Goal: Task Accomplishment & Management: Complete application form

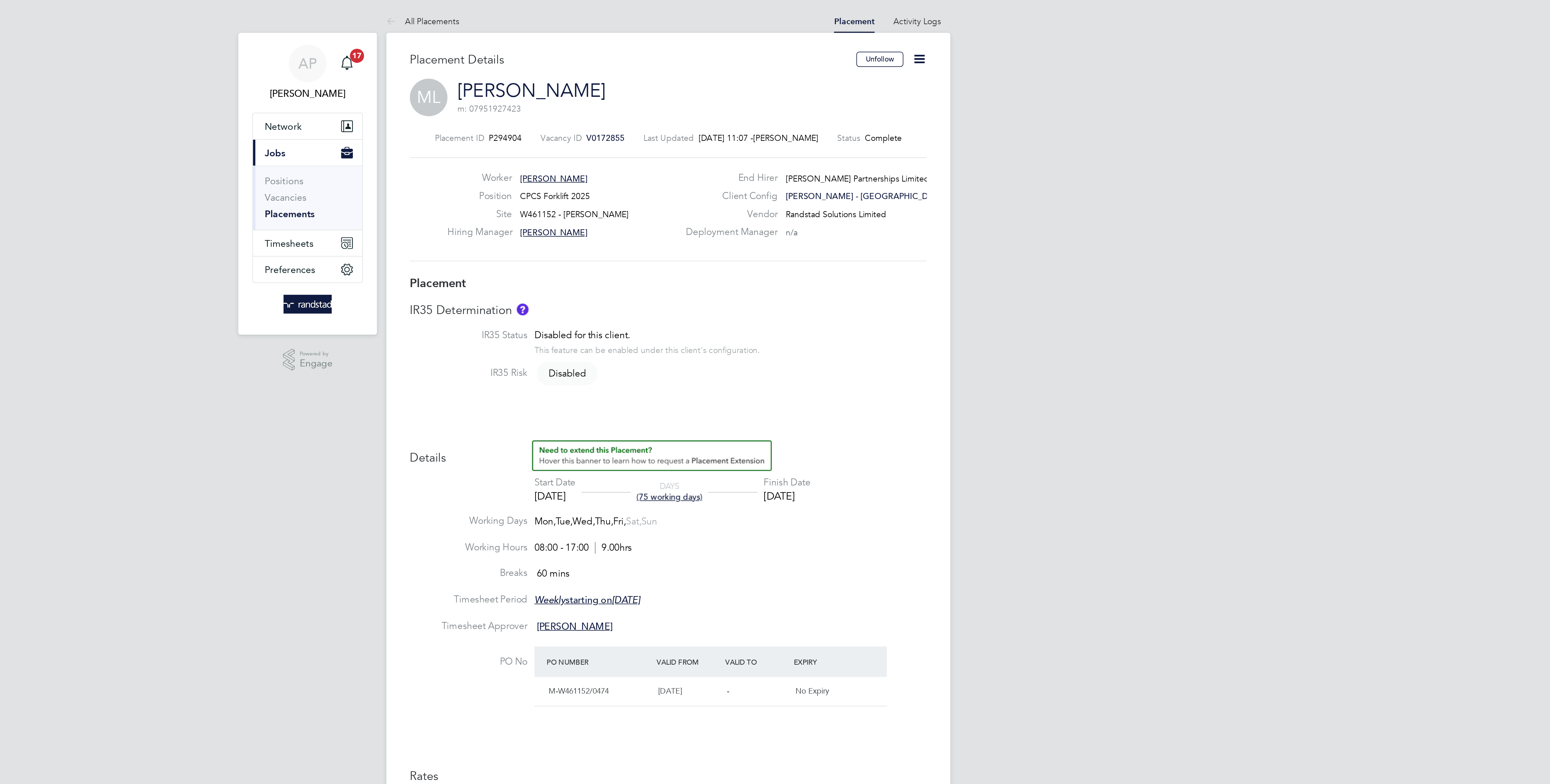
click at [918, 37] on icon at bounding box center [918, 34] width 9 height 9
click at [885, 47] on li "Edit Placement e" at bounding box center [886, 50] width 69 height 9
type input "Cian Taylor"
type input "16 Jun 2025"
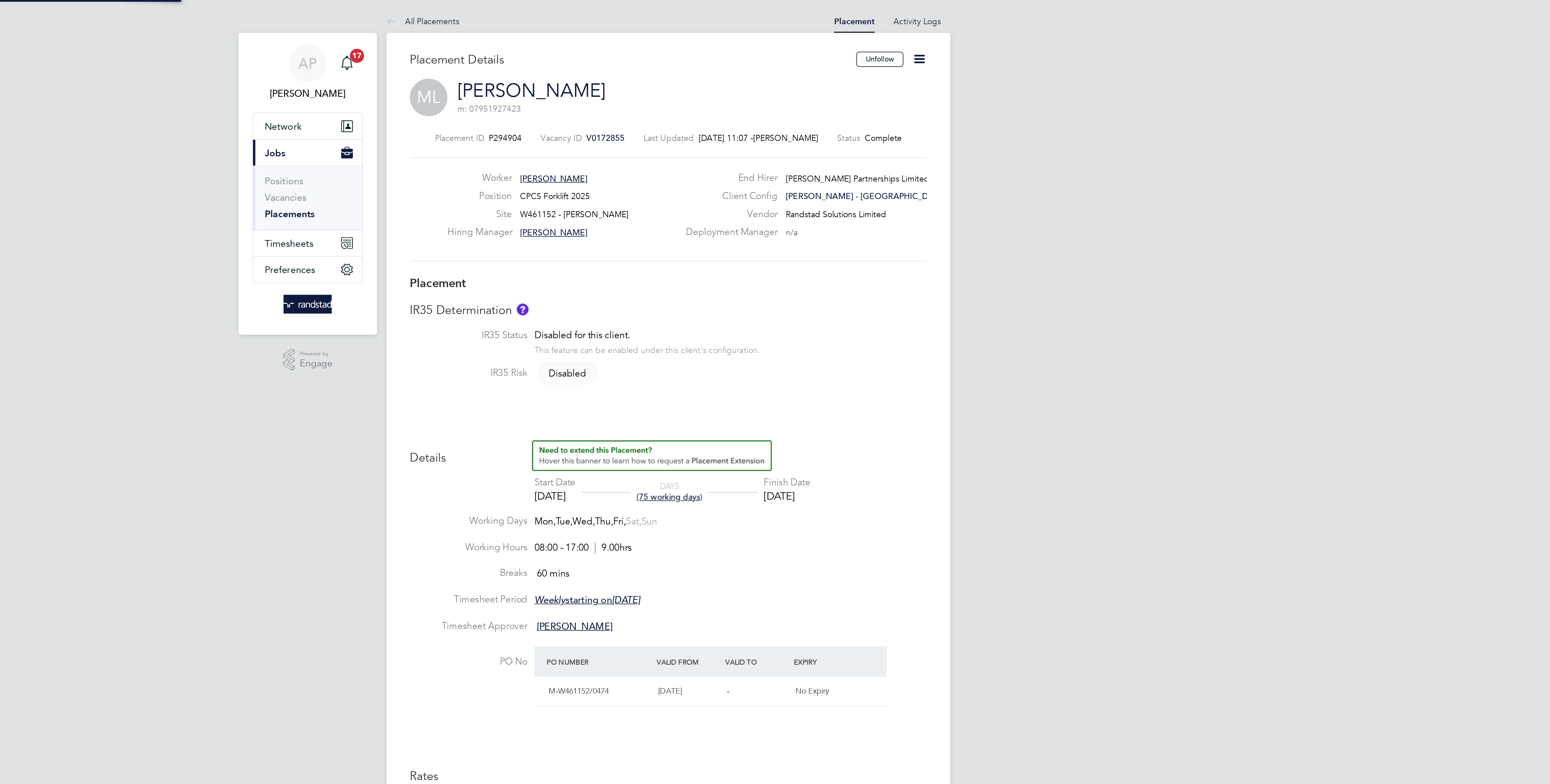
type input "28 Sep 2025"
type input "08:00"
type input "17:00"
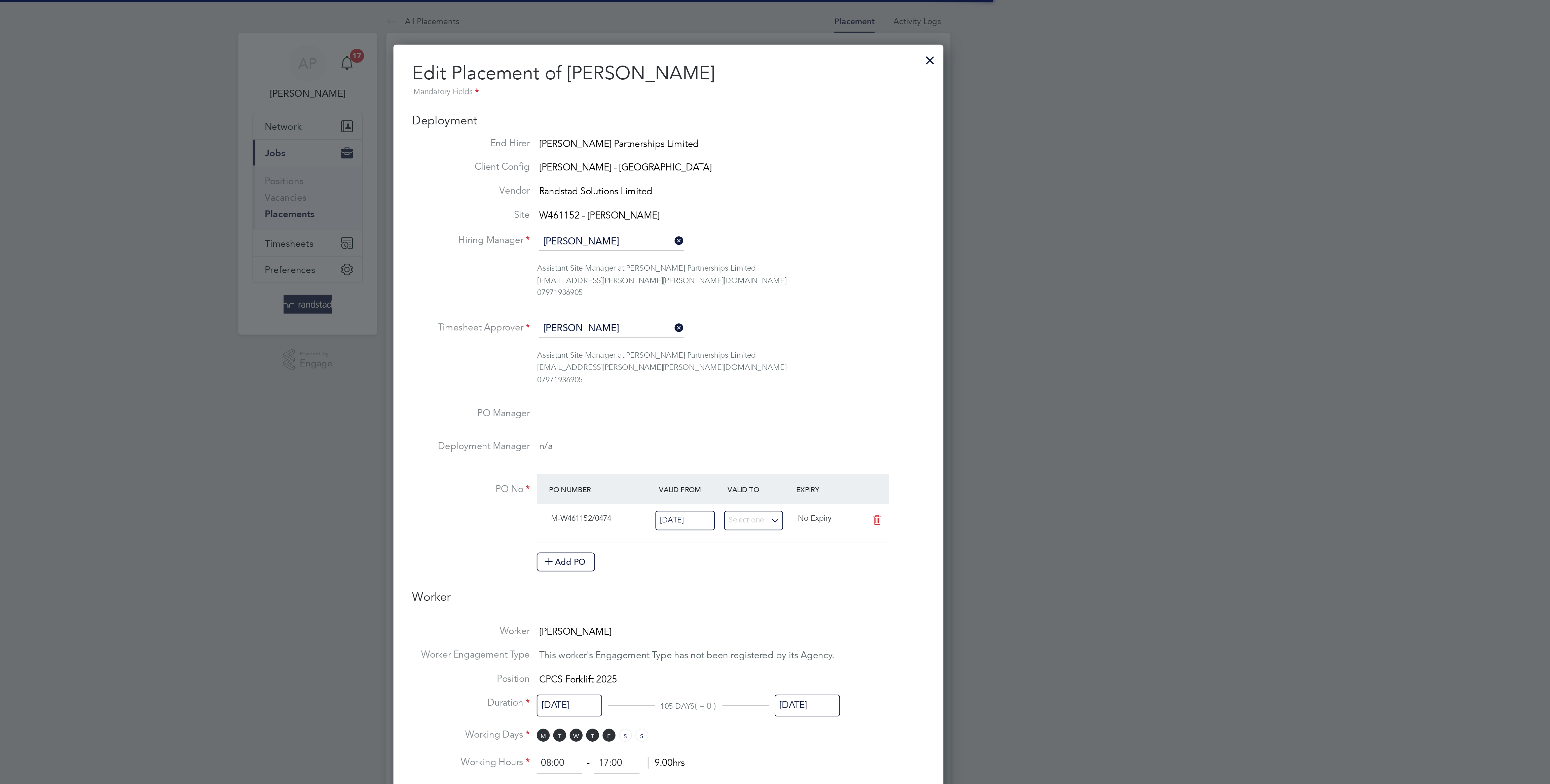
scroll to position [14, 293]
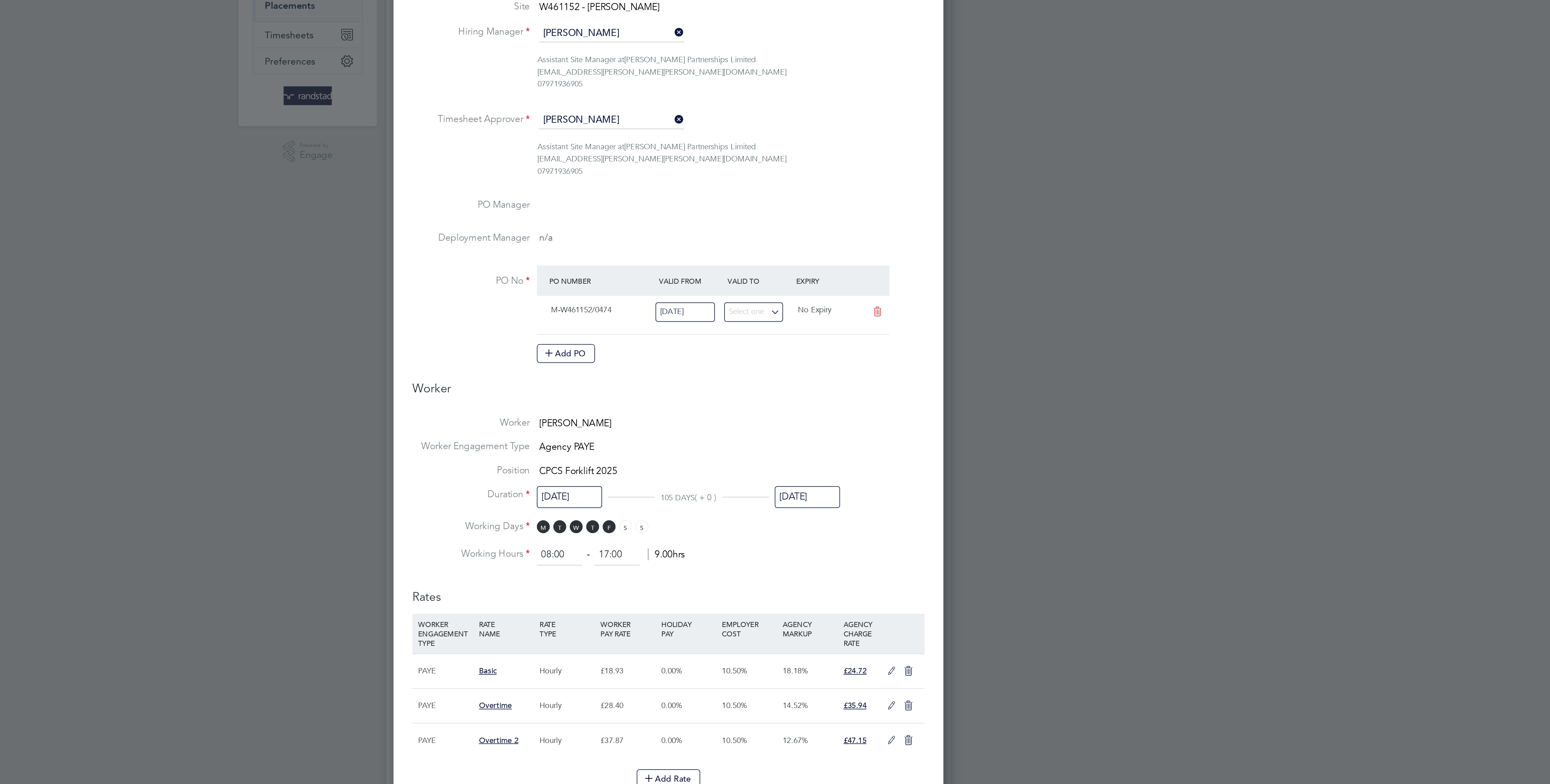
click at [856, 412] on div "28 Sep 2025" at bounding box center [854, 406] width 37 height 13
click at [853, 405] on input "28 Sep 2025" at bounding box center [854, 404] width 37 height 13
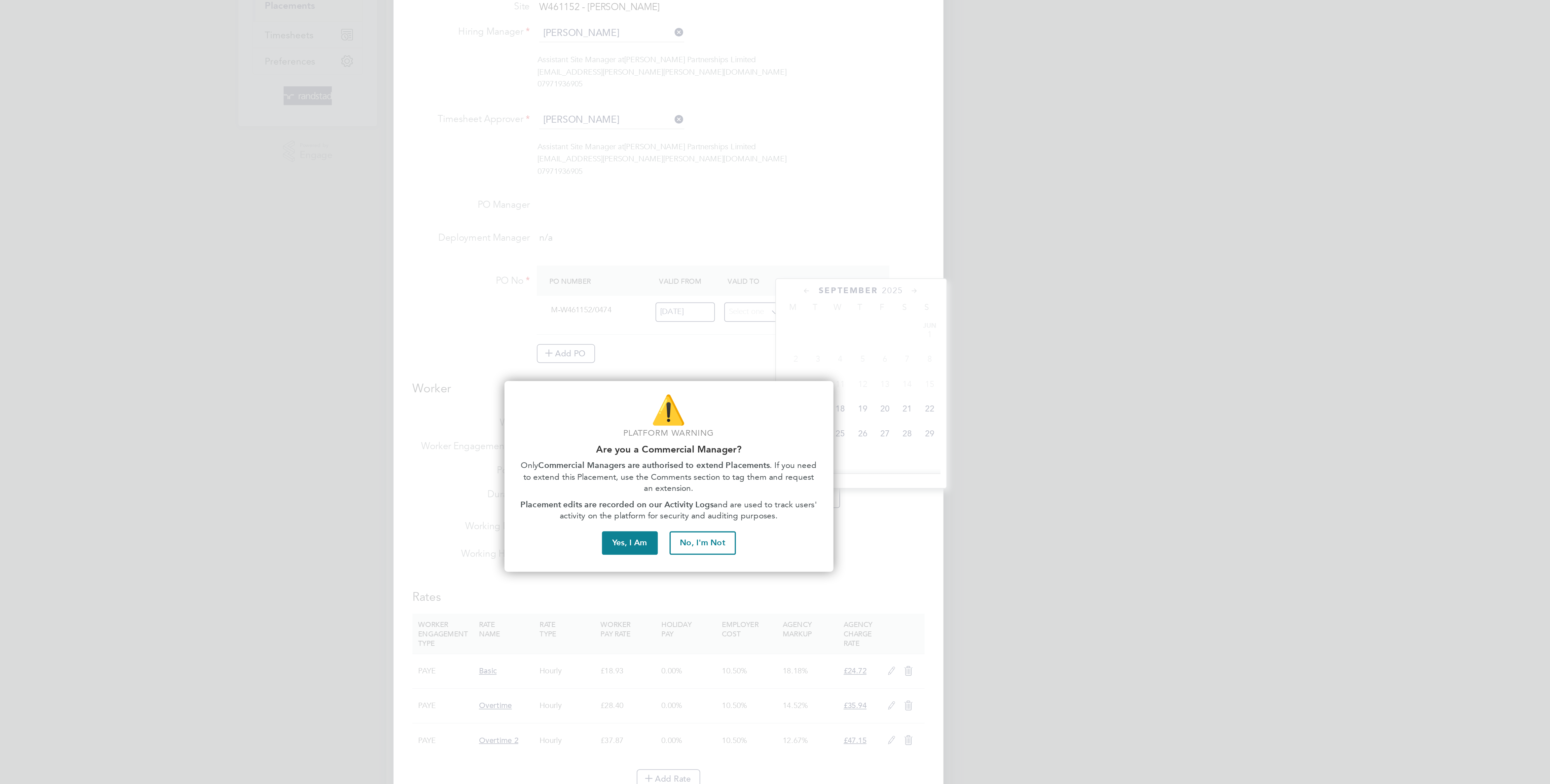
scroll to position [253, 0]
click at [758, 429] on button "Yes, I Am" at bounding box center [753, 429] width 32 height 13
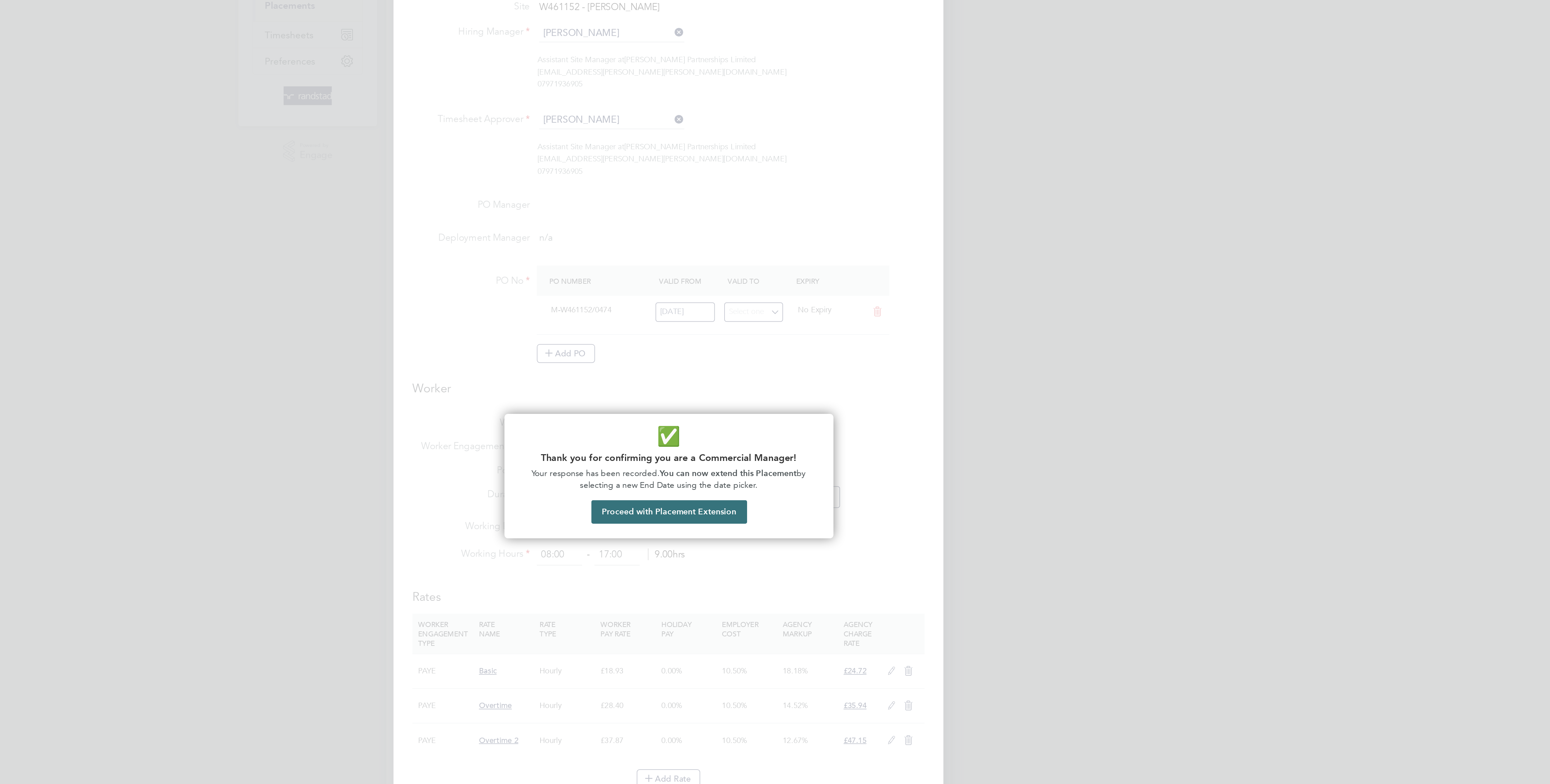
click at [790, 410] on button "Proceed with Placement Extension" at bounding box center [775, 412] width 89 height 13
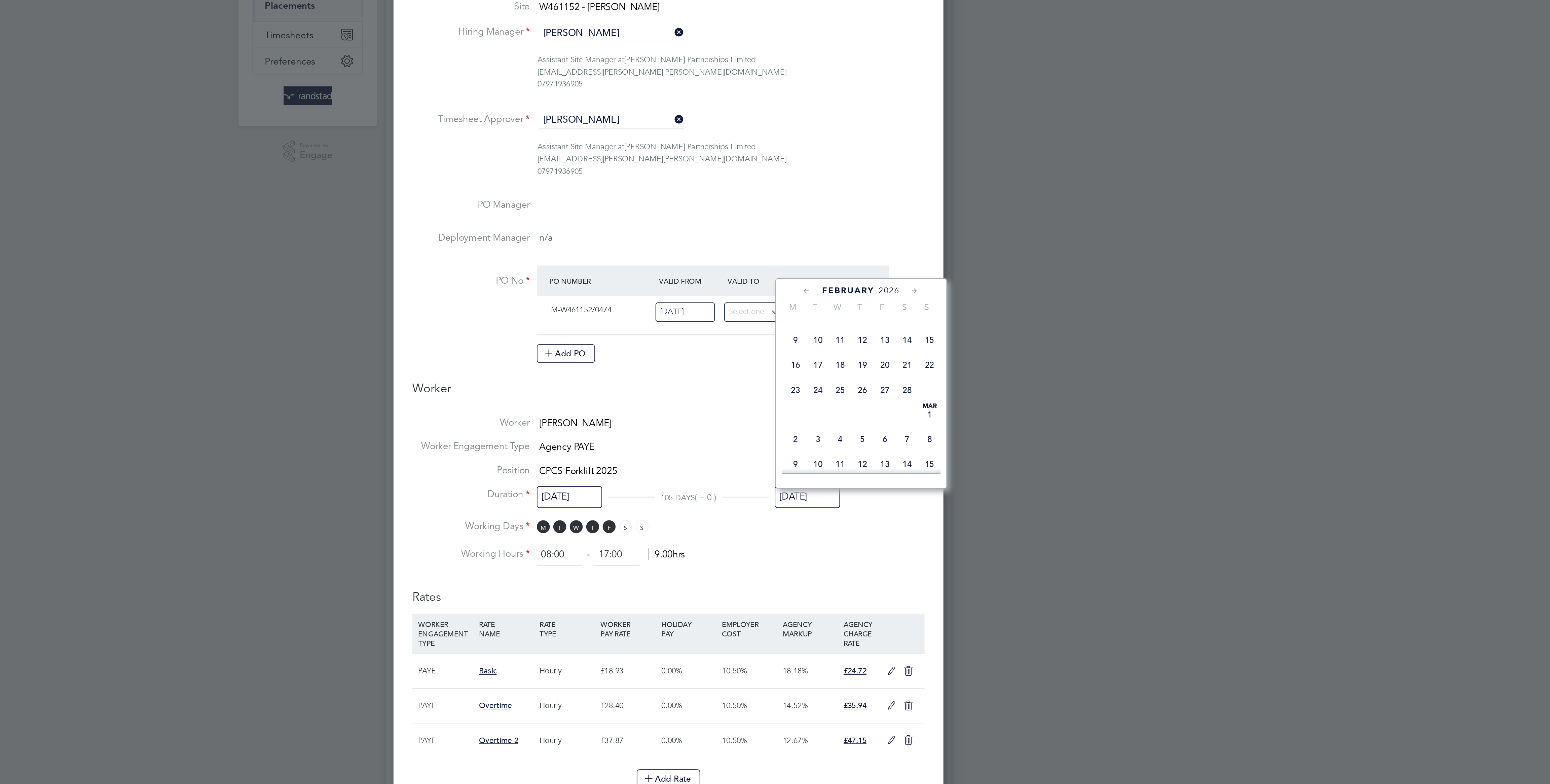
scroll to position [627, 0]
click at [925, 314] on span "22" at bounding box center [925, 307] width 13 height 13
type input "22 Feb 2026"
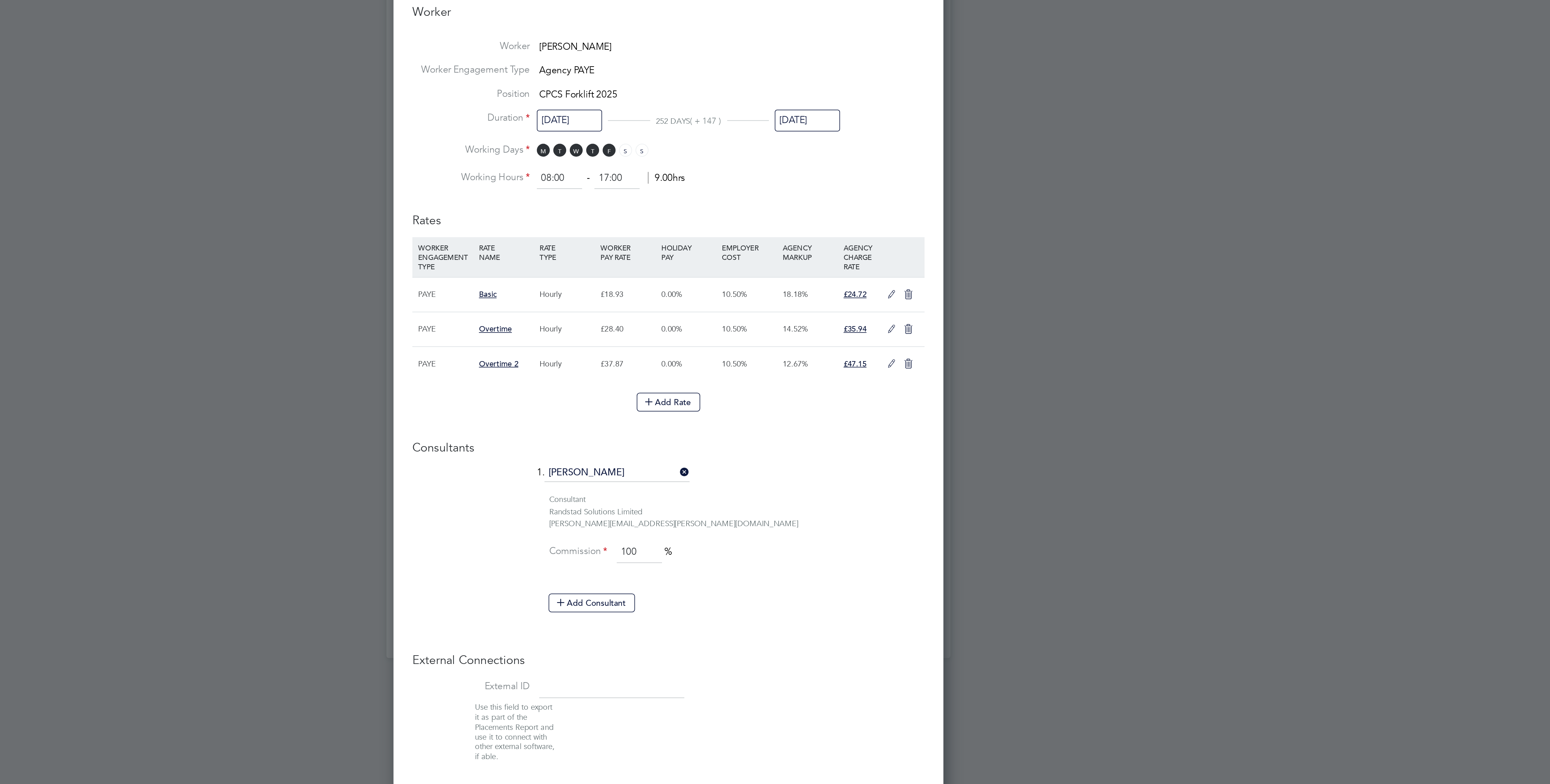
scroll to position [37, 0]
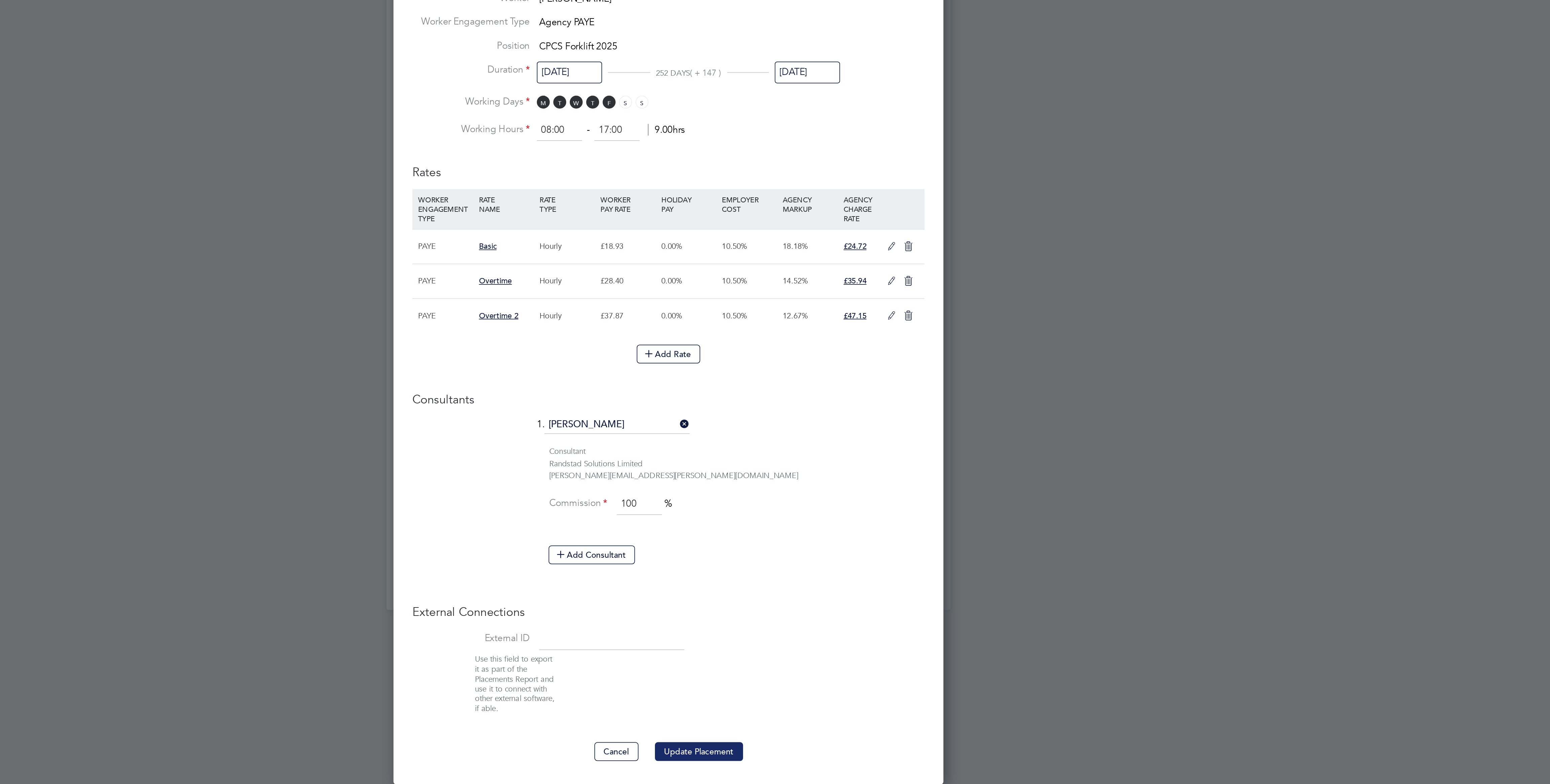
click at [801, 768] on button "Update Placement" at bounding box center [792, 765] width 50 height 11
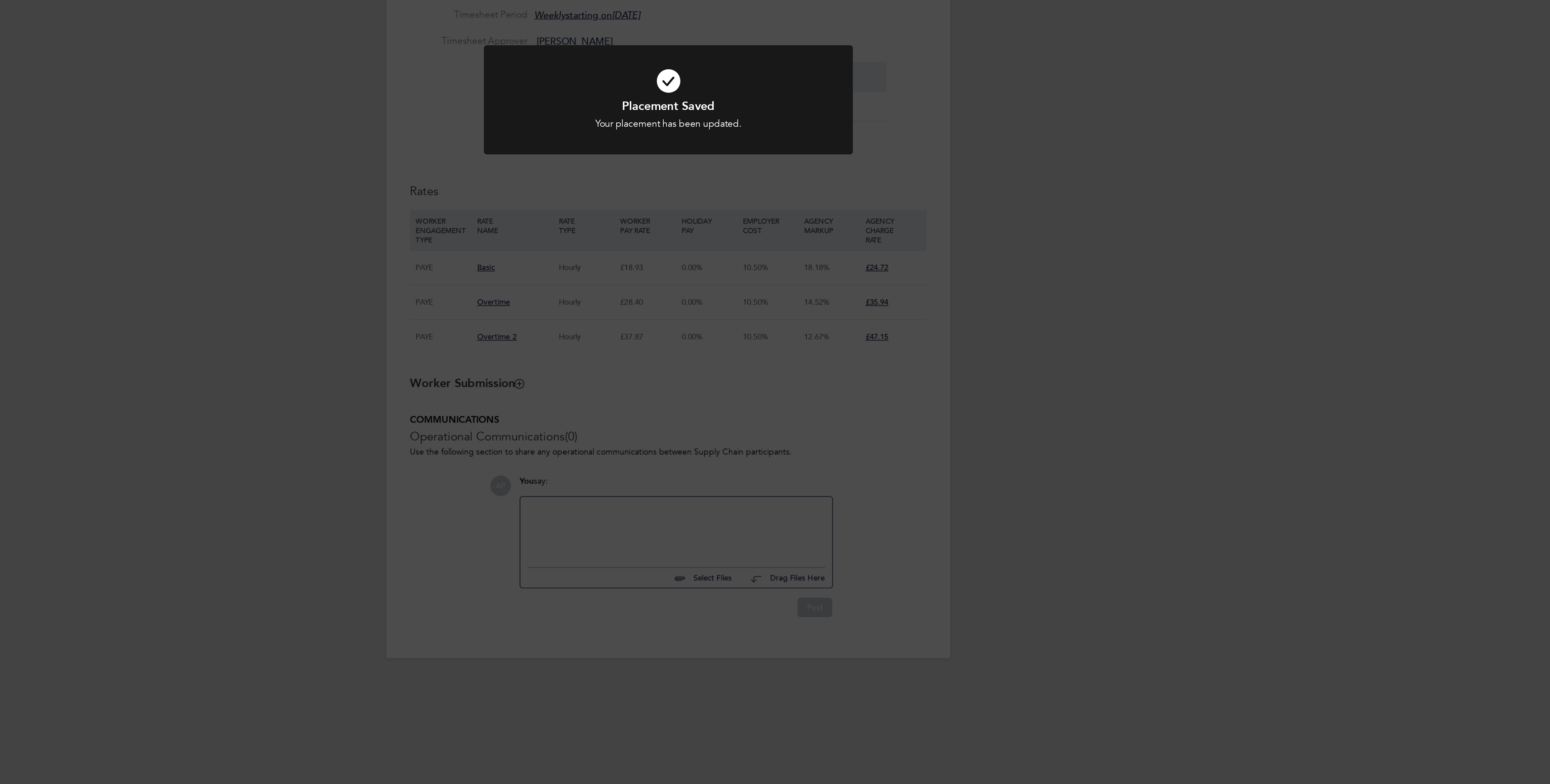
scroll to position [0, 0]
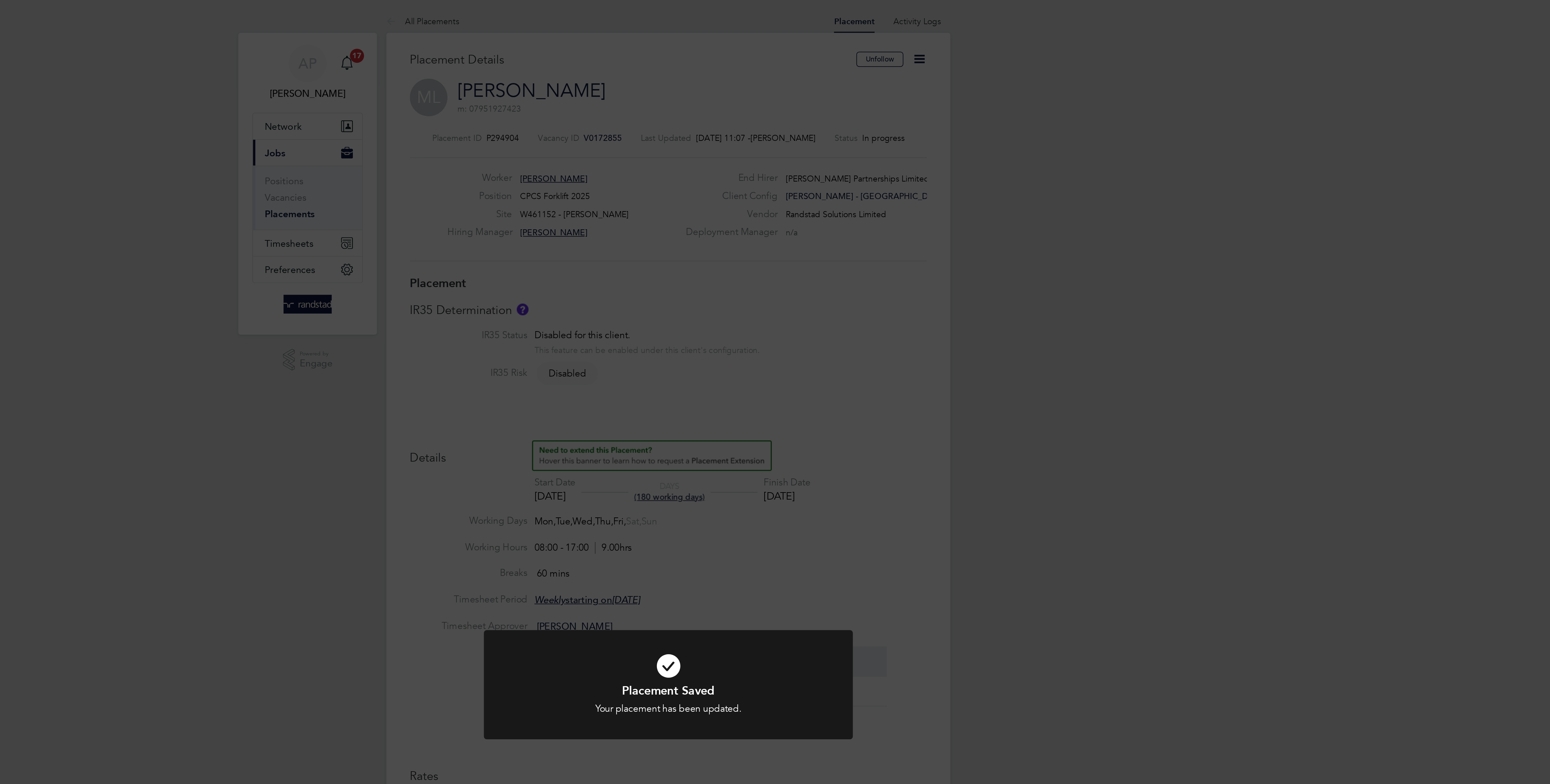
click at [954, 83] on div "Placement Saved Your placement has been updated. Cancel Okay" at bounding box center [775, 392] width 1550 height 784
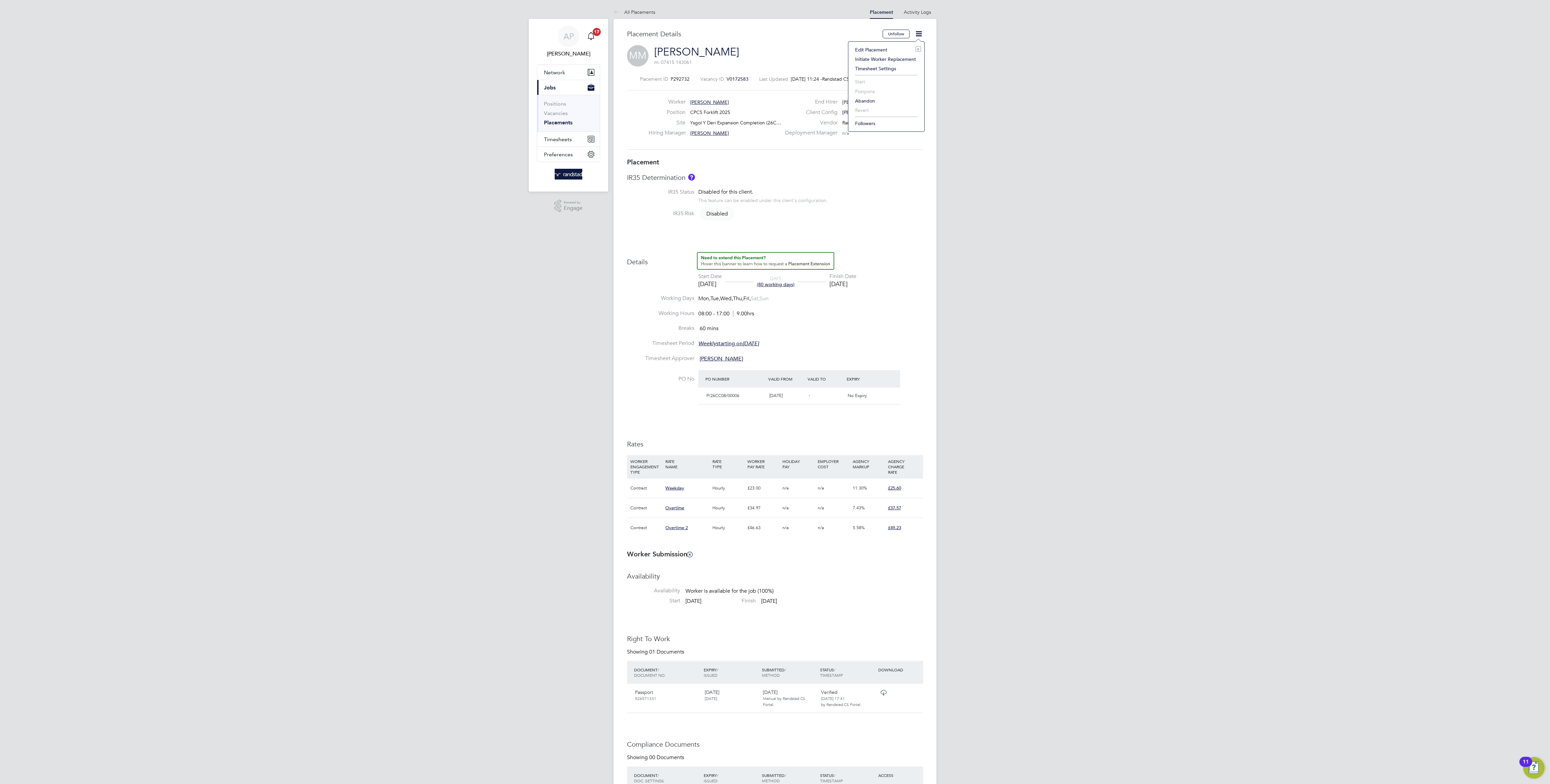
click at [874, 50] on li "Edit Placement e" at bounding box center [886, 50] width 69 height 9
type input "Nigel Stone"
type input "09 Jun 2025"
type input "[DATE]"
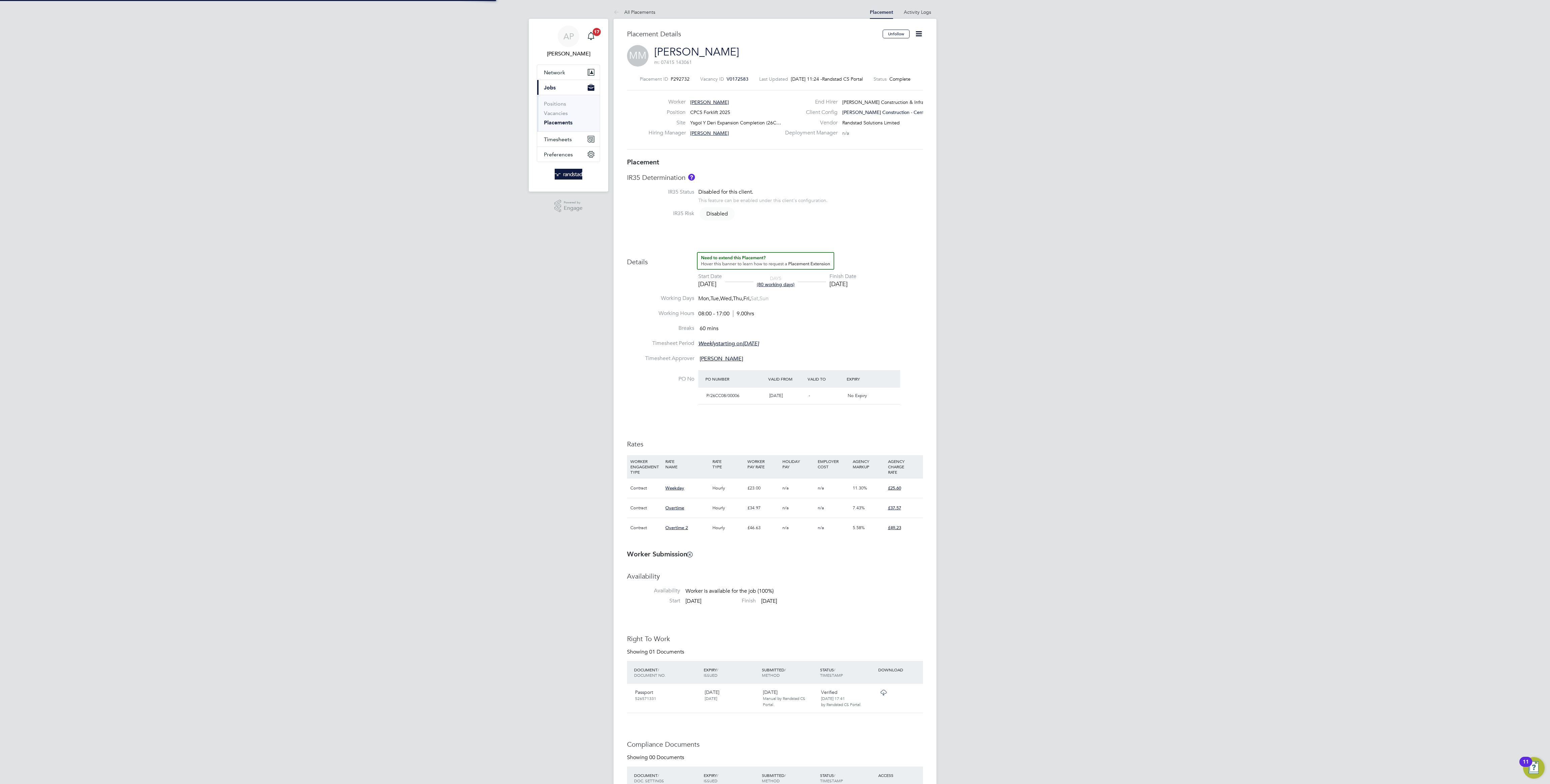
type input "08:00"
type input "17:00"
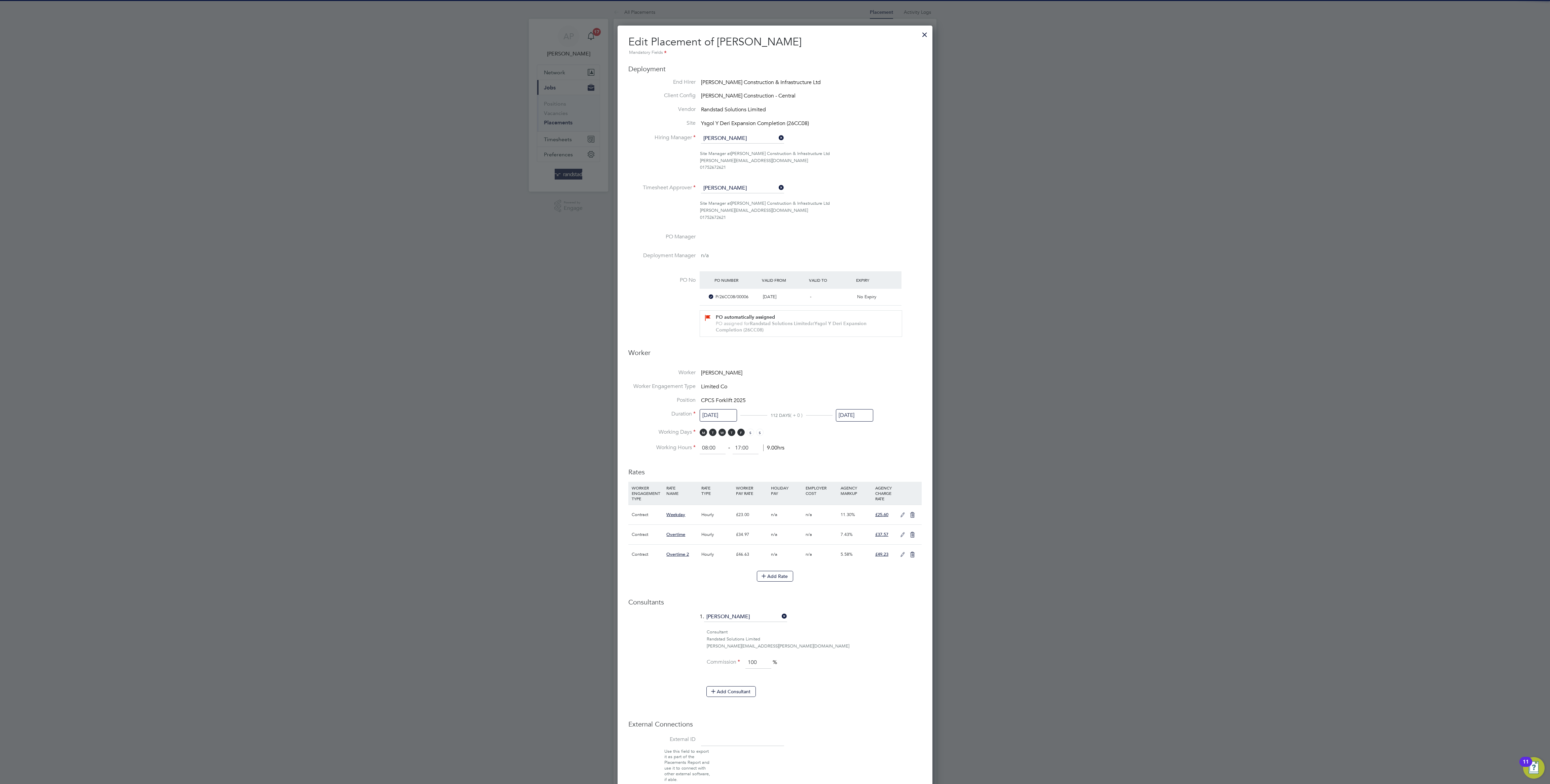
click at [866, 409] on li "Position CPCS Forklift 2025" at bounding box center [775, 403] width 293 height 13
click at [868, 419] on input "[DATE]" at bounding box center [854, 415] width 37 height 13
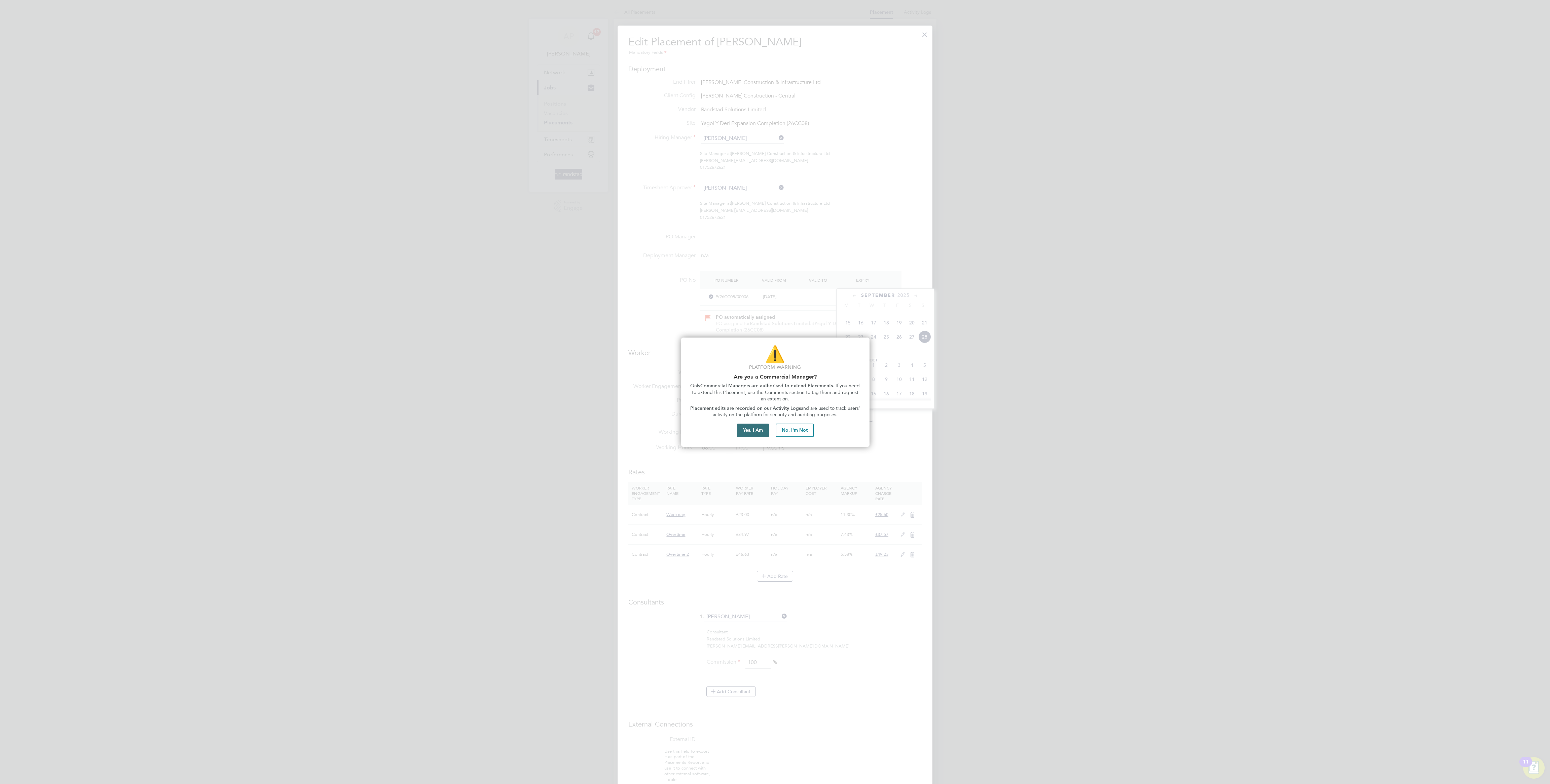
click at [747, 428] on button "Yes, I Am" at bounding box center [753, 429] width 32 height 13
click at [757, 418] on button "Proceed with Placement Extension" at bounding box center [775, 412] width 89 height 13
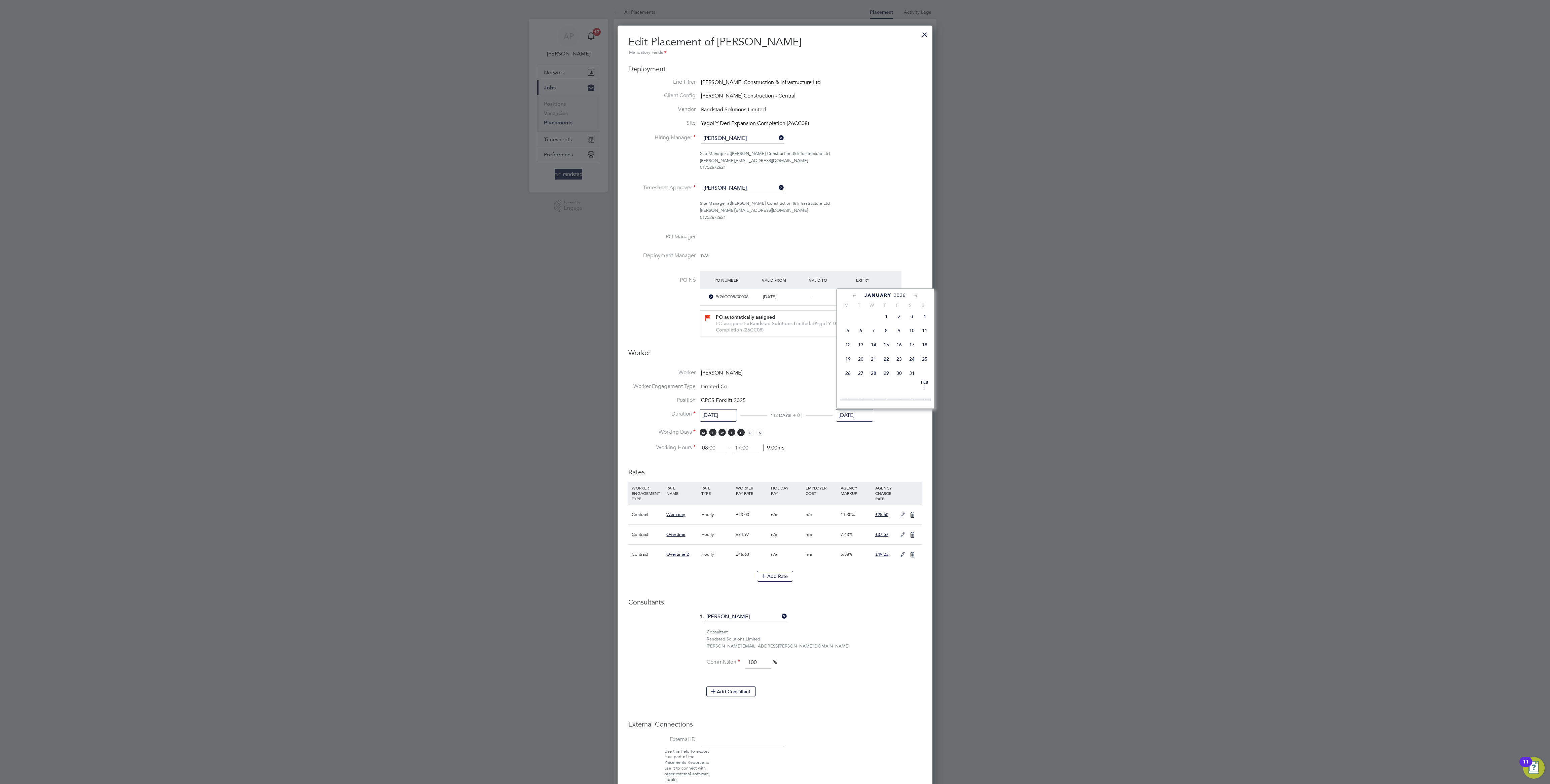
click at [927, 366] on span "25" at bounding box center [925, 359] width 13 height 13
type input "[DATE]"
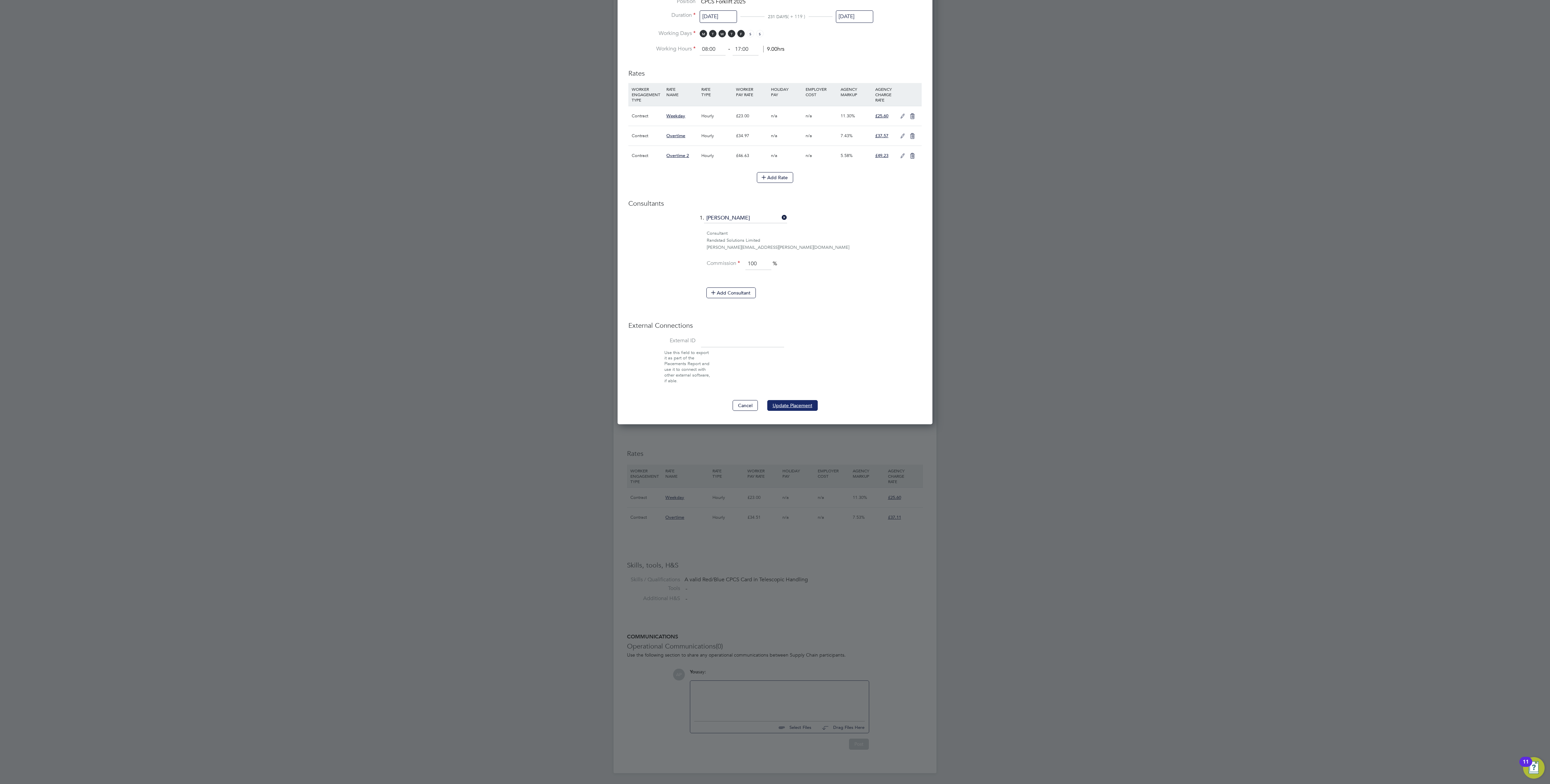
click at [790, 411] on button "Update Placement" at bounding box center [792, 406] width 50 height 11
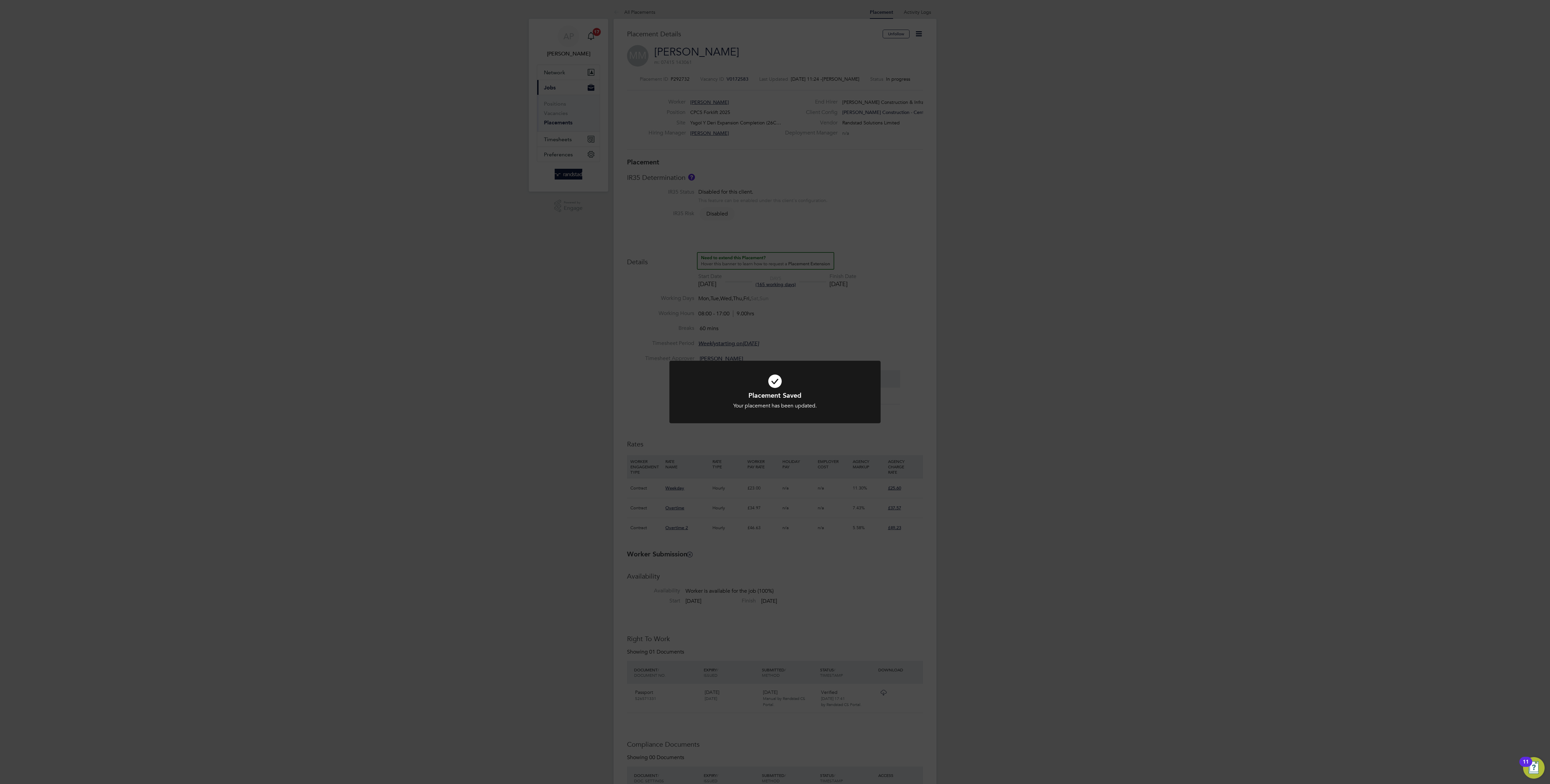
scroll to position [3, 4]
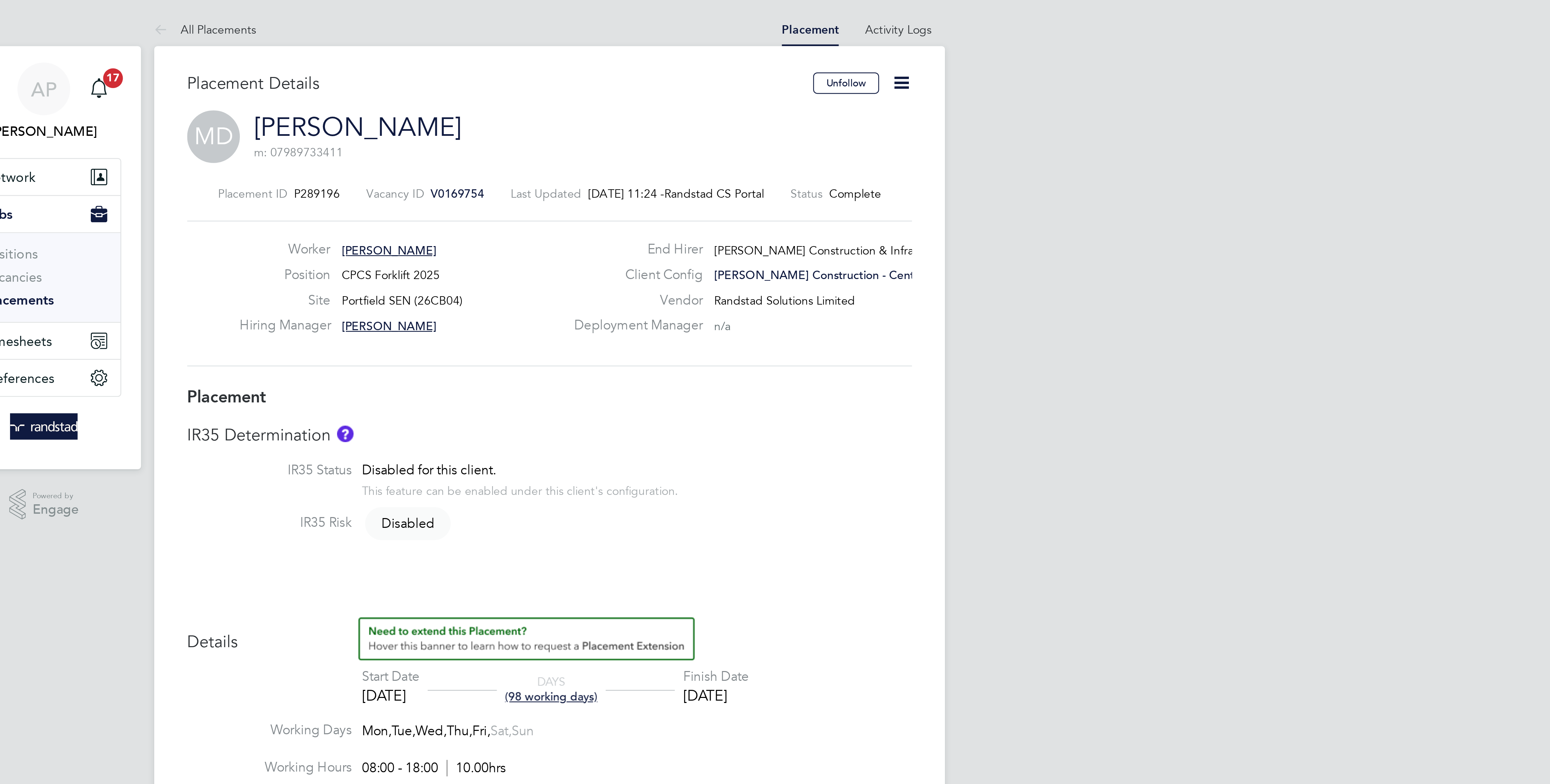
click at [922, 33] on icon at bounding box center [918, 34] width 9 height 9
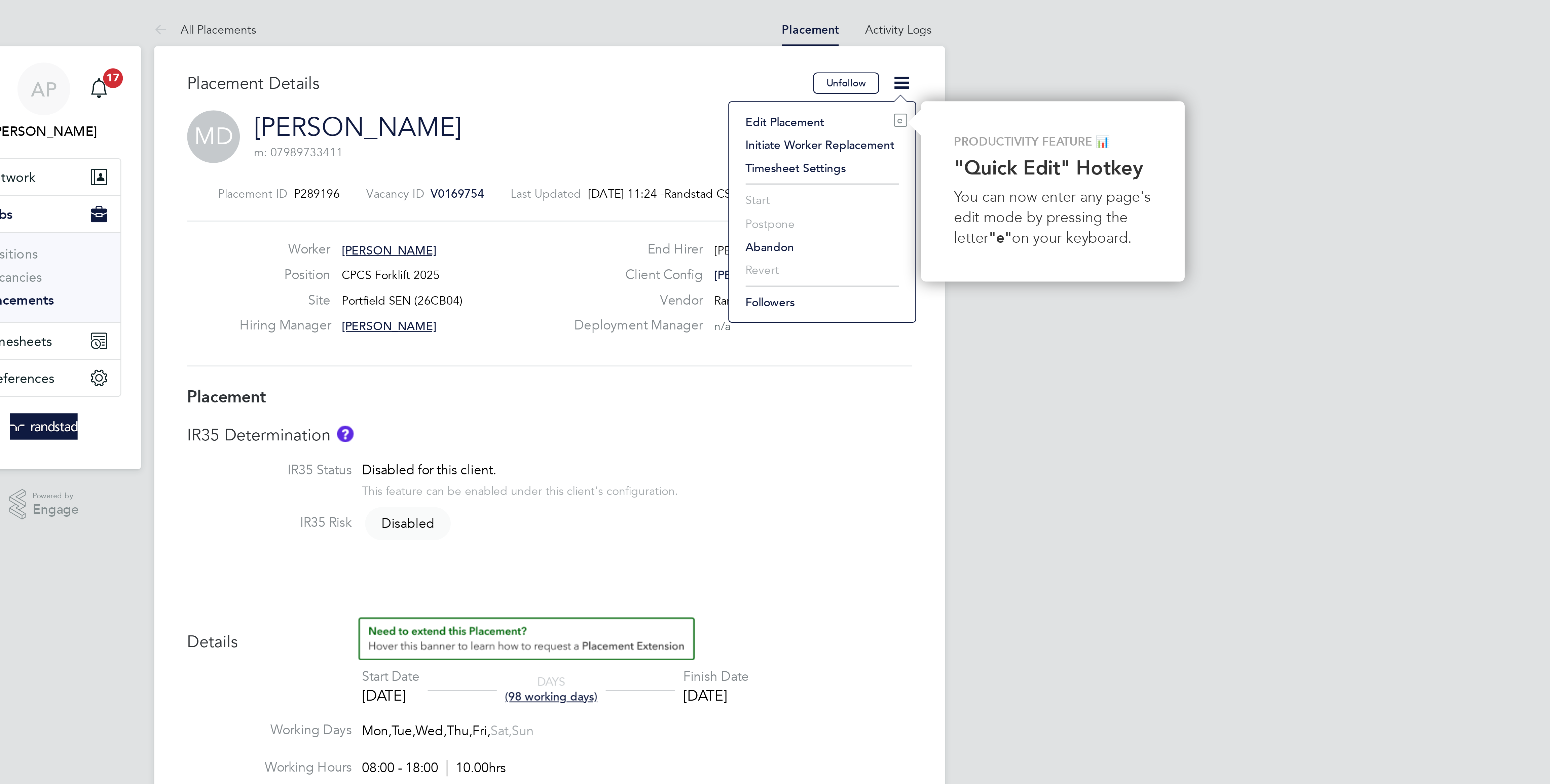
click at [881, 47] on li "Edit Placement e" at bounding box center [886, 50] width 69 height 9
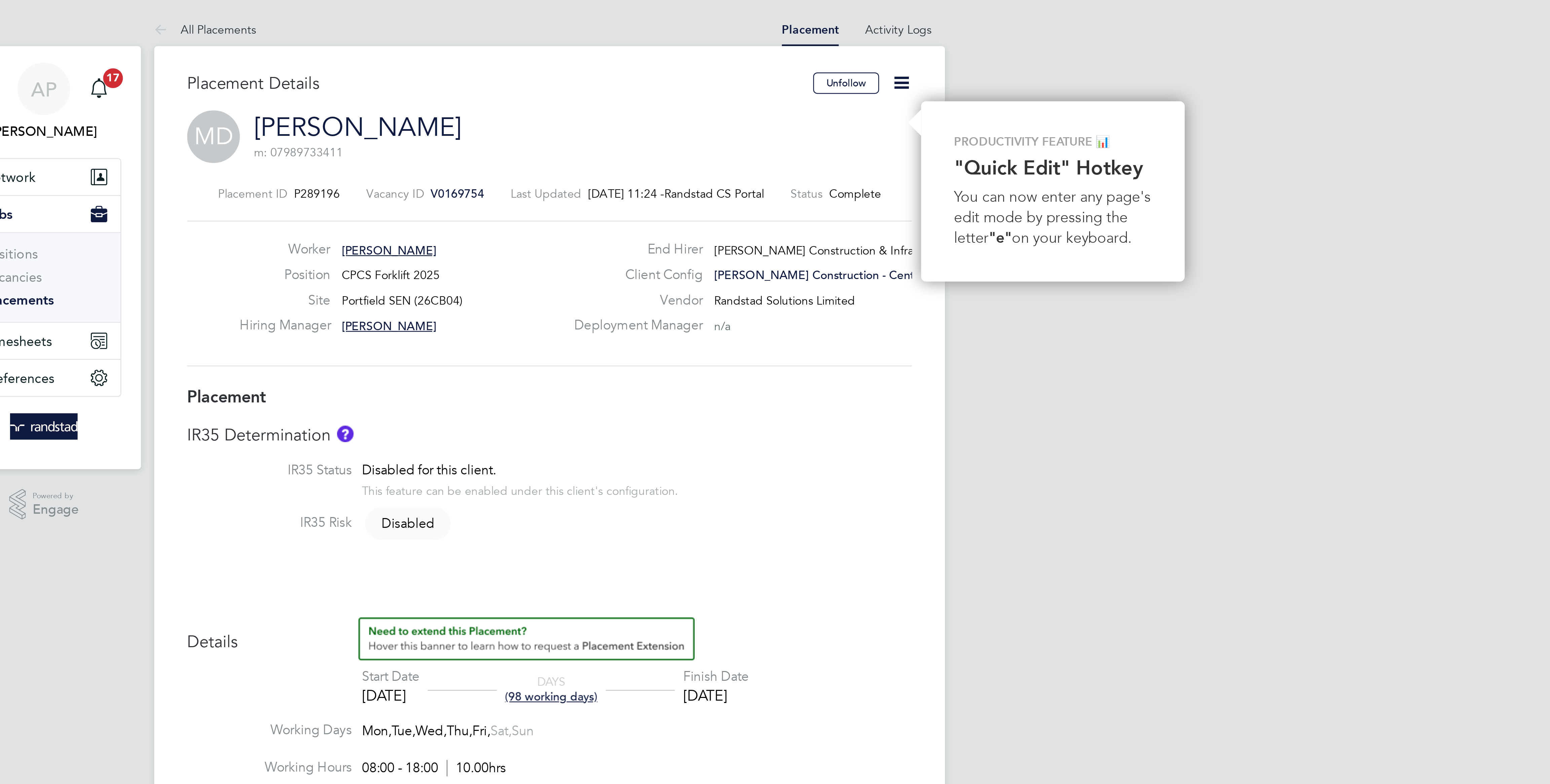
type input "Gareth Rees"
type input "14 May 2025"
type input "[DATE]"
type input "08:00"
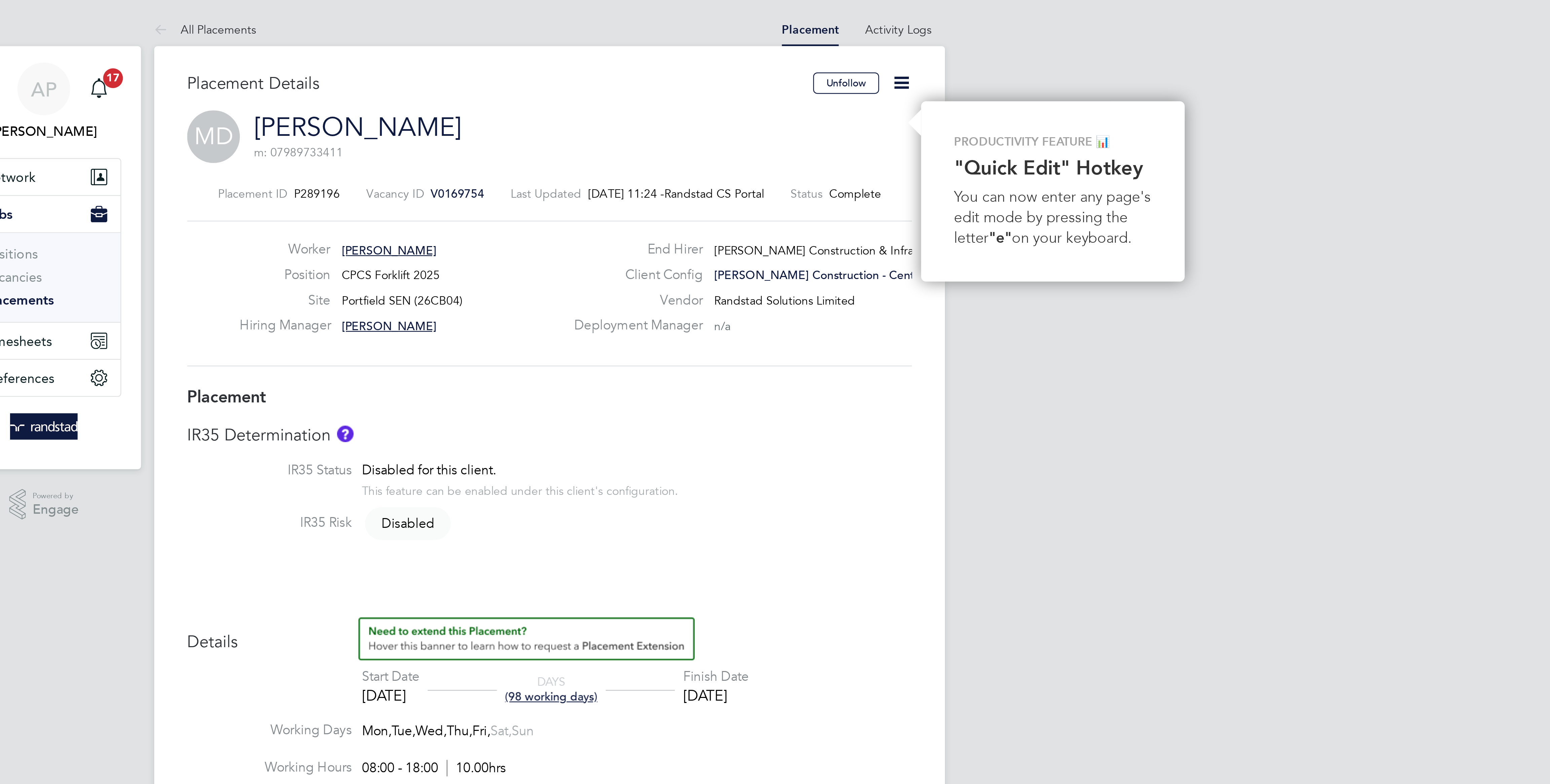
type input "18:00"
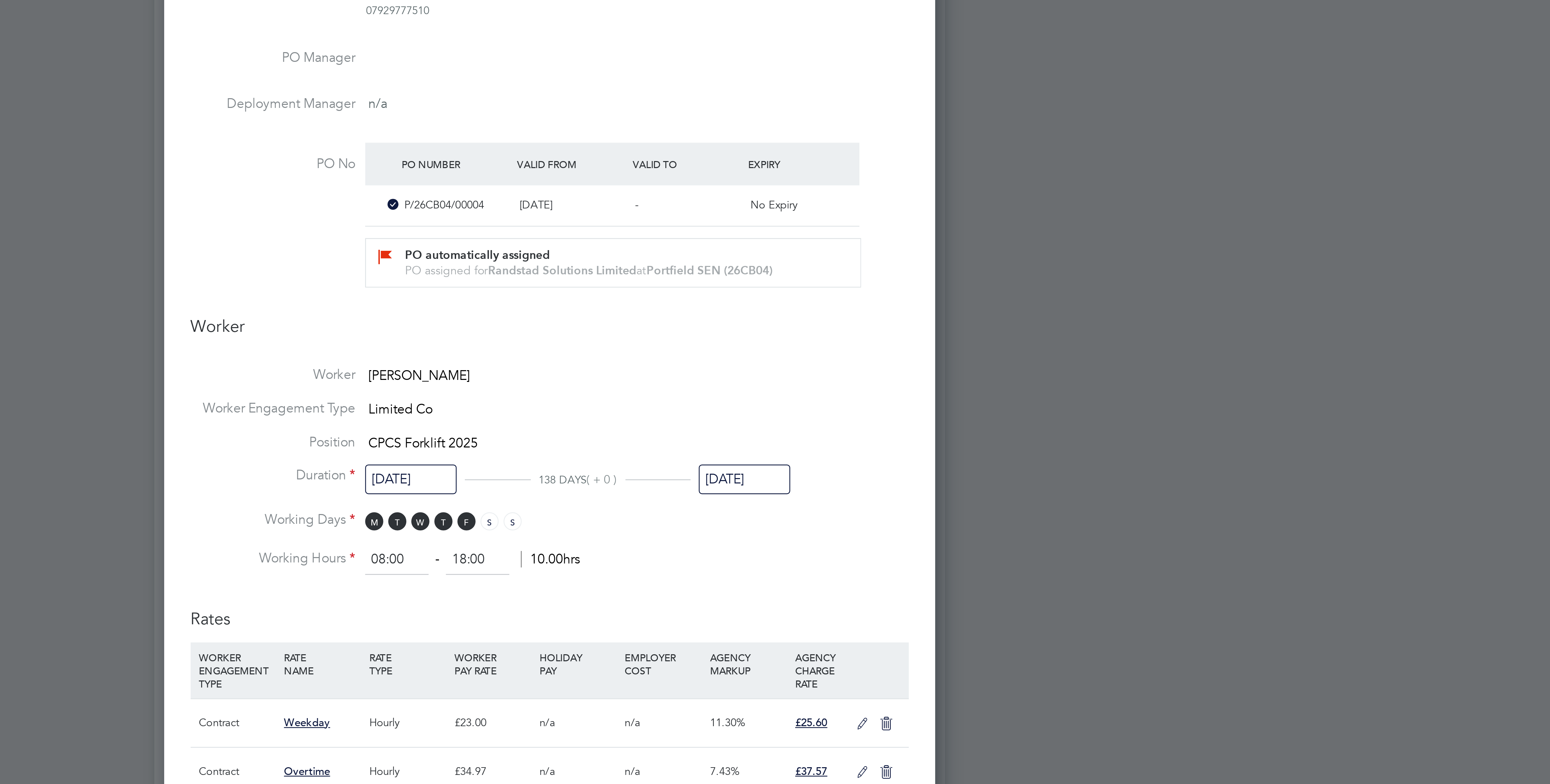
click at [862, 408] on input "[DATE]" at bounding box center [854, 409] width 37 height 13
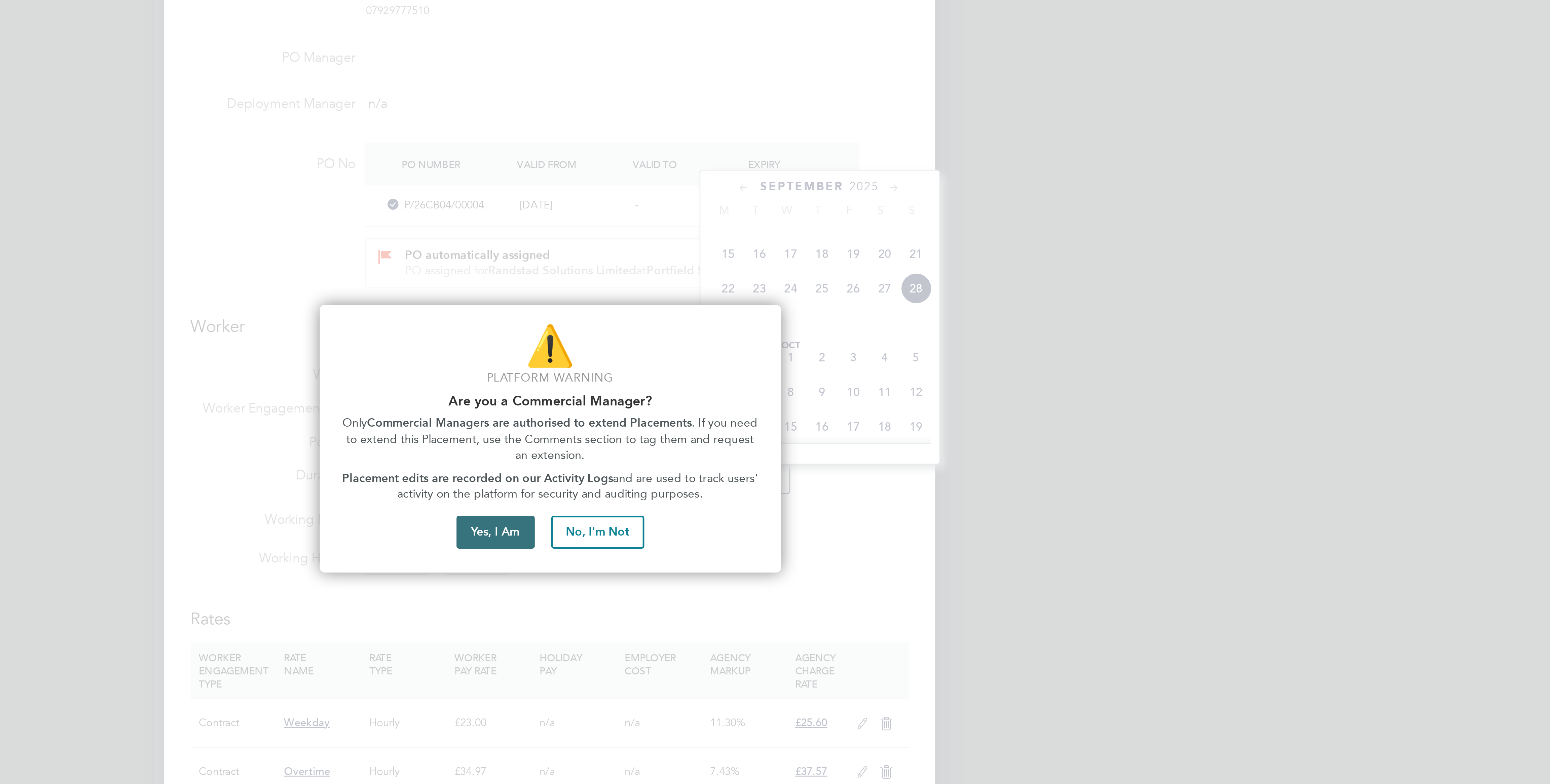
click at [760, 433] on button "Yes, I Am" at bounding box center [753, 429] width 32 height 13
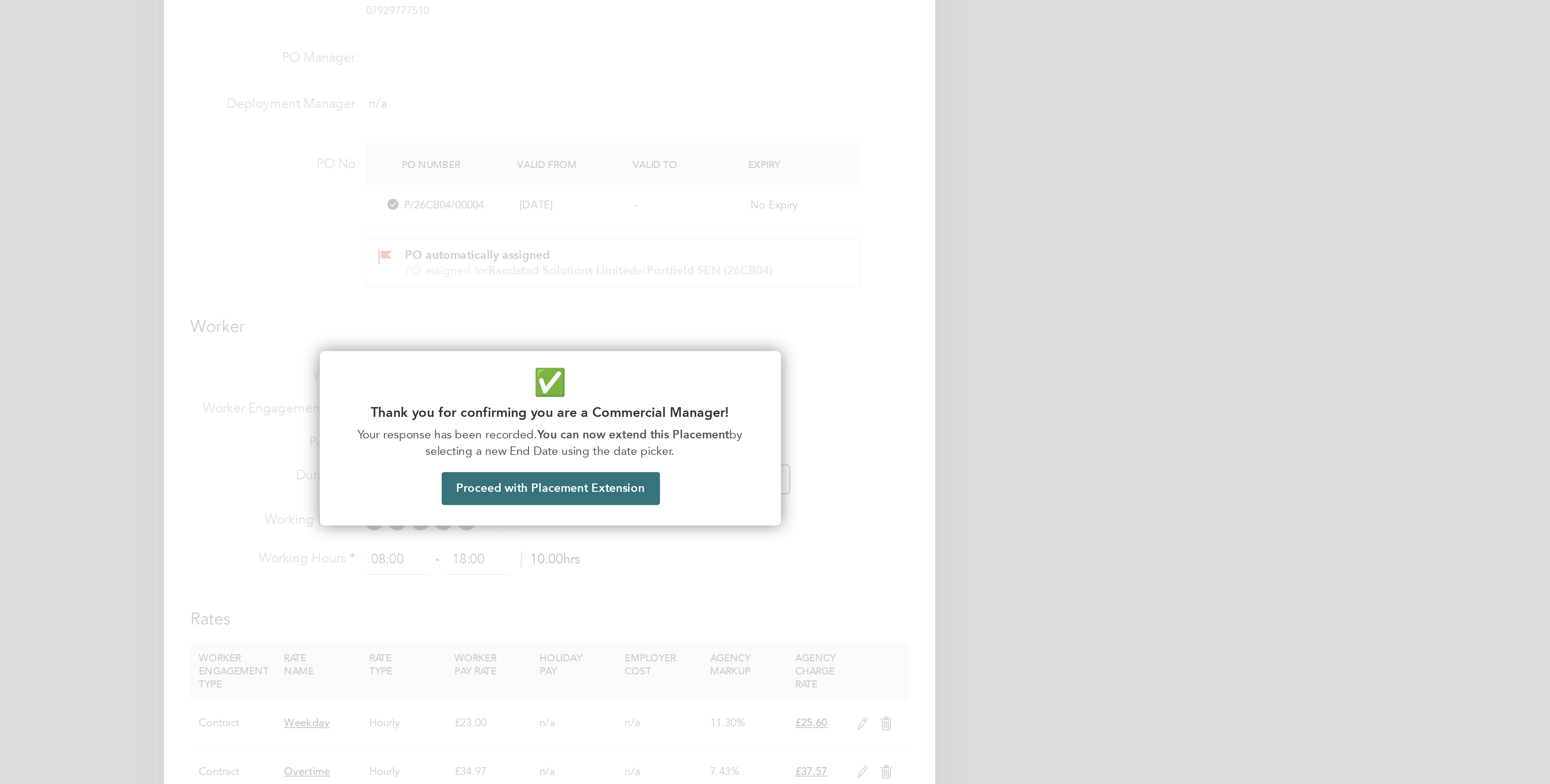
click at [799, 418] on button "Proceed with Placement Extension" at bounding box center [775, 412] width 89 height 13
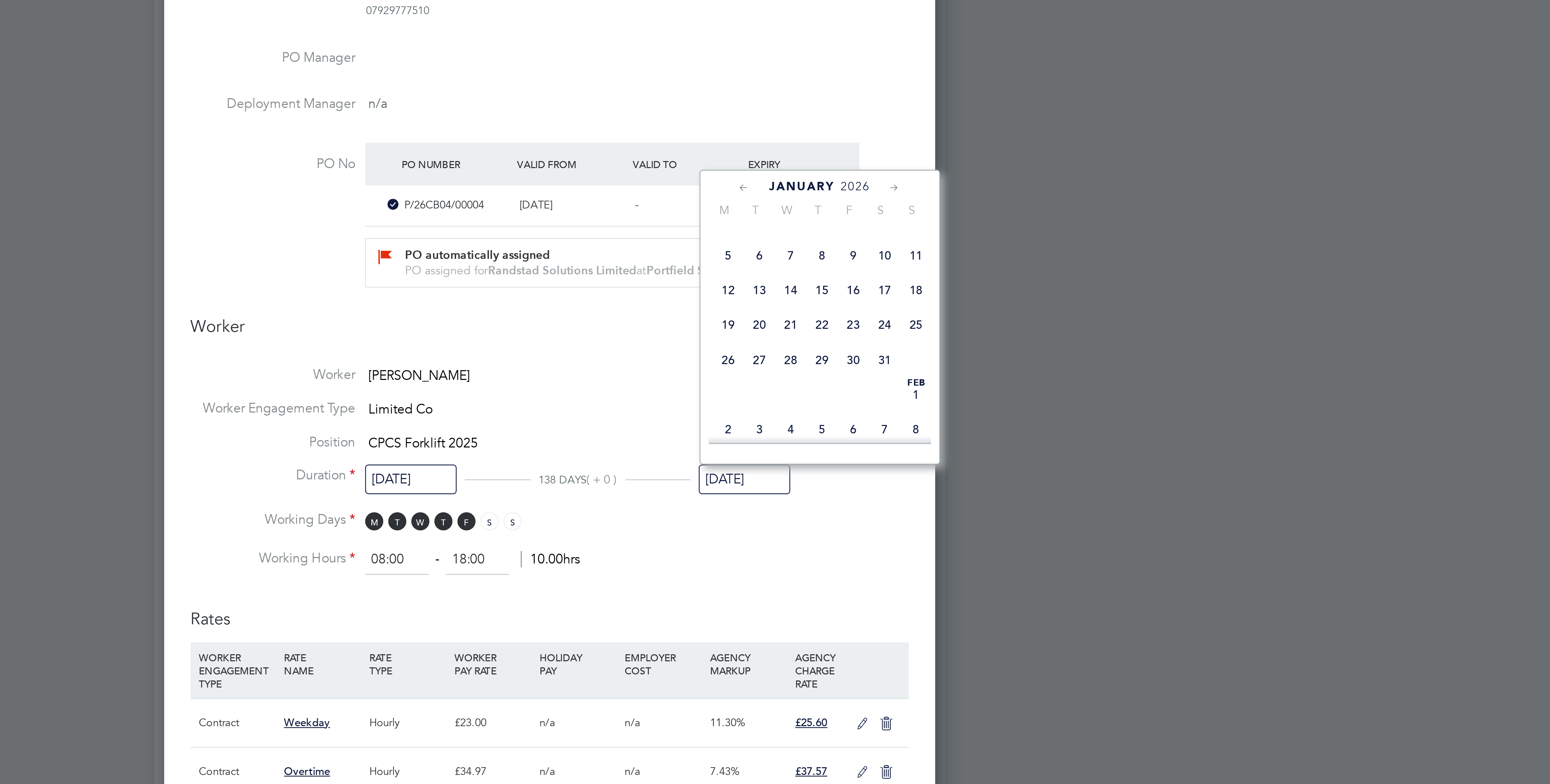
click at [926, 352] on span "25" at bounding box center [925, 345] width 13 height 13
type input "25 Jan 2026"
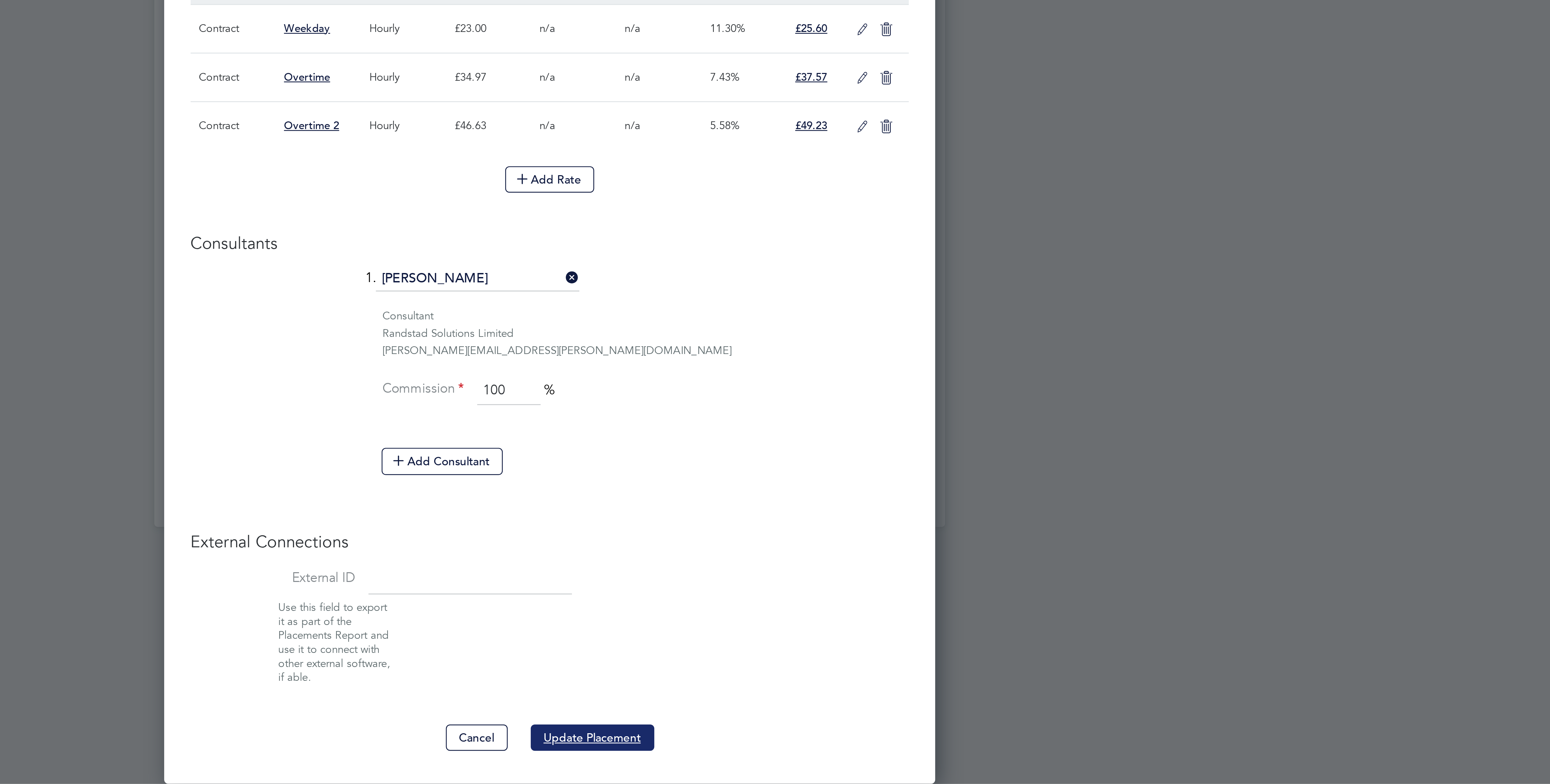
click at [791, 762] on button "Update Placement" at bounding box center [792, 765] width 50 height 11
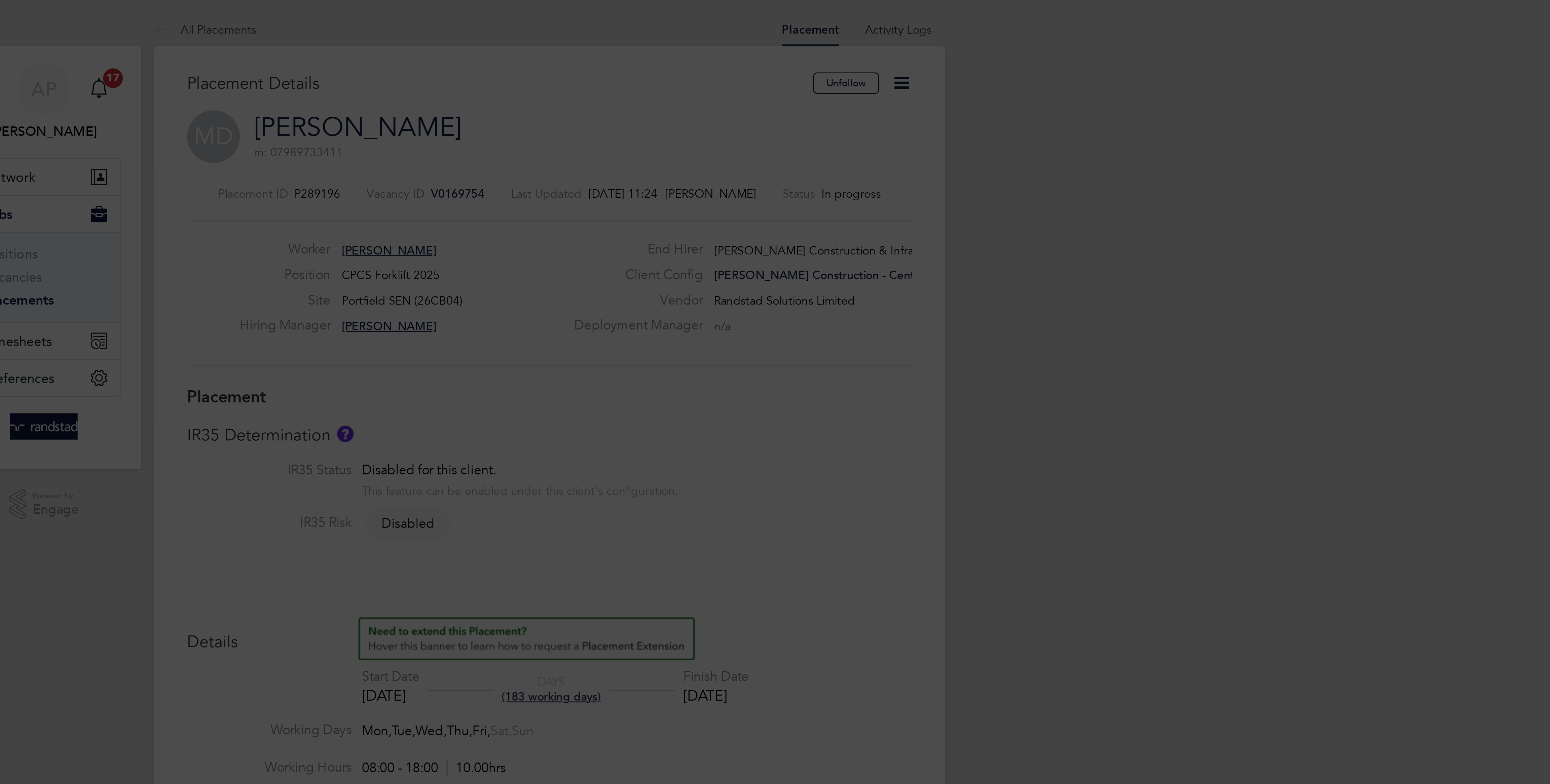
click at [1065, 163] on div "Placement Saved Your placement has been updated. Cancel Okay" at bounding box center [775, 392] width 1550 height 784
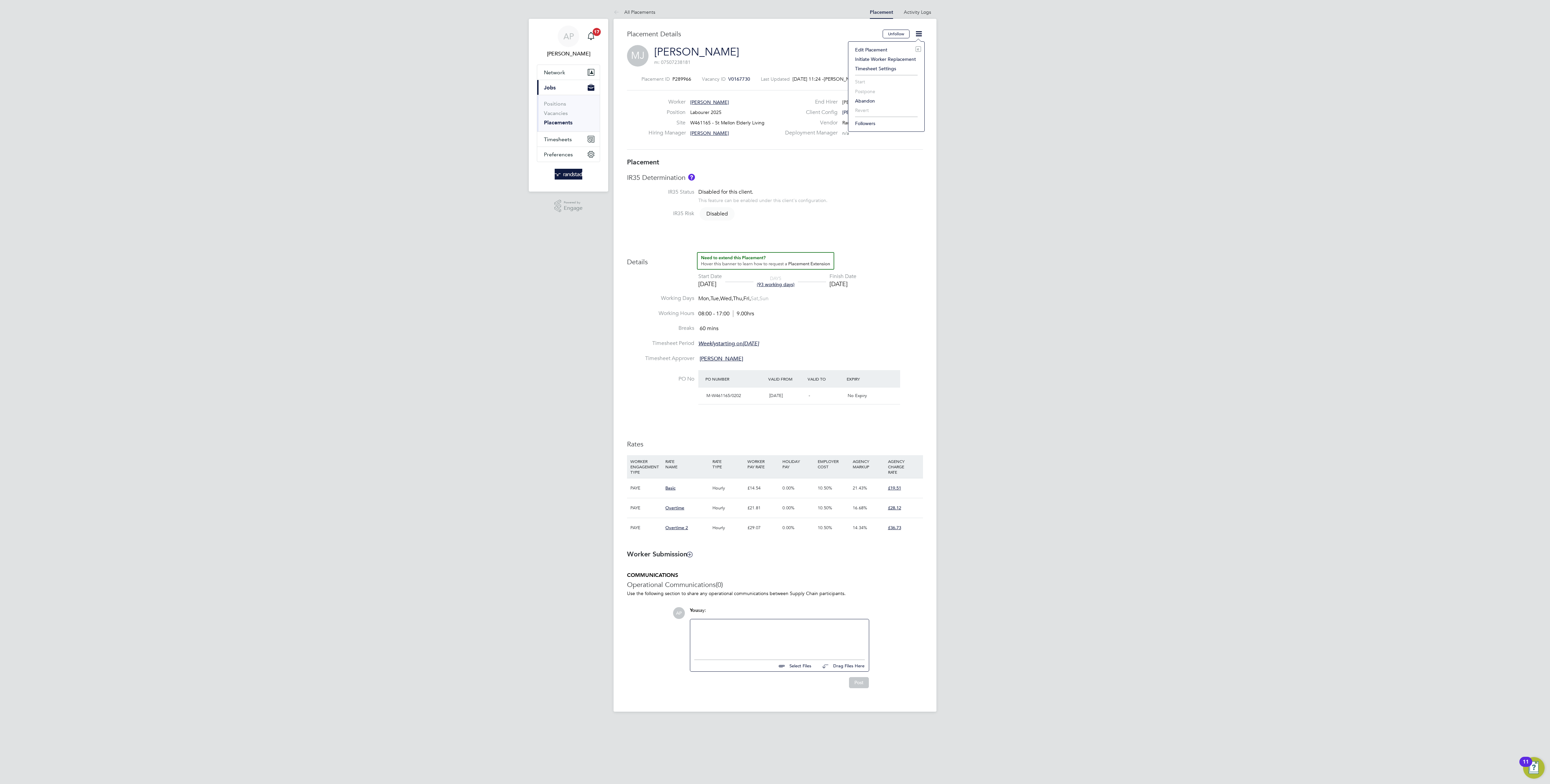
click at [876, 49] on li "Edit Placement e" at bounding box center [886, 50] width 69 height 9
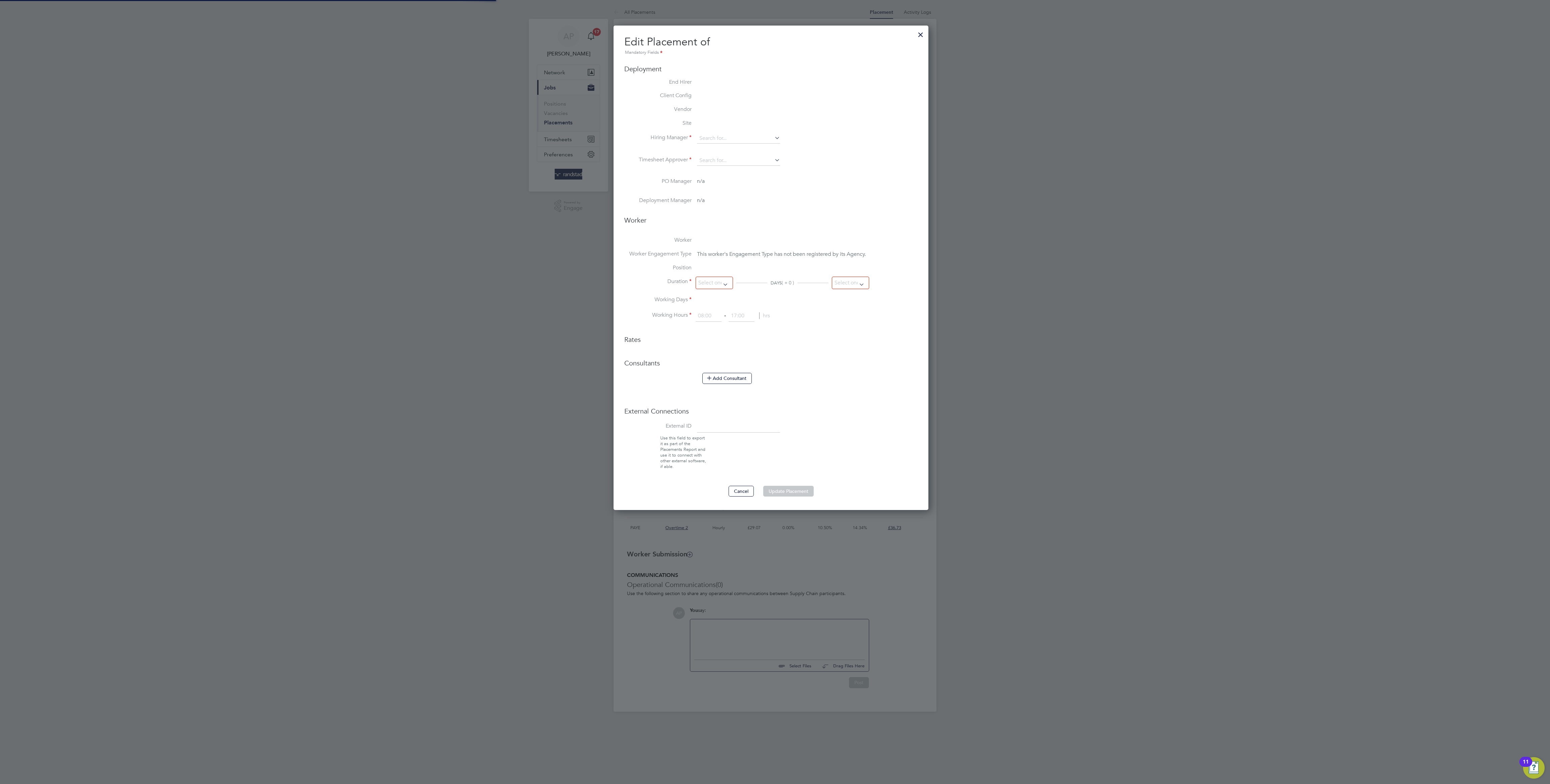
type input "Daniel Bevan"
type input "21 May 2025"
type input "[DATE]"
type input "08:00"
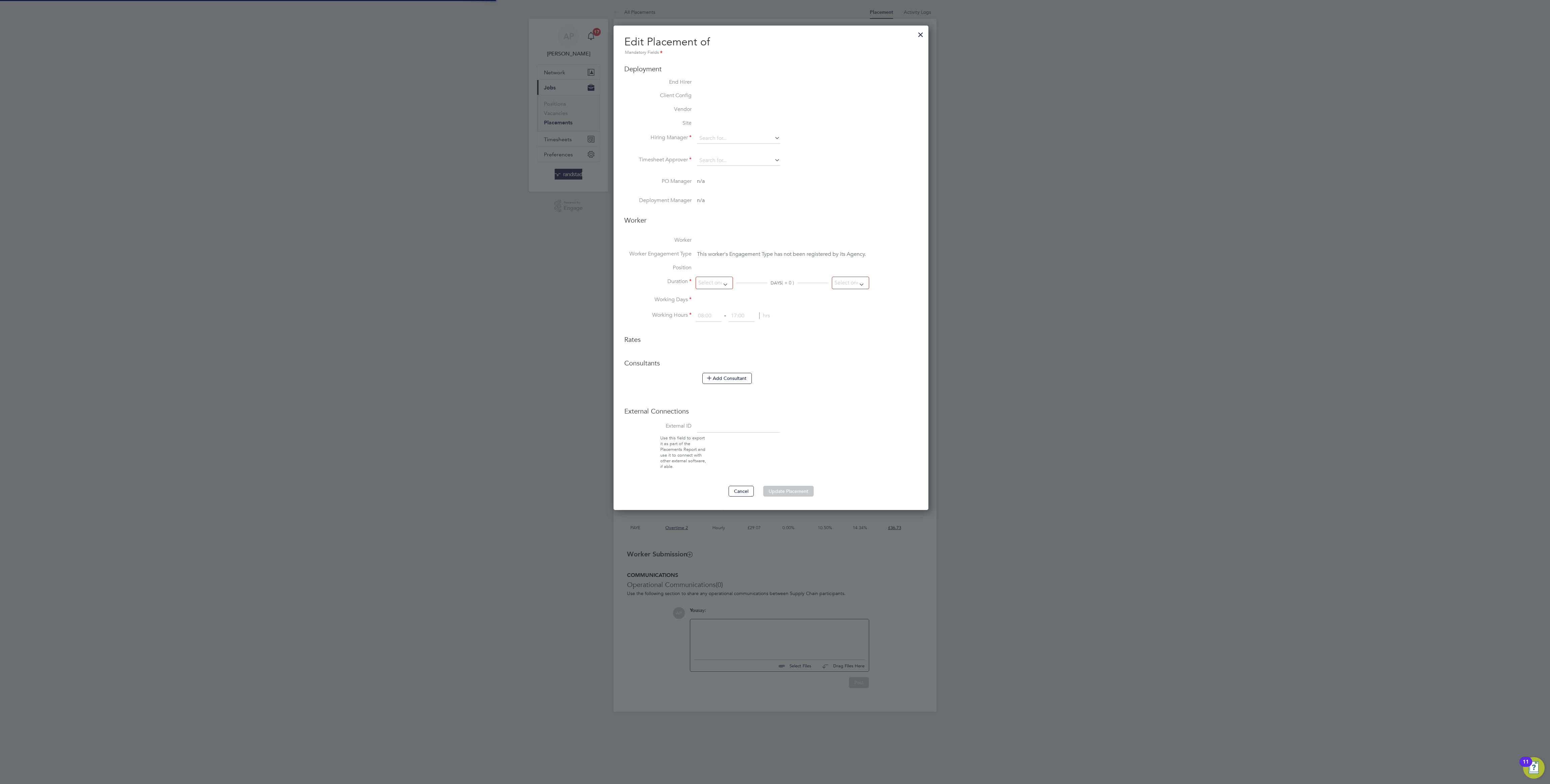
type input "17:00"
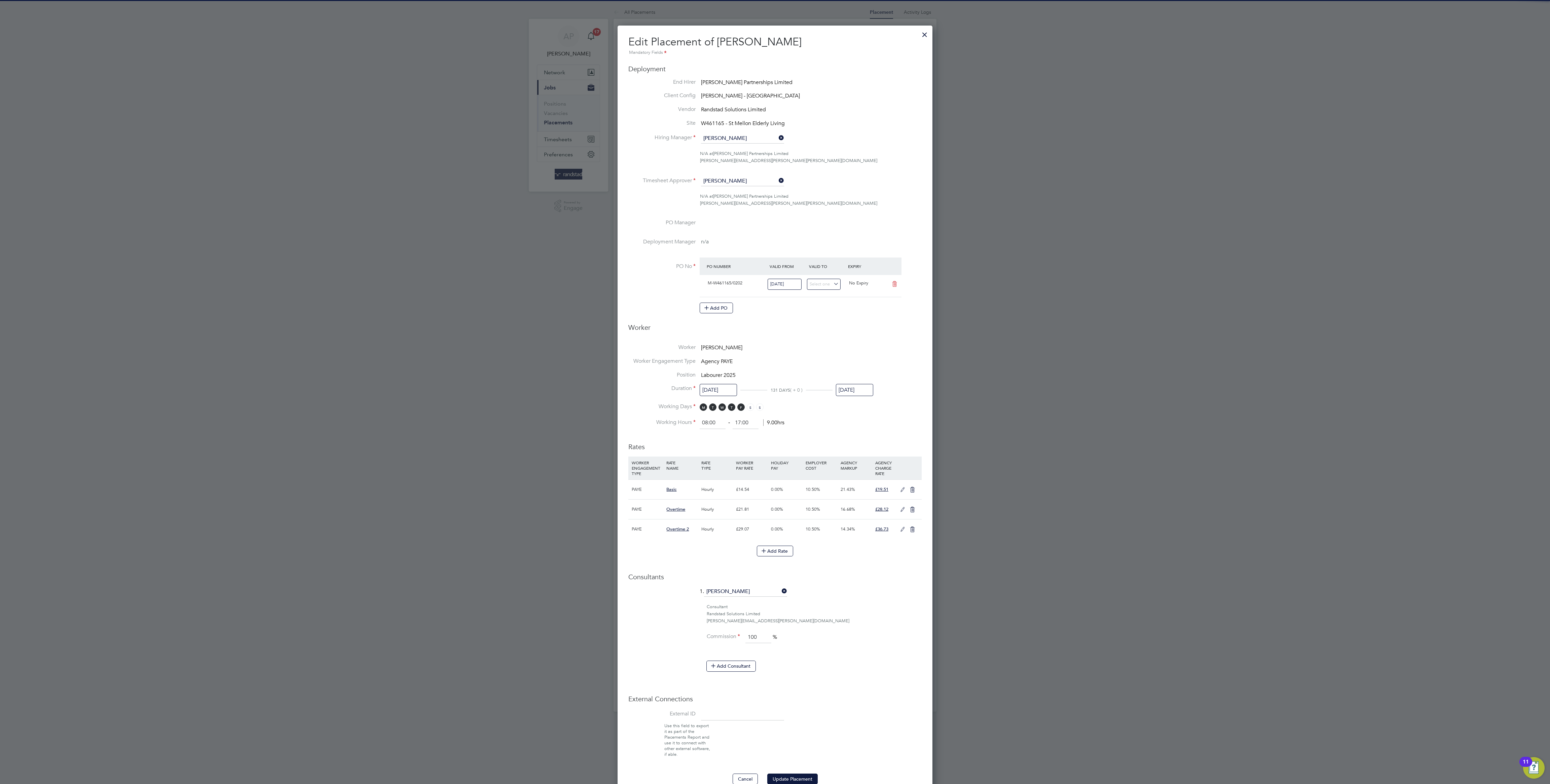
click at [862, 396] on input "[DATE]" at bounding box center [854, 390] width 37 height 13
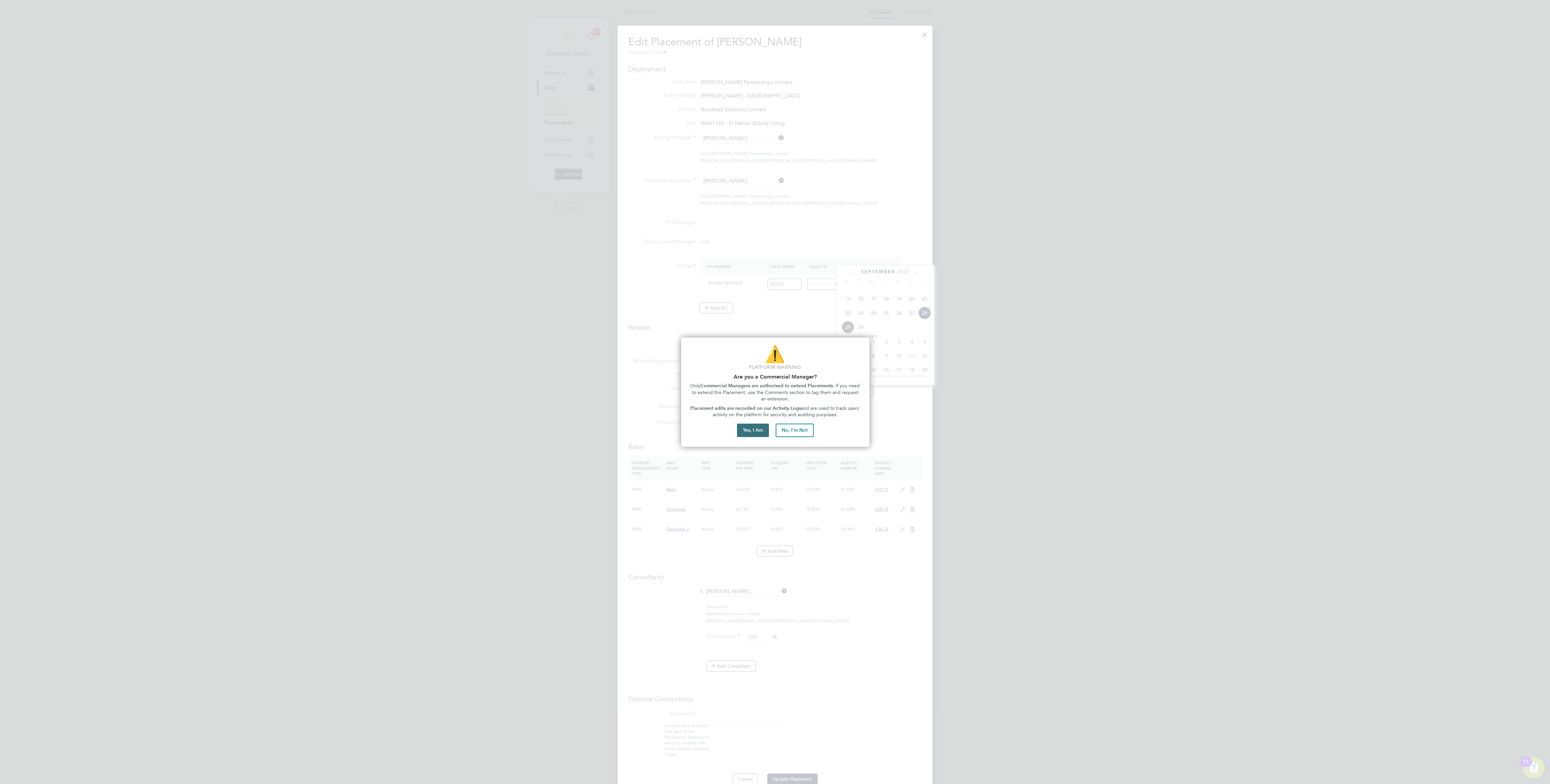
click at [744, 430] on button "Yes, I Am" at bounding box center [753, 429] width 32 height 13
click at [802, 420] on div "✅ Thank you for confirming you are a Commercial Manager! Your response has been…" at bounding box center [775, 392] width 188 height 71
click at [799, 417] on button "Proceed with Placement Extension" at bounding box center [775, 412] width 89 height 13
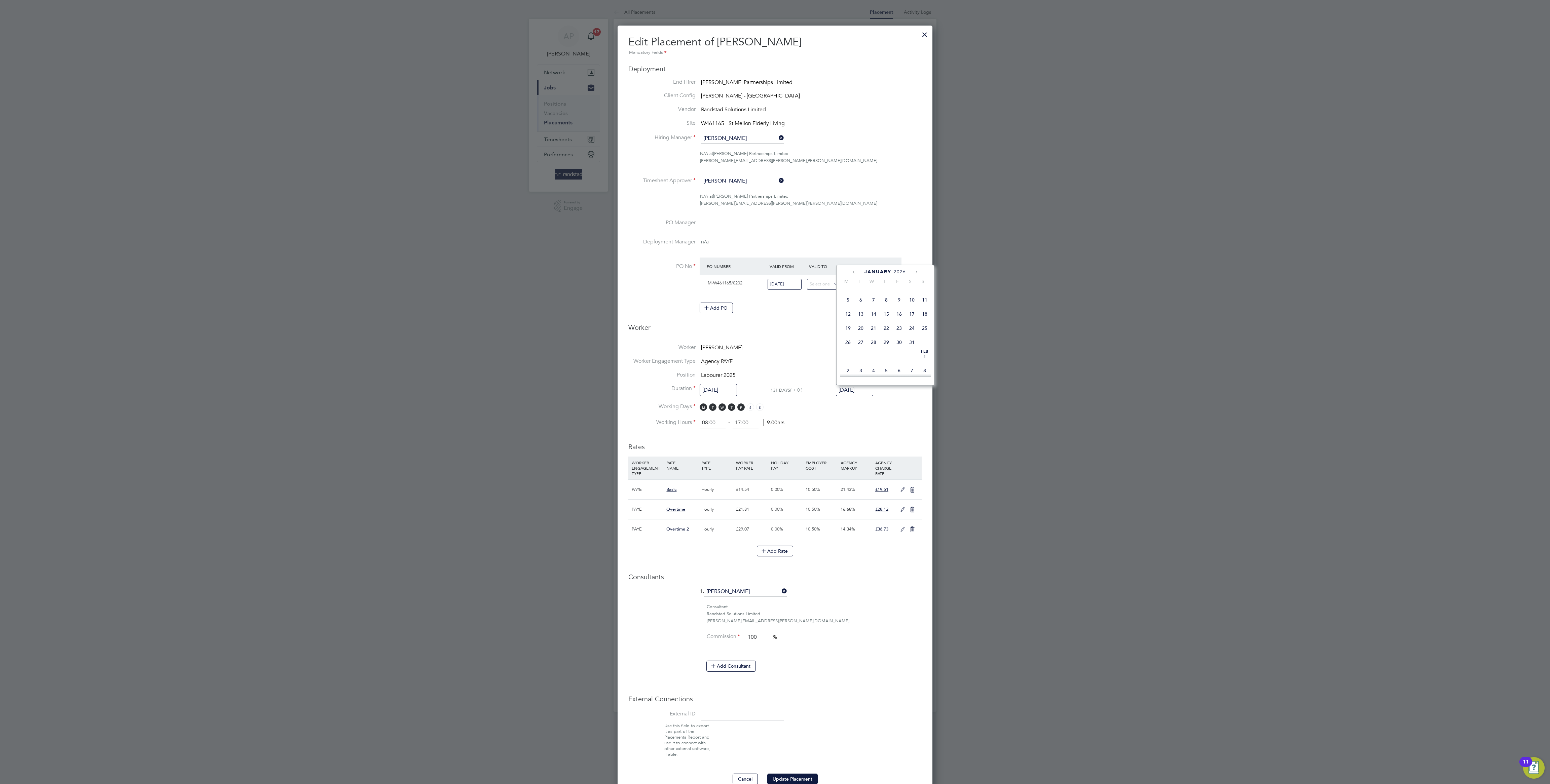
click at [926, 334] on span "25" at bounding box center [925, 328] width 13 height 13
type input "25 Jan 2026"
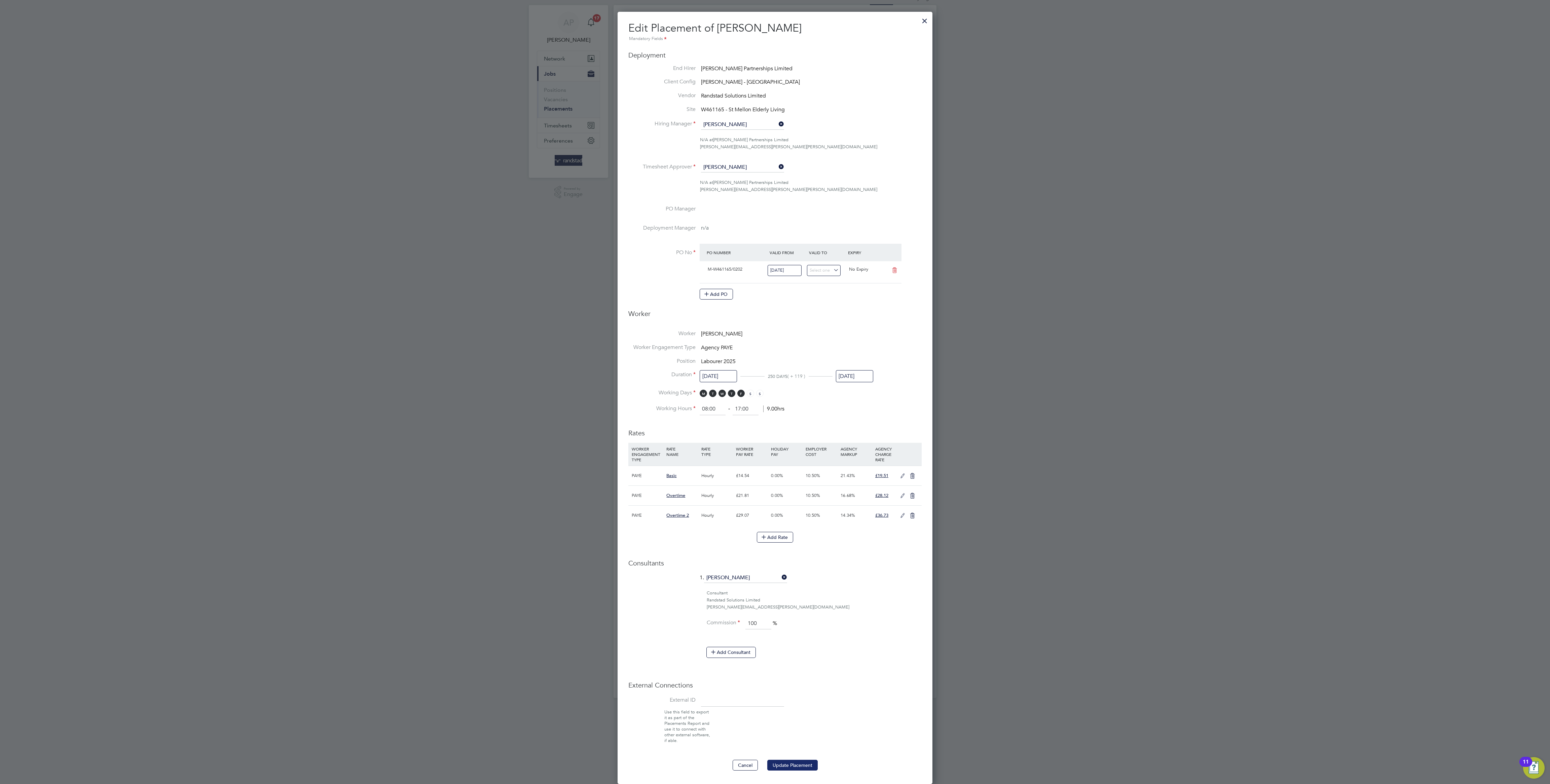
click at [796, 760] on button "Update Placement" at bounding box center [792, 765] width 50 height 11
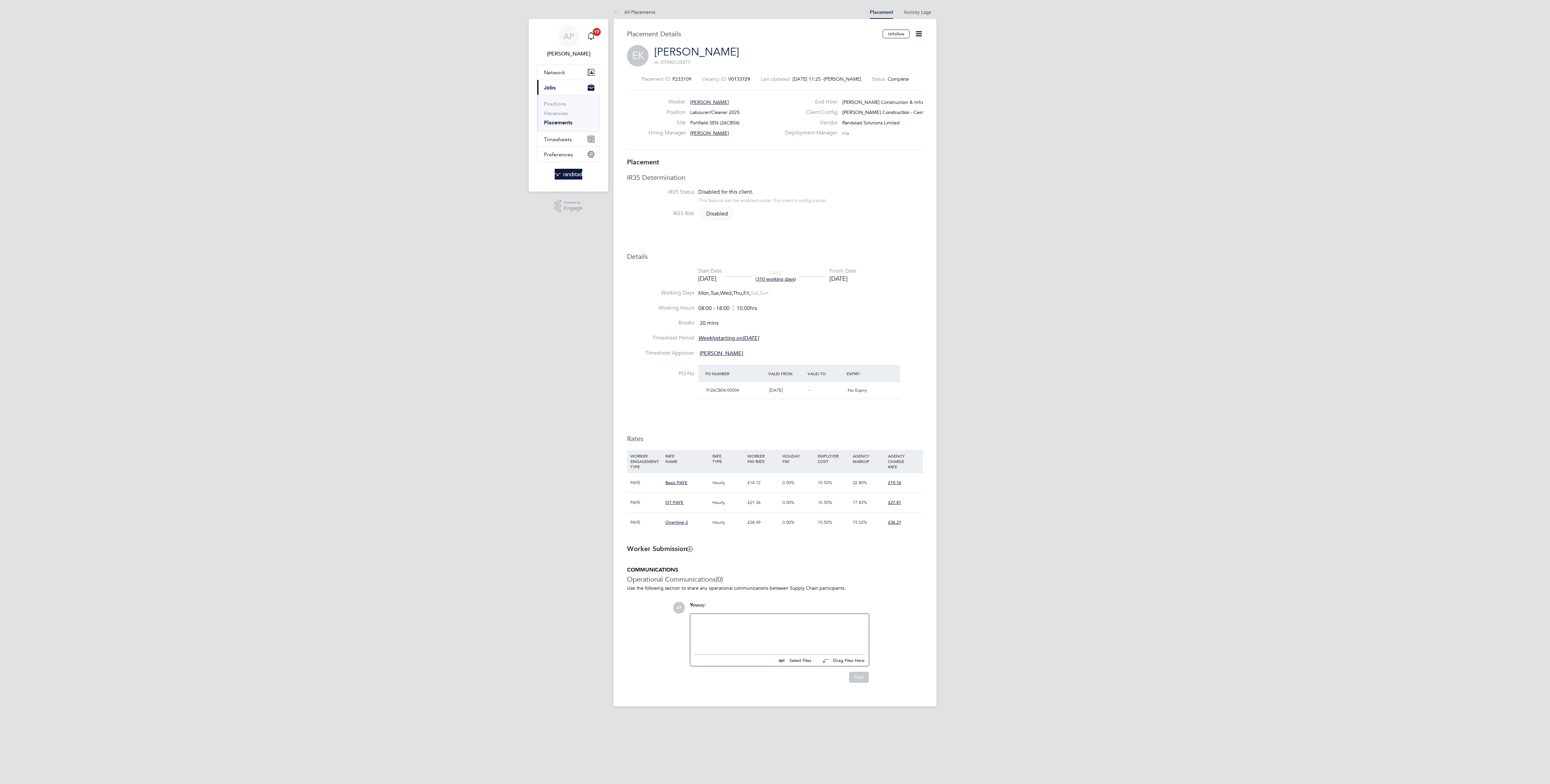
click at [918, 32] on icon at bounding box center [918, 34] width 9 height 9
click at [881, 46] on li "Edit Placement e" at bounding box center [886, 50] width 69 height 9
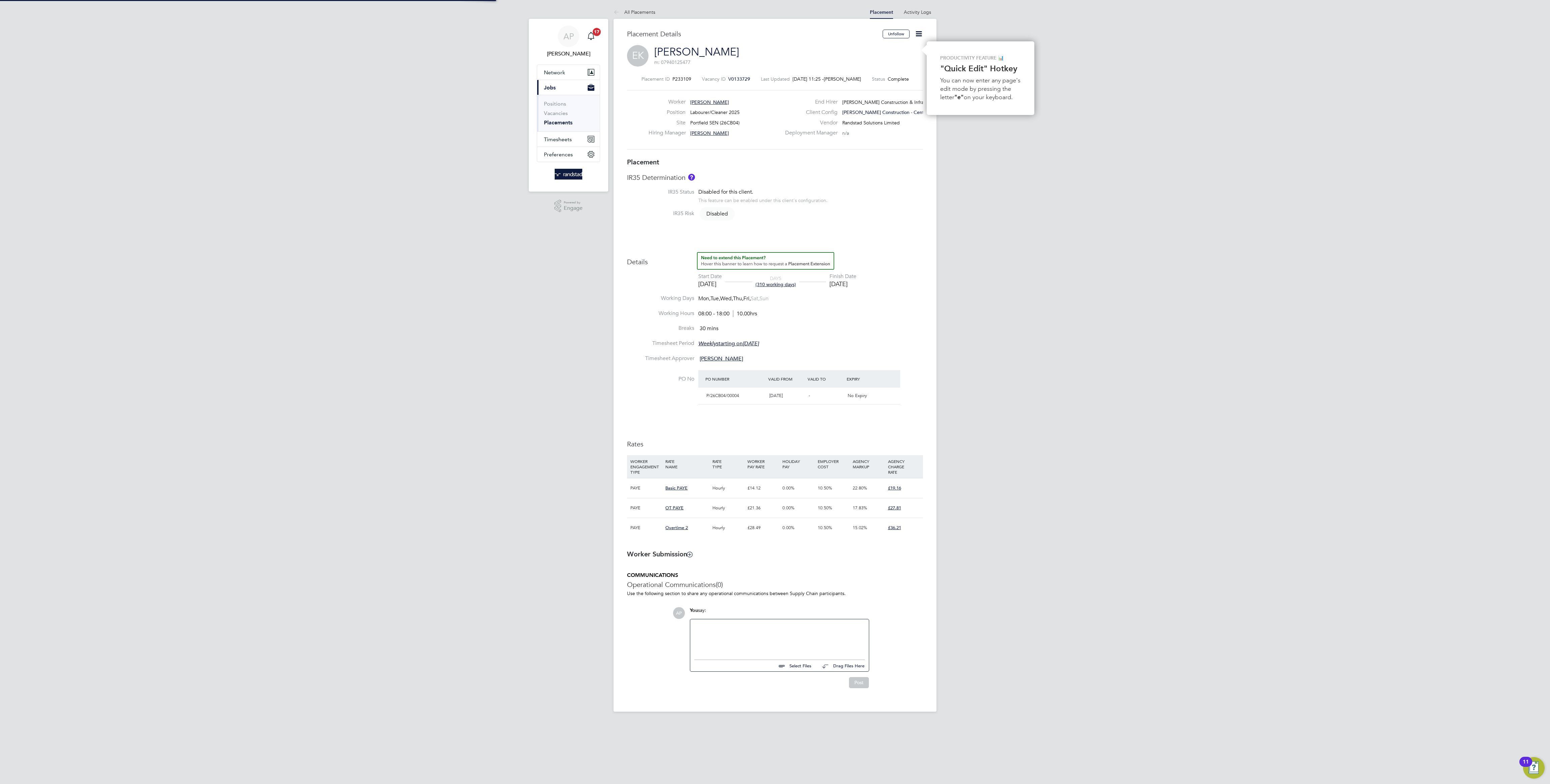
type input "Gareth Rees"
type input "22 Jul 2024"
type input "[DATE]"
type input "08:00"
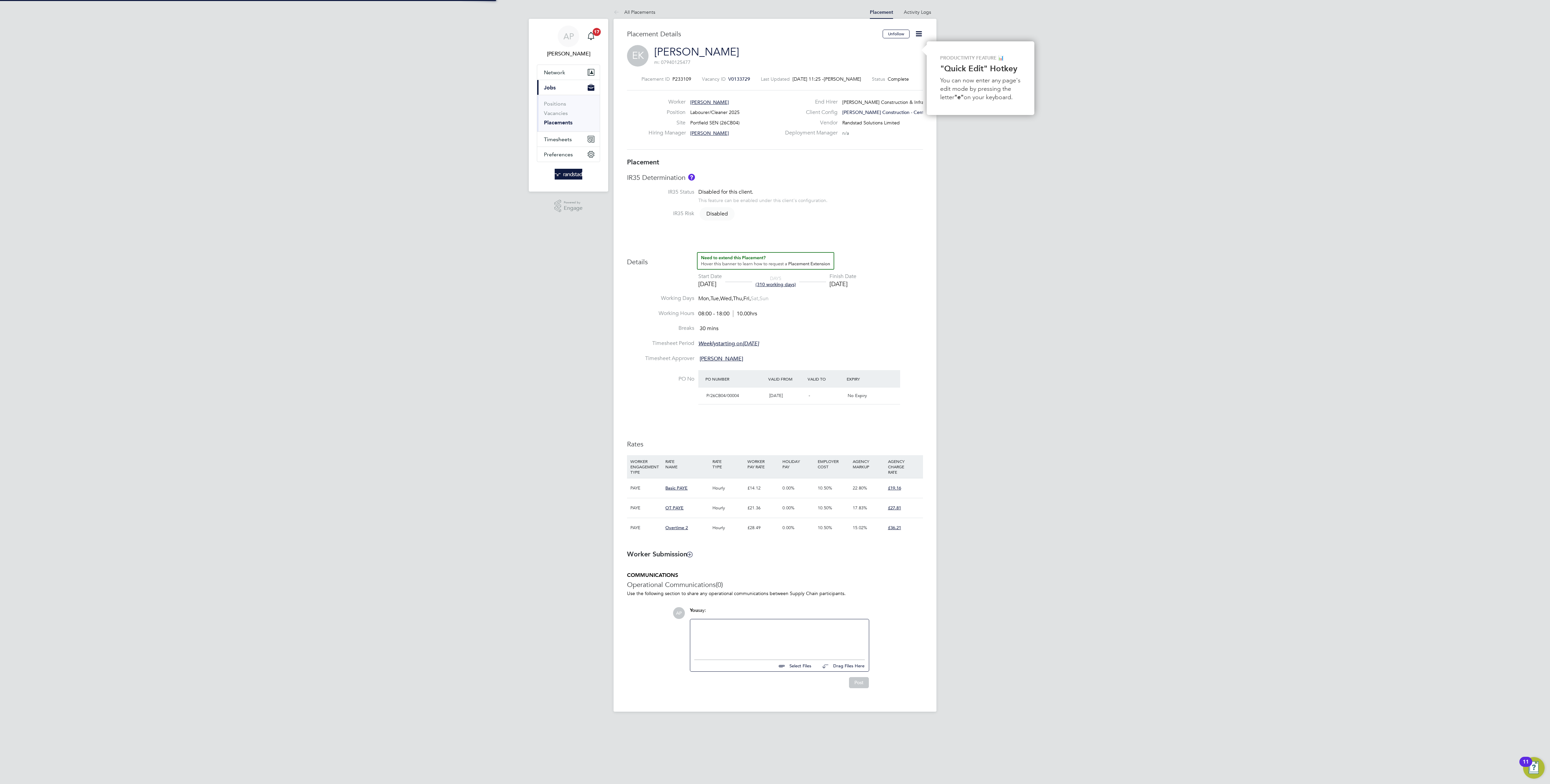
type input "18:00"
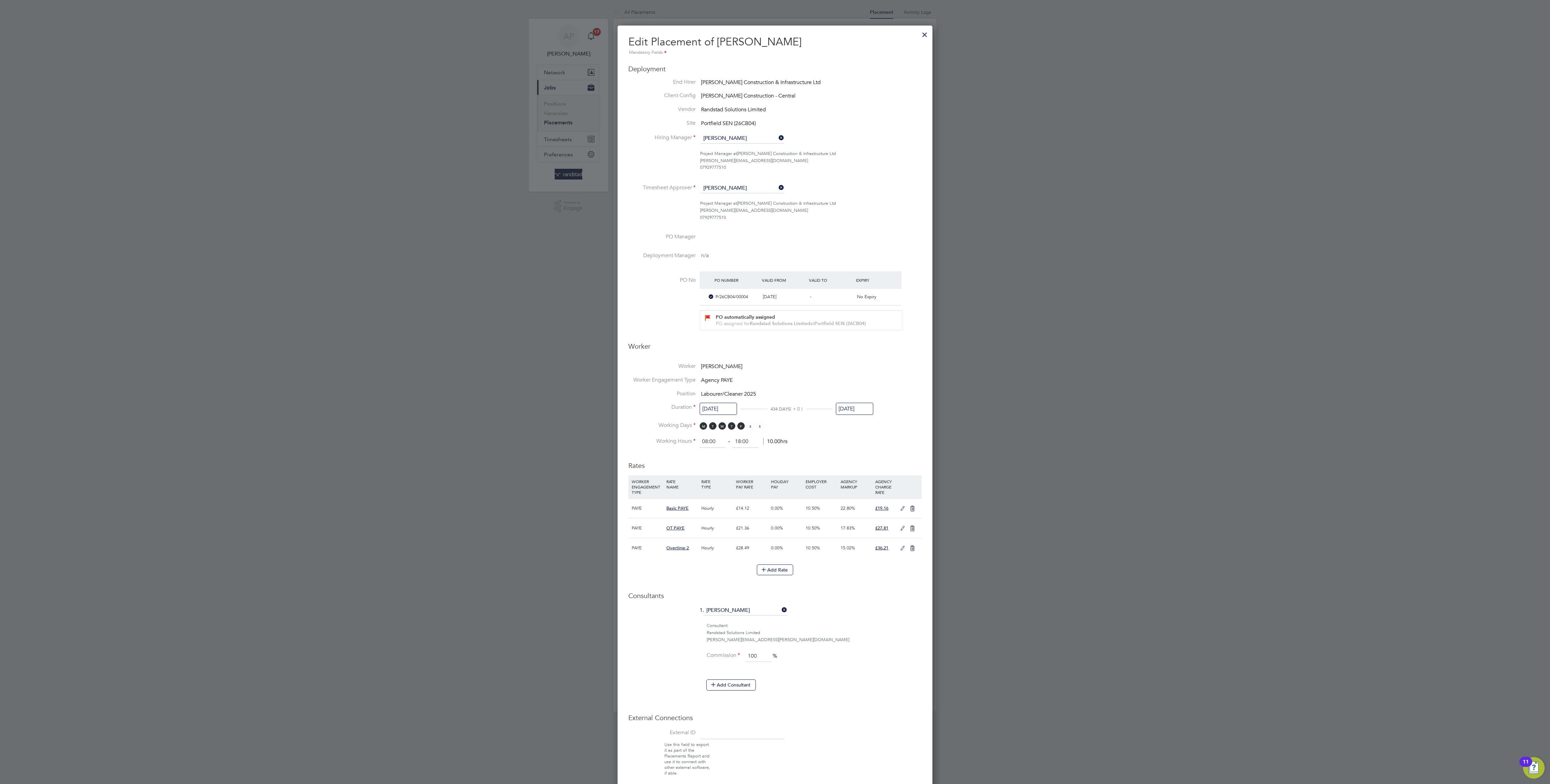
click at [854, 411] on input "28 Sep 2025" at bounding box center [854, 409] width 37 height 13
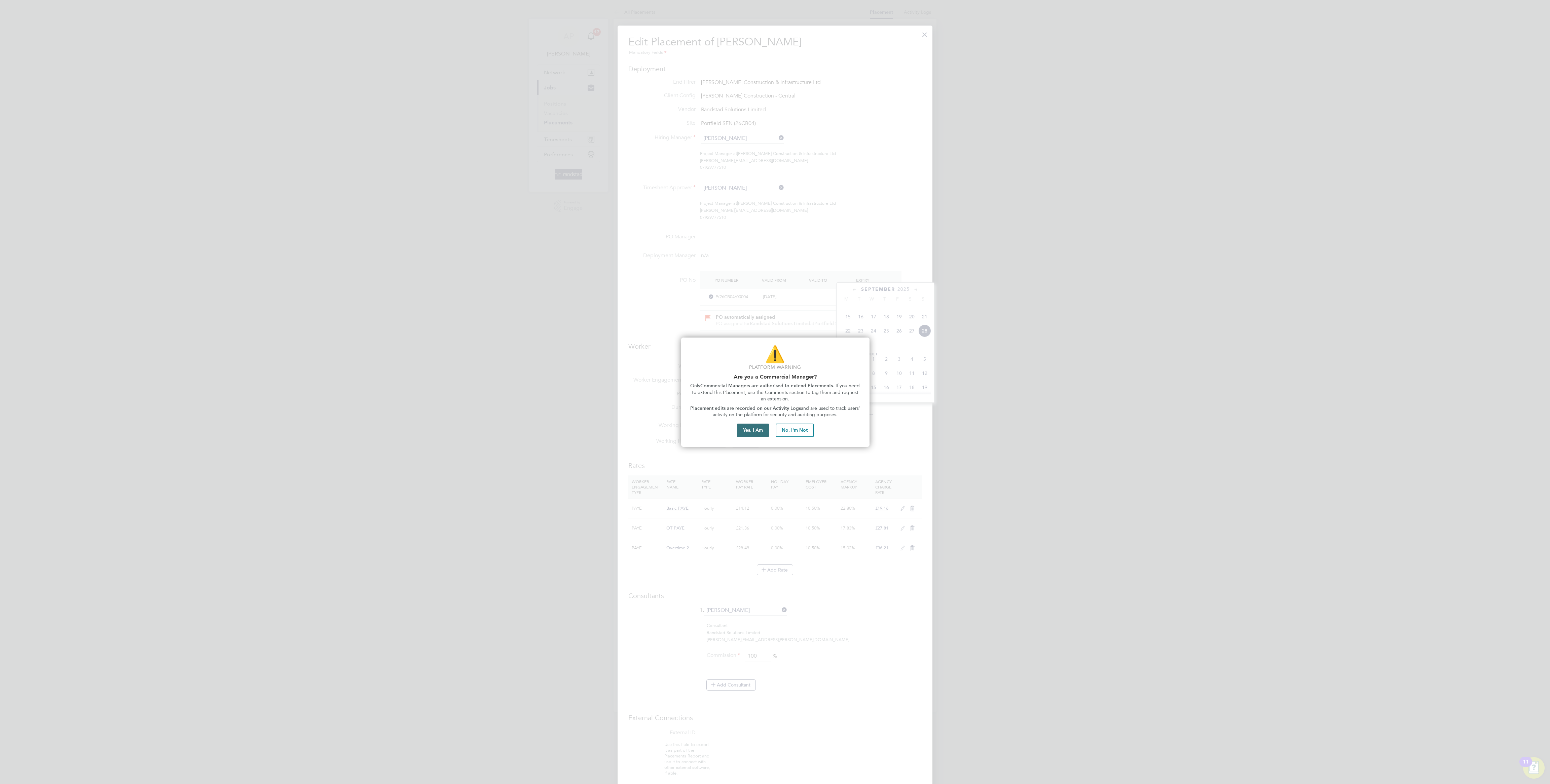
click at [755, 426] on button "Yes, I Am" at bounding box center [753, 429] width 32 height 13
click at [796, 417] on button "Proceed with Placement Extension" at bounding box center [775, 412] width 89 height 13
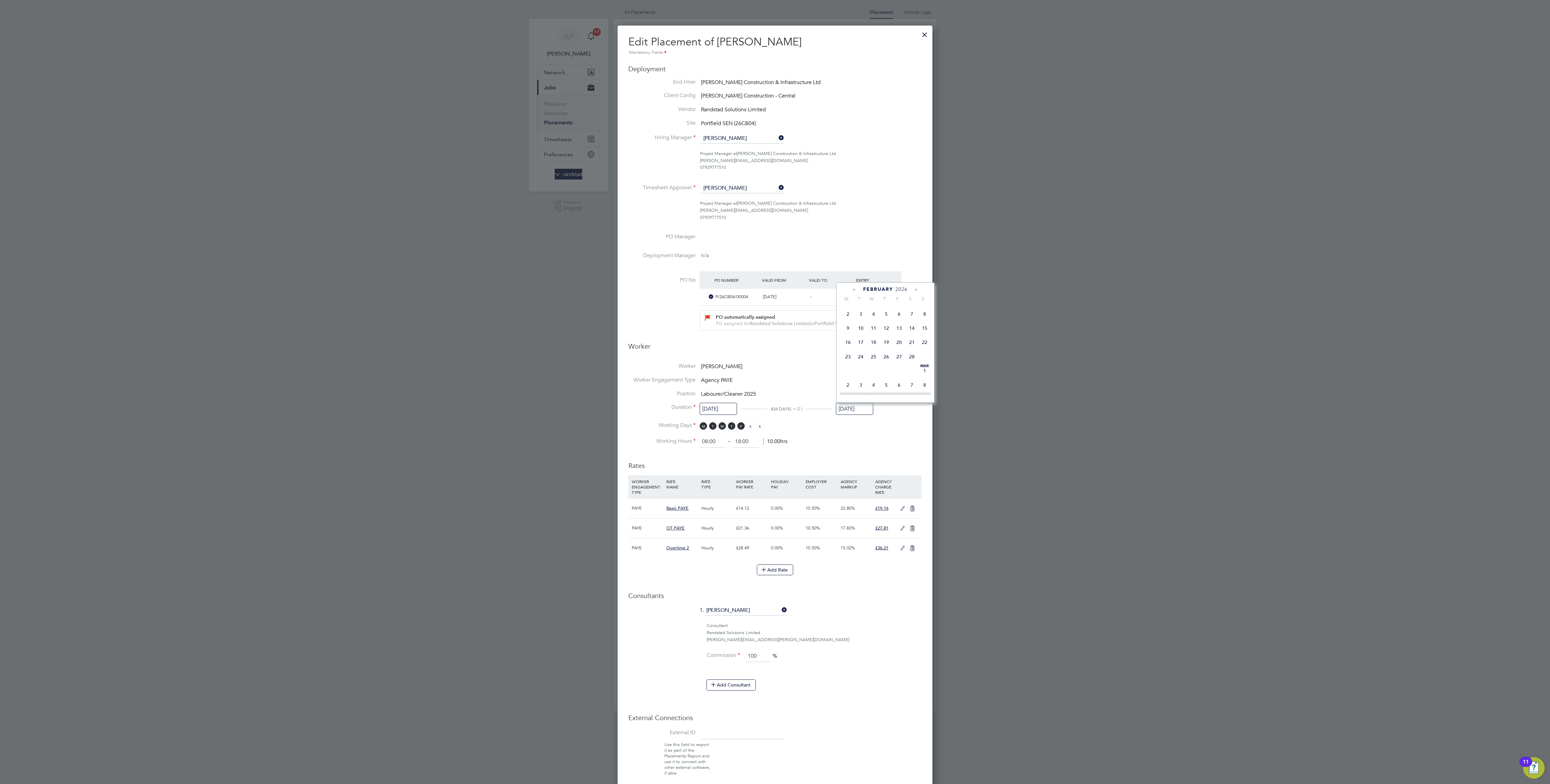
click at [926, 348] on span "22" at bounding box center [925, 342] width 13 height 13
type input "22 Feb 2026"
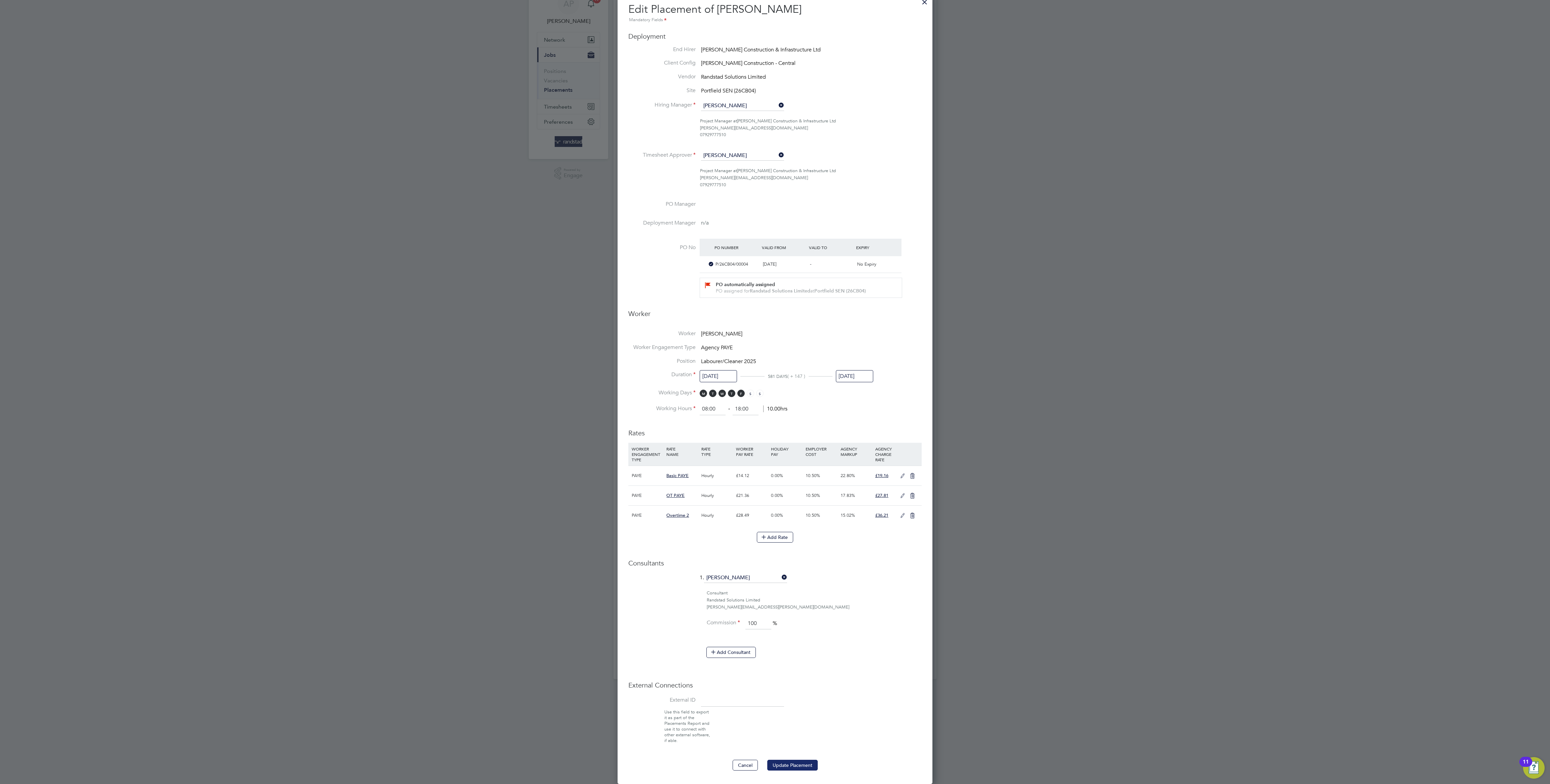
click at [792, 760] on button "Update Placement" at bounding box center [792, 765] width 50 height 11
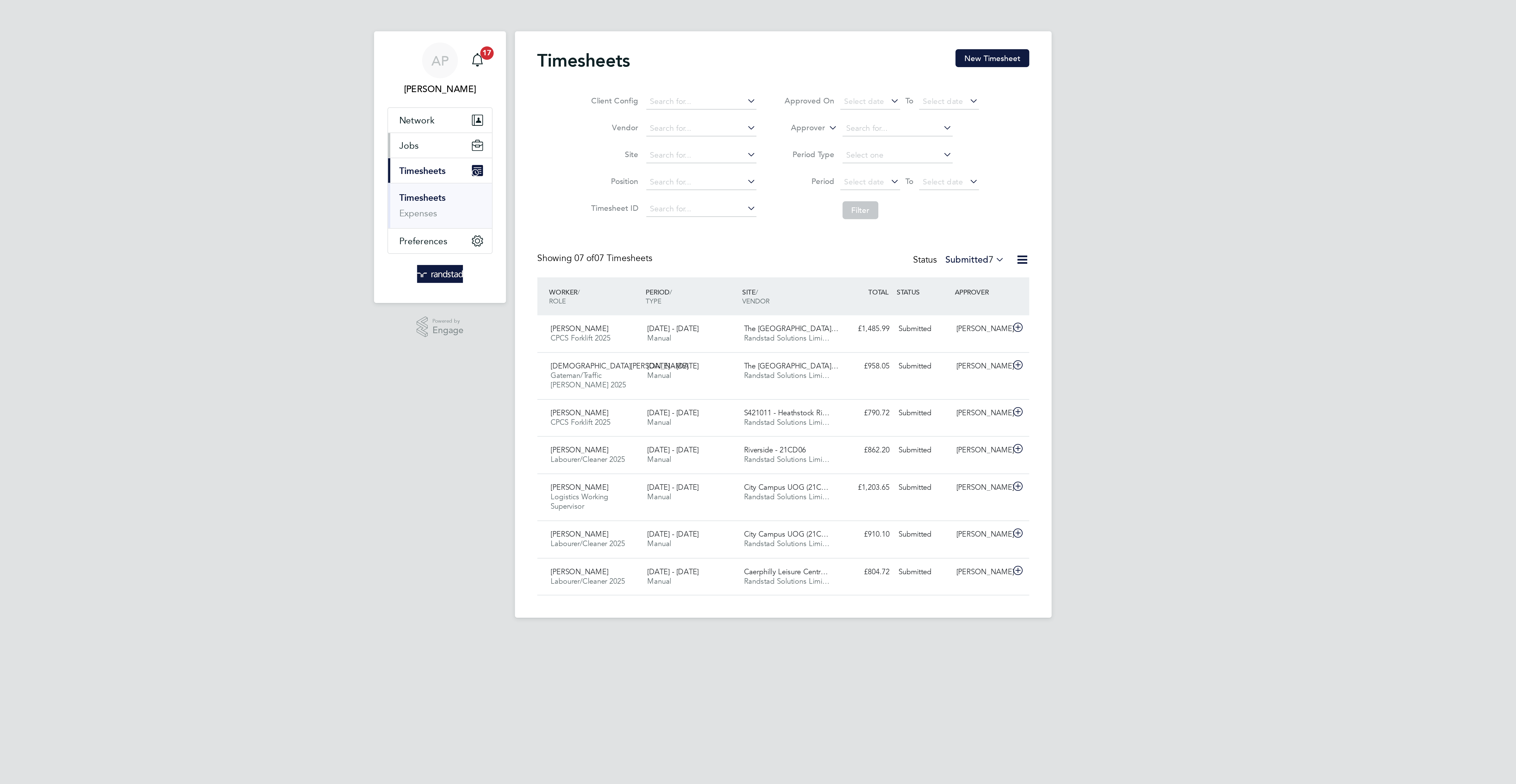
click at [577, 65] on button "Jobs" at bounding box center [596, 68] width 49 height 12
click at [592, 98] on link "Placements" at bounding box center [587, 96] width 22 height 5
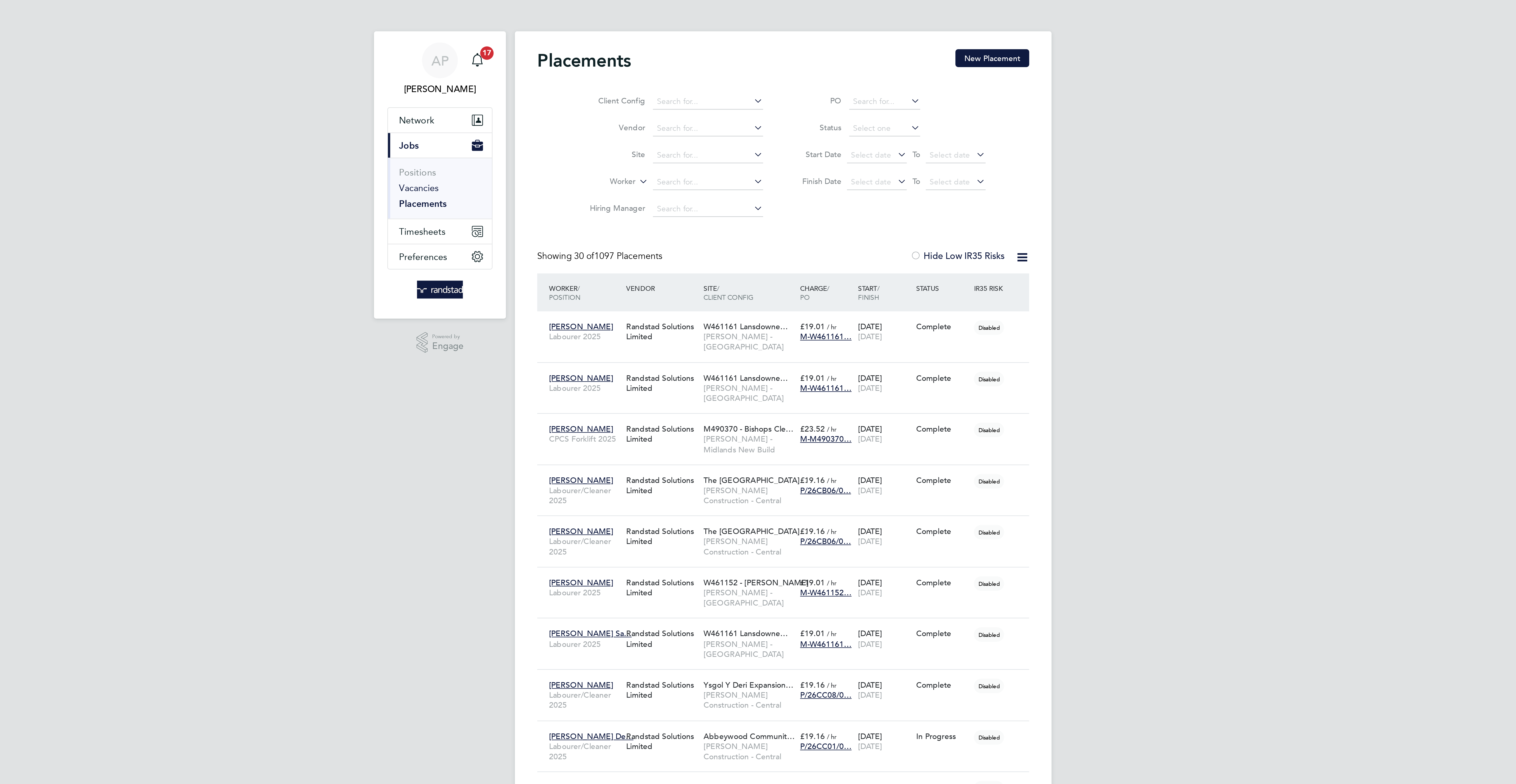
click at [590, 89] on link "Vacancies" at bounding box center [586, 88] width 19 height 5
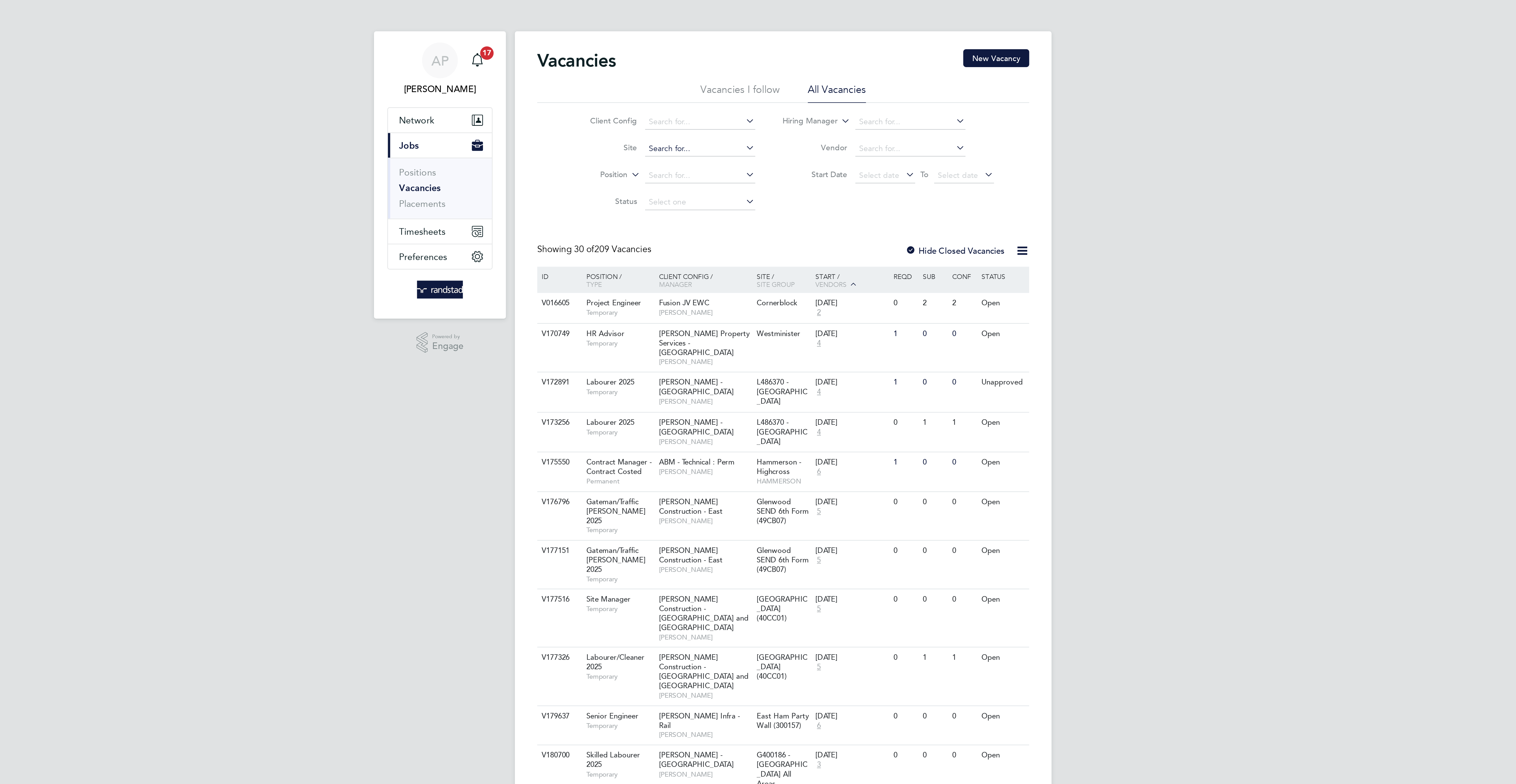
click at [706, 70] on input at bounding box center [719, 70] width 52 height 7
paste input "Claycroft"
click at [712, 76] on li "Scape Joint Venture - [GEOGRAPHIC_DATA] - Claycroft Residences (21CD03)" at bounding box center [758, 78] width 133 height 7
type input "Scape Joint Venture - [GEOGRAPHIC_DATA] - Claycroft Residences (21CD03)"
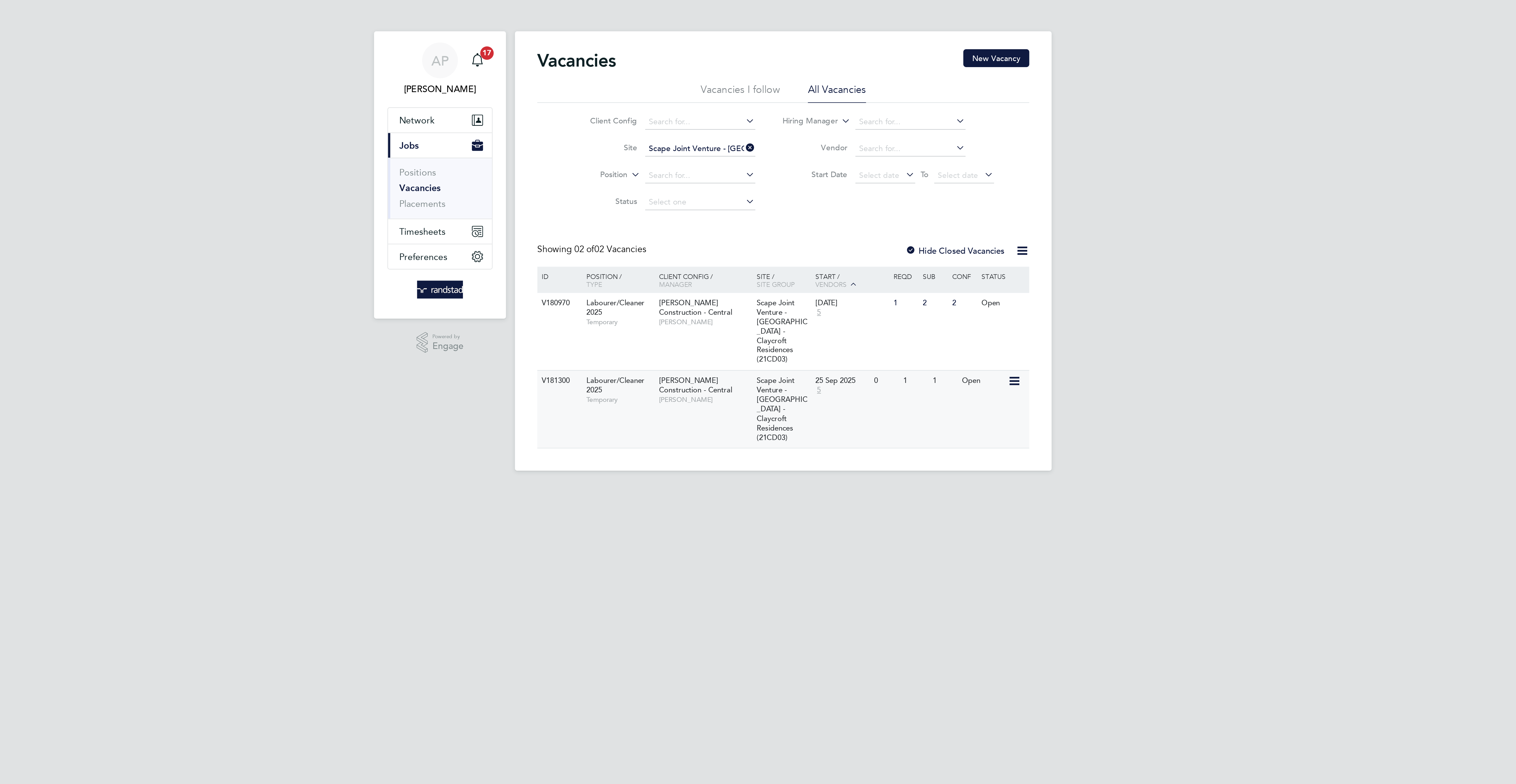
click at [806, 194] on div "V181300 Labourer/Cleaner 2025 Temporary [PERSON_NAME] Construction - Central [P…" at bounding box center [758, 192] width 231 height 36
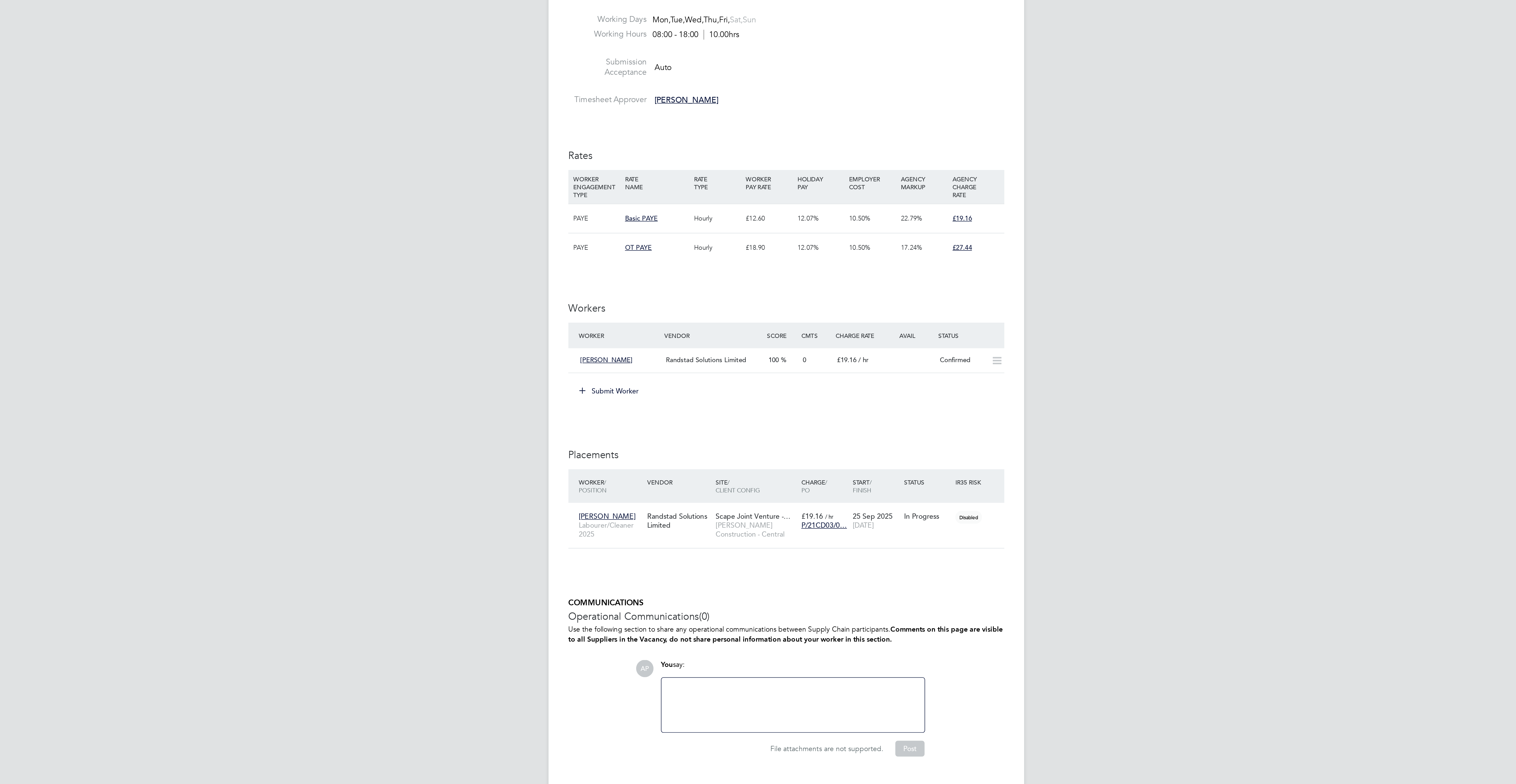
click at [666, 457] on button "Submit Worker" at bounding box center [664, 453] width 39 height 9
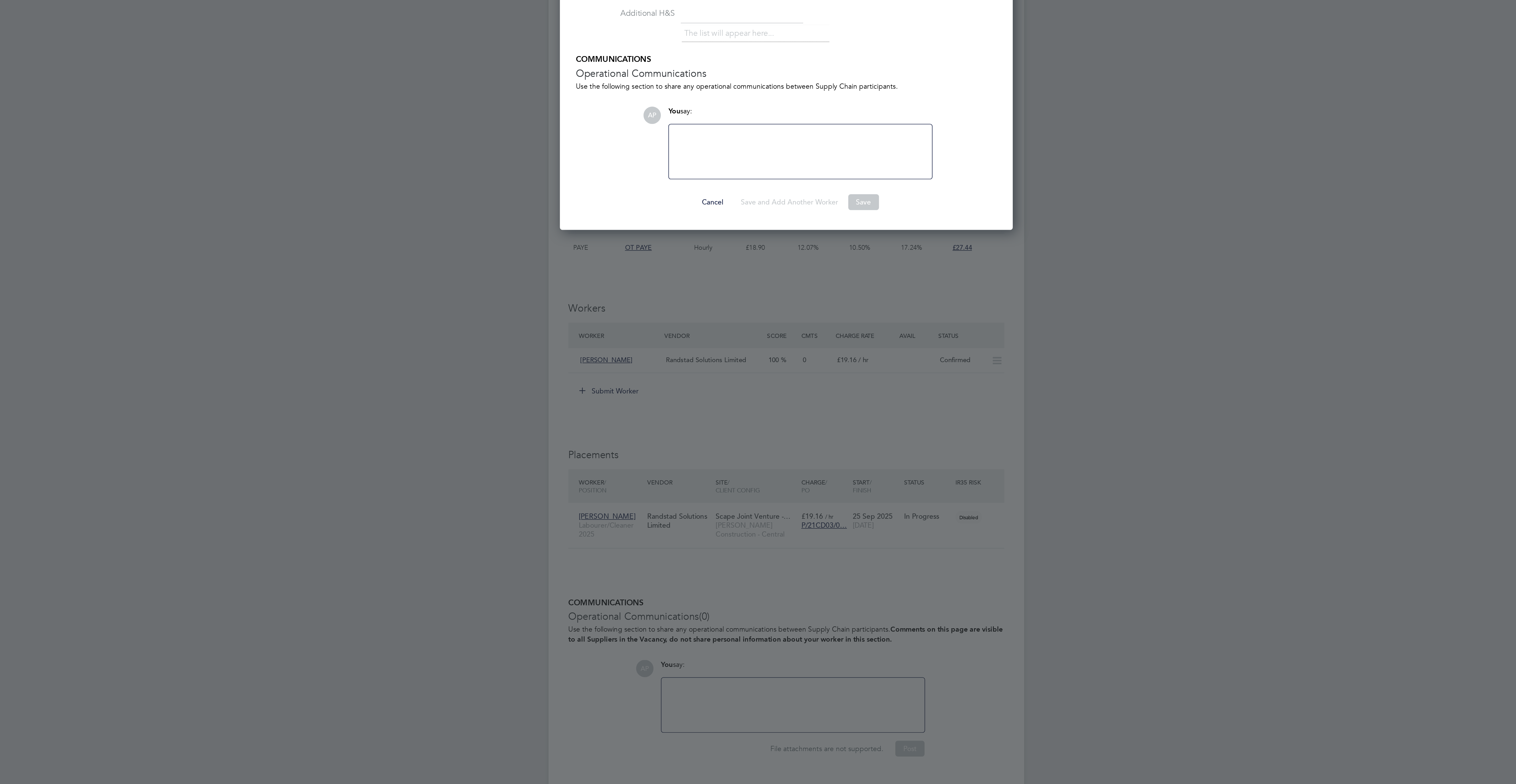
scroll to position [2, 2]
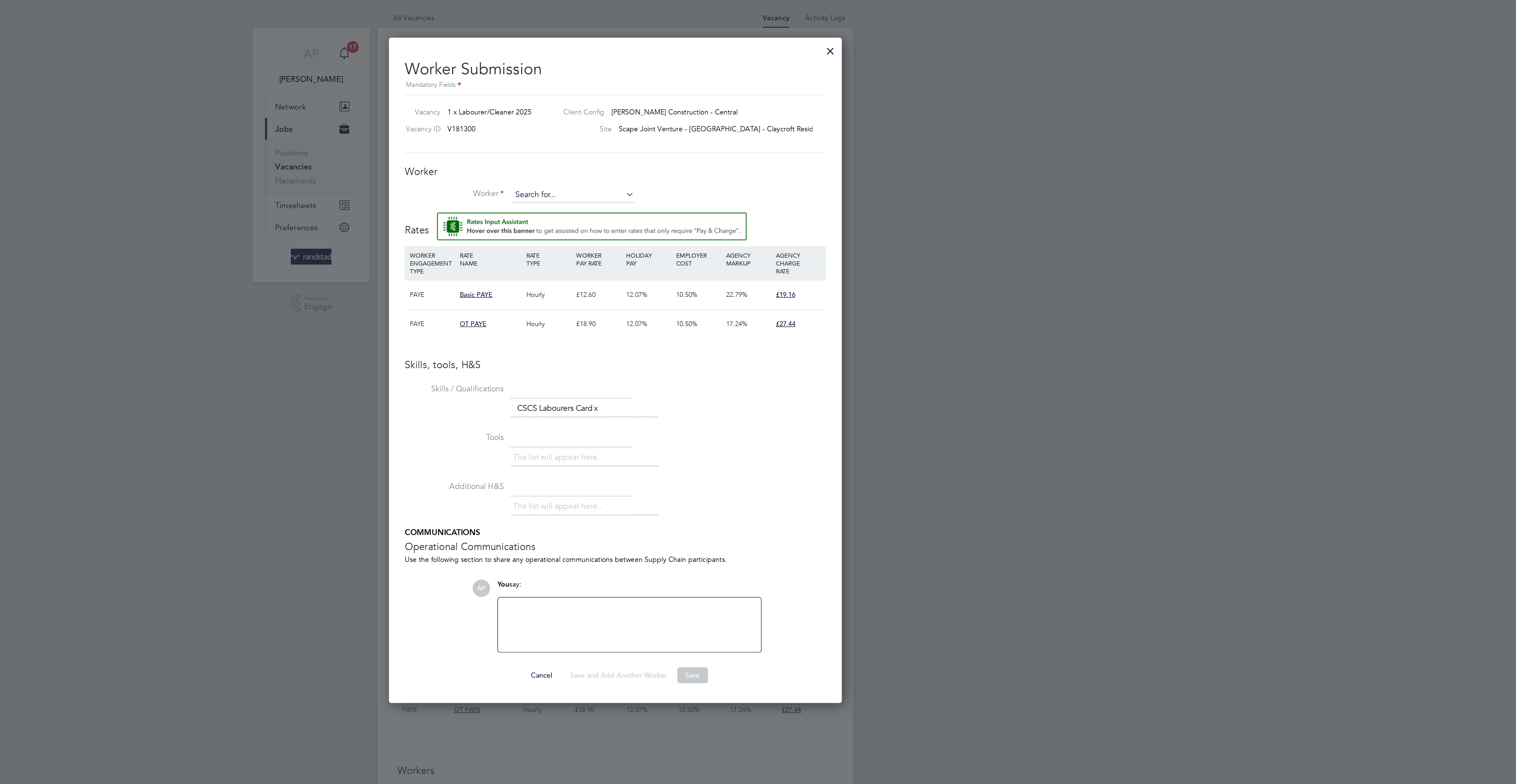
click at [723, 106] on input at bounding box center [735, 104] width 65 height 8
click at [731, 117] on li "Oliver La wley (C-004517969)" at bounding box center [739, 117] width 73 height 7
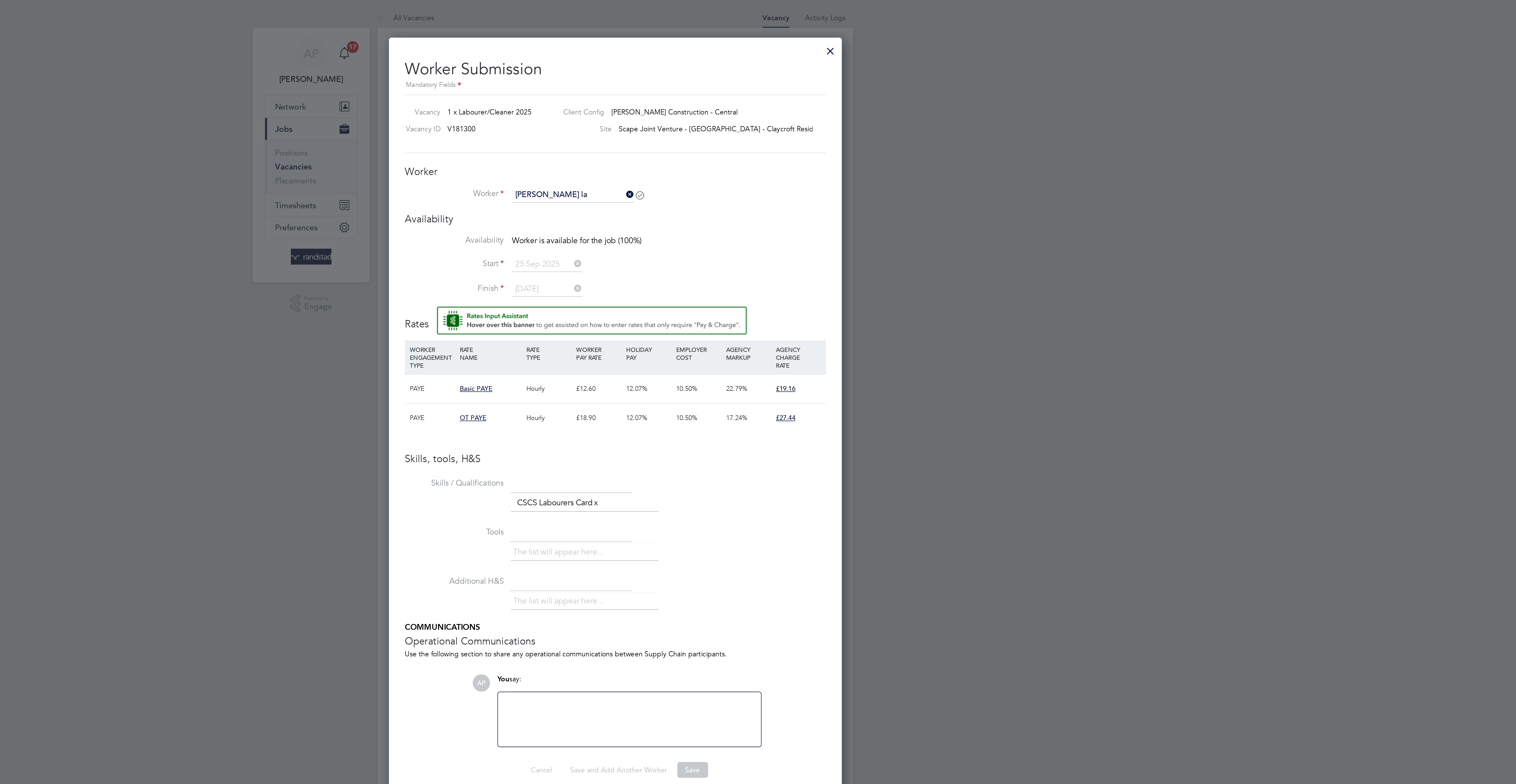
type input "Oliver Lawley (C-004517969)"
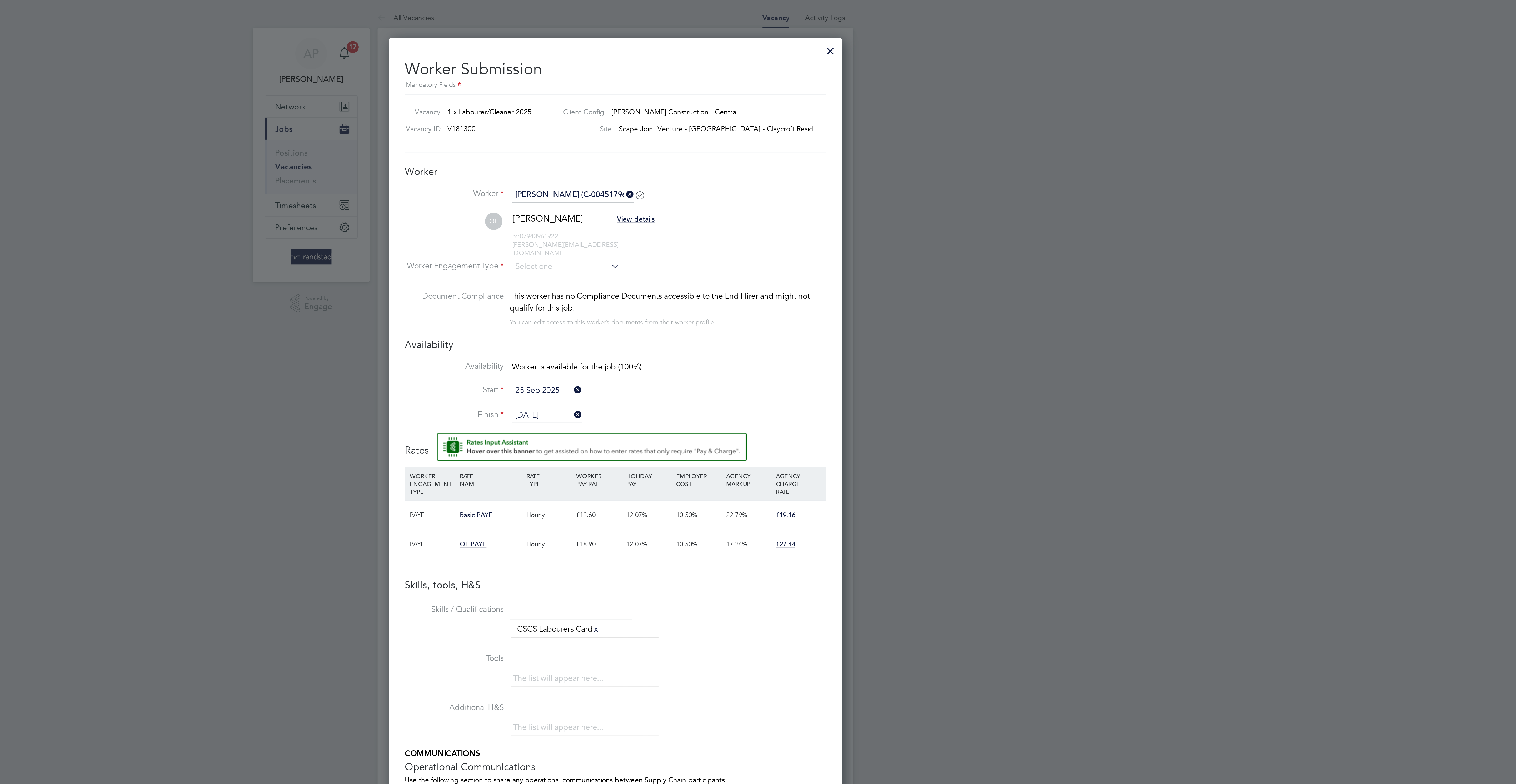
type input "29 Sep 2025"
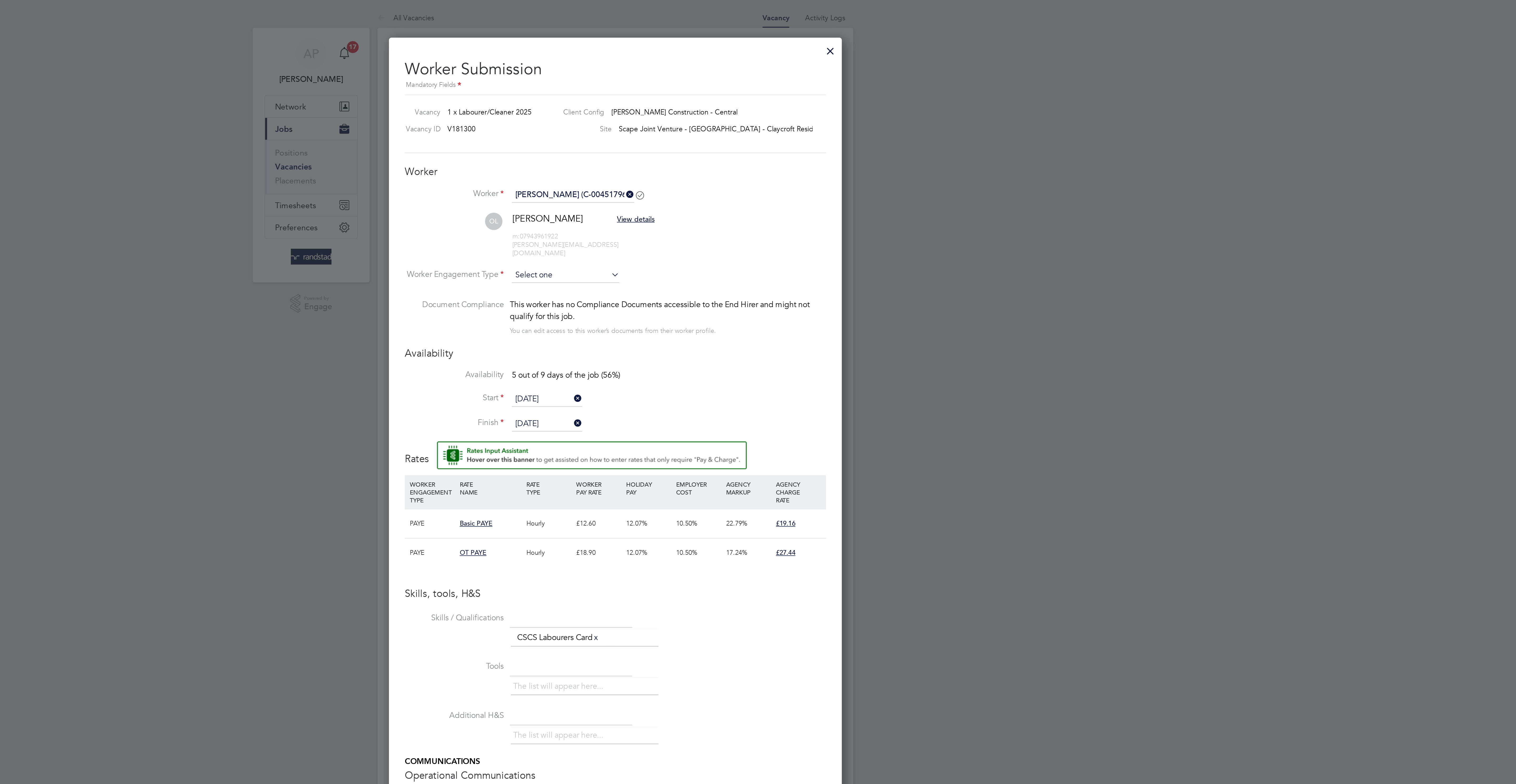
click at [724, 149] on input at bounding box center [731, 146] width 57 height 8
click at [730, 161] on li "PAYE" at bounding box center [731, 162] width 58 height 7
type input "PAYE"
click at [855, 281] on icon at bounding box center [855, 278] width 7 height 4
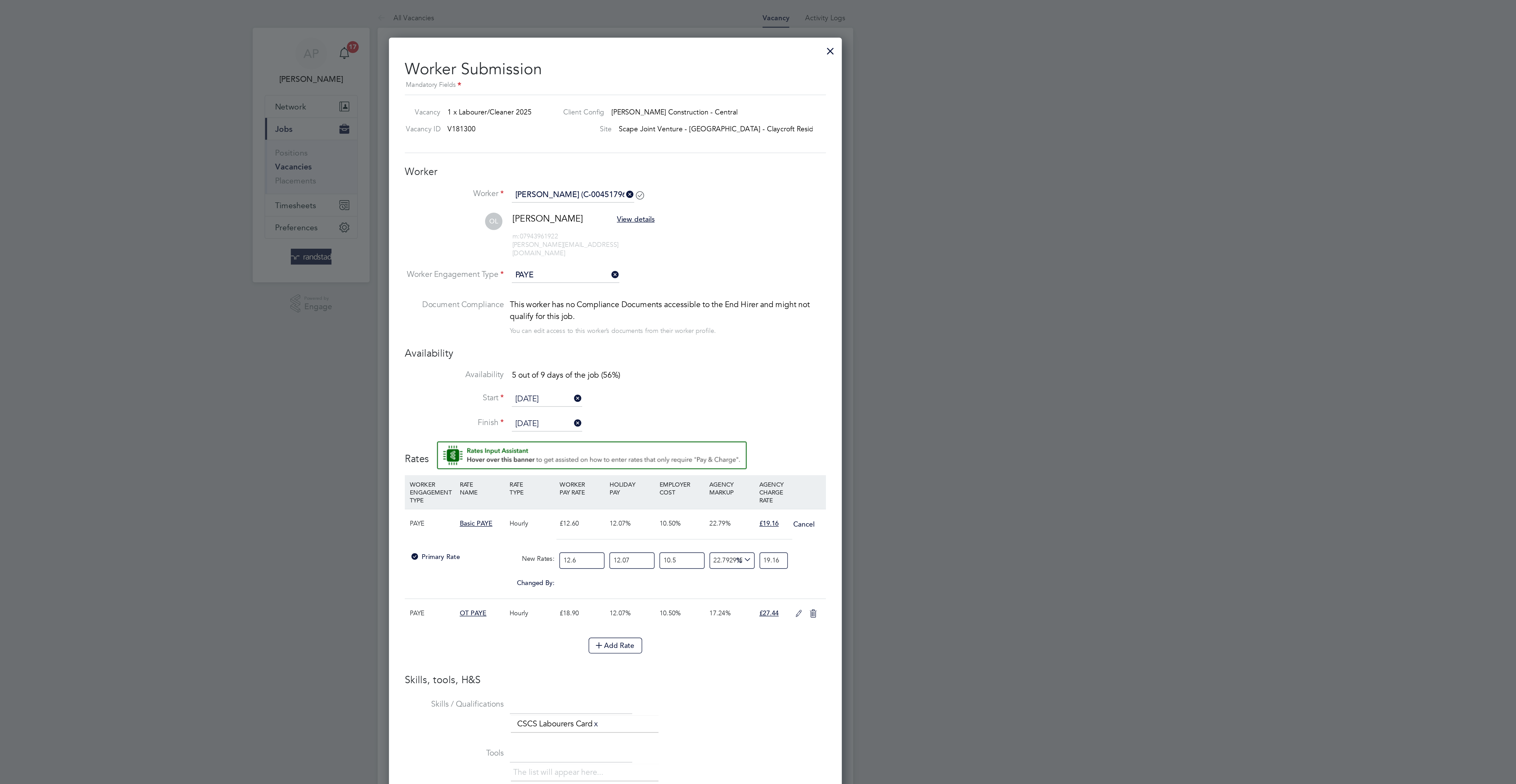
drag, startPoint x: 740, startPoint y: 302, endPoint x: 646, endPoint y: 305, distance: 94.0
click at [646, 305] on div "Primary Rate New Rates: 12.6 12.07 n/a 10.5 n/a 22.79291511284121 0 % 19.16" at bounding box center [758, 297] width 224 height 14
type input "1"
type input "1.5206349206349206"
type input "14"
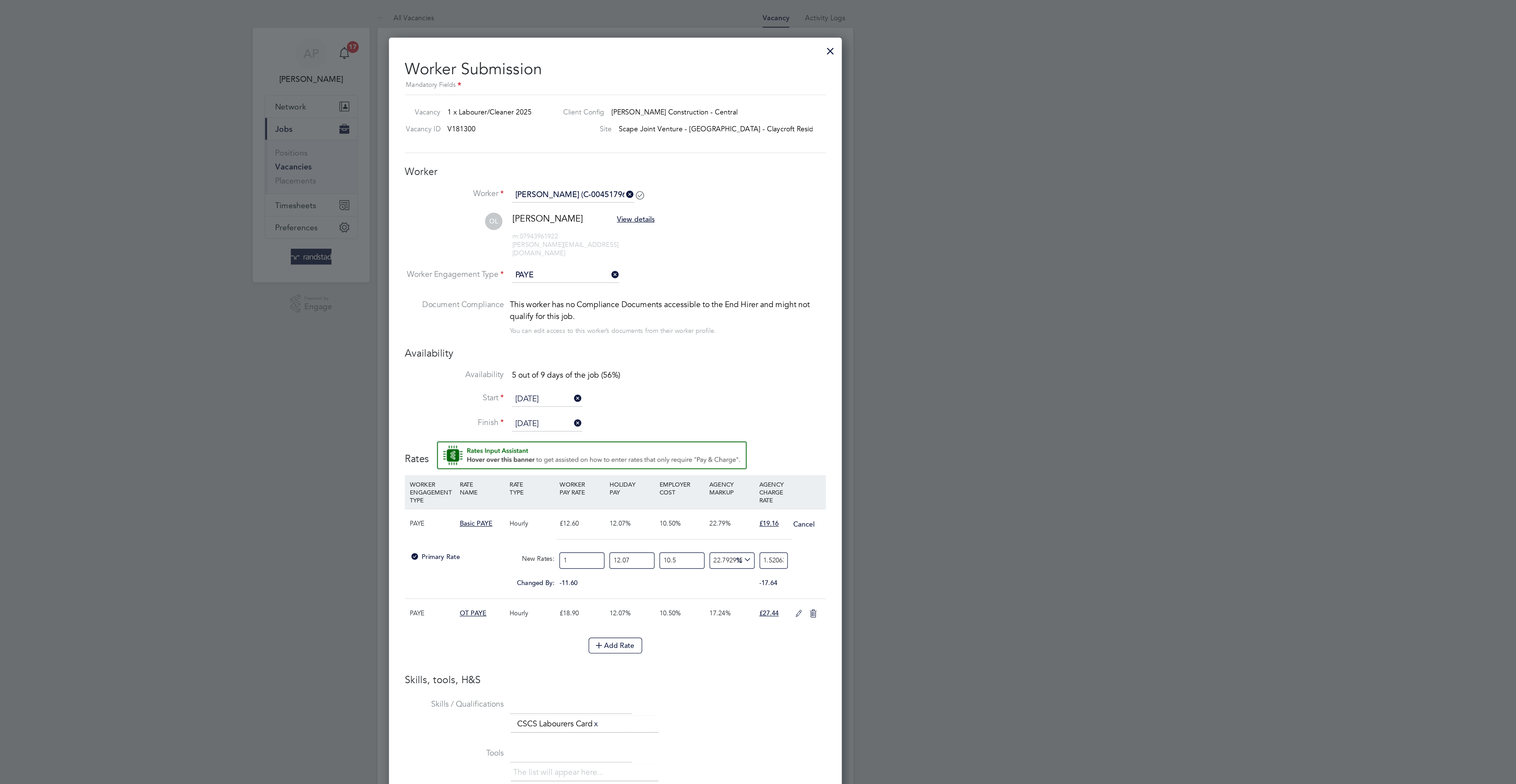
type input "21.288888888888888"
type input "14.1"
type input "21.440952380952382"
type input "14.12"
type input "21.47136507936508"
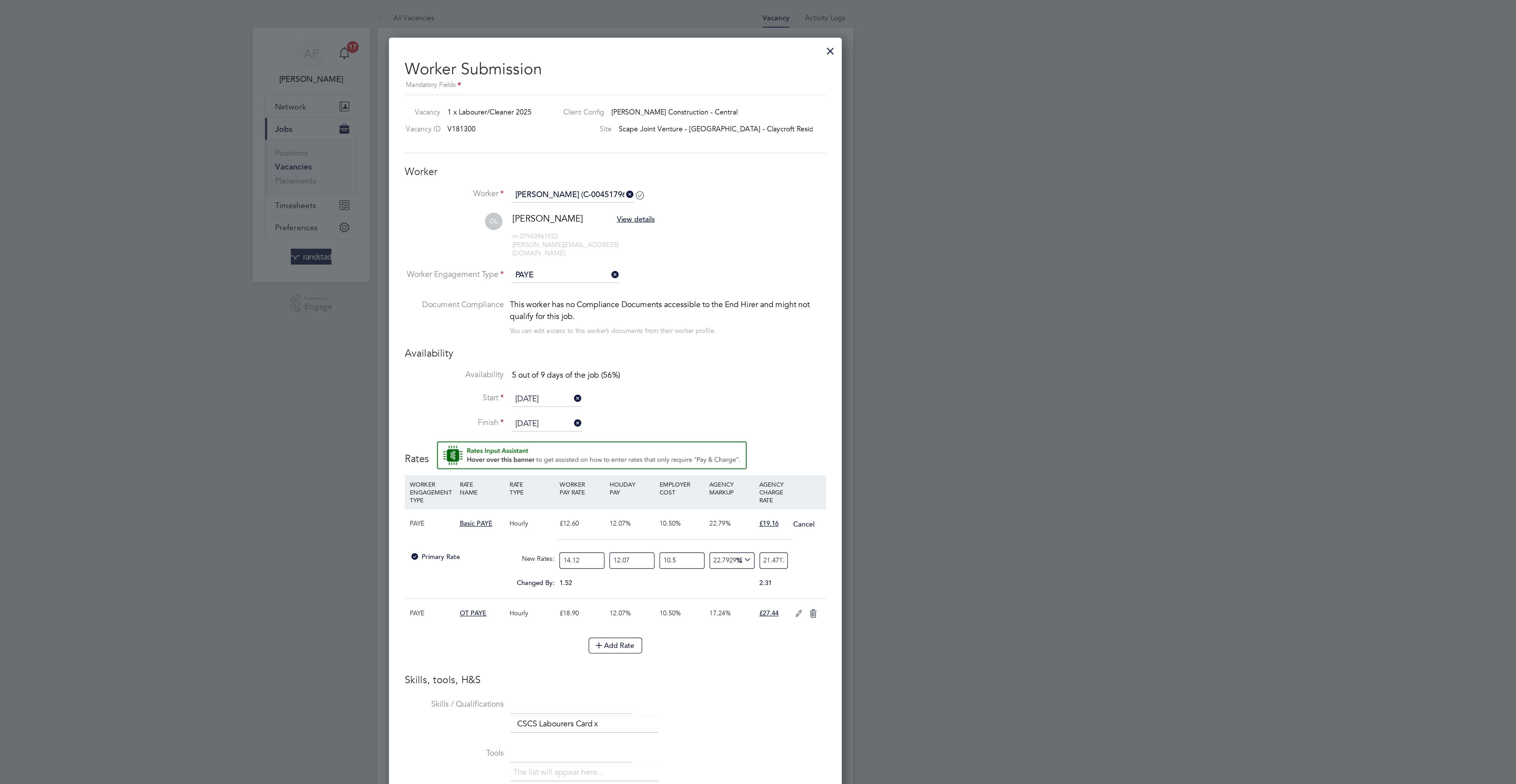
type input "14.12"
drag, startPoint x: 835, startPoint y: 303, endPoint x: 884, endPoint y: 302, distance: 49.0
click at [884, 302] on div "All Vacancies Vacancy Activity Logs Vacancy Activity Logs All Vacancies Vacancy…" at bounding box center [758, 335] width 252 height 661
type input "-94.28108484677341"
type input "1"
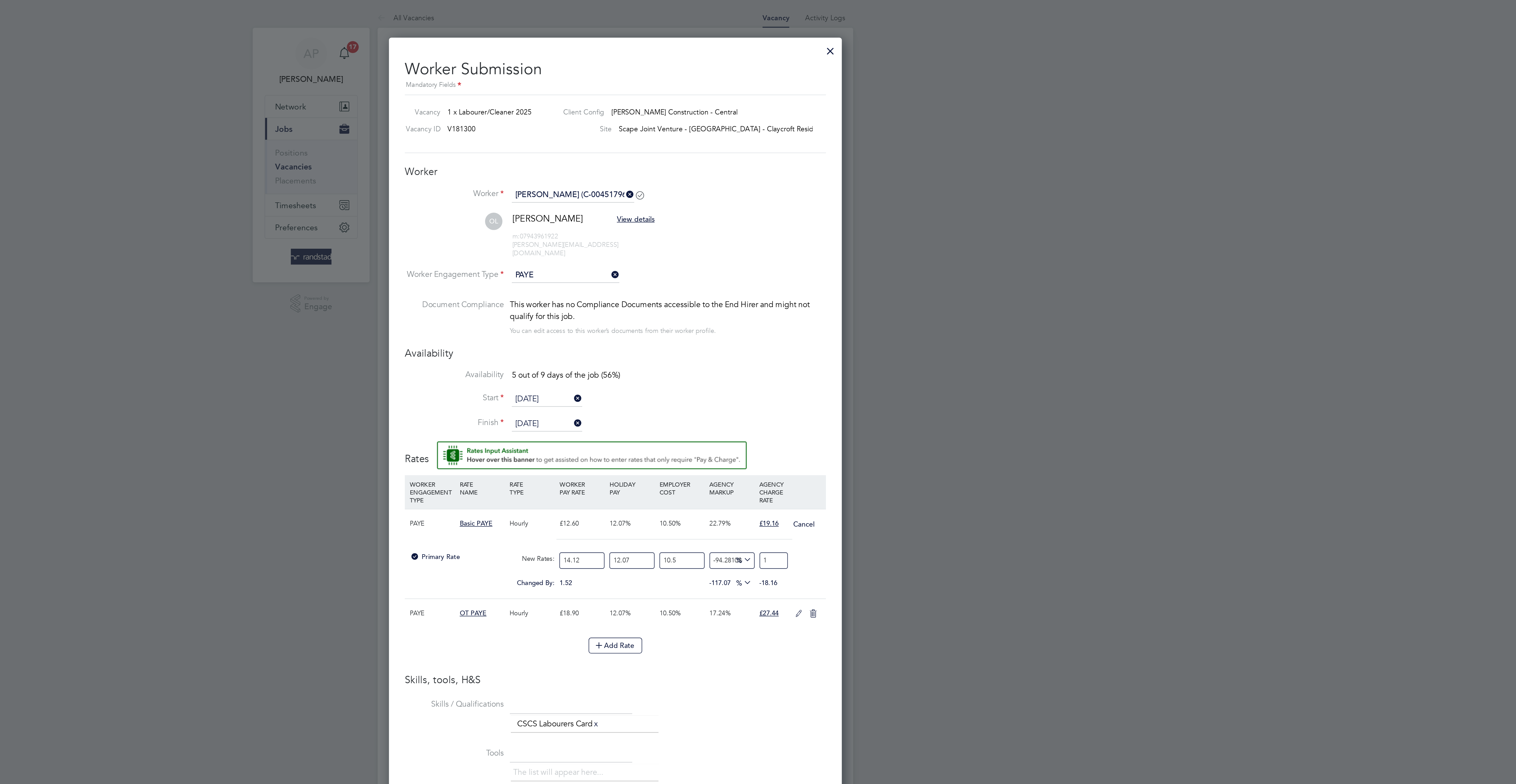
type input "8.659387911305222"
type input "19"
type input "9.23127942662788"
type input "19.1"
type input "9.574414335821476"
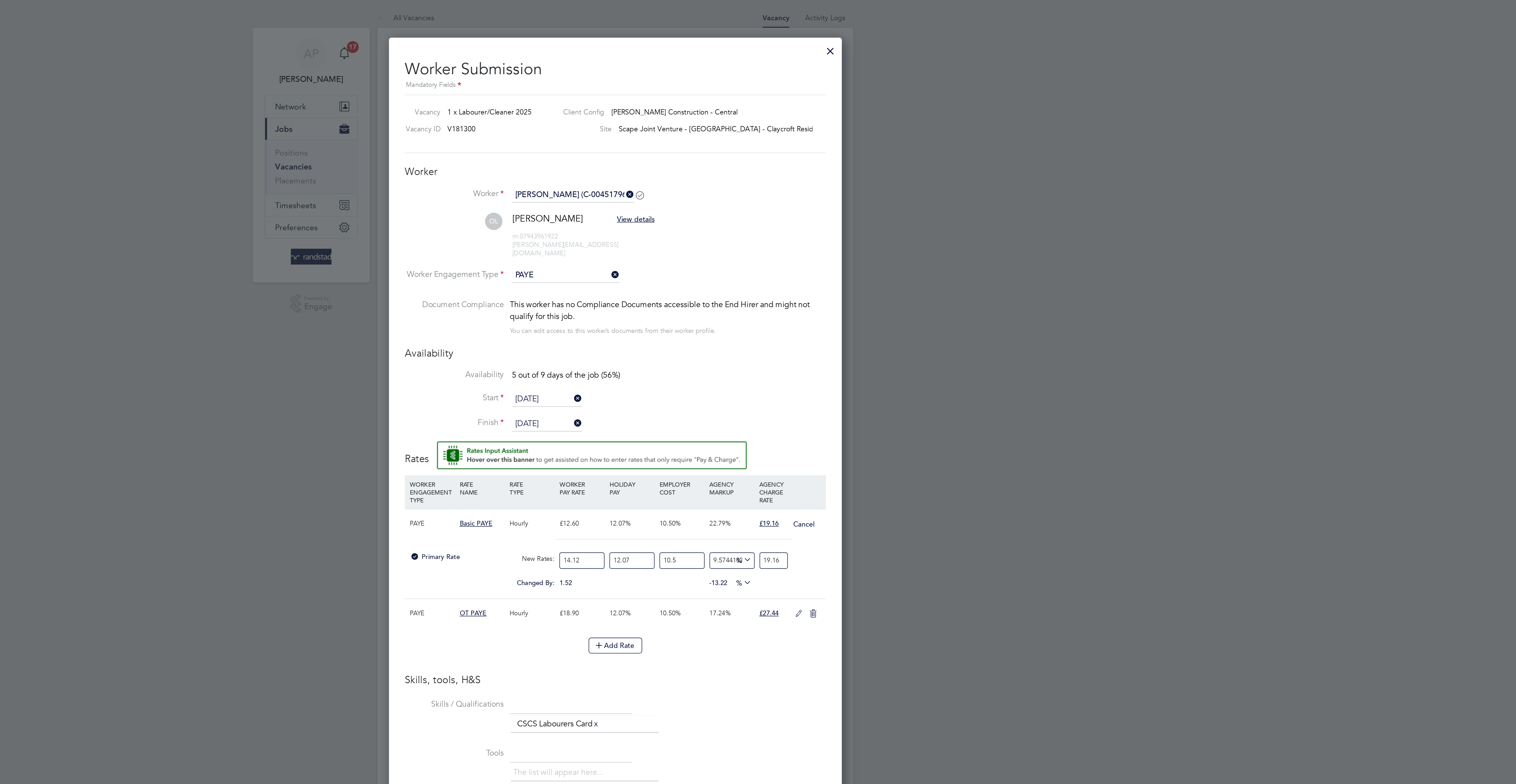
type input "19.16"
click at [840, 383] on li "Skills / Qualifications The list will appear here... CSCS Labourers Card x" at bounding box center [758, 382] width 224 height 26
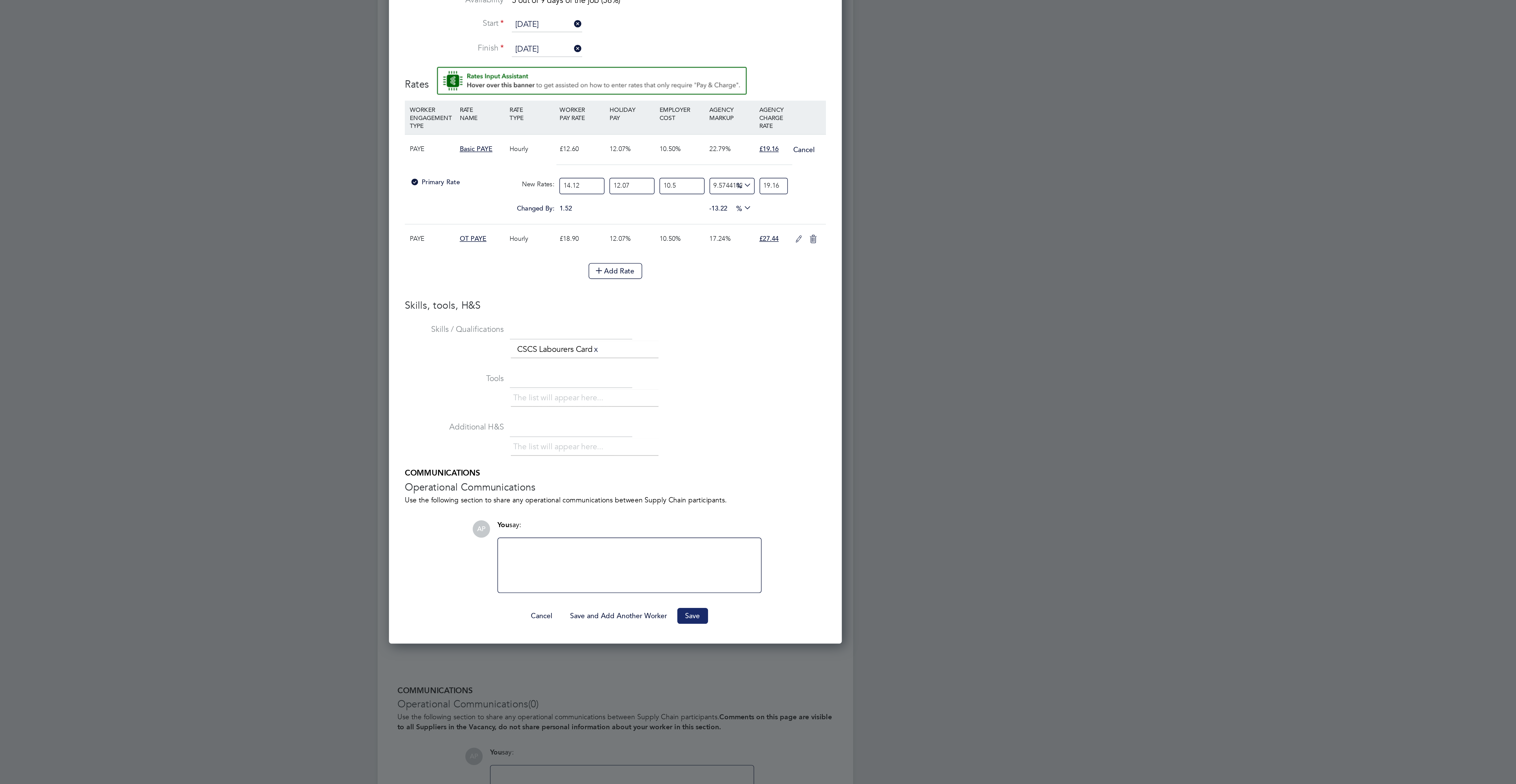
click at [796, 530] on button "Save" at bounding box center [799, 526] width 16 height 9
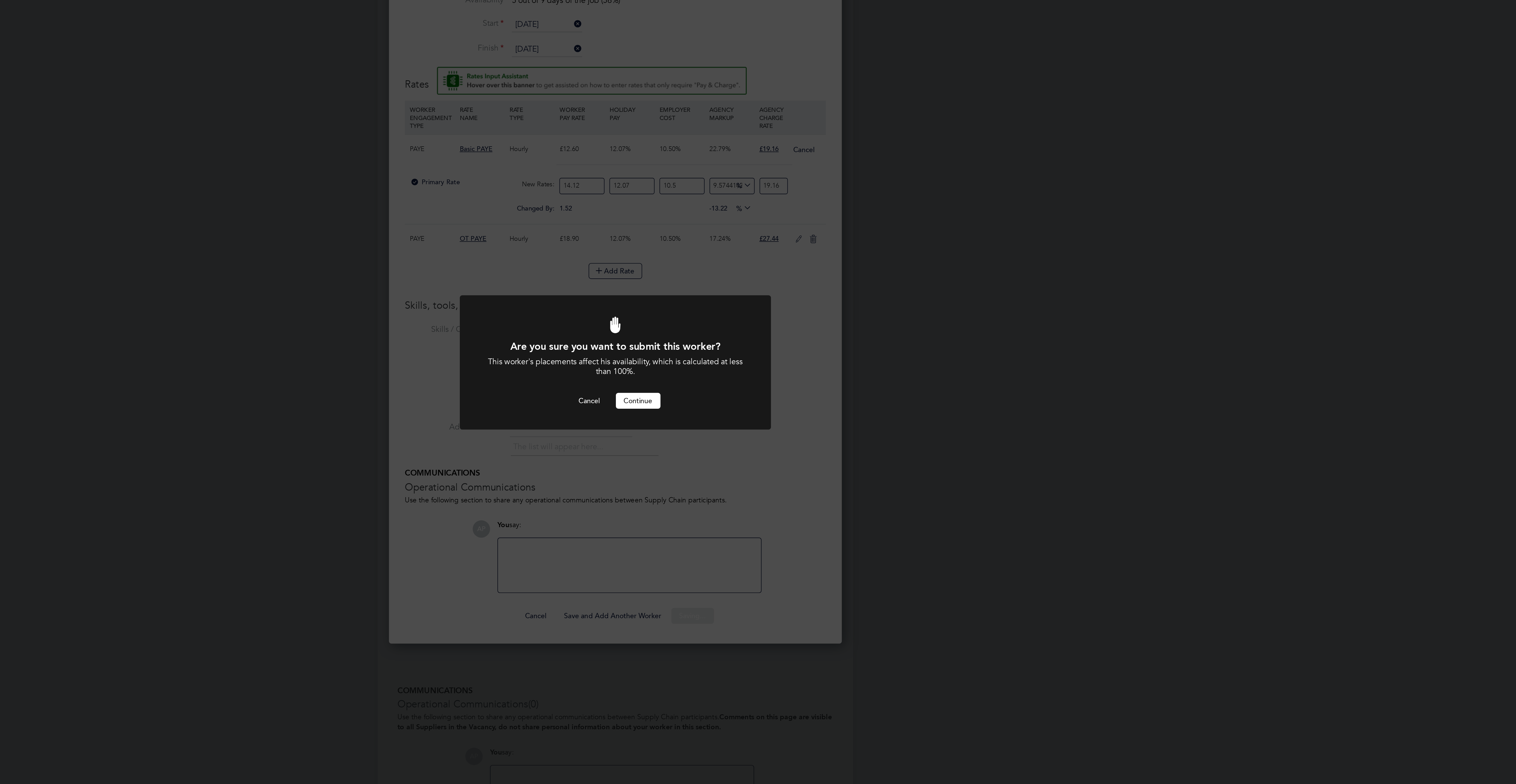
click at [771, 412] on button "Continue" at bounding box center [770, 412] width 23 height 9
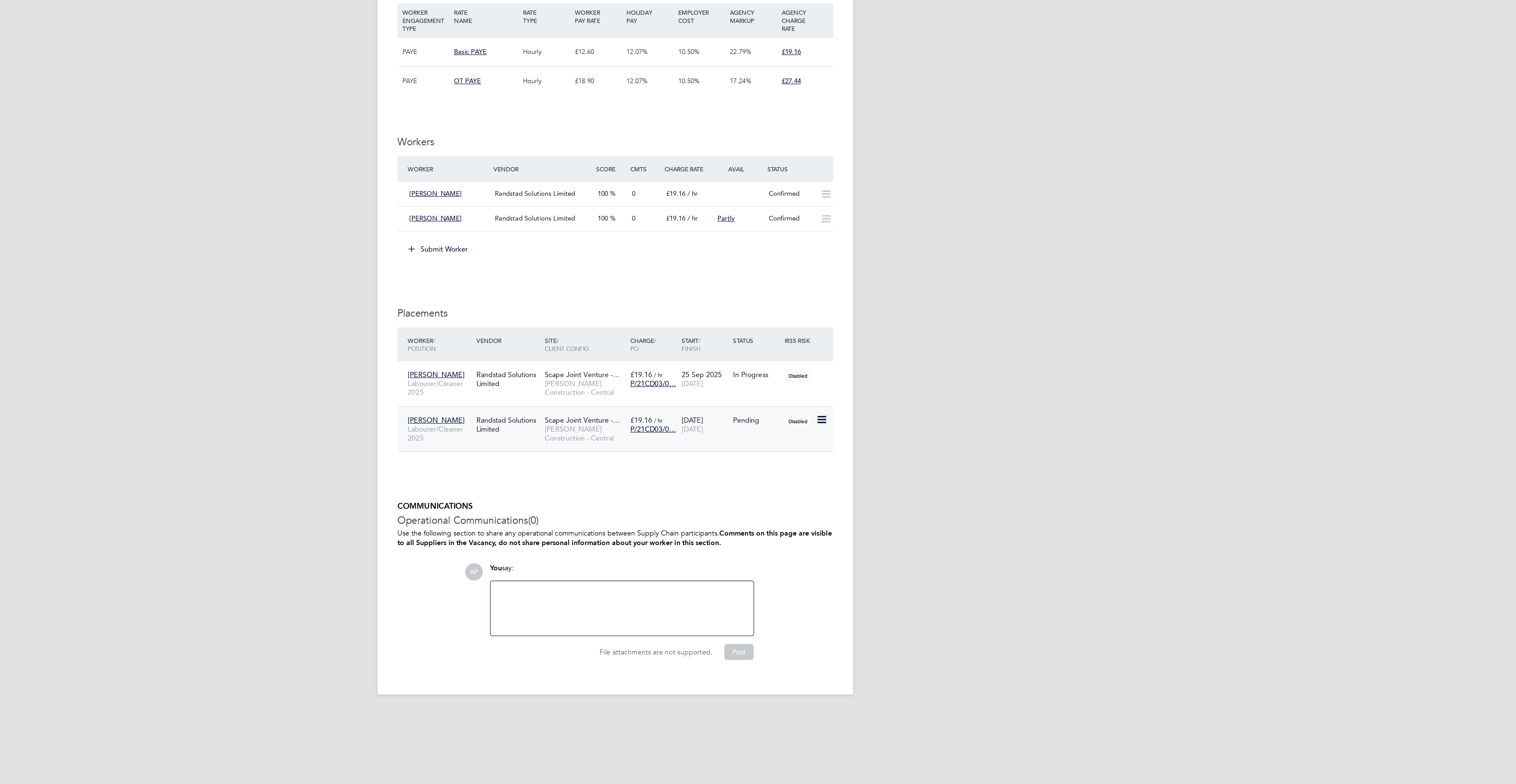
click at [868, 560] on icon at bounding box center [867, 556] width 6 height 6
click at [822, 595] on li "Start" at bounding box center [842, 596] width 54 height 7
type input "Luke Melville"
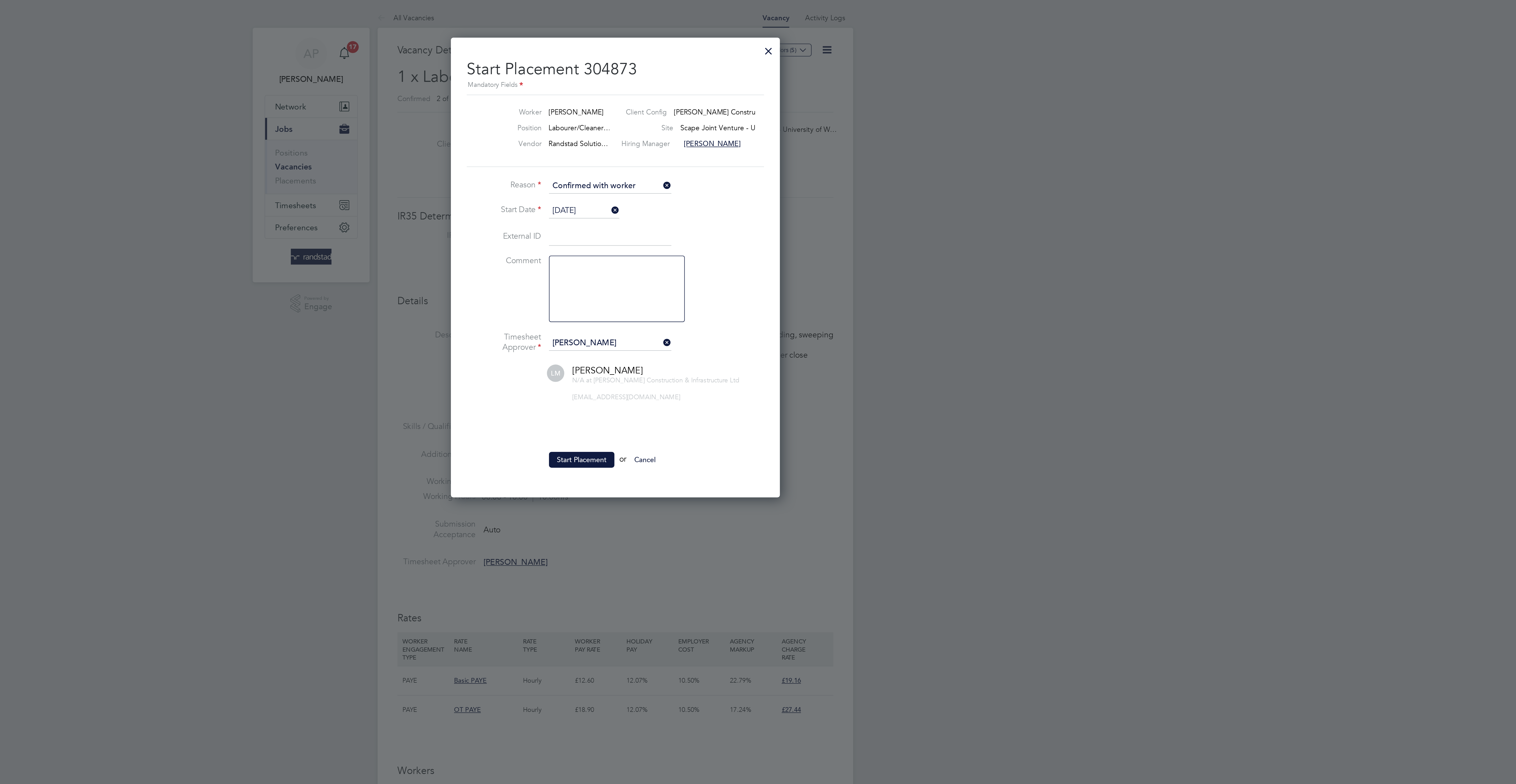
click at [726, 116] on input "29 Sep 2025" at bounding box center [741, 112] width 38 height 8
click at [790, 35] on span "28" at bounding box center [792, 30] width 10 height 10
type input "28 Sep 2025"
click at [729, 249] on button "Start Placement" at bounding box center [740, 244] width 35 height 9
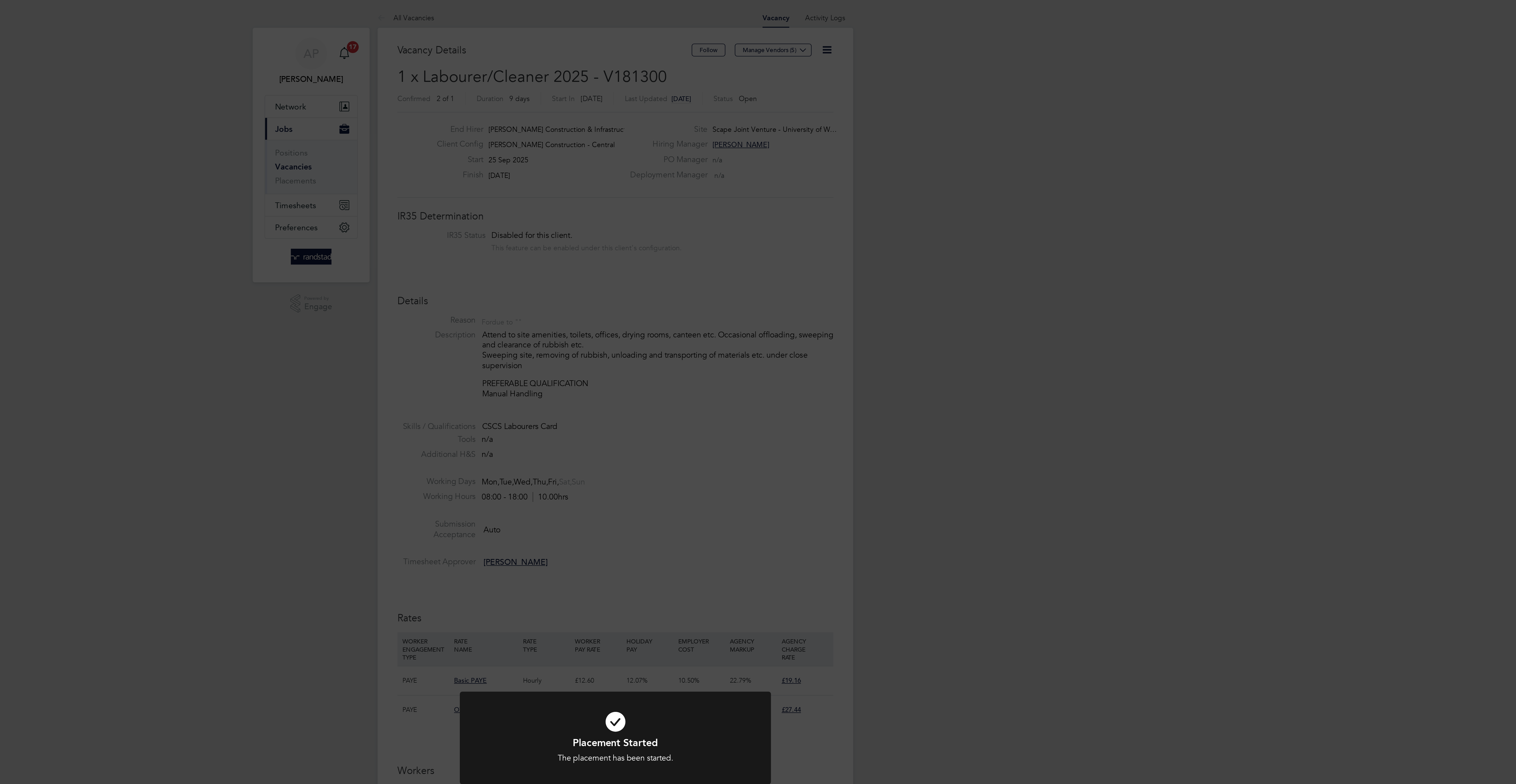
click at [968, 199] on div "Placement Started The placement has been started. Cancel Okay" at bounding box center [758, 392] width 1516 height 784
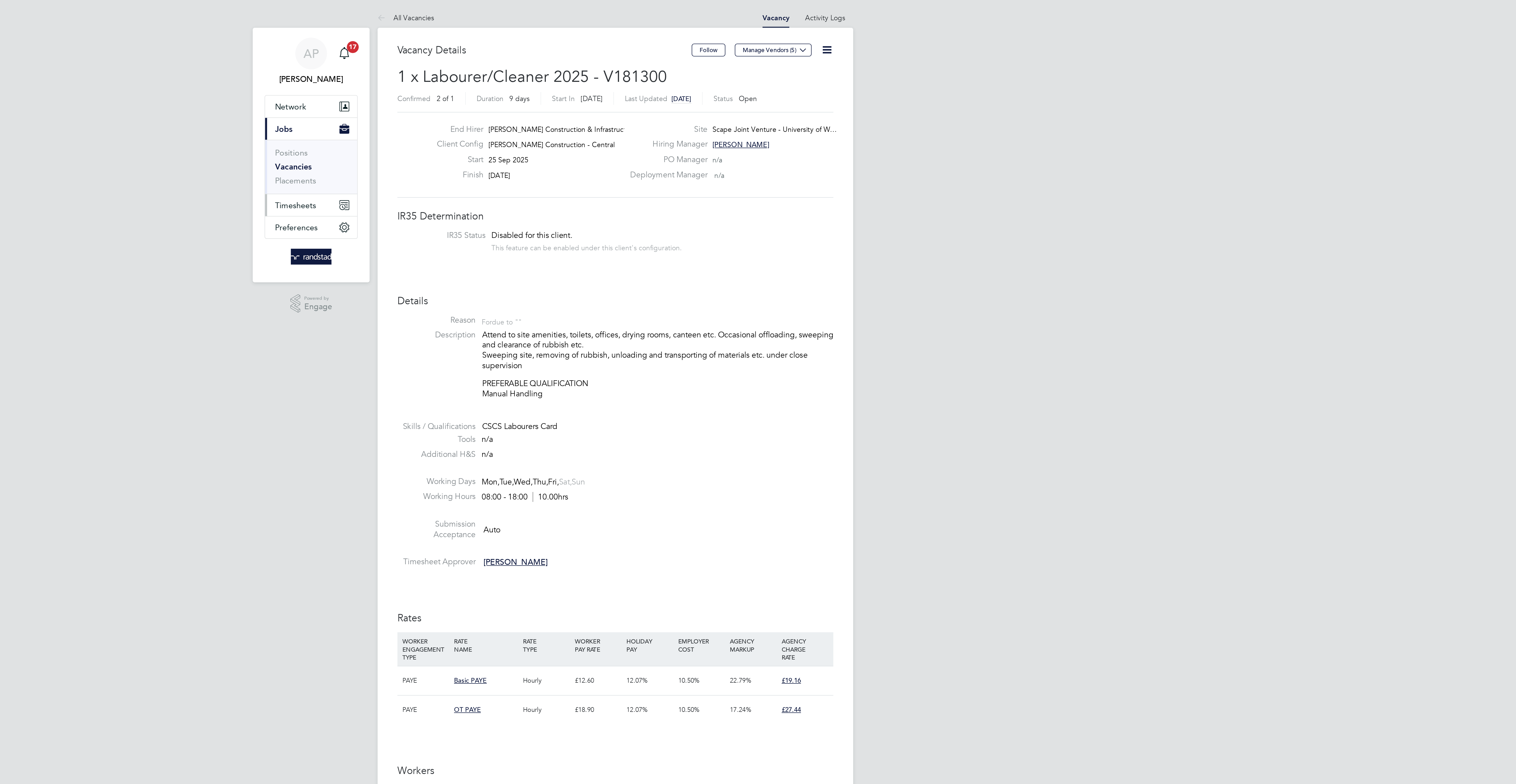
click at [586, 107] on button "Timesheets" at bounding box center [596, 109] width 49 height 12
click at [586, 95] on link "Timesheets" at bounding box center [587, 93] width 22 height 5
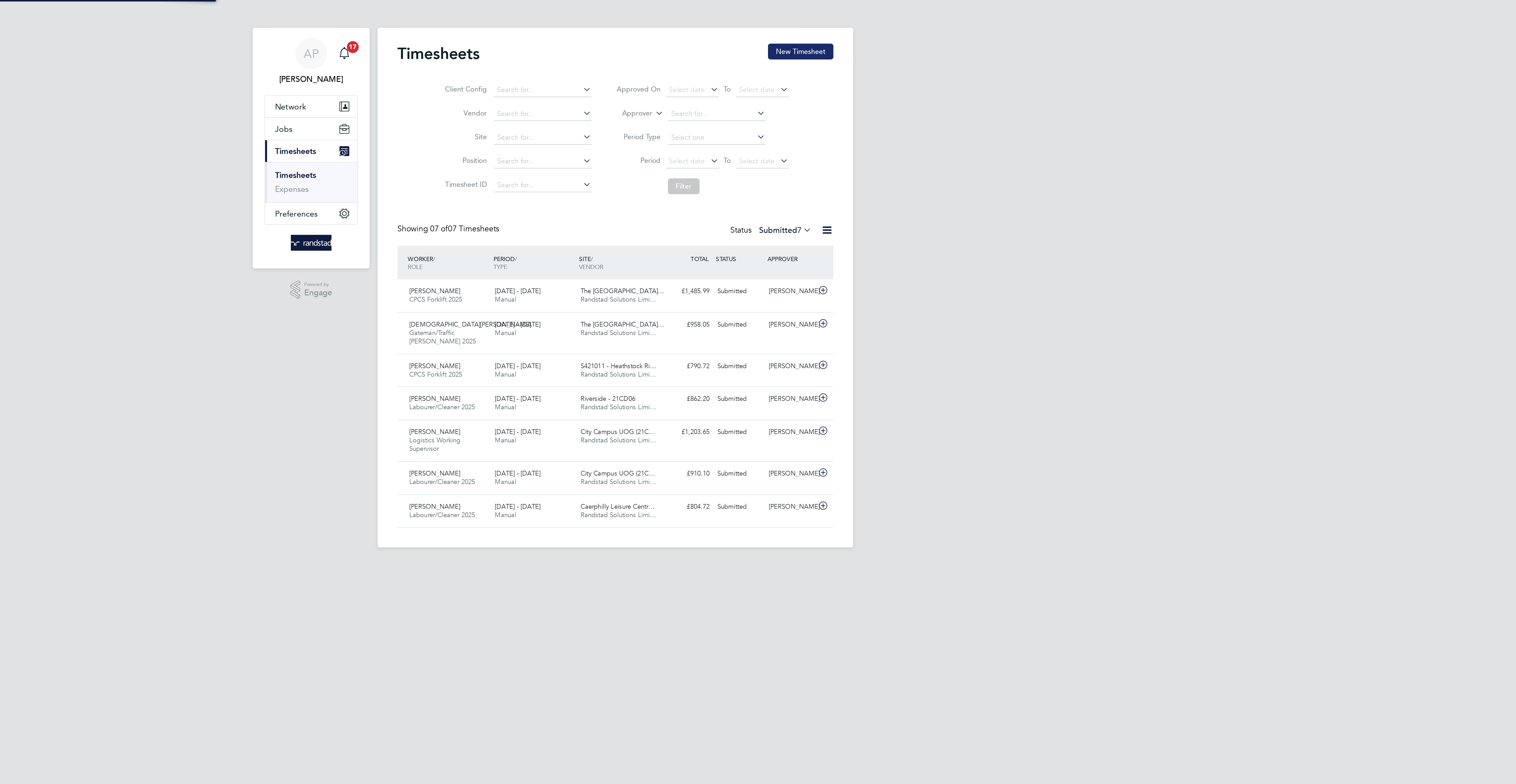
click at [864, 25] on button "New Timesheet" at bounding box center [856, 28] width 35 height 9
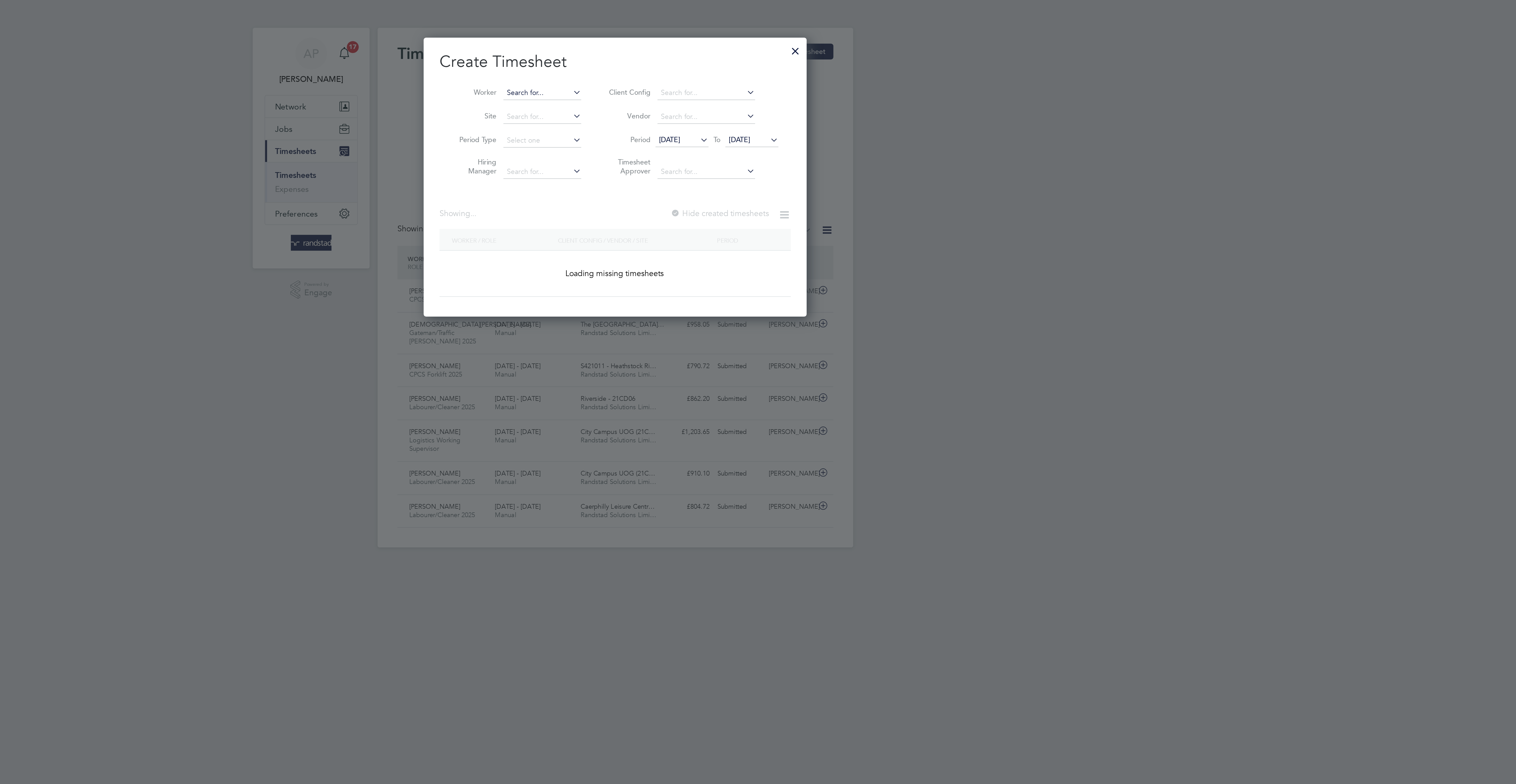
click at [706, 48] on input at bounding box center [719, 49] width 41 height 7
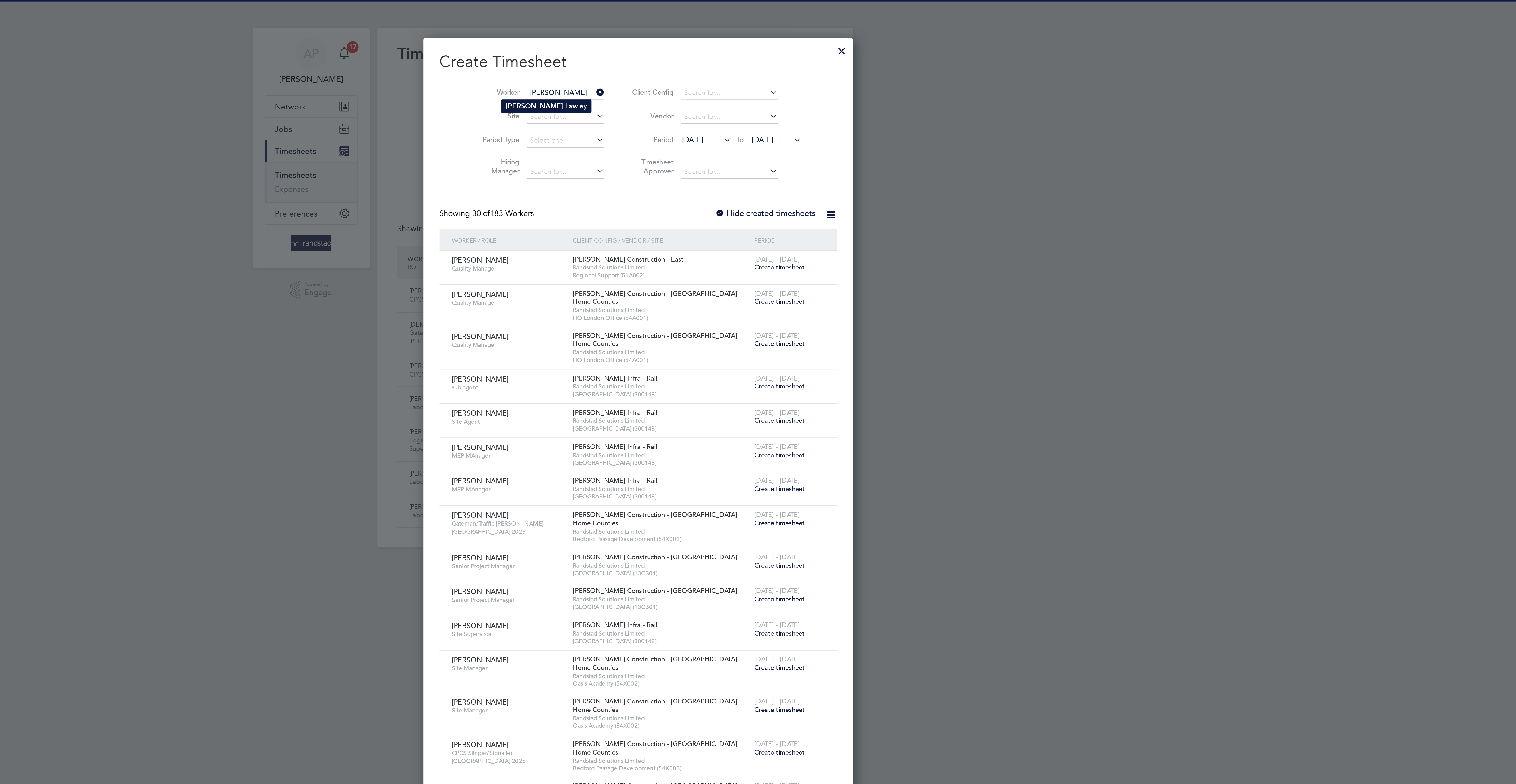
click at [722, 59] on li "Oliver Law ley" at bounding box center [721, 57] width 48 height 7
type input "Oliver Lawley"
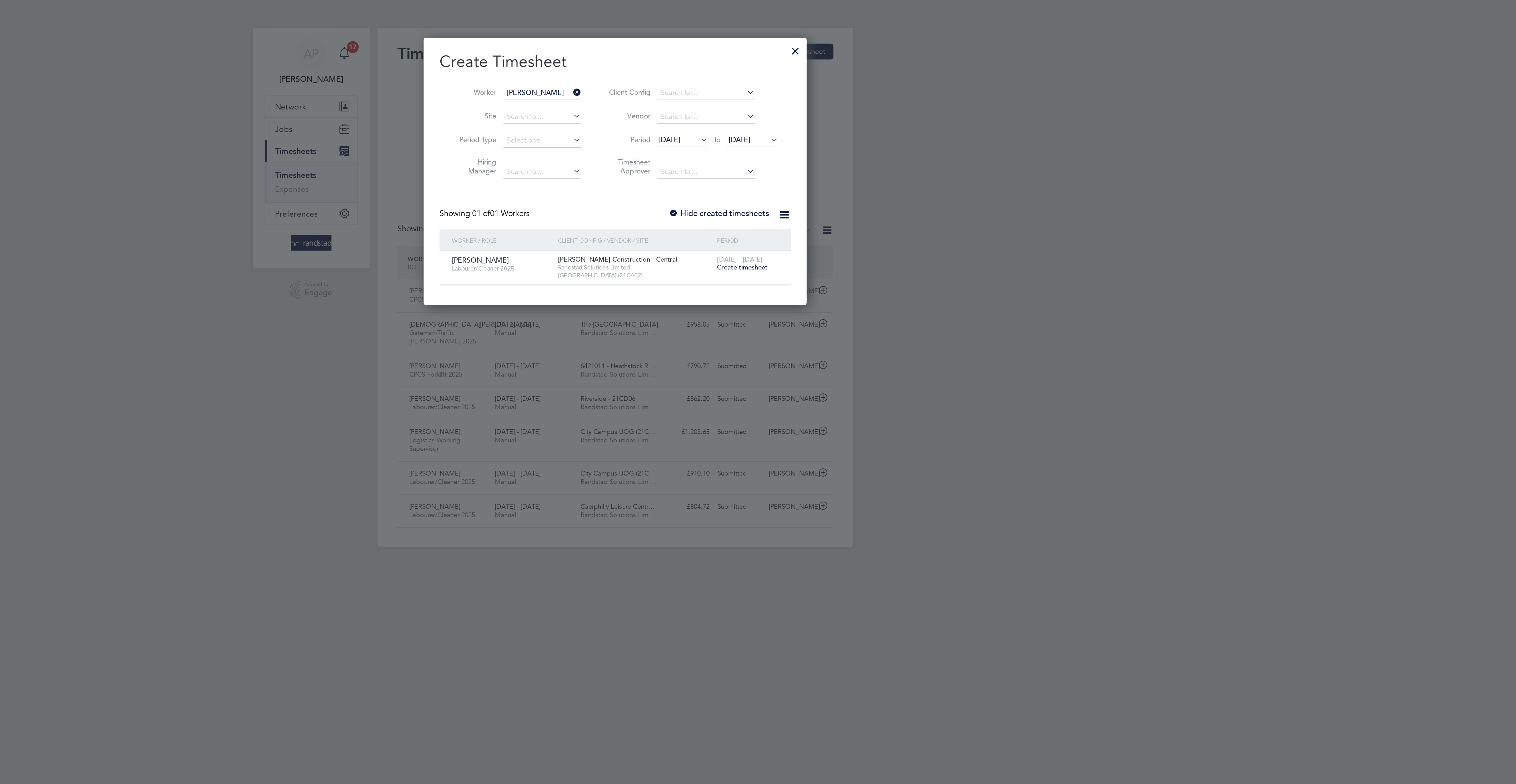
click at [839, 76] on icon at bounding box center [839, 74] width 0 height 7
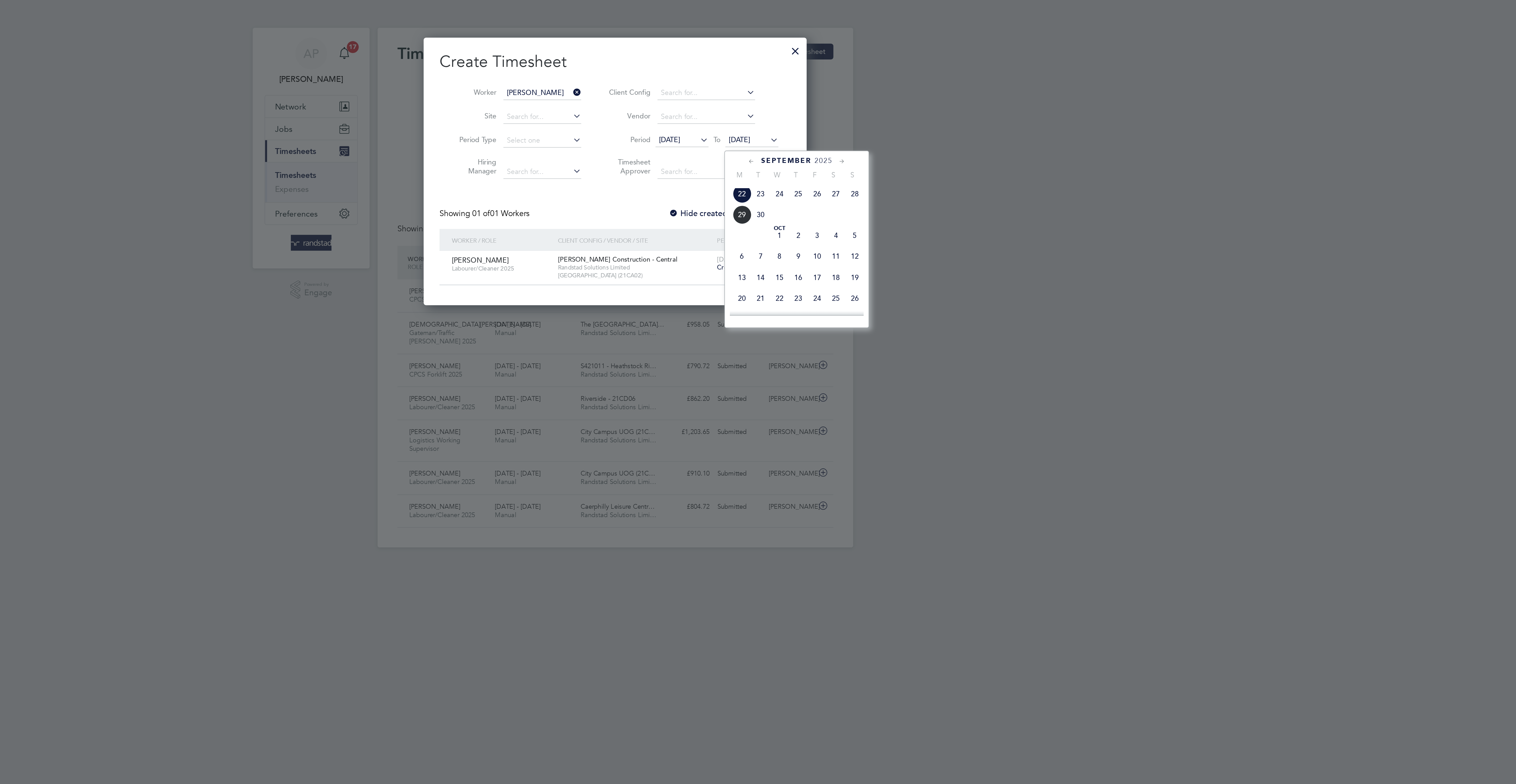
click at [886, 108] on span "28" at bounding box center [885, 103] width 10 height 10
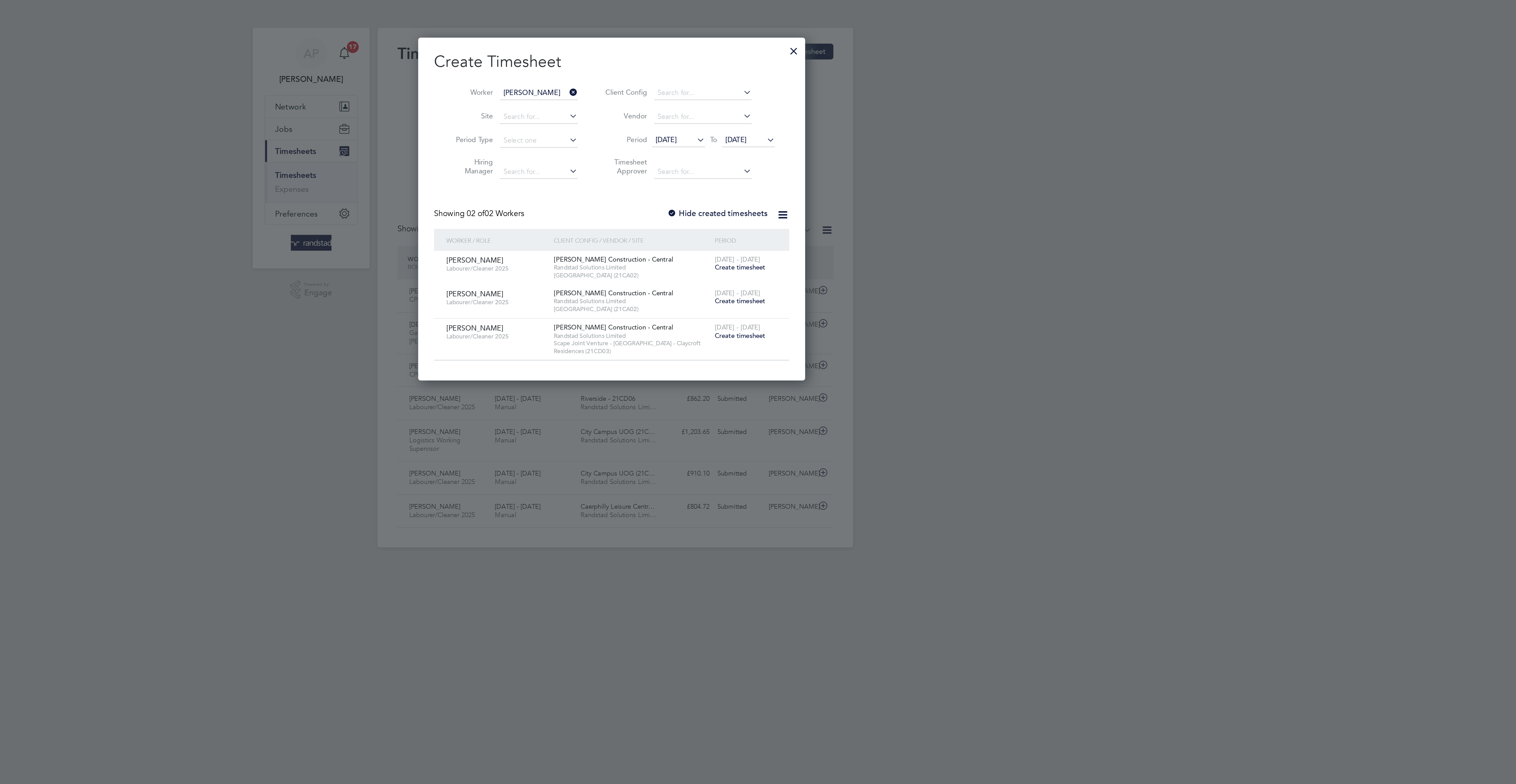
click at [828, 181] on span "Create timesheet" at bounding box center [824, 178] width 27 height 4
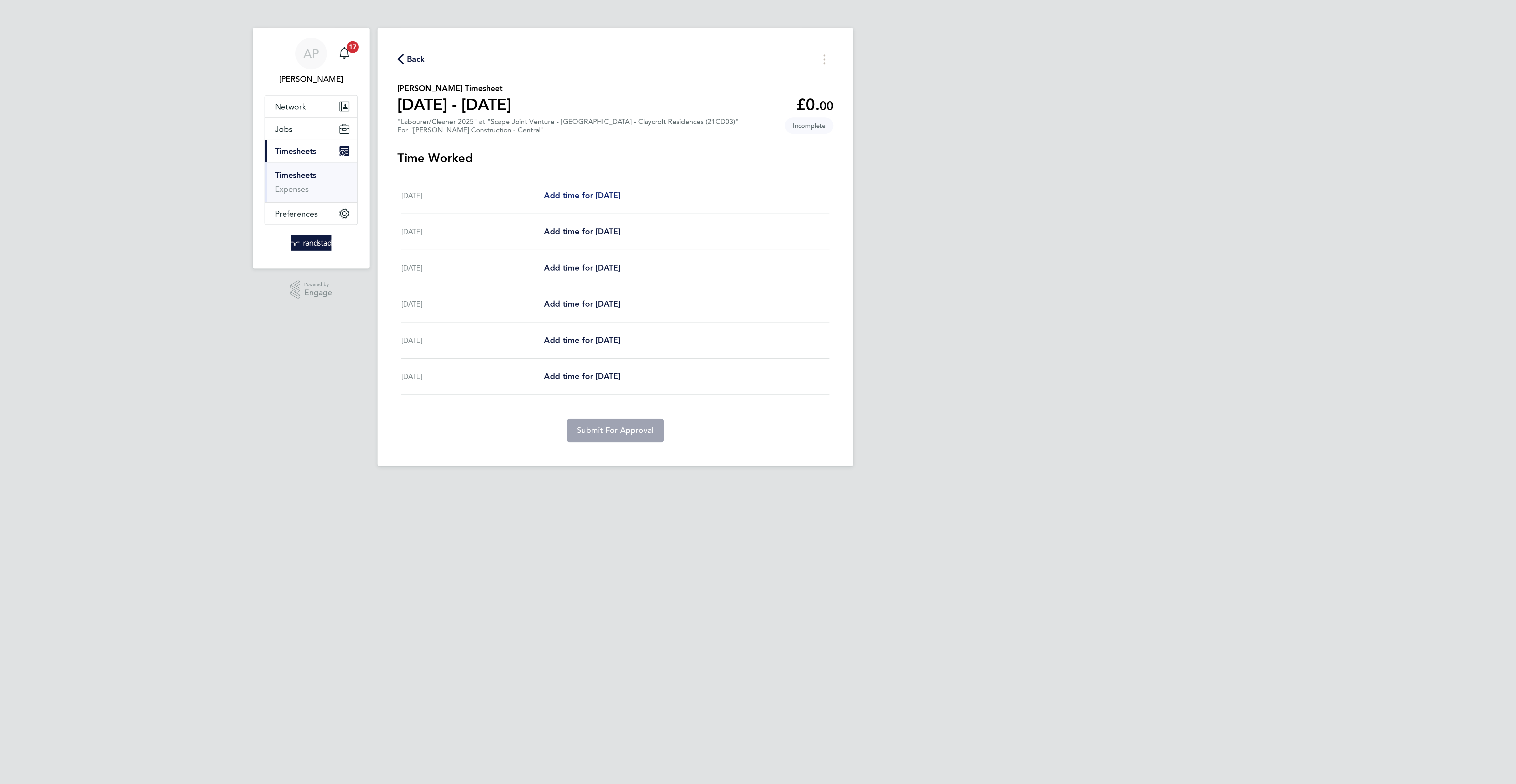
click at [745, 101] on link "Add time for Sun 28 Sep" at bounding box center [740, 104] width 41 height 6
select select "60"
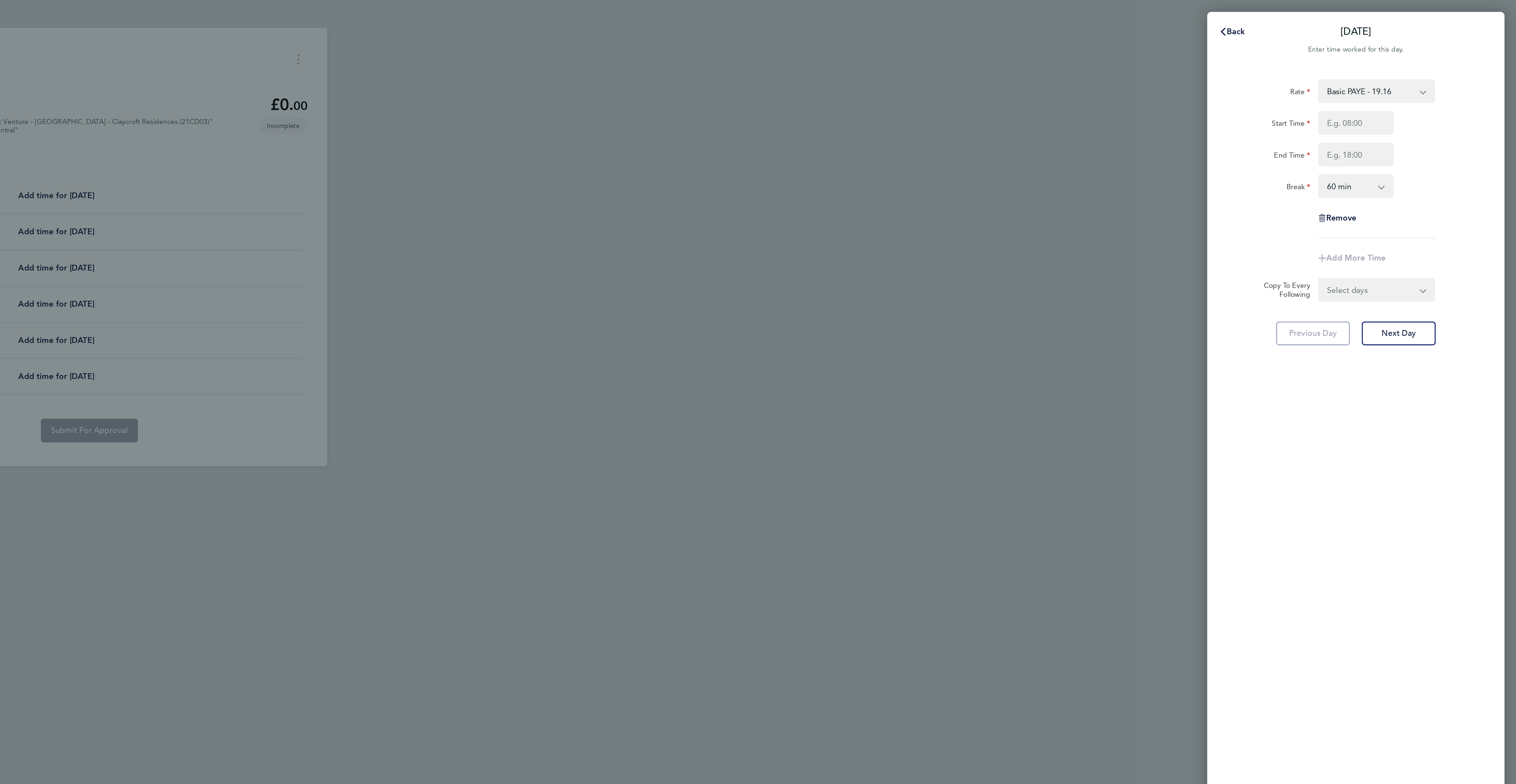
click at [1465, 44] on select "Basic PAYE - 19.16 OT PAYE - 27.44" at bounding box center [1438, 48] width 55 height 12
click at [1427, 49] on select "Basic PAYE - 19.16 OT PAYE - 27.44" at bounding box center [1438, 48] width 55 height 12
click at [1419, 46] on select "Basic PAYE - 19.16 OT PAYE - 27.44" at bounding box center [1438, 48] width 55 height 12
select select "60"
click at [1422, 62] on input "Start Time" at bounding box center [1430, 65] width 40 height 12
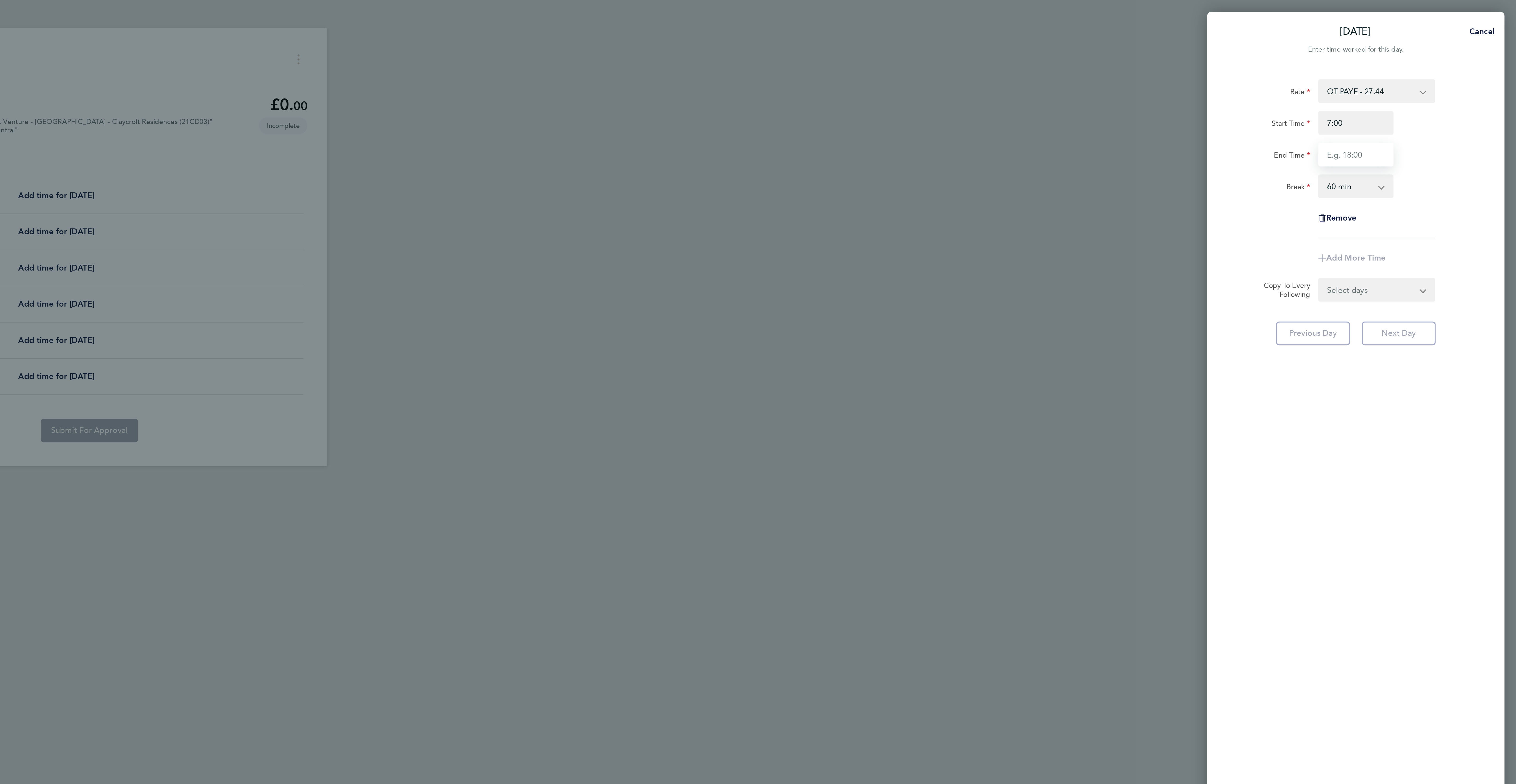
type input "07:00"
click at [1428, 78] on input "End Time" at bounding box center [1430, 82] width 40 height 12
type input "13:00"
click at [1420, 101] on select "0 min 15 min 30 min 45 min 60 min 75 min 90 min" at bounding box center [1427, 99] width 33 height 12
select select "0"
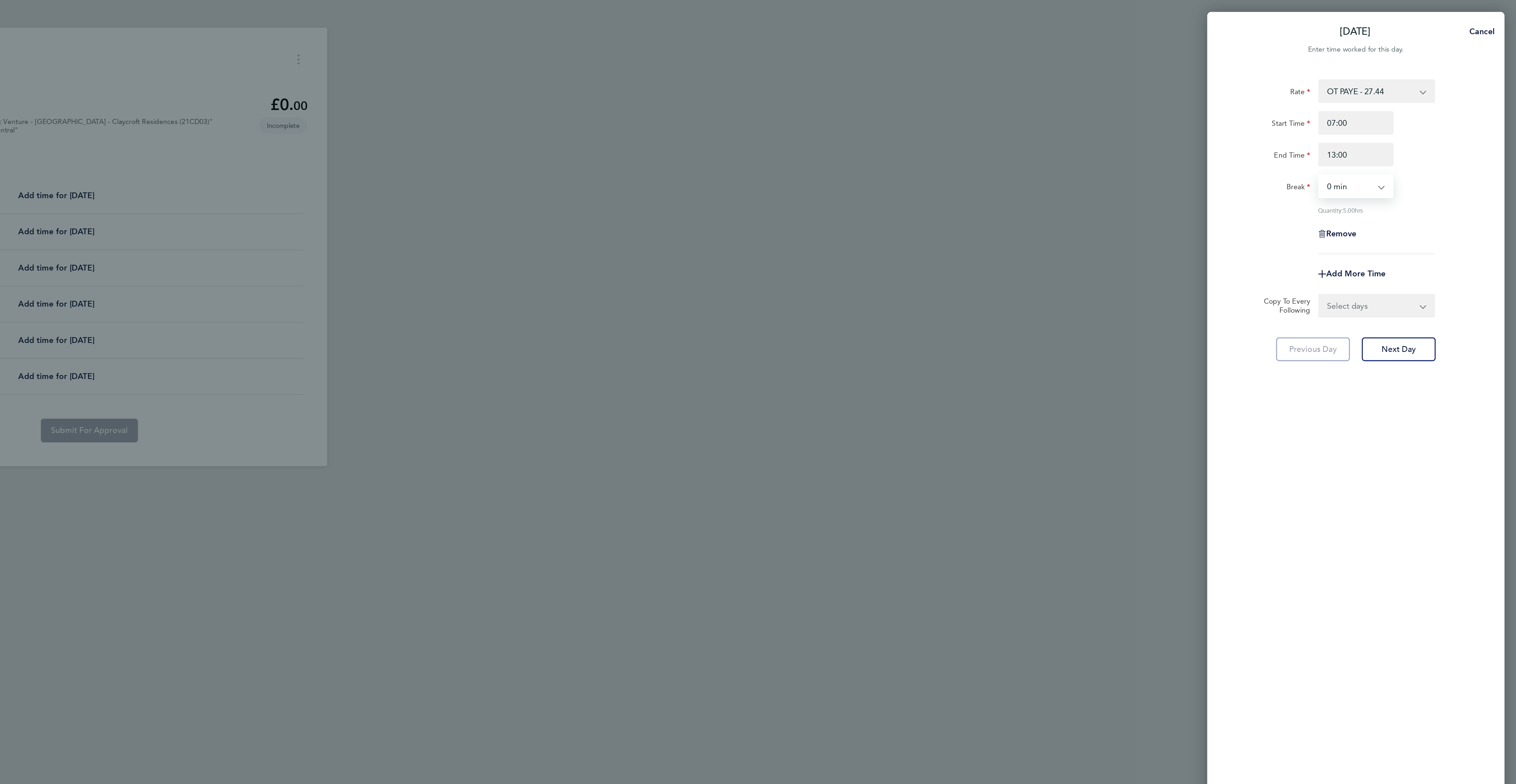
click at [1411, 93] on select "0 min 15 min 30 min 45 min 60 min 75 min 90 min" at bounding box center [1427, 99] width 33 height 12
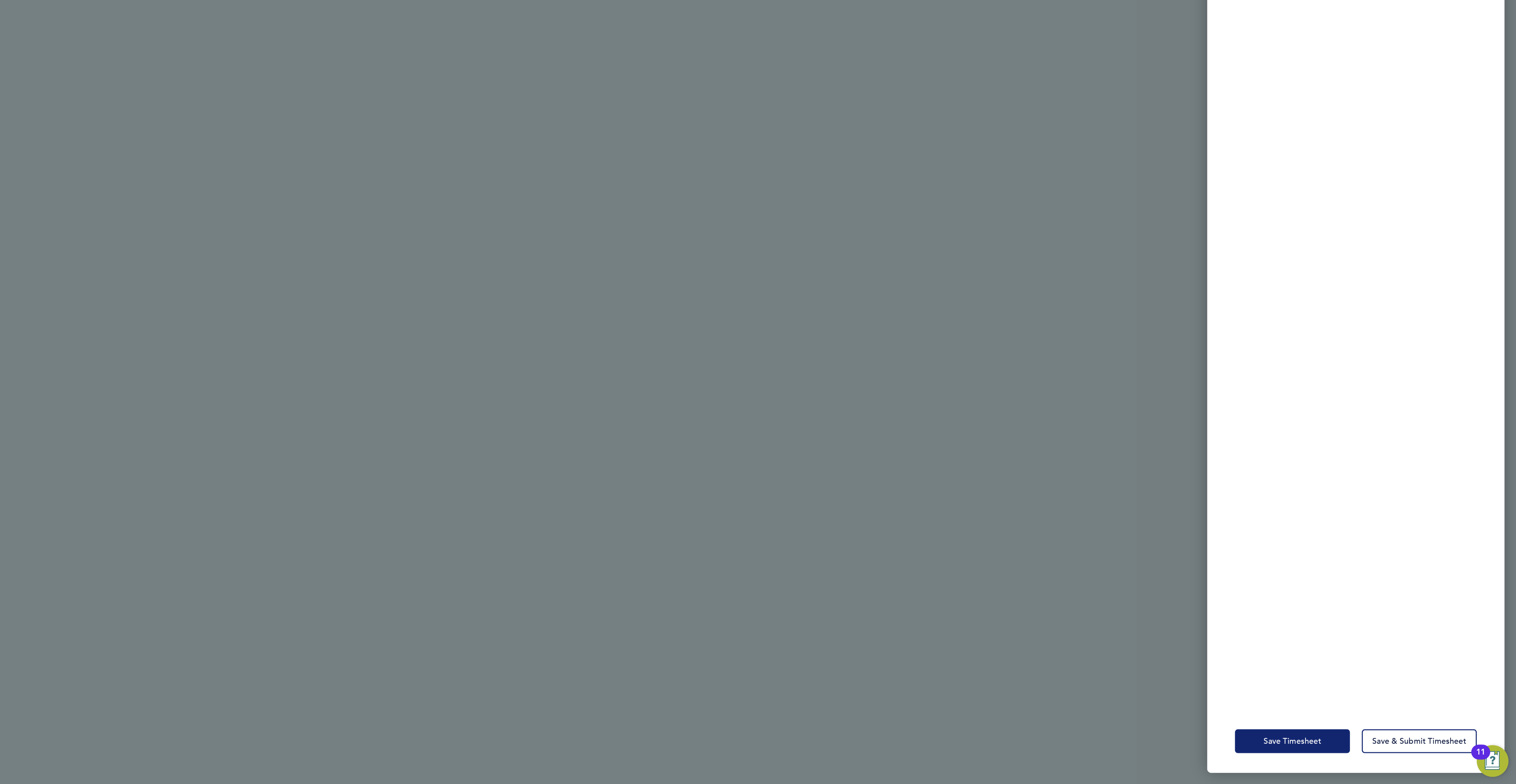
click at [1384, 758] on span "Save Timesheet" at bounding box center [1396, 761] width 30 height 6
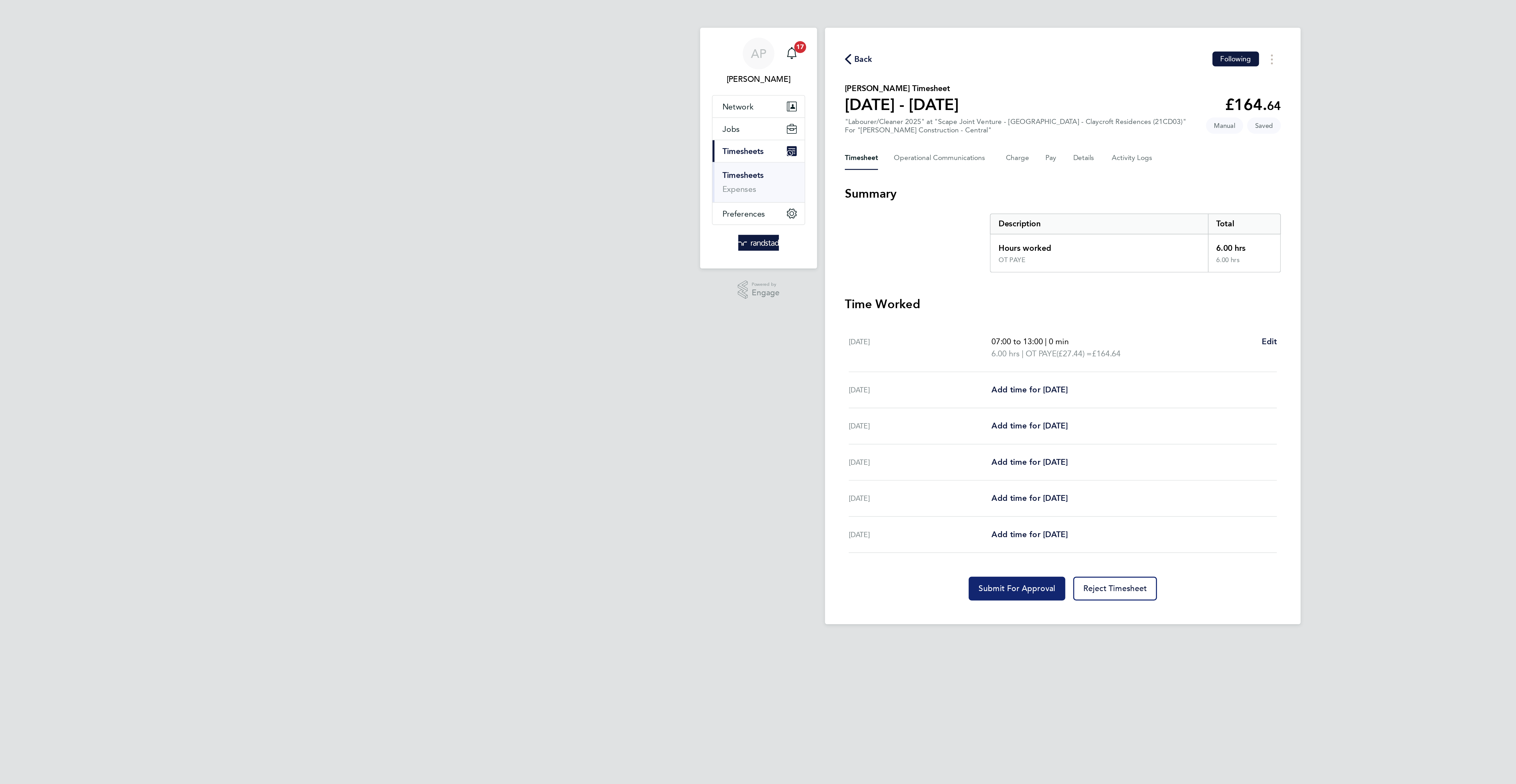
click at [721, 312] on button "Submit For Approval" at bounding box center [733, 313] width 51 height 12
click at [650, 29] on span "Back" at bounding box center [652, 31] width 10 height 6
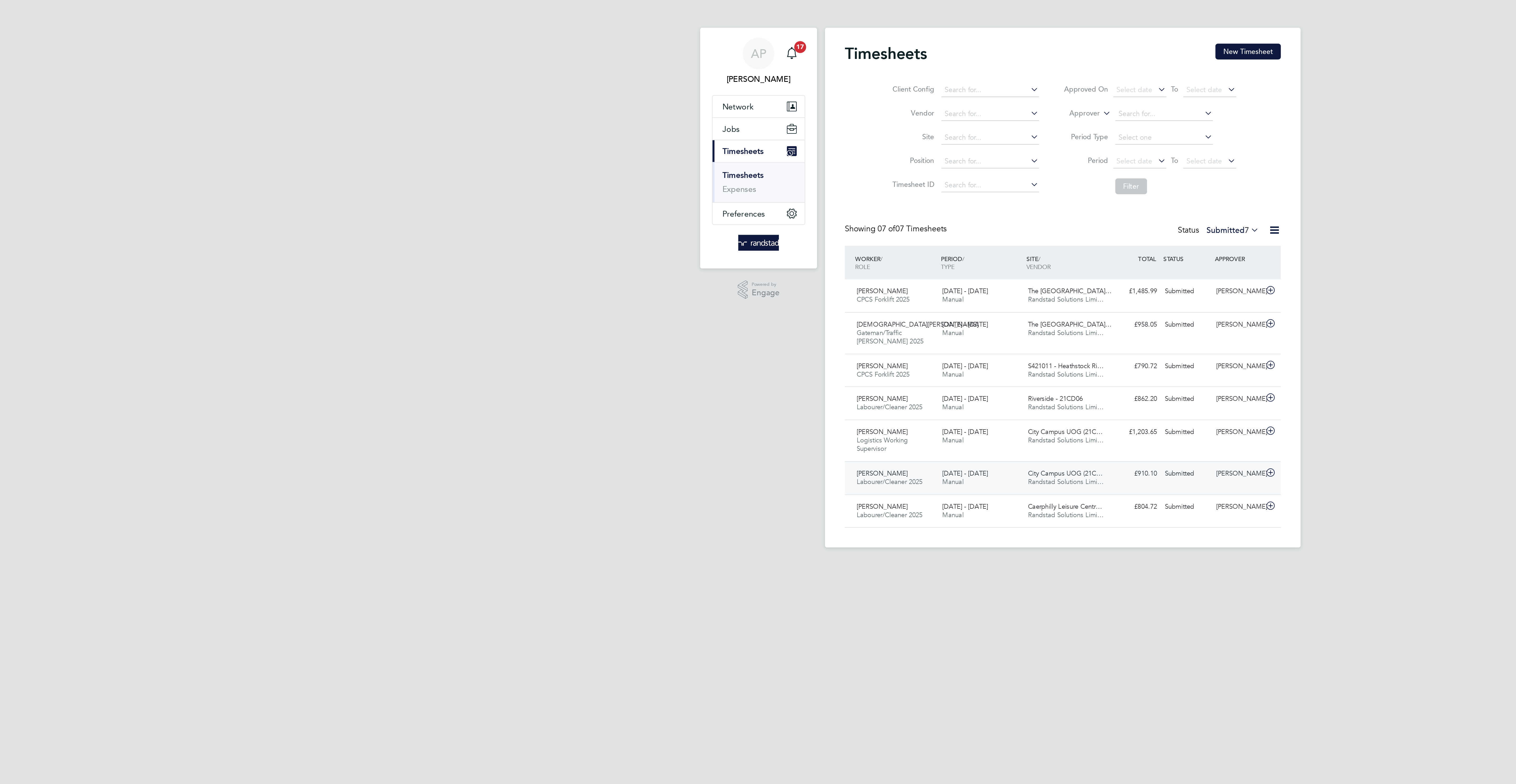
click at [689, 260] on div "Oliver Lawley Labourer/Cleaner 2025 20 - 26 Sep 2025" at bounding box center [669, 254] width 46 height 13
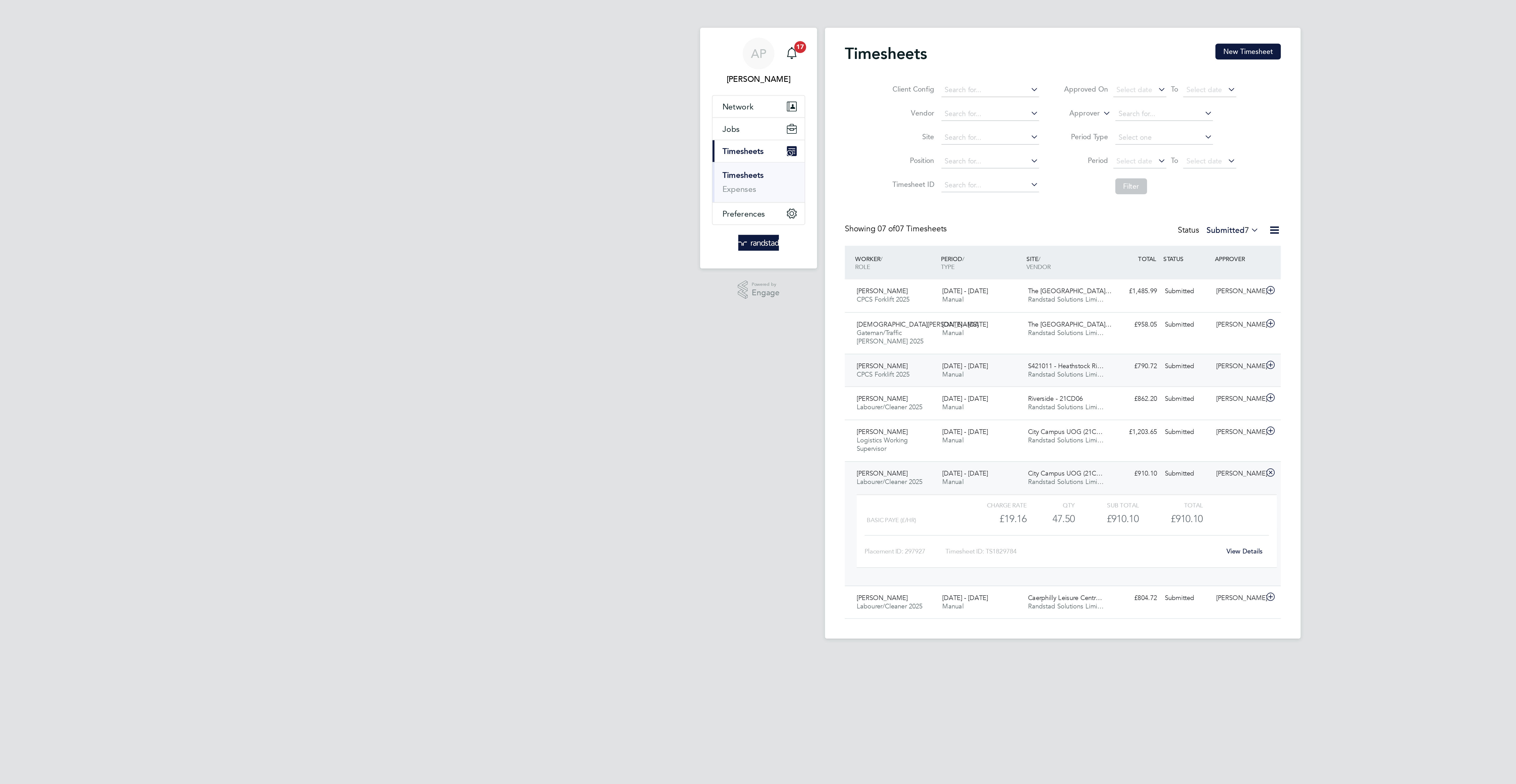
click at [779, 201] on span "Randstad Solutions Limi…" at bounding box center [760, 199] width 40 height 4
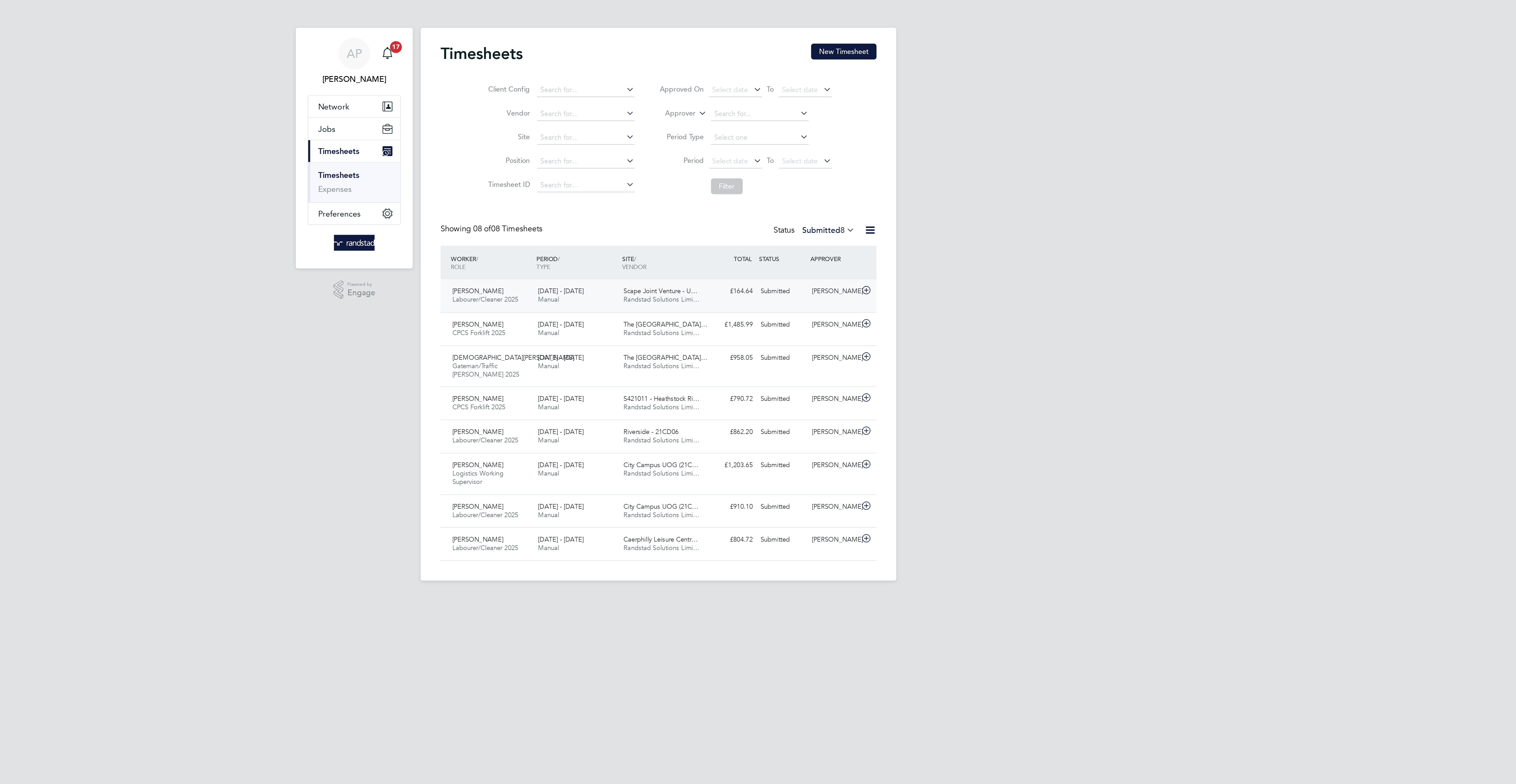
click at [834, 165] on div "[PERSON_NAME] Labourer/Cleaner 2025 [DATE] - [DATE] [DATE] - [DATE] Manual Scap…" at bounding box center [758, 157] width 231 height 17
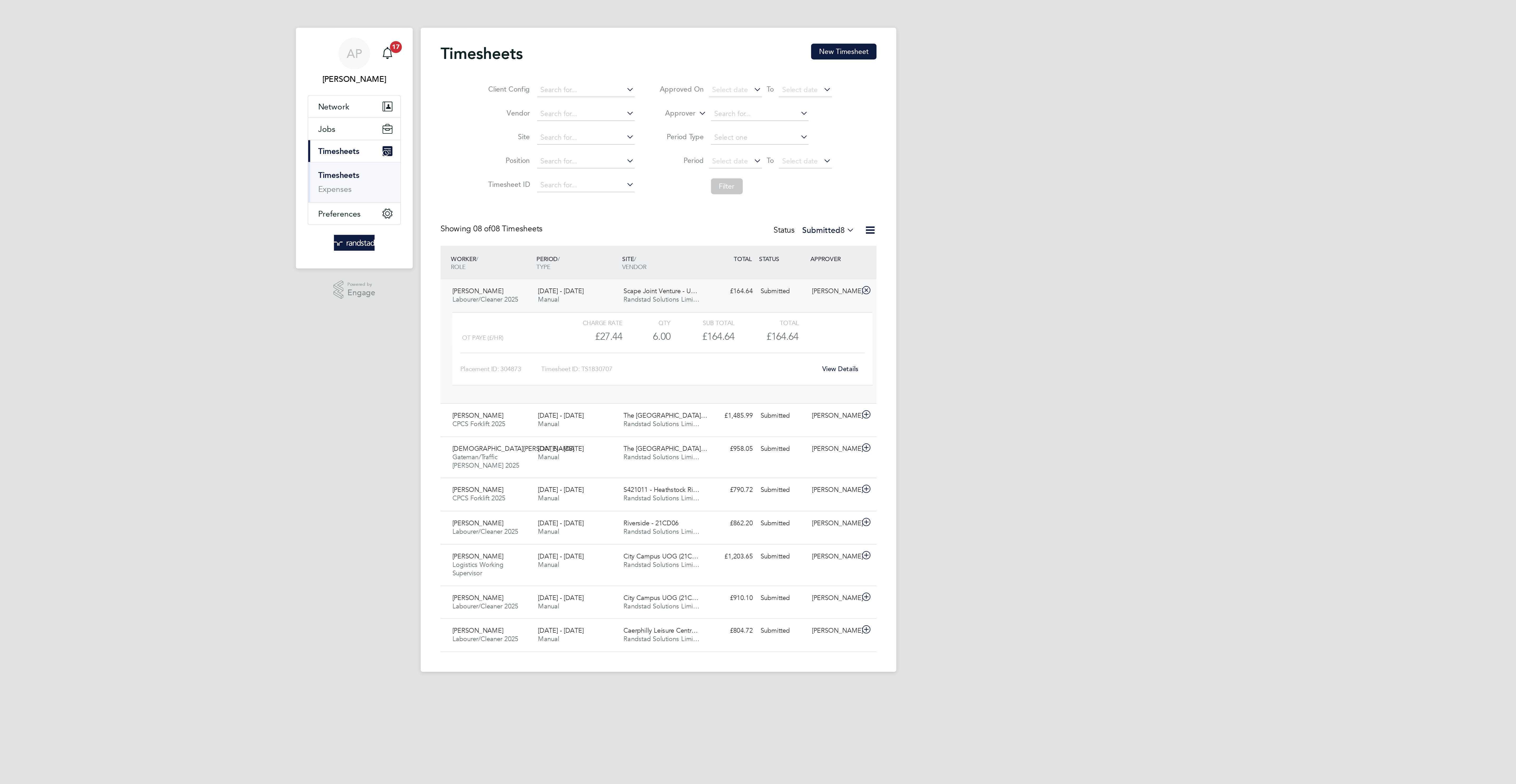
click at [855, 198] on link "View Details" at bounding box center [855, 196] width 19 height 4
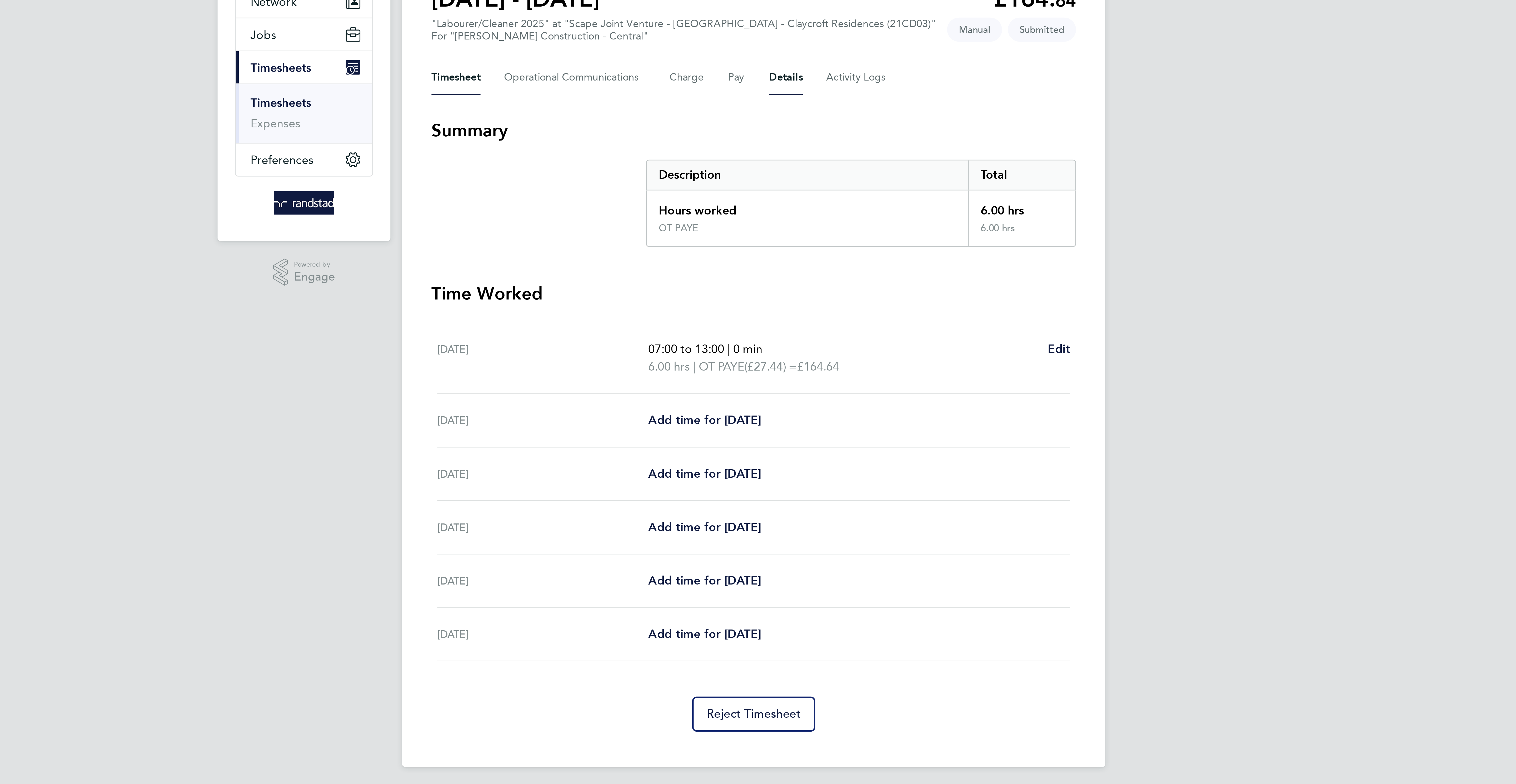
click at [767, 83] on button "Details" at bounding box center [769, 84] width 12 height 12
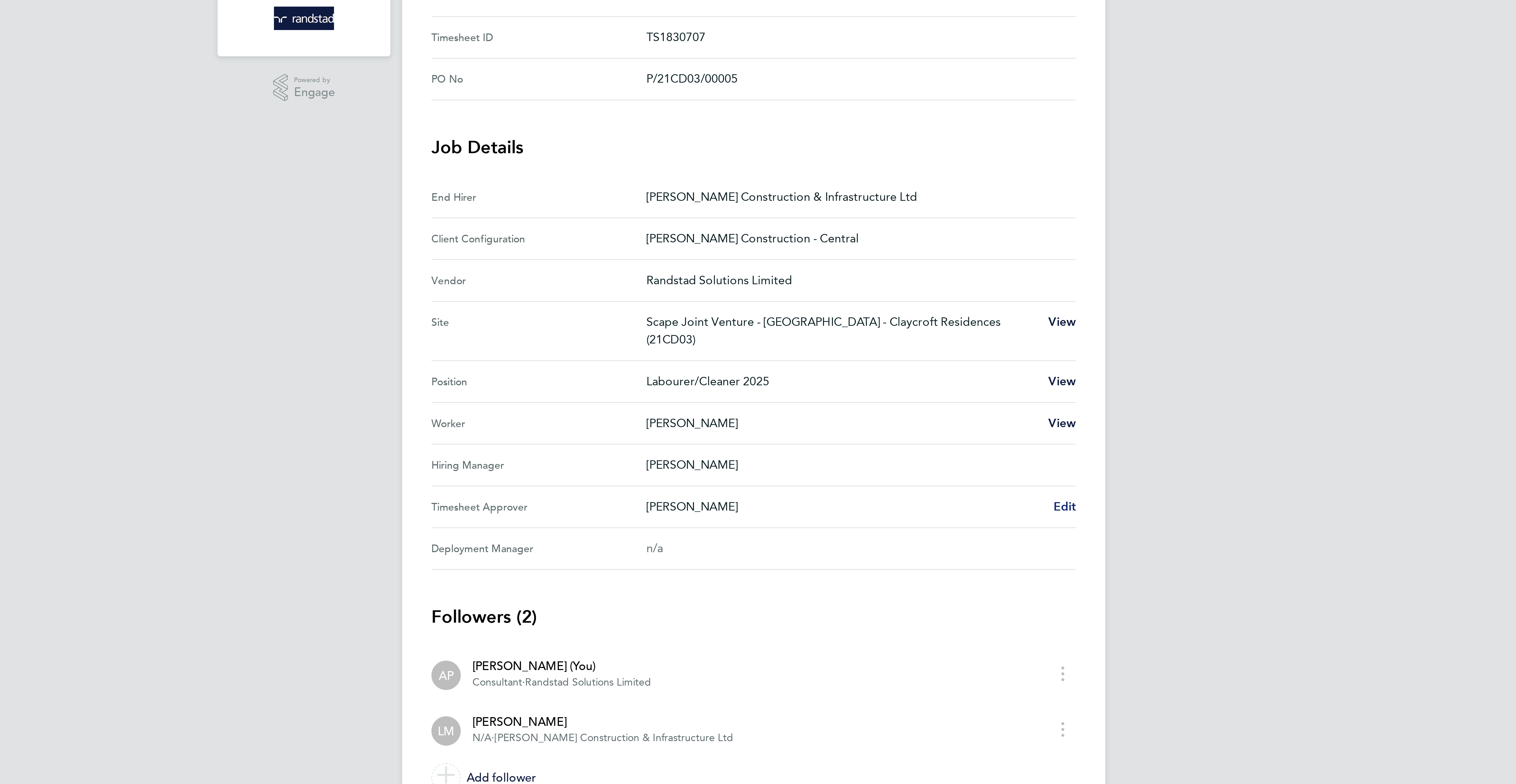
click at [869, 307] on span "Edit" at bounding box center [869, 304] width 8 height 5
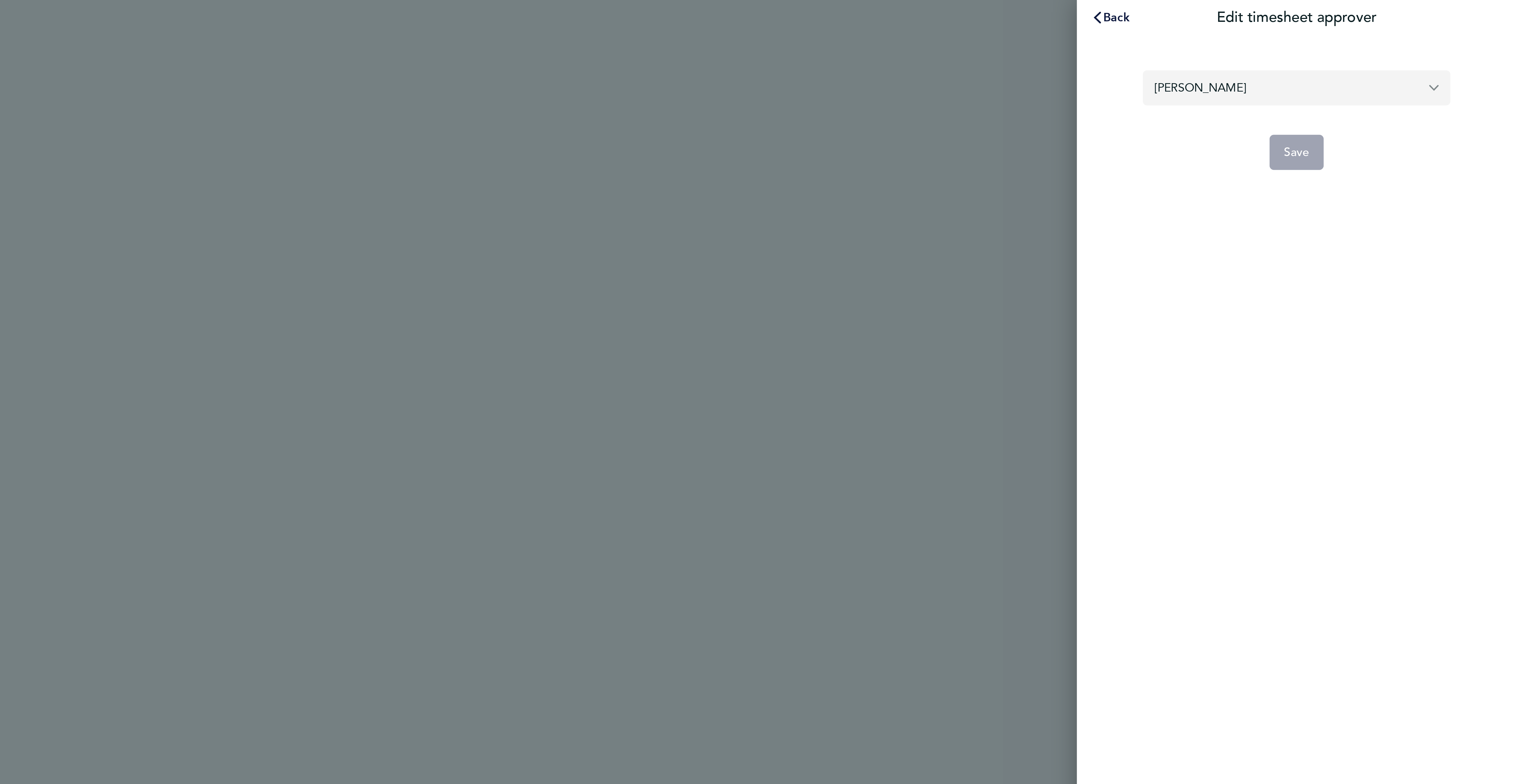
click at [1450, 32] on input "[PERSON_NAME]" at bounding box center [1436, 31] width 110 height 12
click at [1446, 43] on li "James Lawley" at bounding box center [1436, 44] width 110 height 13
type input "James Lawley"
click at [1437, 52] on span "Save" at bounding box center [1437, 54] width 9 height 6
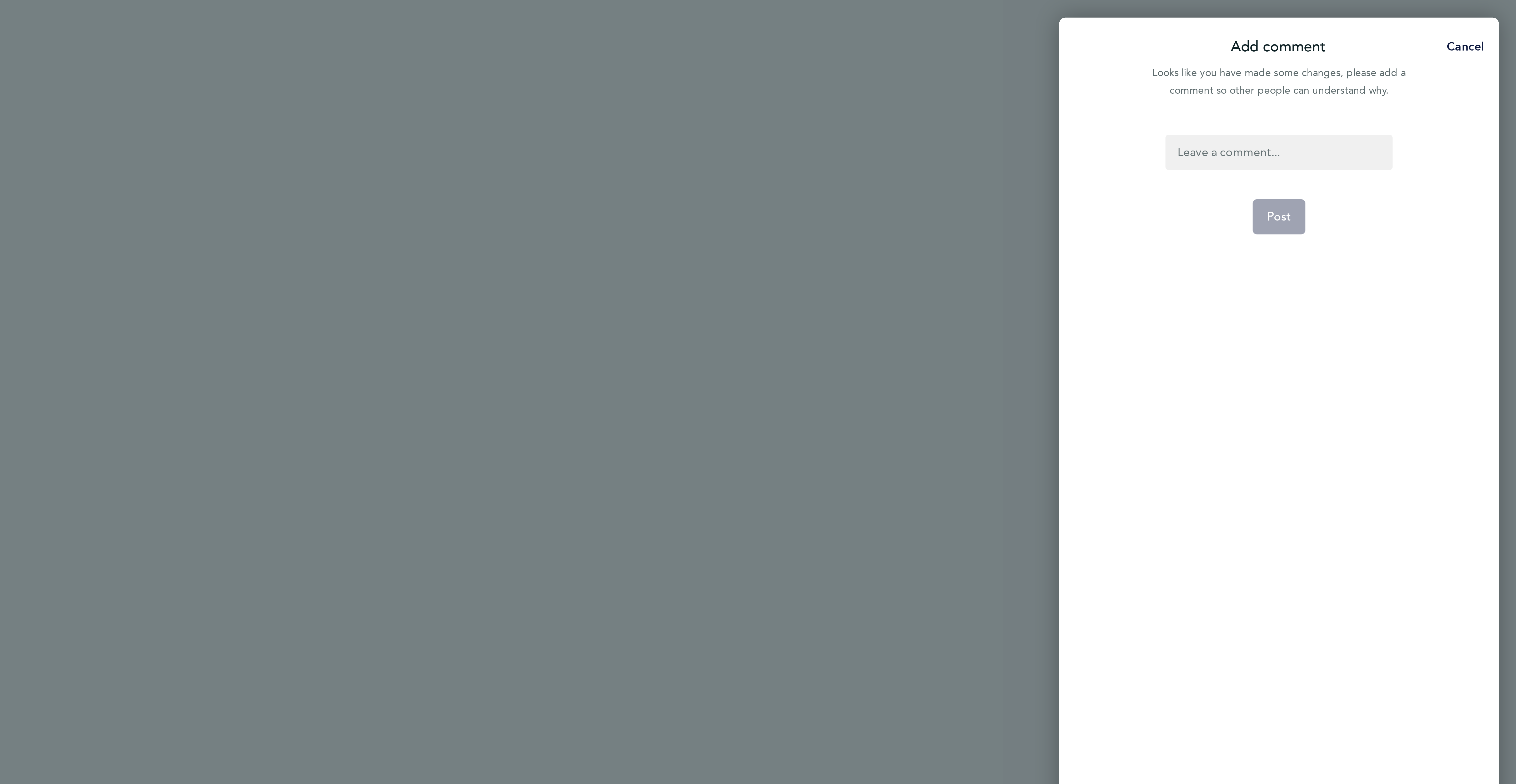
click at [1439, 50] on div at bounding box center [1431, 54] width 81 height 12
click at [1439, 76] on button "Post" at bounding box center [1430, 78] width 19 height 12
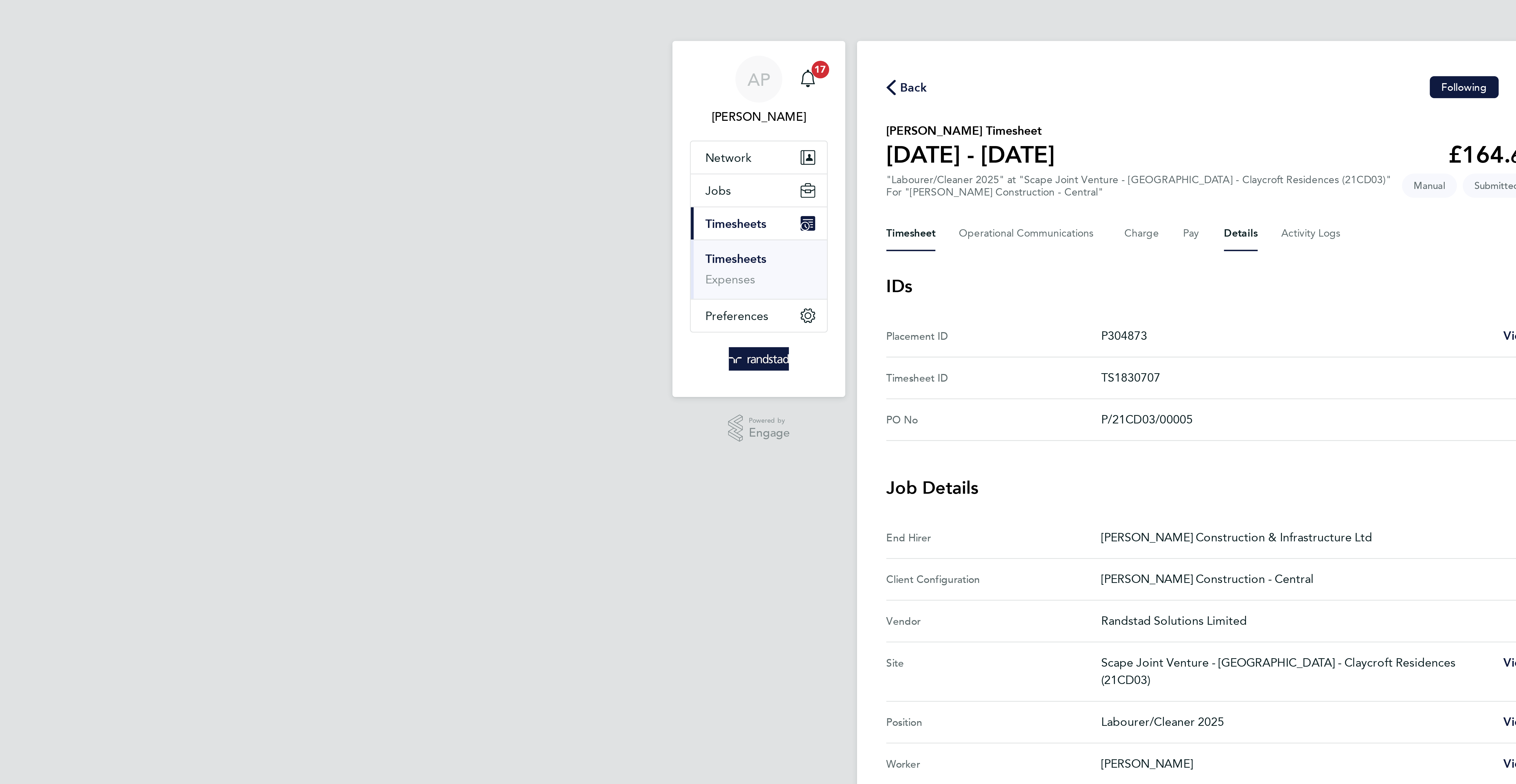
click at [652, 81] on button "Timesheet" at bounding box center [651, 84] width 18 height 12
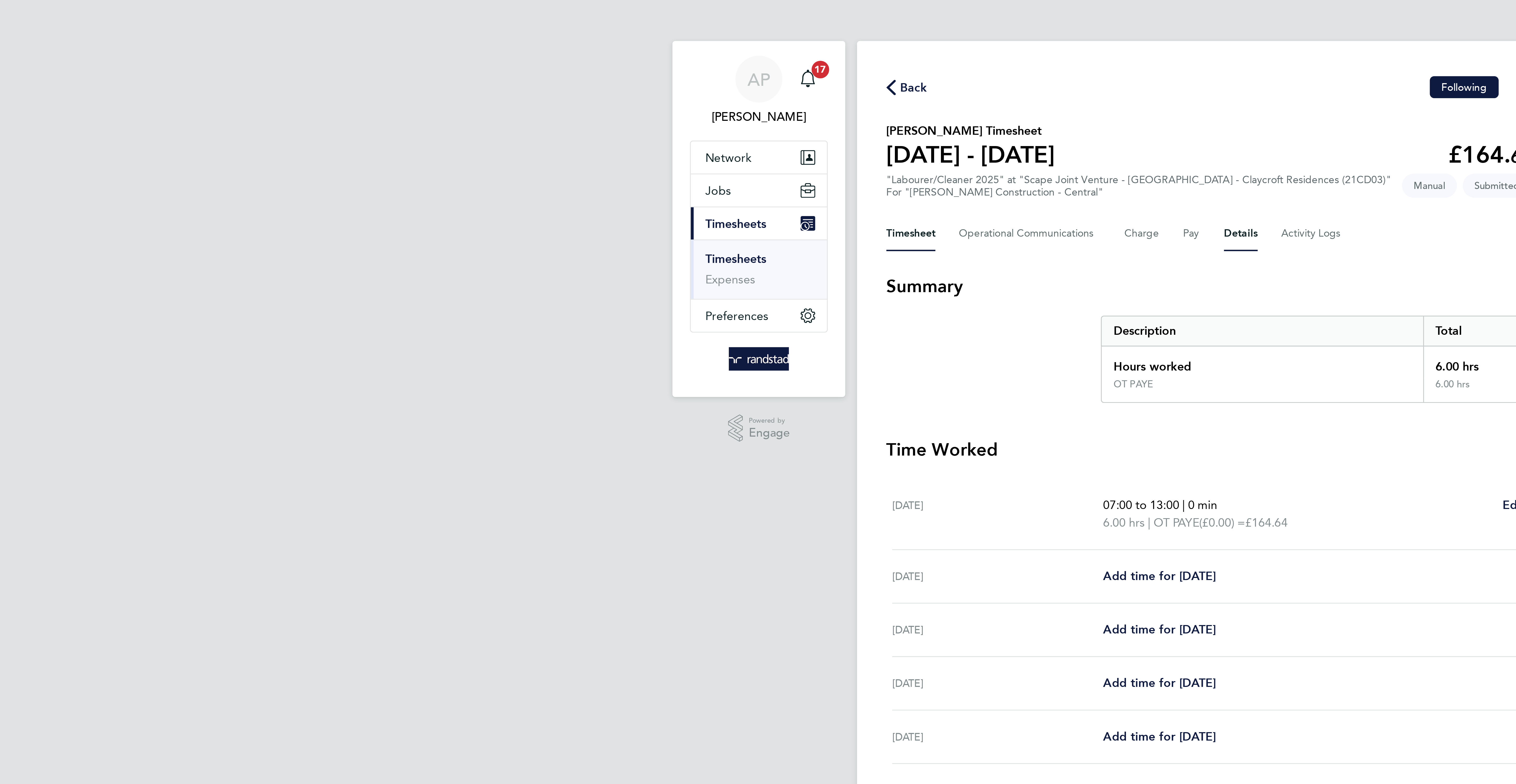
click at [767, 83] on button "Details" at bounding box center [769, 84] width 12 height 12
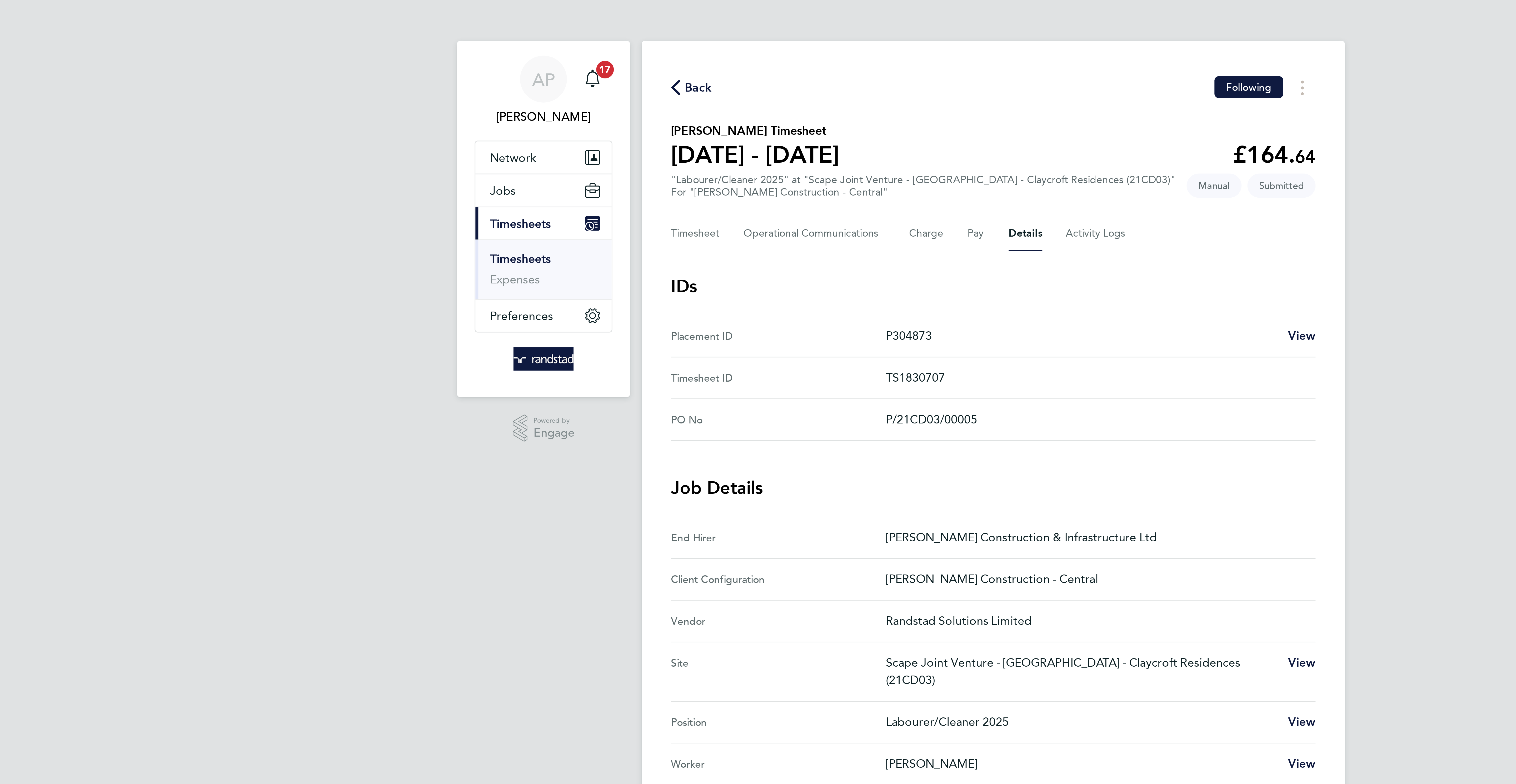
click at [648, 28] on span "Back" at bounding box center [652, 31] width 10 height 6
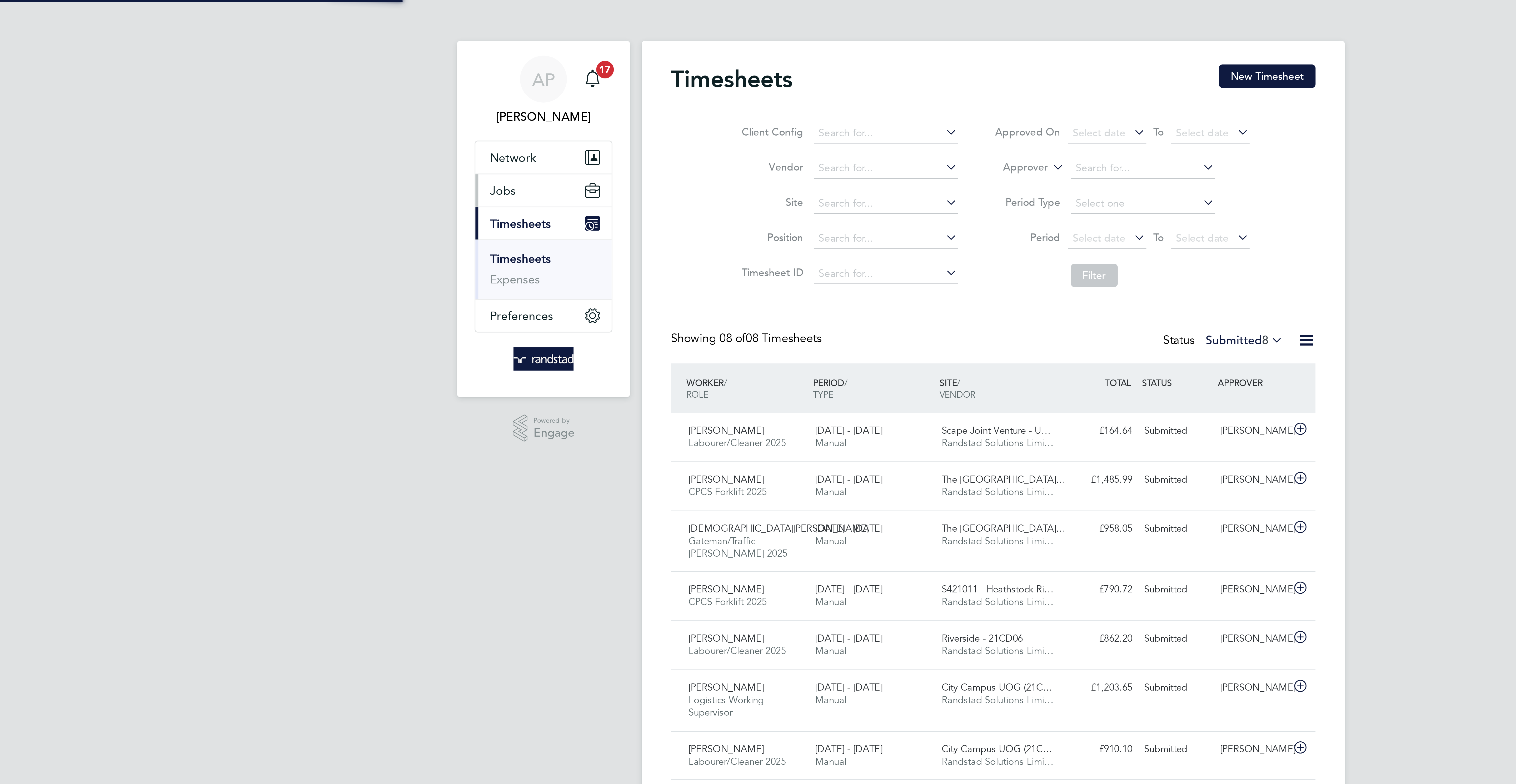
click at [583, 65] on button "Jobs" at bounding box center [596, 68] width 49 height 12
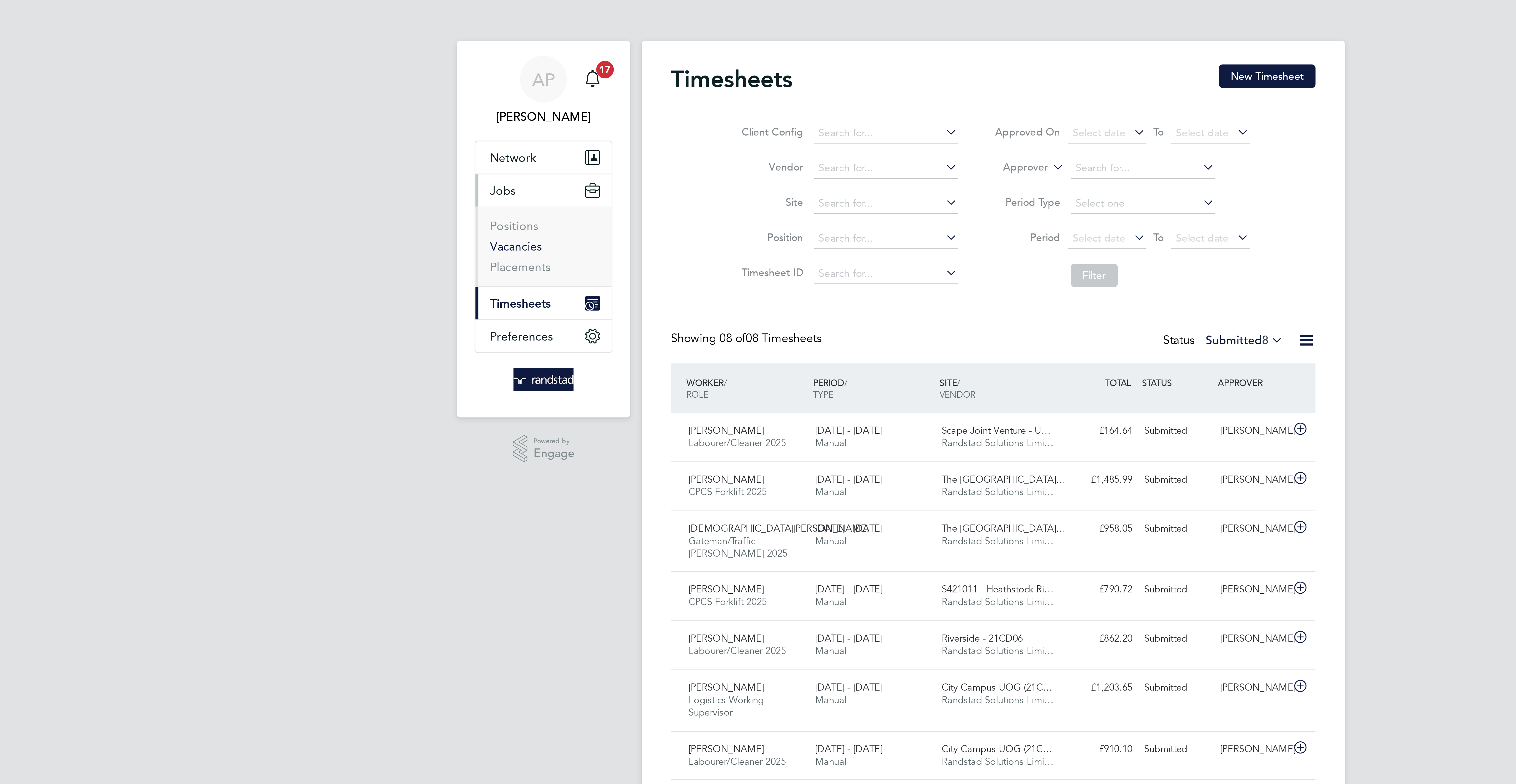
click at [592, 89] on link "Vacancies" at bounding box center [586, 88] width 19 height 5
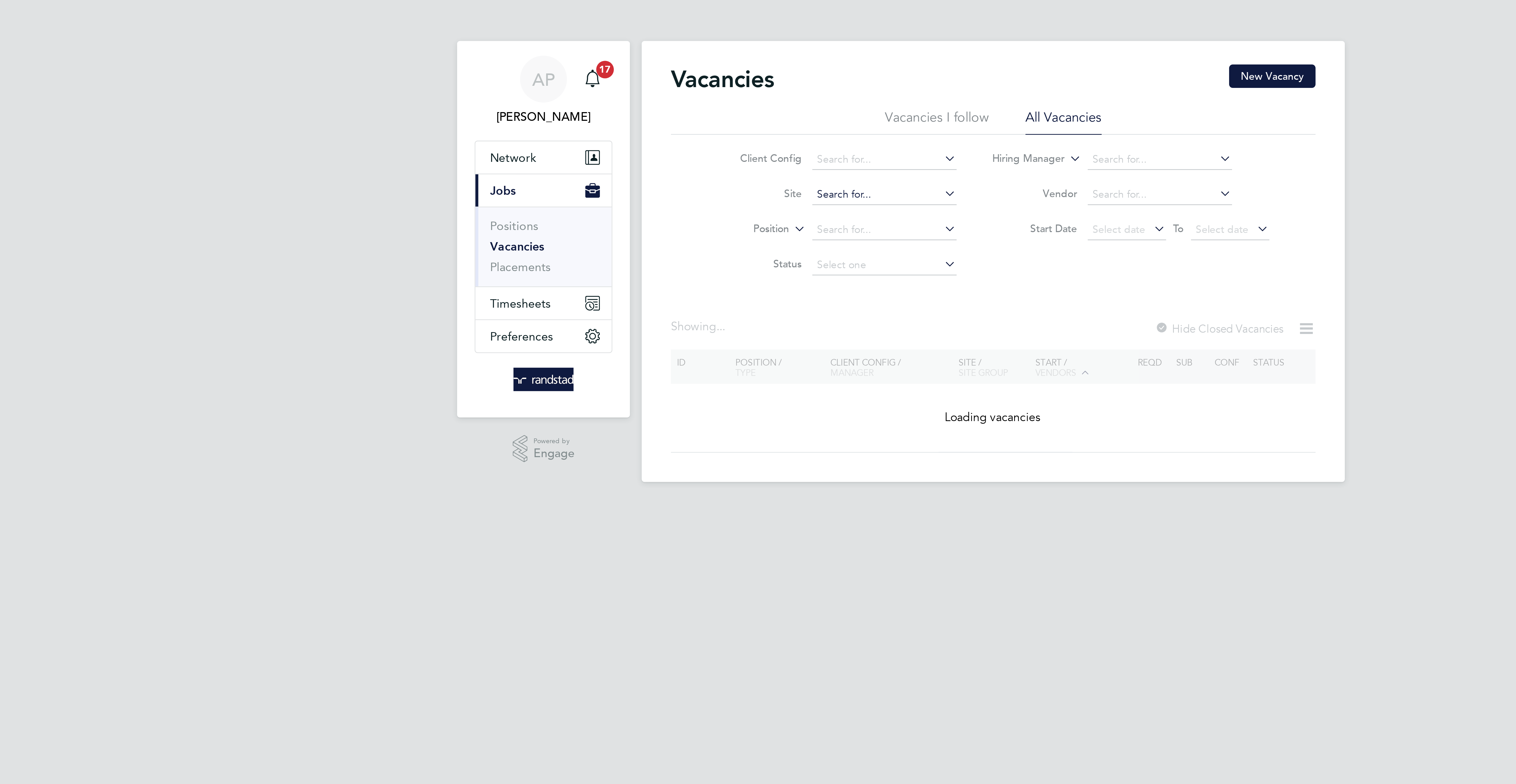
click at [702, 70] on input at bounding box center [719, 70] width 52 height 7
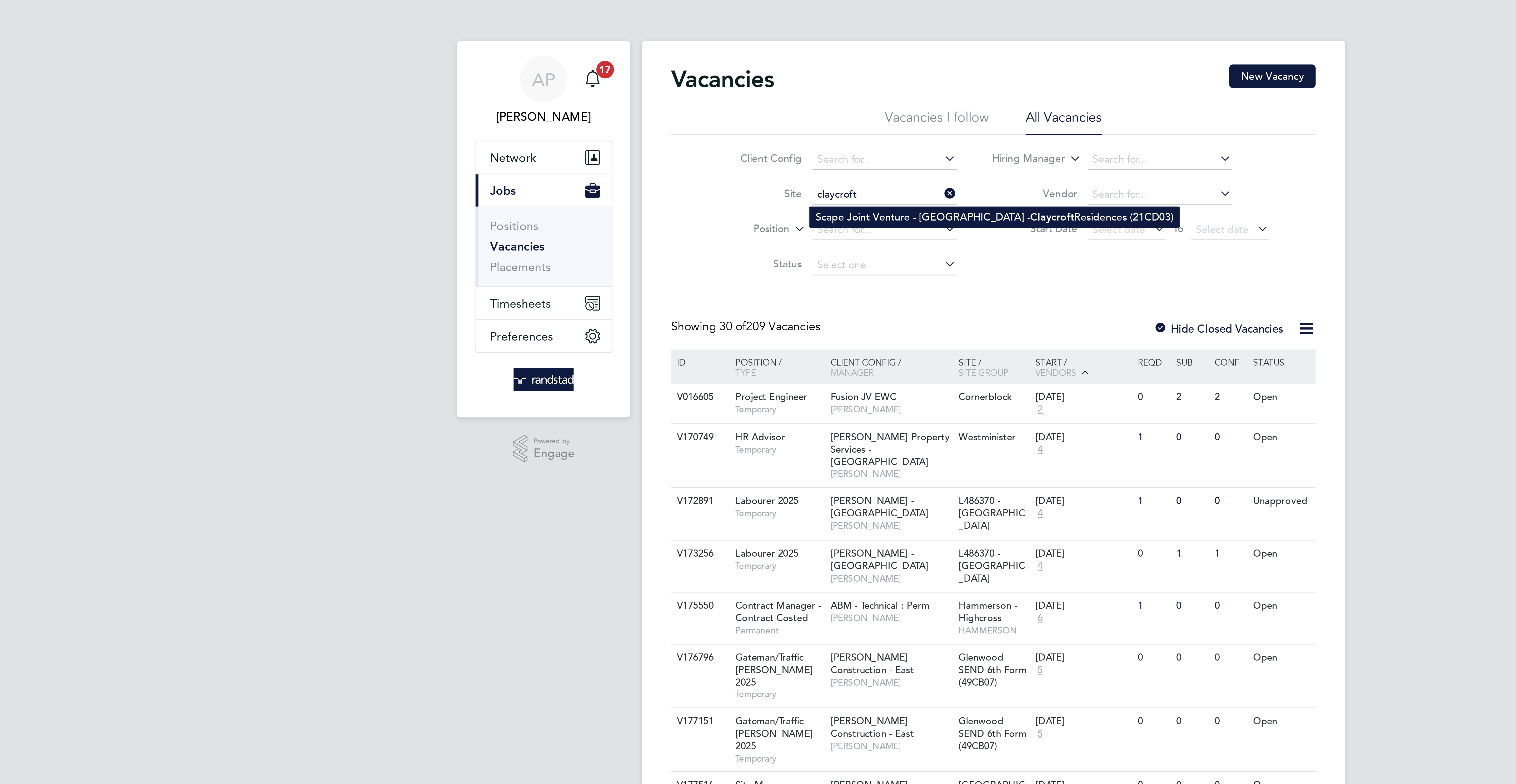
click at [706, 75] on li "Scape Joint Venture - University of Warwick - Claycroft Residences (21CD03)" at bounding box center [758, 78] width 133 height 7
type input "Scape Joint Venture - University of Warwick - Claycroft Residences (21CD03)"
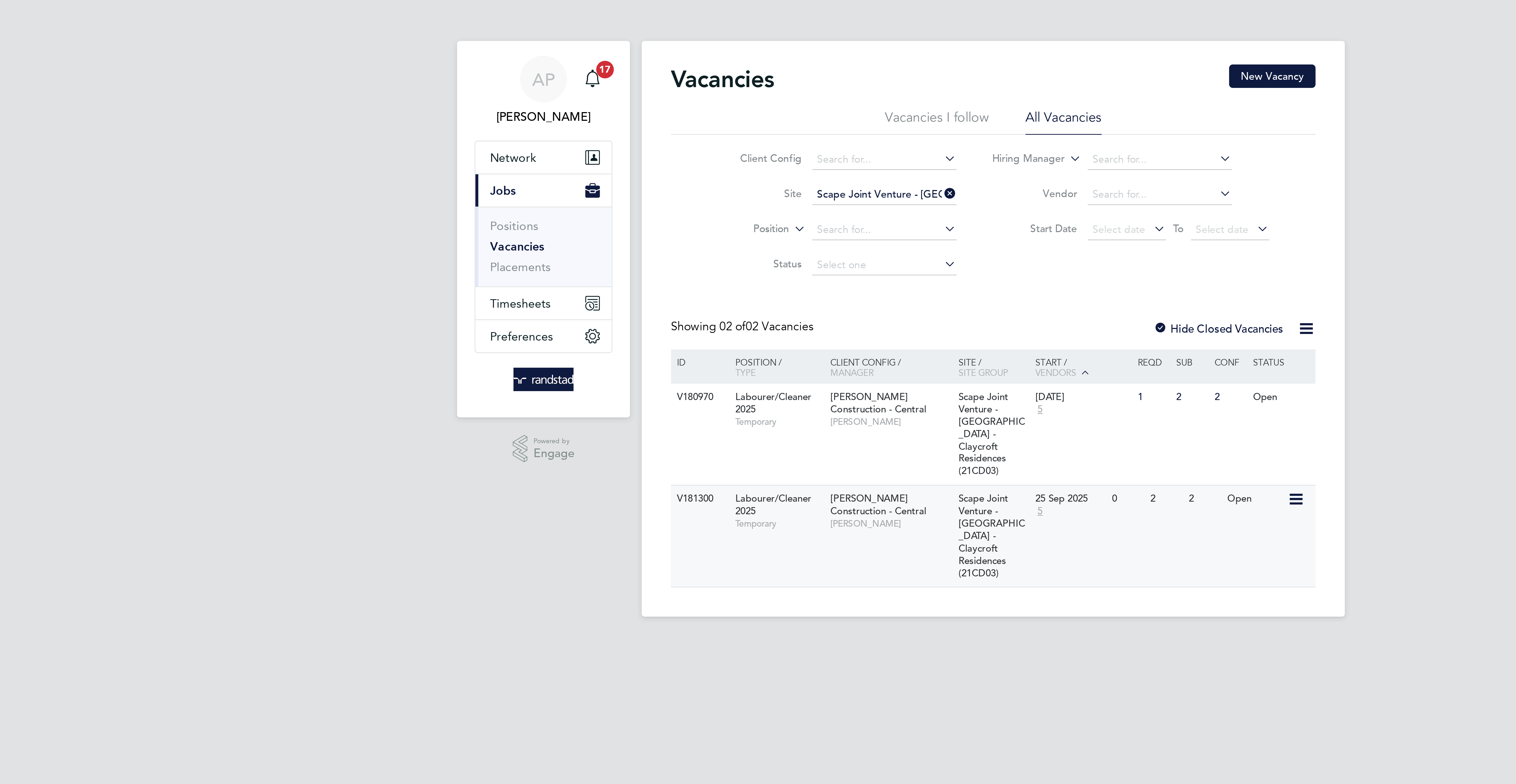
click at [737, 190] on span "Luke Melville" at bounding box center [721, 188] width 43 height 4
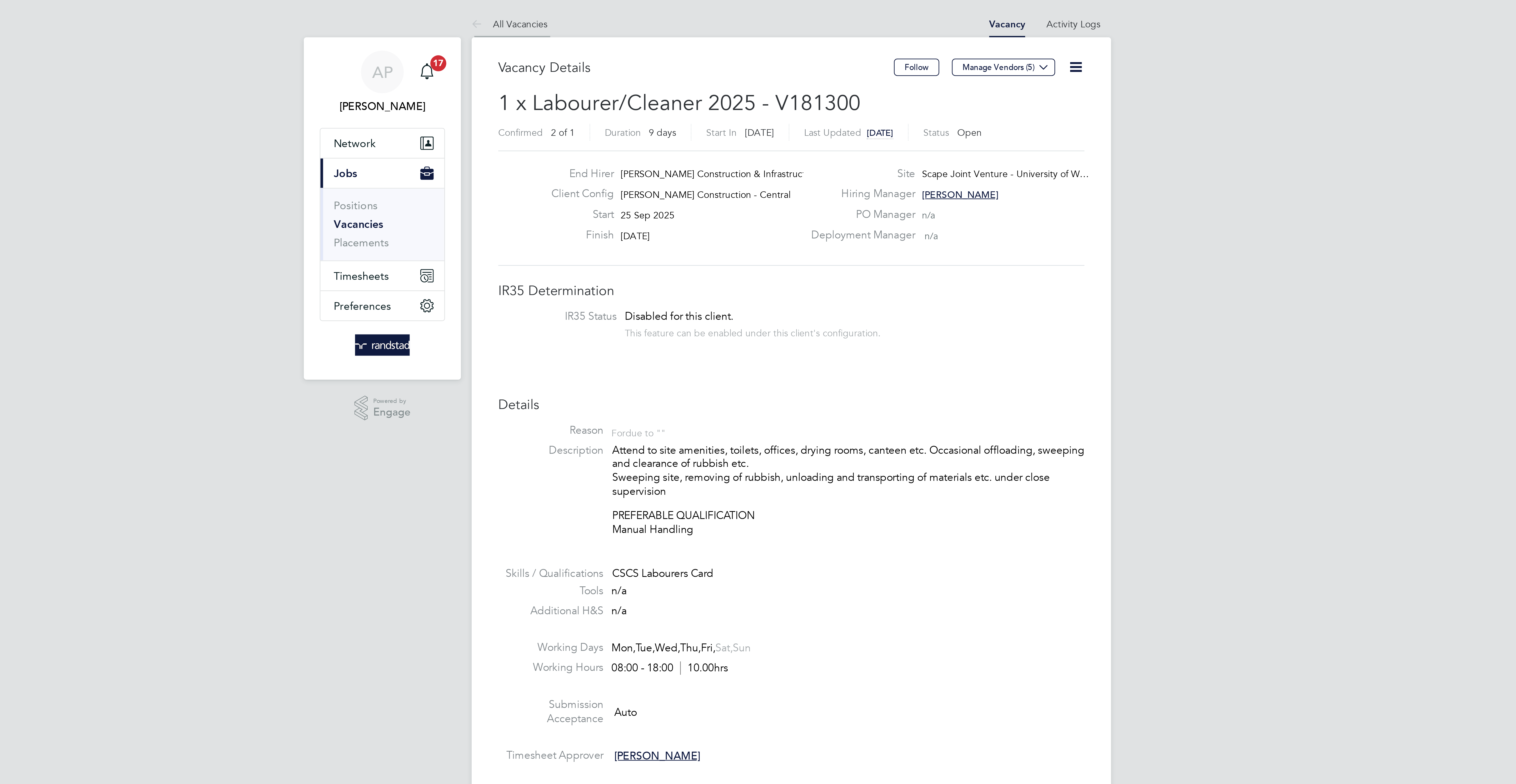
click at [653, 12] on li "All Vacancies" at bounding box center [647, 9] width 30 height 10
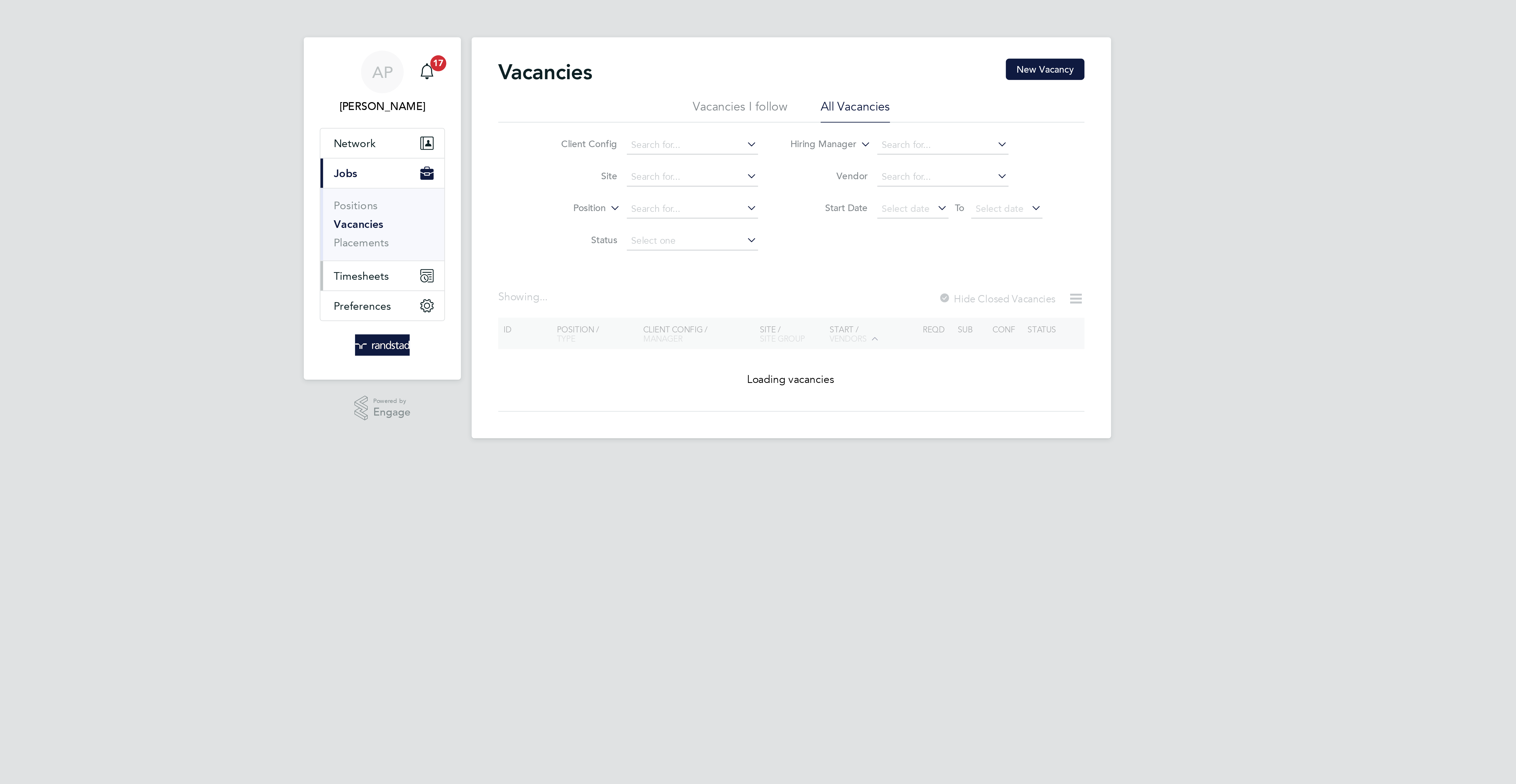
click at [595, 106] on button "Timesheets" at bounding box center [596, 109] width 49 height 12
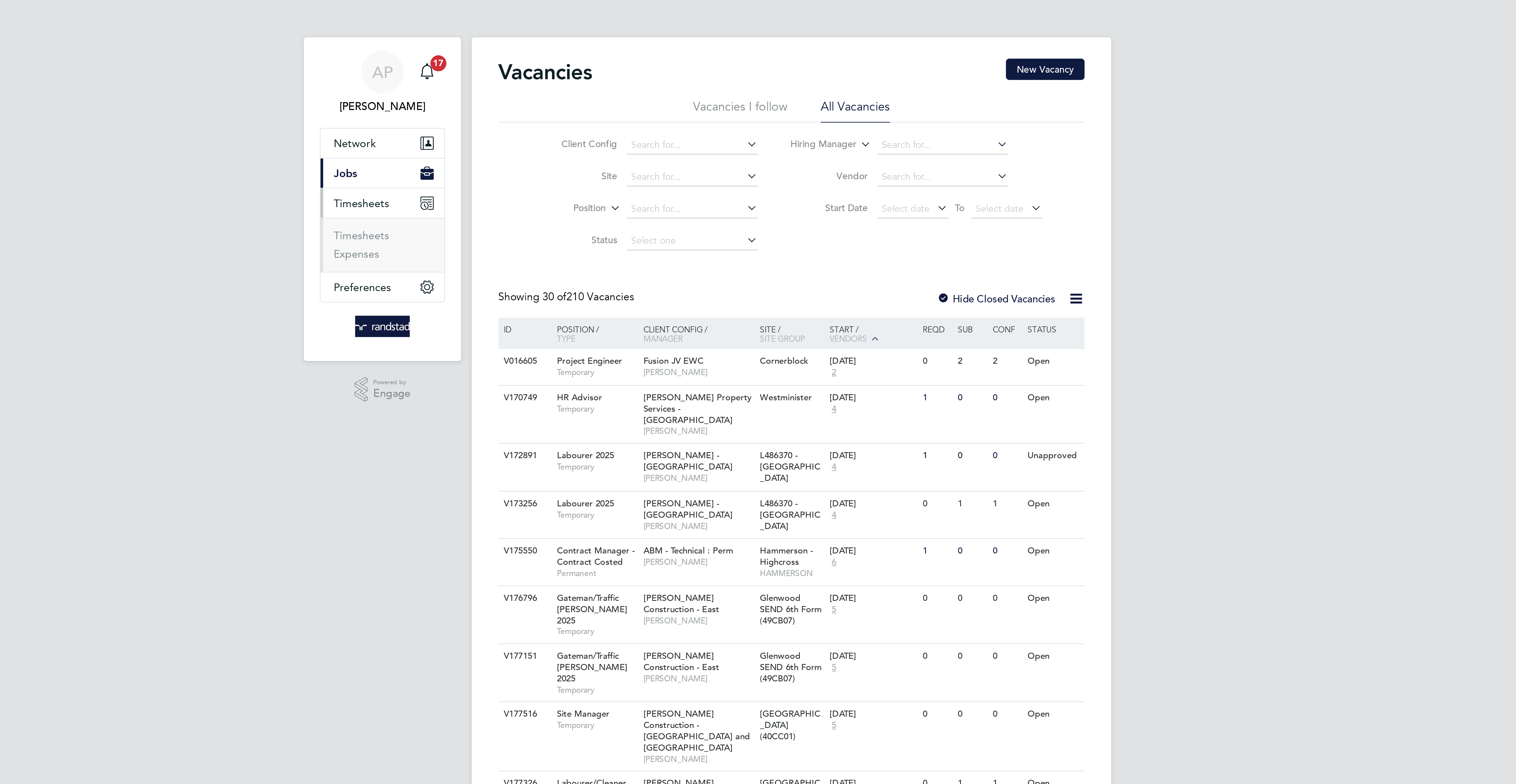
click at [594, 68] on button "Current page: Jobs" at bounding box center [596, 68] width 49 height 12
click at [589, 54] on span "Network" at bounding box center [585, 57] width 17 height 5
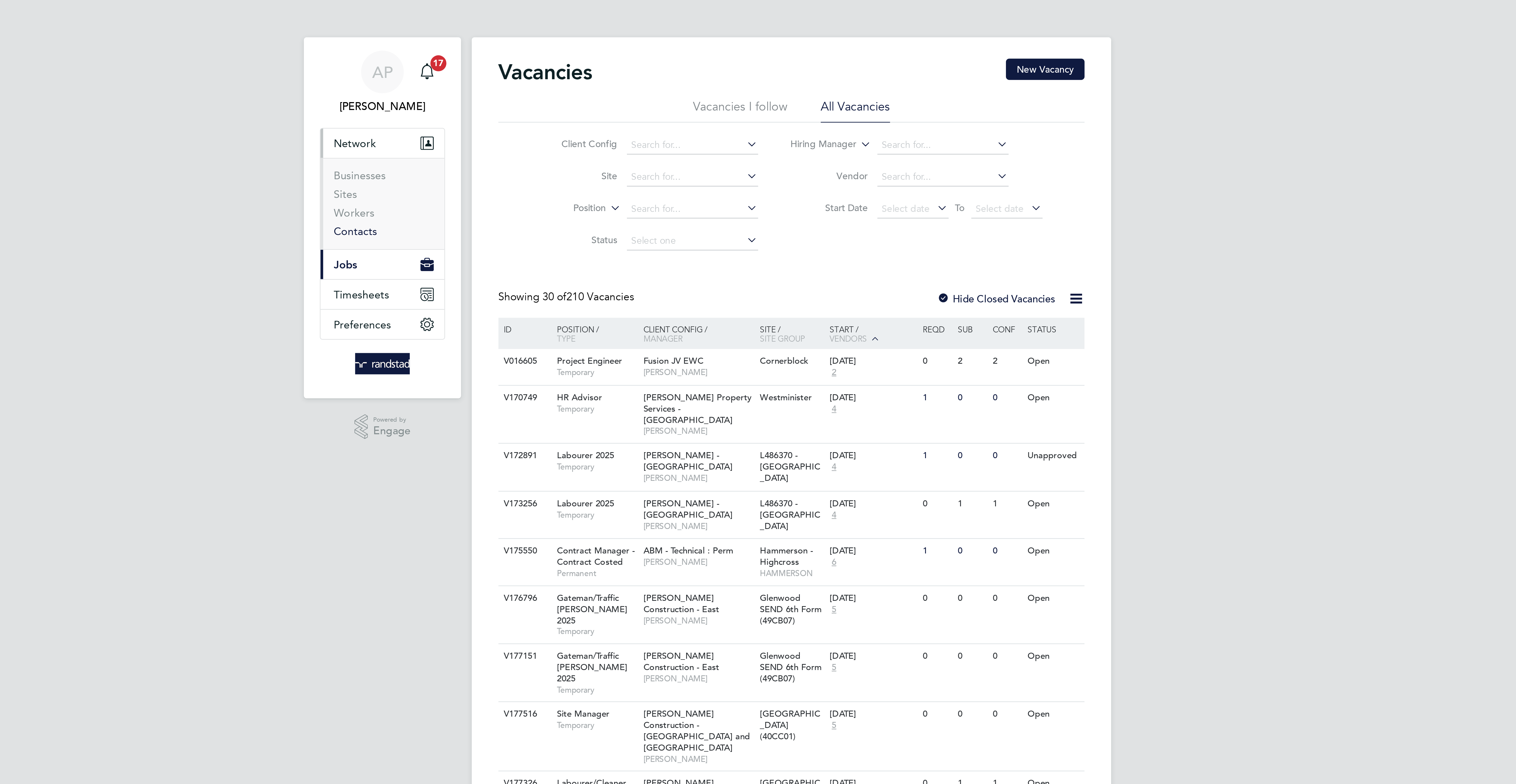
click at [587, 91] on link "Contacts" at bounding box center [586, 91] width 17 height 5
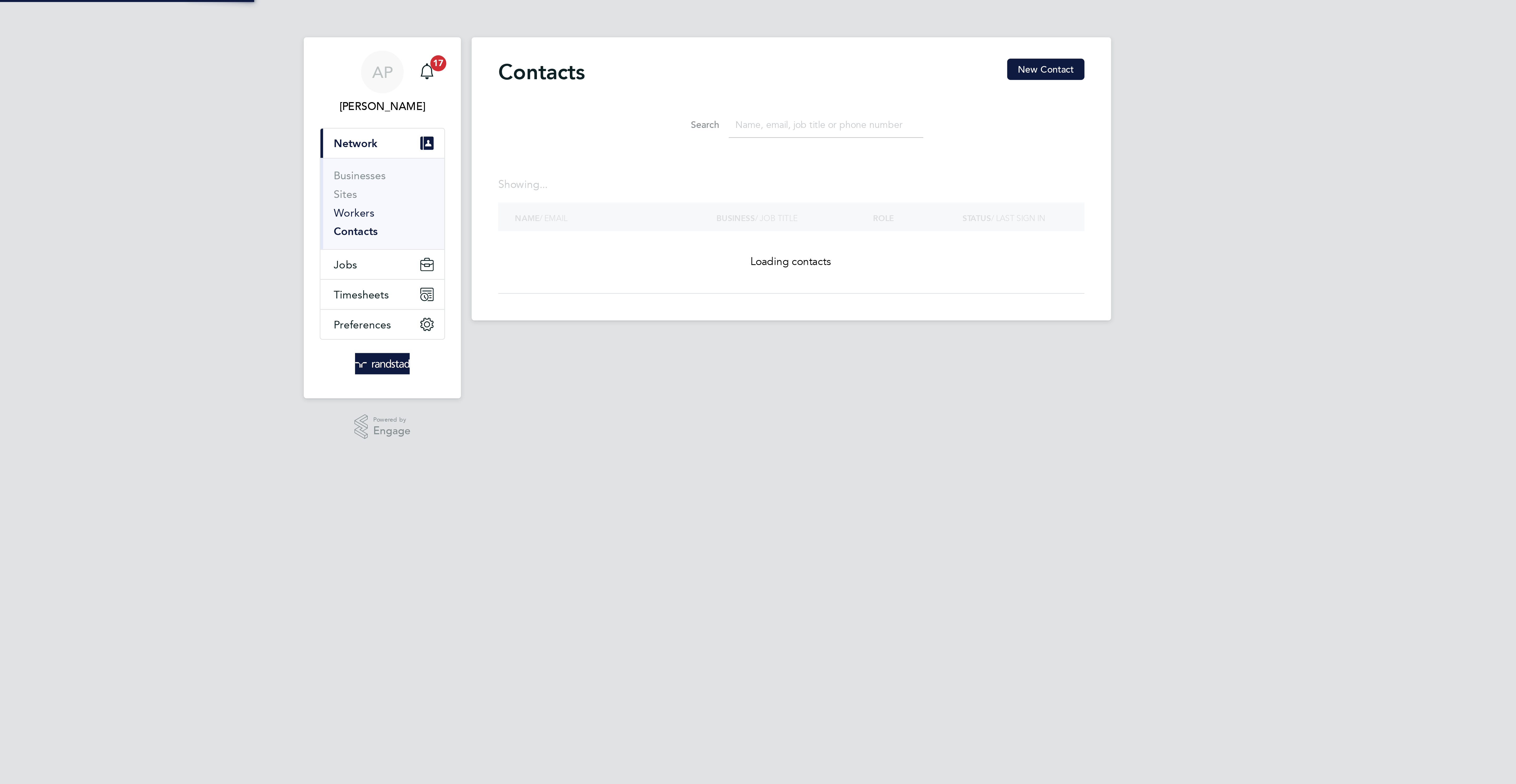
click at [587, 86] on link "Workers" at bounding box center [585, 84] width 16 height 5
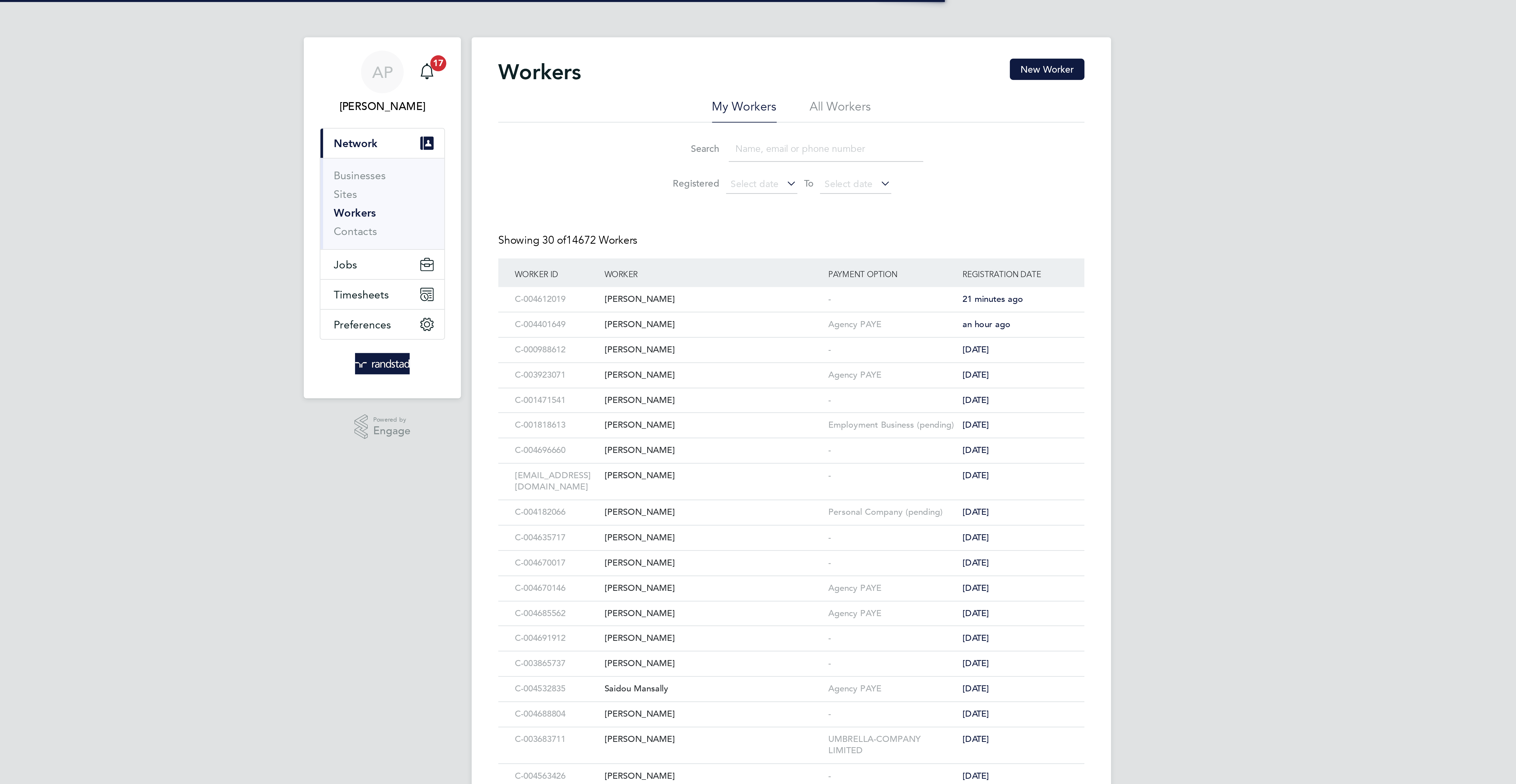
click at [774, 57] on input at bounding box center [771, 59] width 77 height 10
paste input "[PERSON_NAME]"
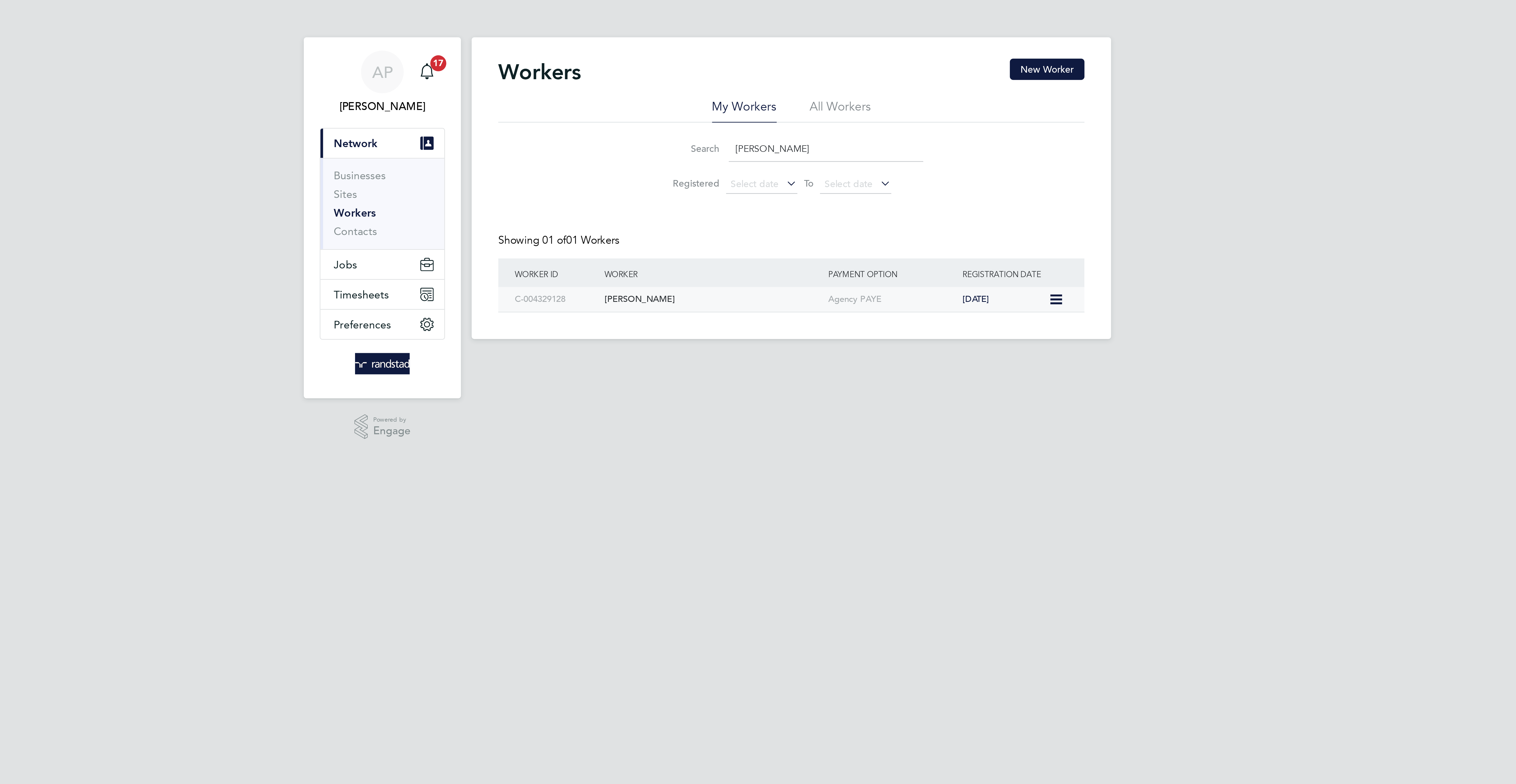
type input "[PERSON_NAME]"
click at [704, 122] on div "[PERSON_NAME]" at bounding box center [727, 118] width 88 height 10
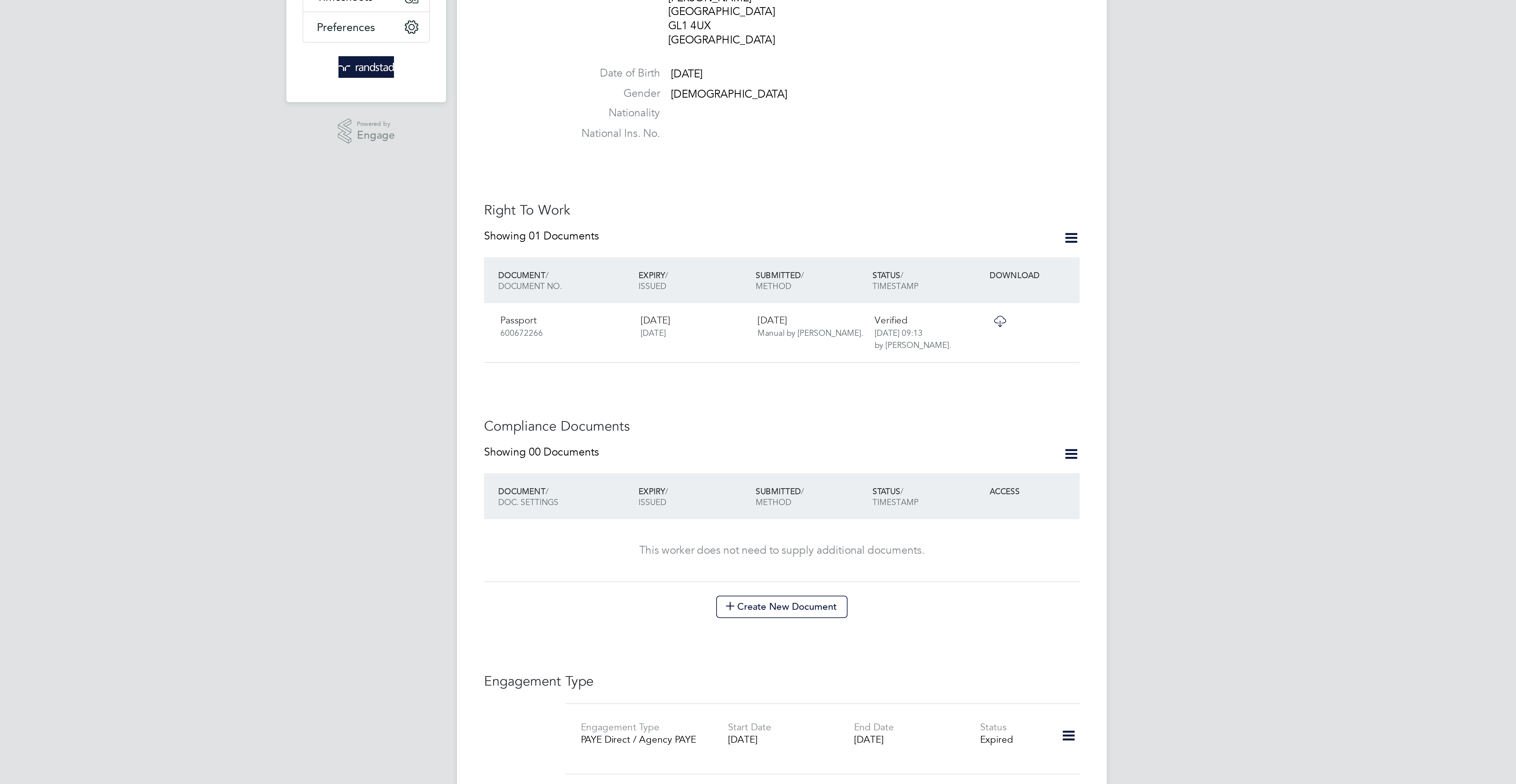
click at [872, 207] on icon at bounding box center [871, 210] width 7 height 7
click at [831, 212] on li "Add Right To Work Document" at bounding box center [840, 213] width 64 height 7
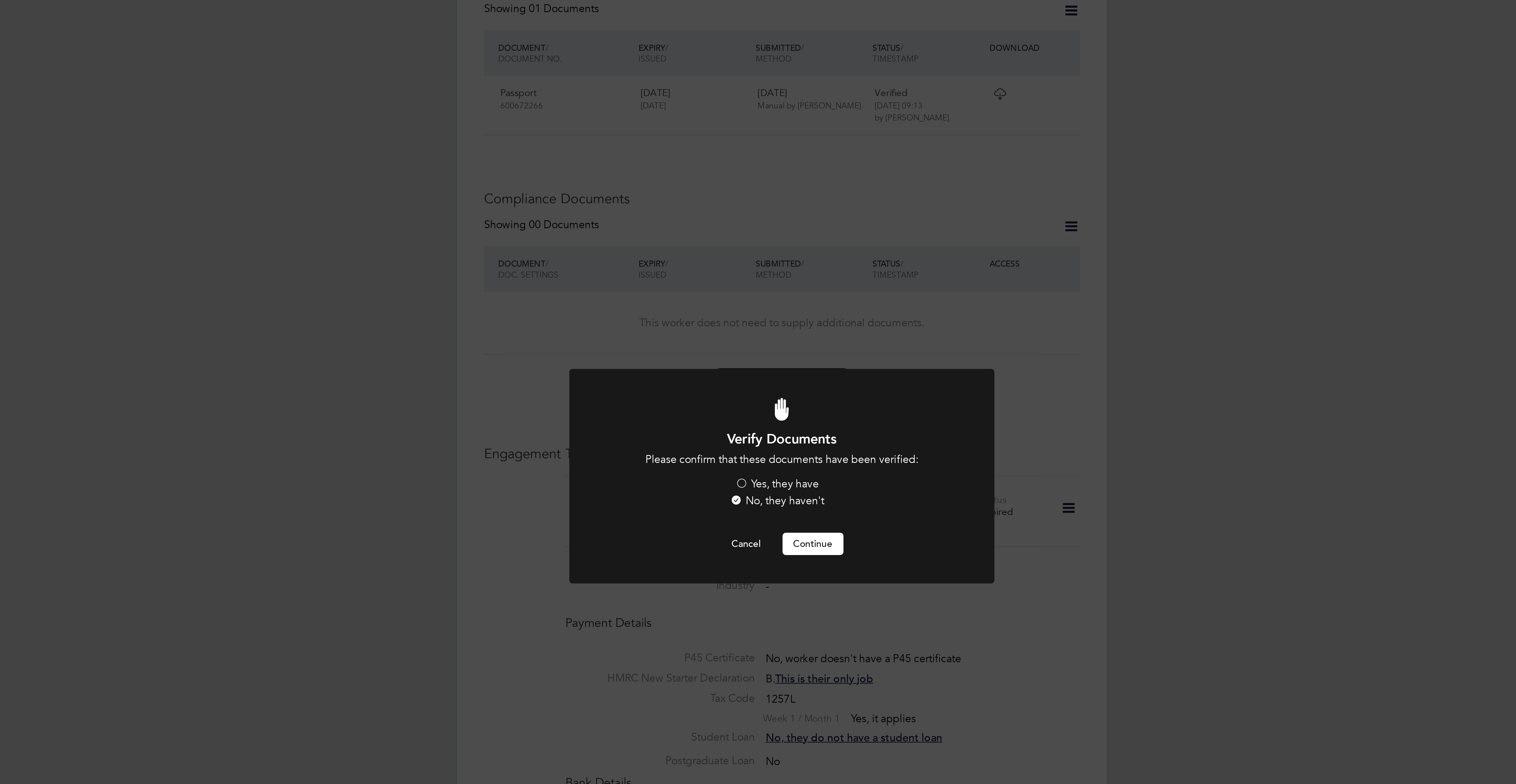
click at [764, 392] on label "Yes, they have" at bounding box center [756, 394] width 33 height 6
click at [0, 0] on input "Yes, they have" at bounding box center [0, 0] width 0 height 0
click at [771, 418] on button "Continue" at bounding box center [770, 418] width 23 height 9
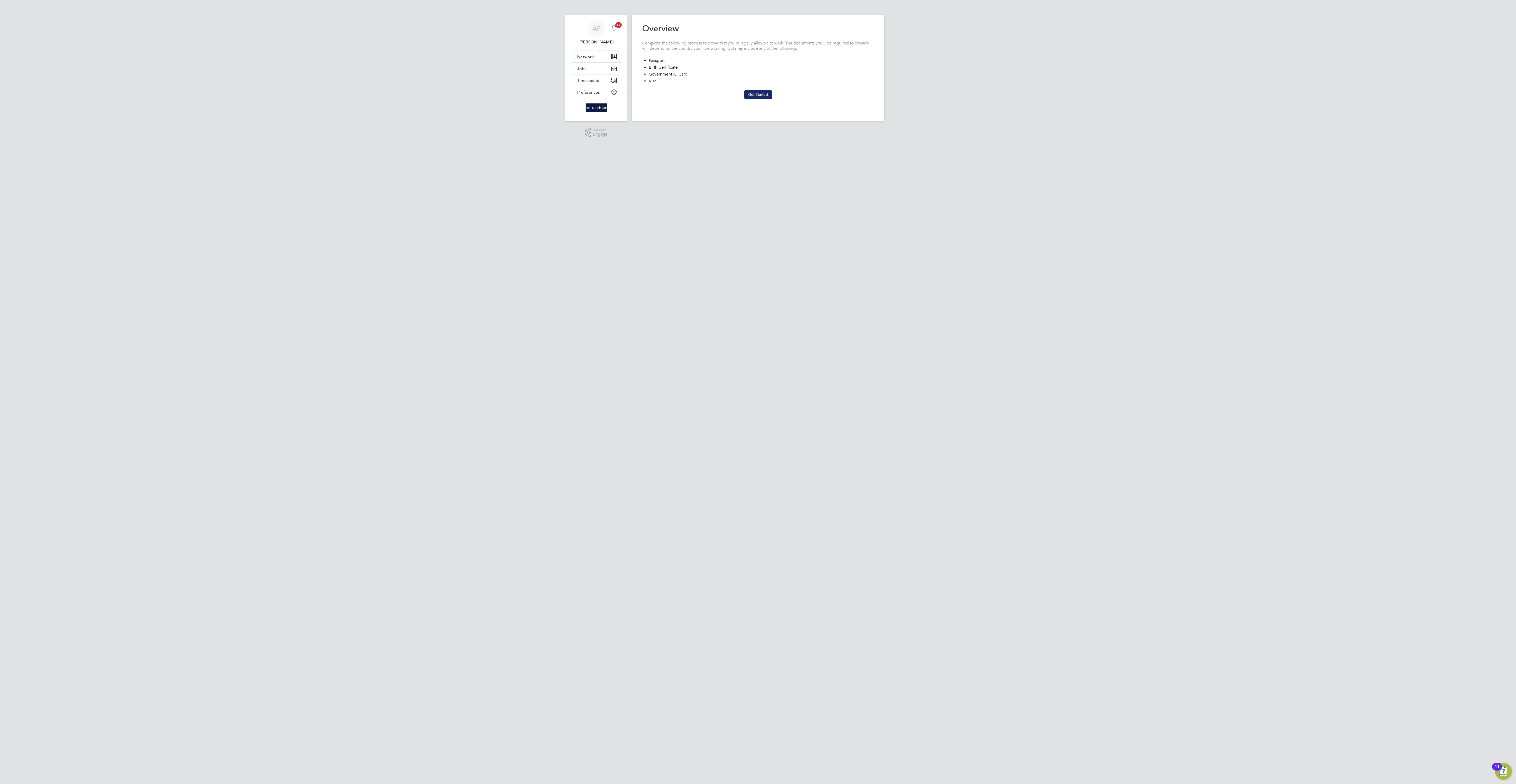
click at [750, 95] on button "Get Started" at bounding box center [758, 94] width 28 height 9
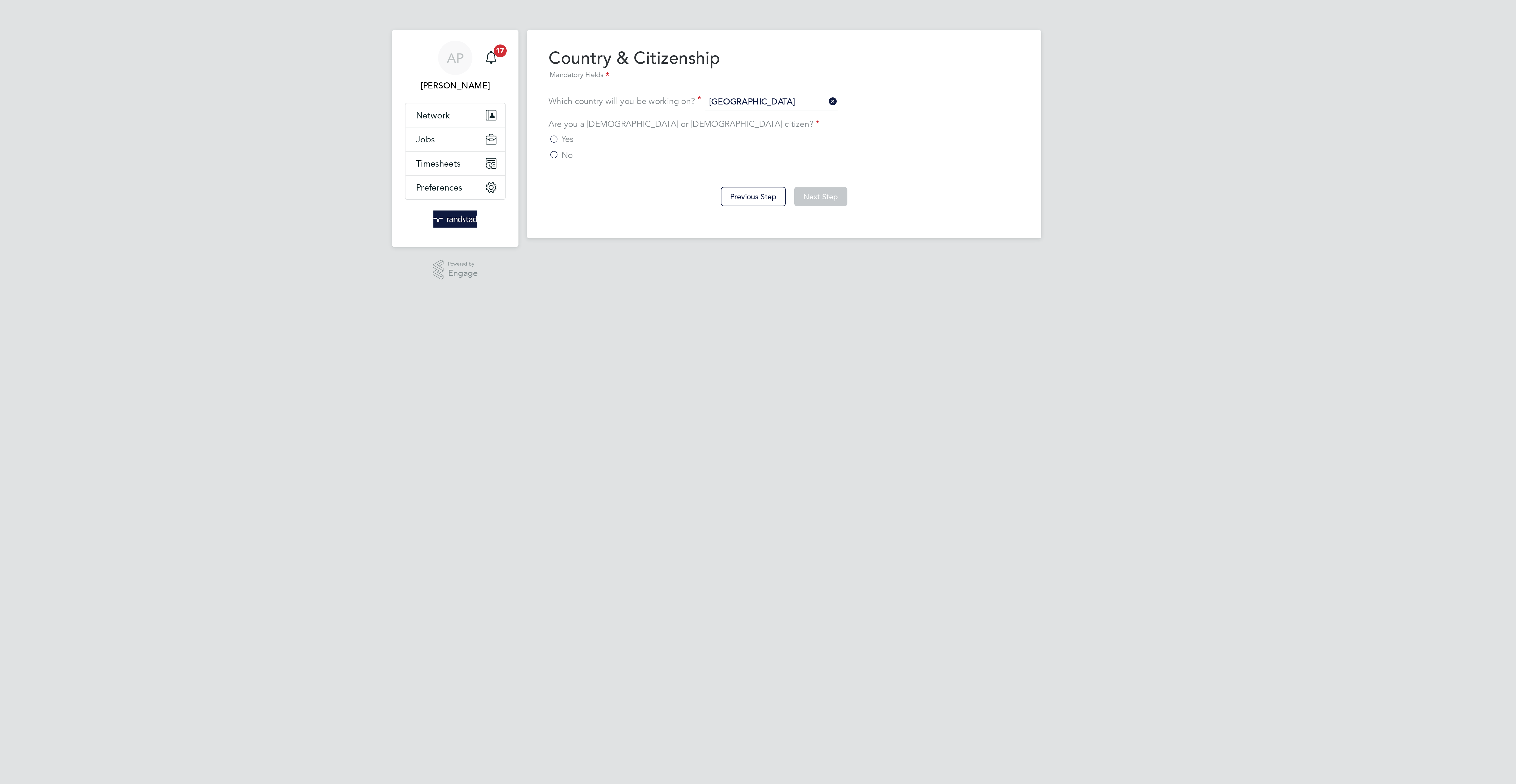
click at [653, 75] on span "No" at bounding box center [651, 76] width 6 height 6
click at [0, 0] on input "No" at bounding box center [0, 0] width 0 height 0
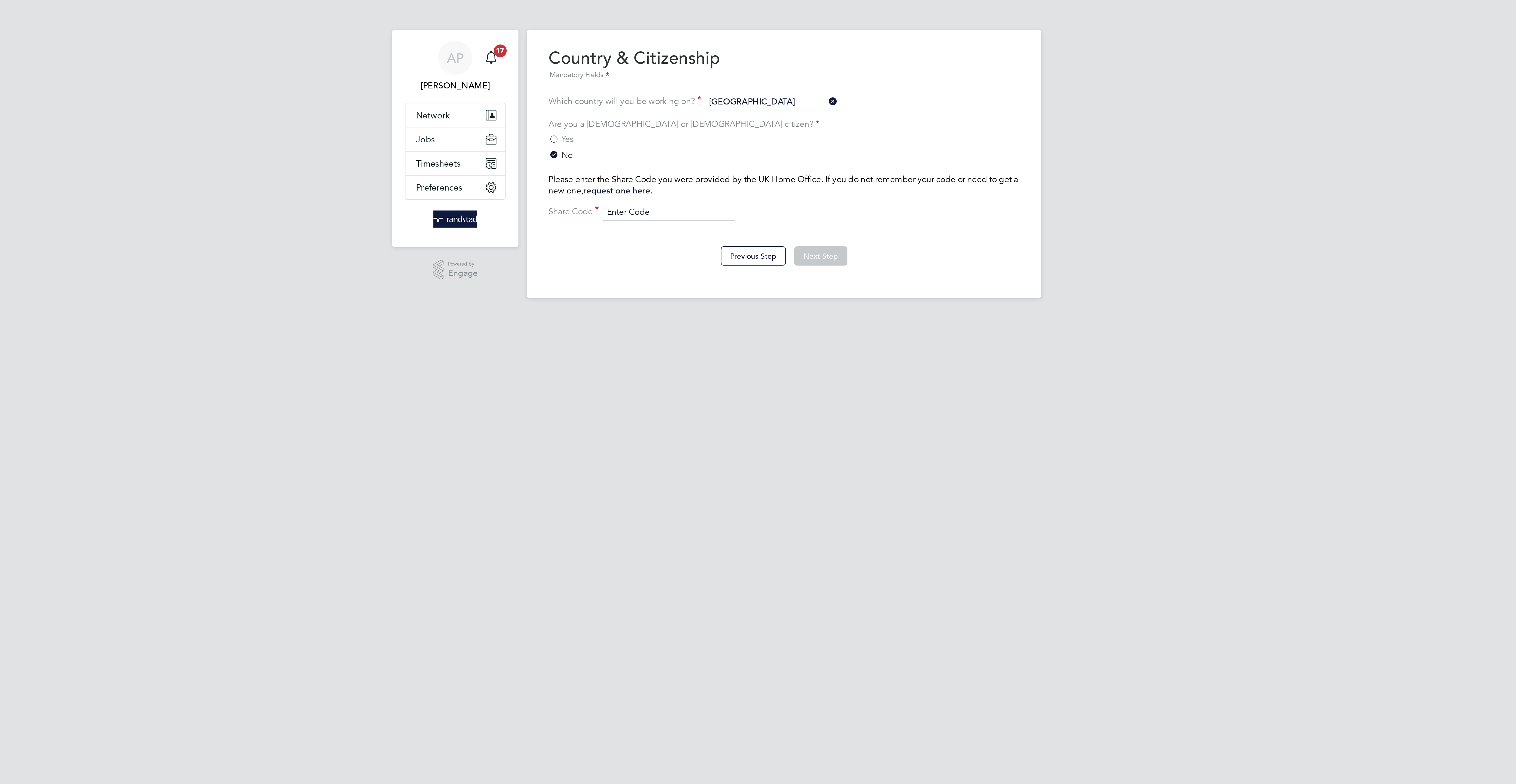
click at [698, 106] on input at bounding box center [701, 104] width 65 height 8
paste input "WWA EXS 54N"
type input "WWA EXS 54N"
click at [778, 129] on button "Next Step" at bounding box center [776, 125] width 26 height 9
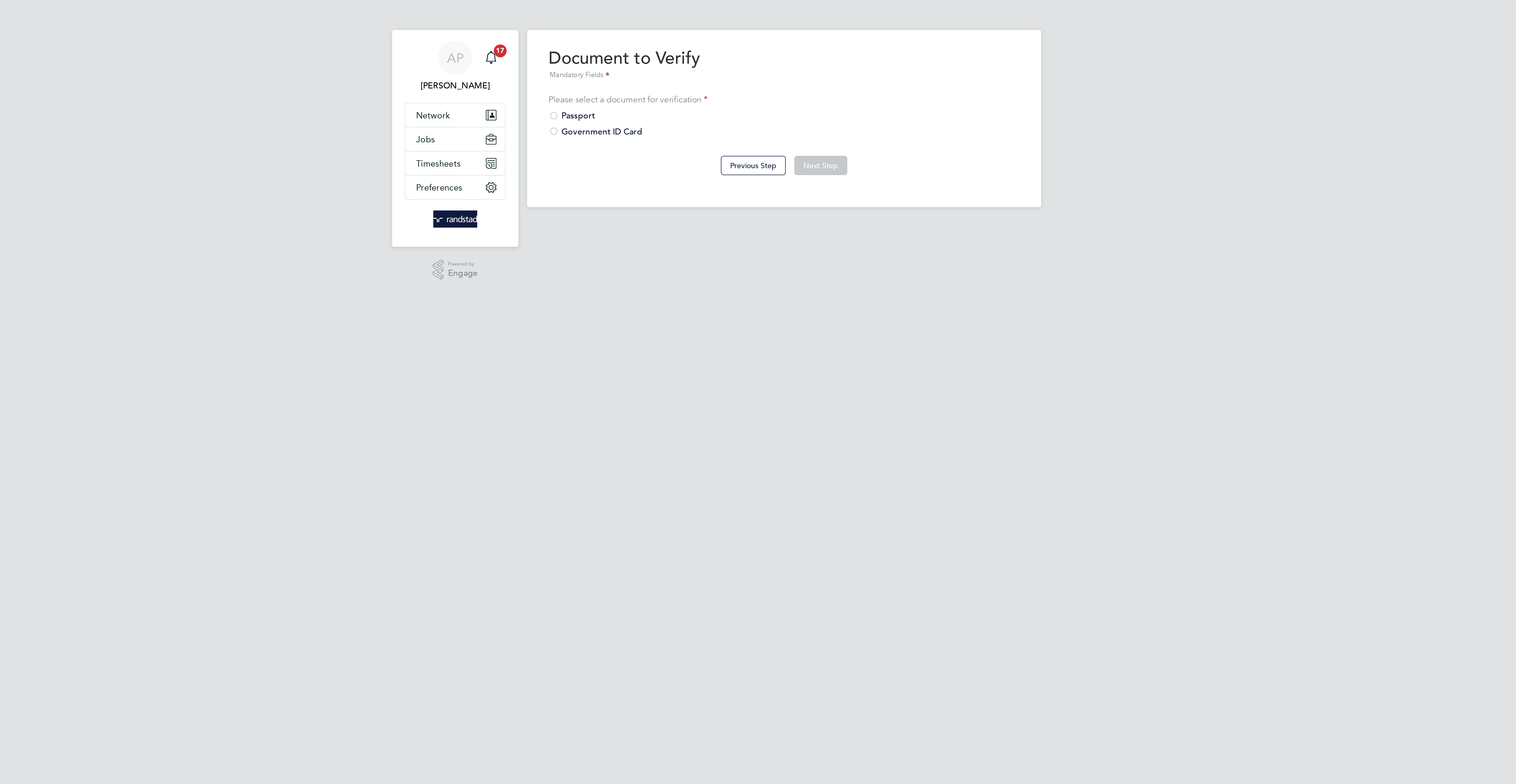
click at [657, 54] on div "Passport" at bounding box center [758, 57] width 231 height 6
click at [780, 81] on button "Next Step" at bounding box center [776, 81] width 26 height 9
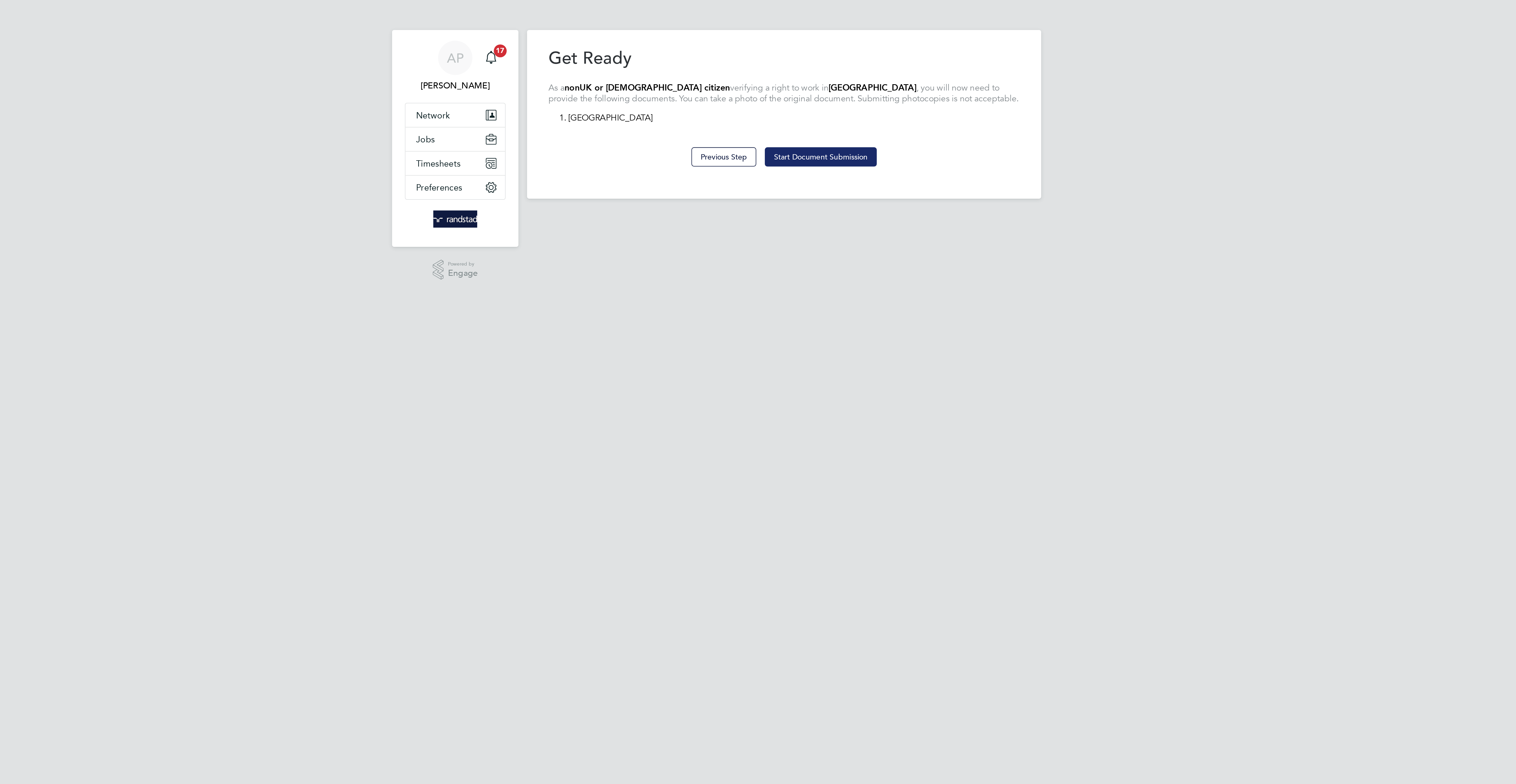
click at [782, 75] on button "Start Document Submission" at bounding box center [776, 76] width 55 height 9
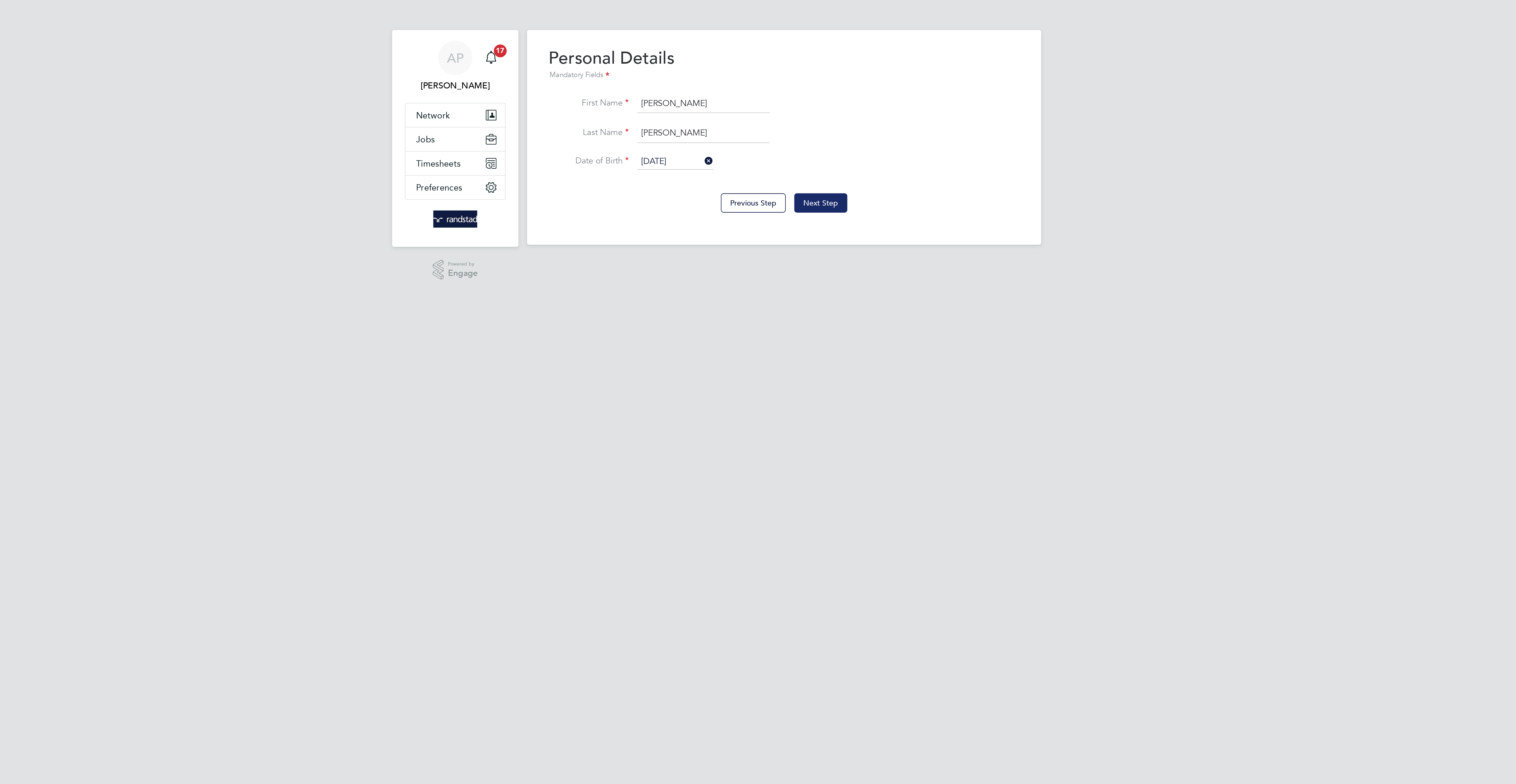
click at [789, 98] on button "Next Step" at bounding box center [776, 99] width 26 height 9
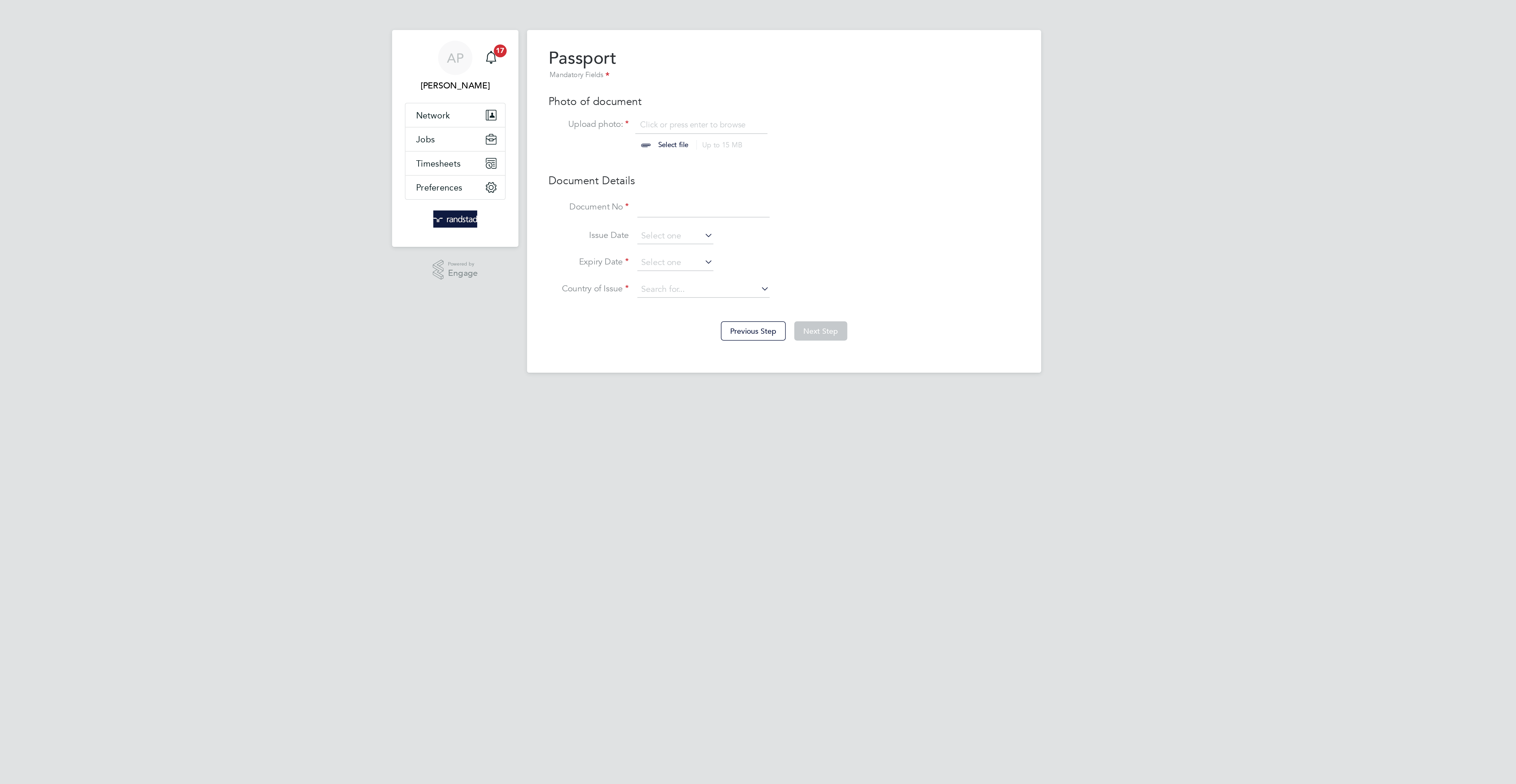
scroll to position [7, 65]
click at [707, 100] on input at bounding box center [718, 102] width 65 height 9
type input "600672266"
click at [702, 132] on input at bounding box center [705, 129] width 38 height 8
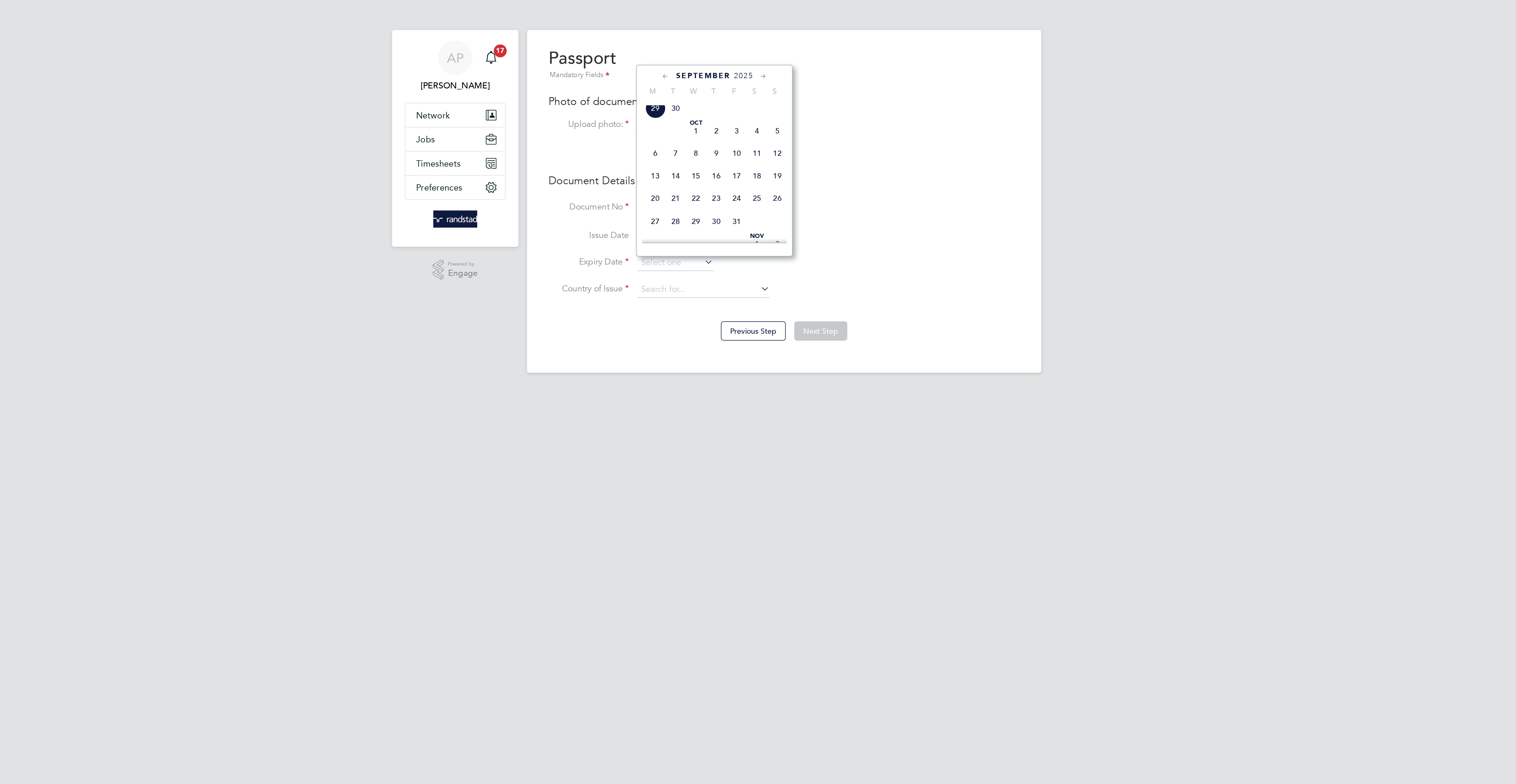
click at [735, 36] on span "2025" at bounding box center [737, 37] width 9 height 4
click at [726, 67] on span "2028" at bounding box center [724, 62] width 10 height 10
click at [735, 42] on span "3" at bounding box center [734, 37] width 10 height 10
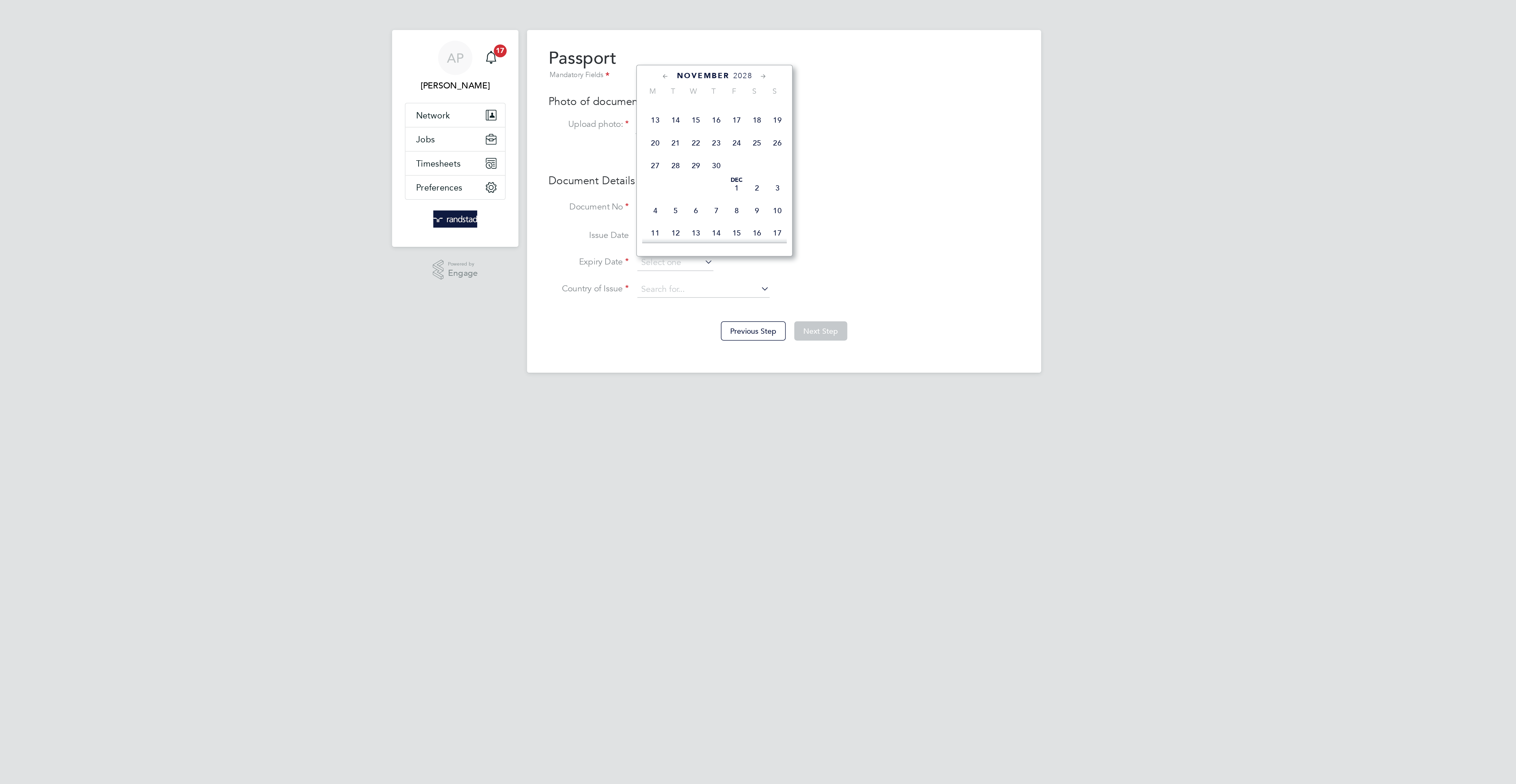
type input "03 Nov 2028"
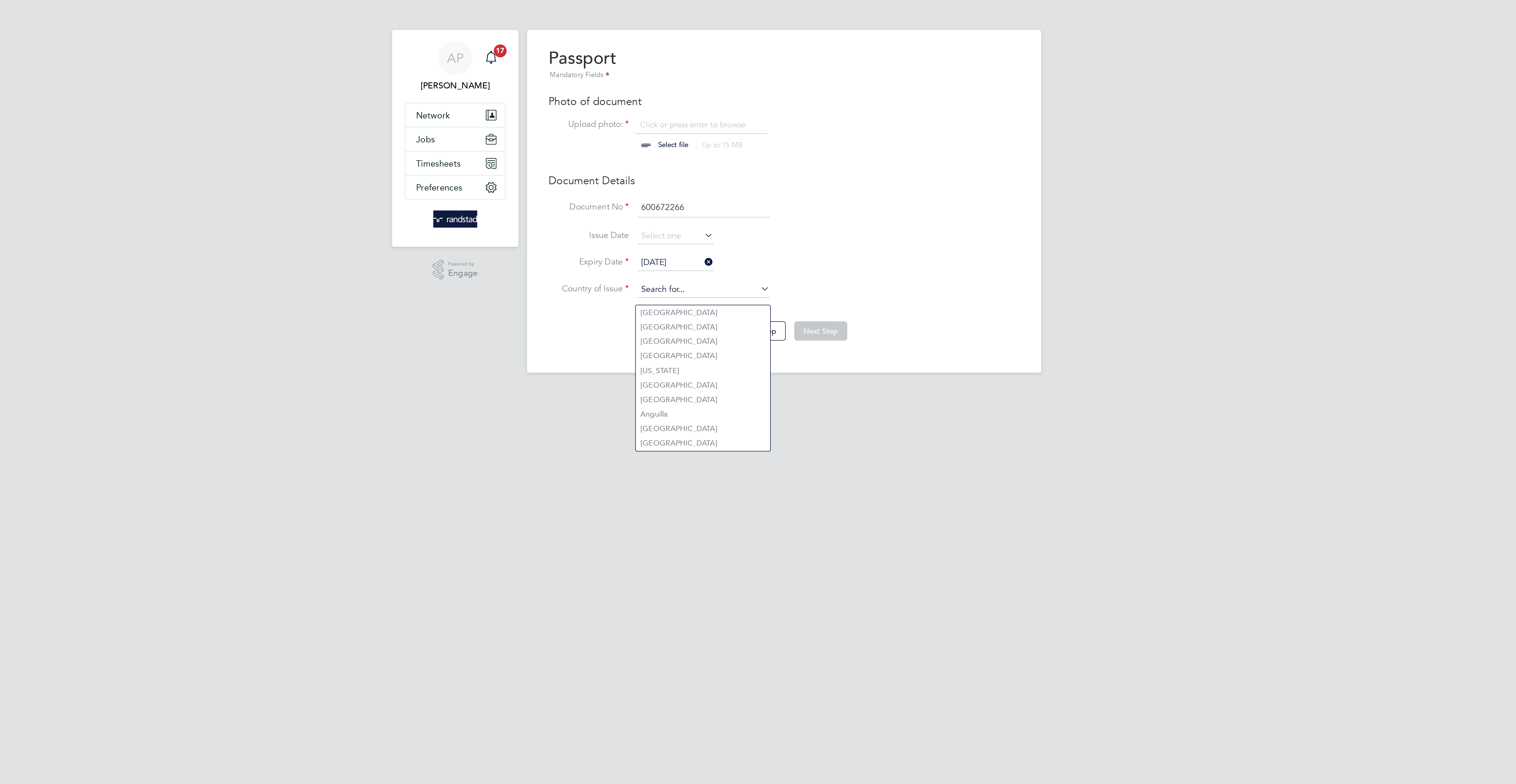
click at [702, 141] on input at bounding box center [718, 142] width 65 height 8
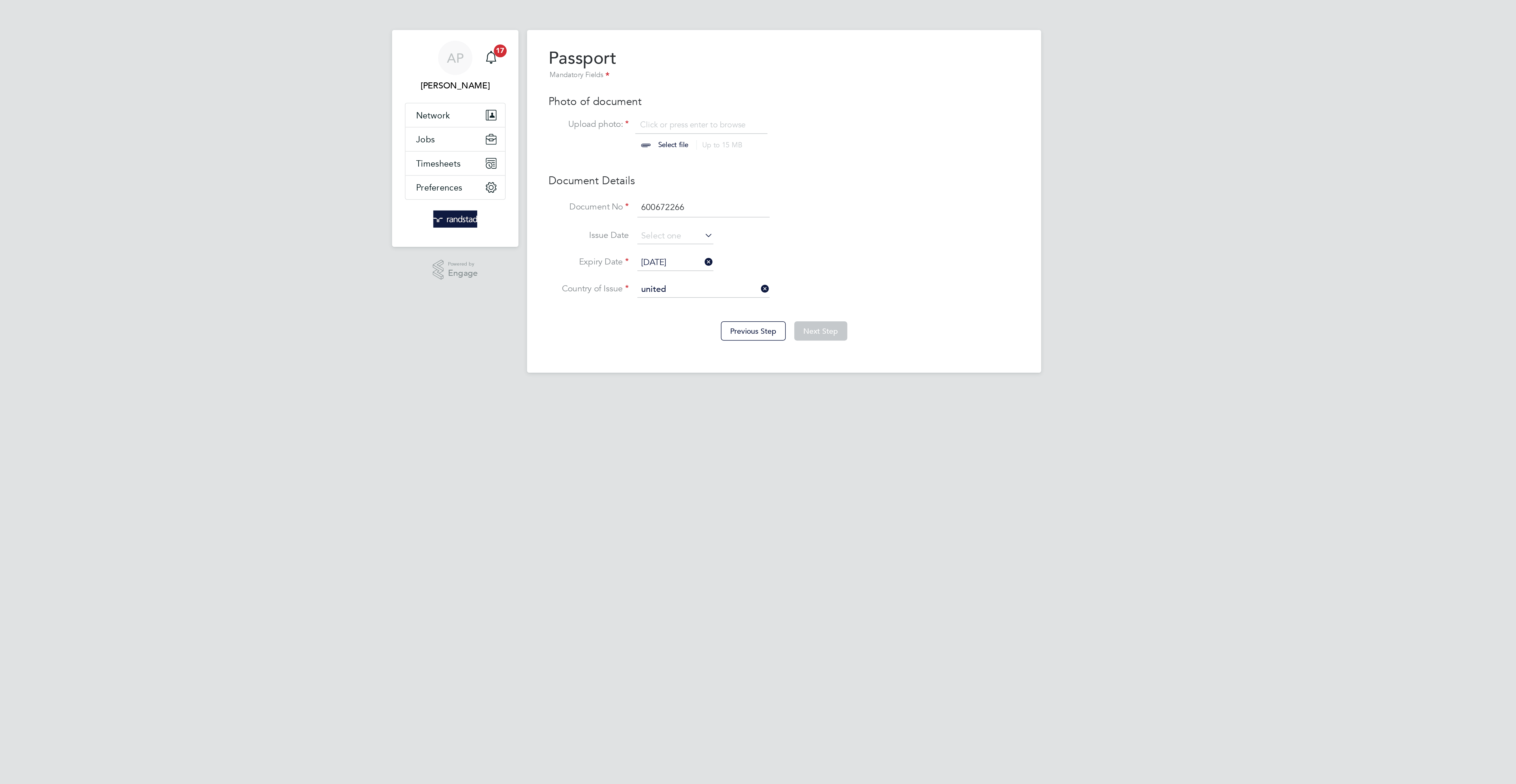
click at [700, 165] on li "United Kingdom" at bounding box center [722, 168] width 74 height 7
type input "[GEOGRAPHIC_DATA]"
click at [699, 69] on input "file" at bounding box center [708, 67] width 83 height 16
click at [710, 72] on input "file" at bounding box center [708, 67] width 83 height 16
type input "C:\fakepath\PHOTO-2025-04-11-11-13-26.jpg"
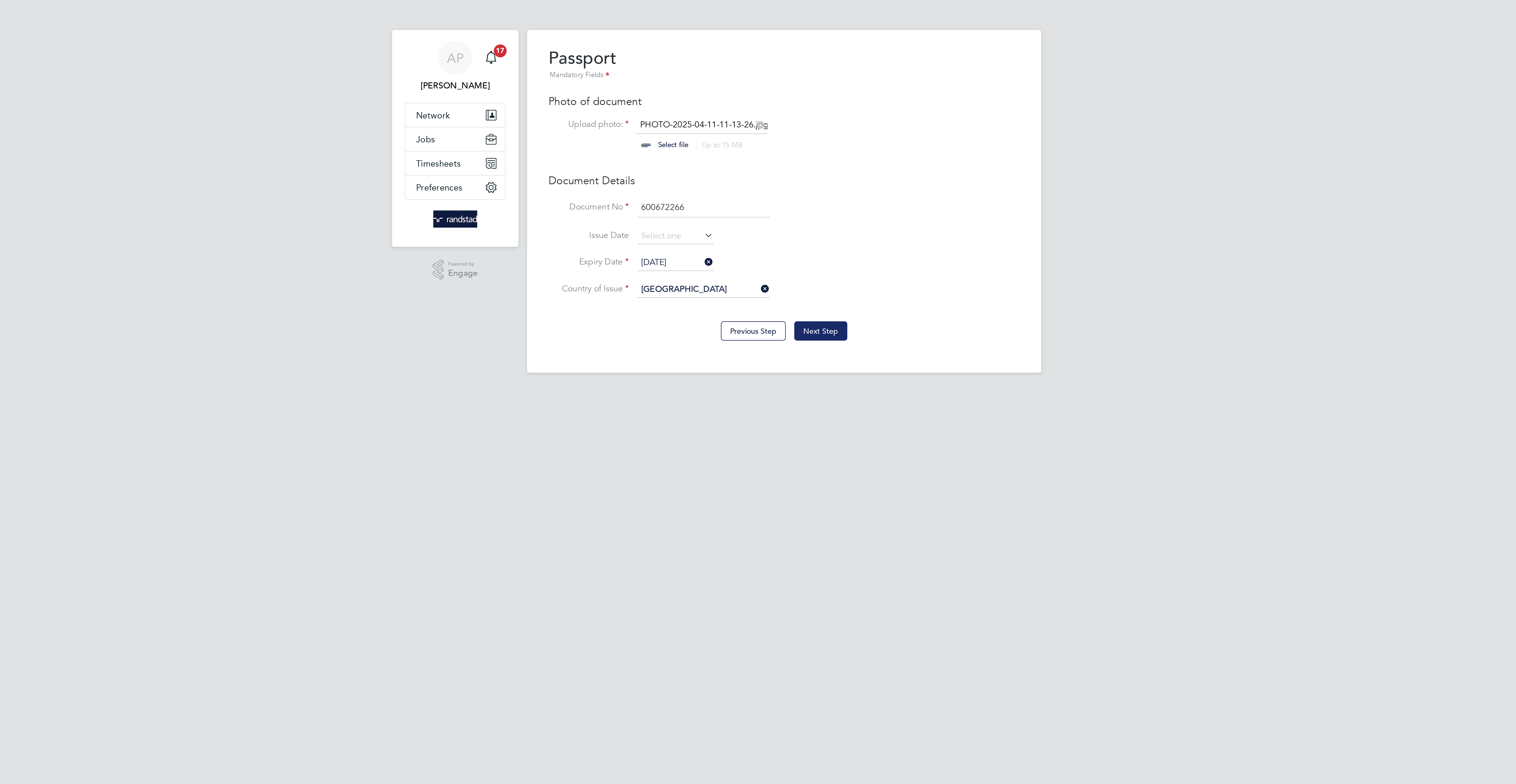
click at [782, 166] on button "Next Step" at bounding box center [776, 162] width 26 height 9
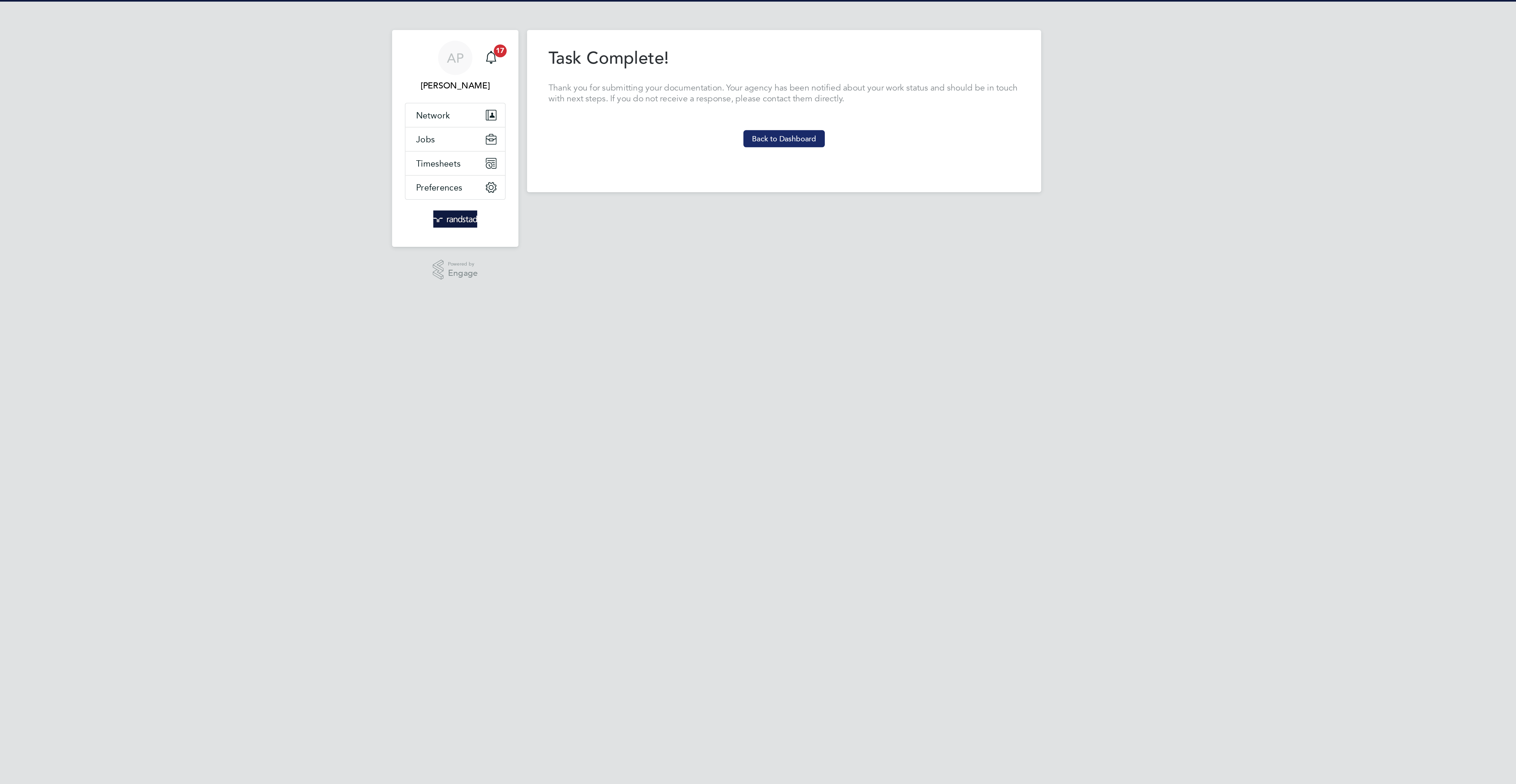
click at [761, 66] on button "Back to Dashboard" at bounding box center [758, 68] width 40 height 9
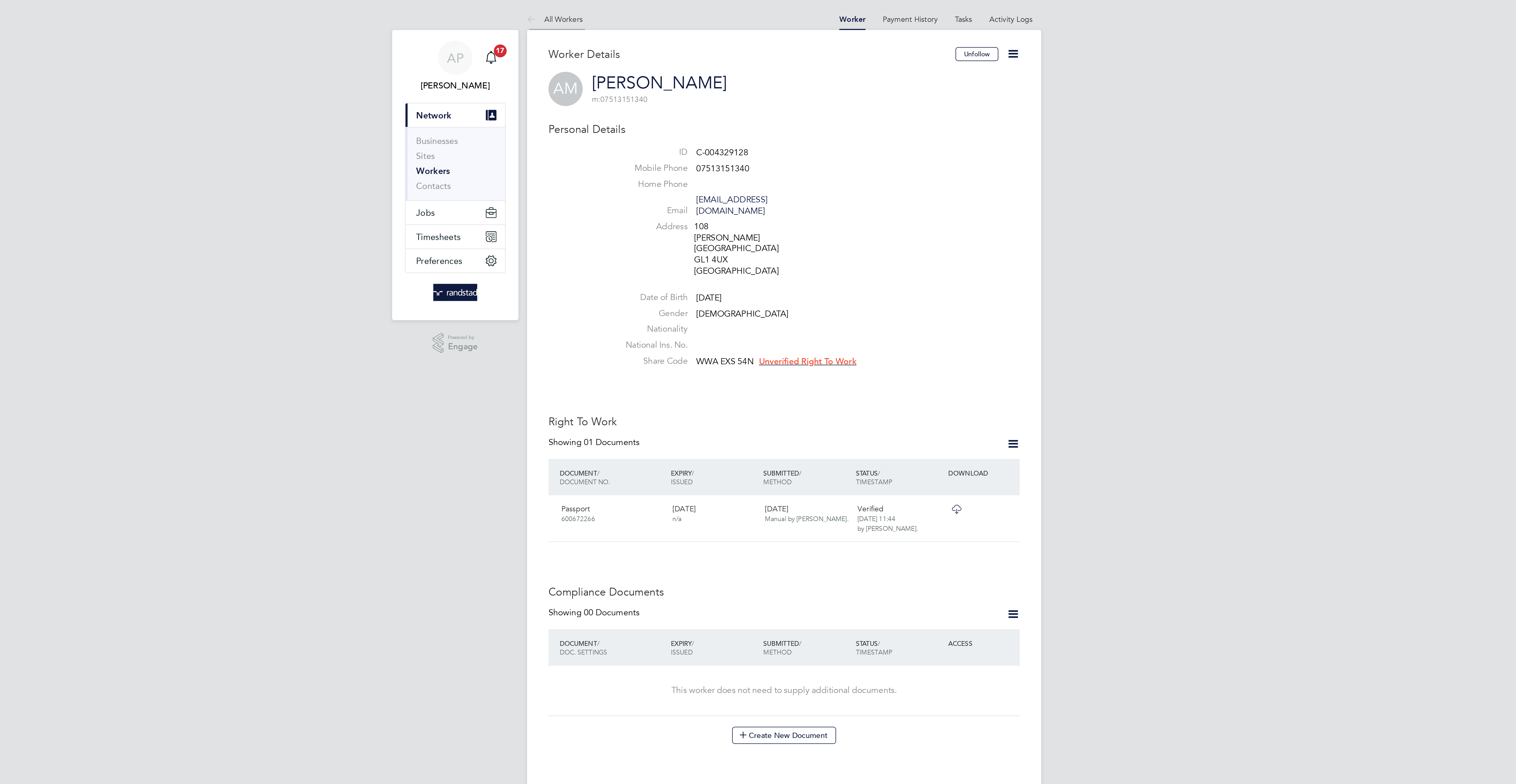
click at [647, 5] on li "All Workers" at bounding box center [645, 9] width 27 height 10
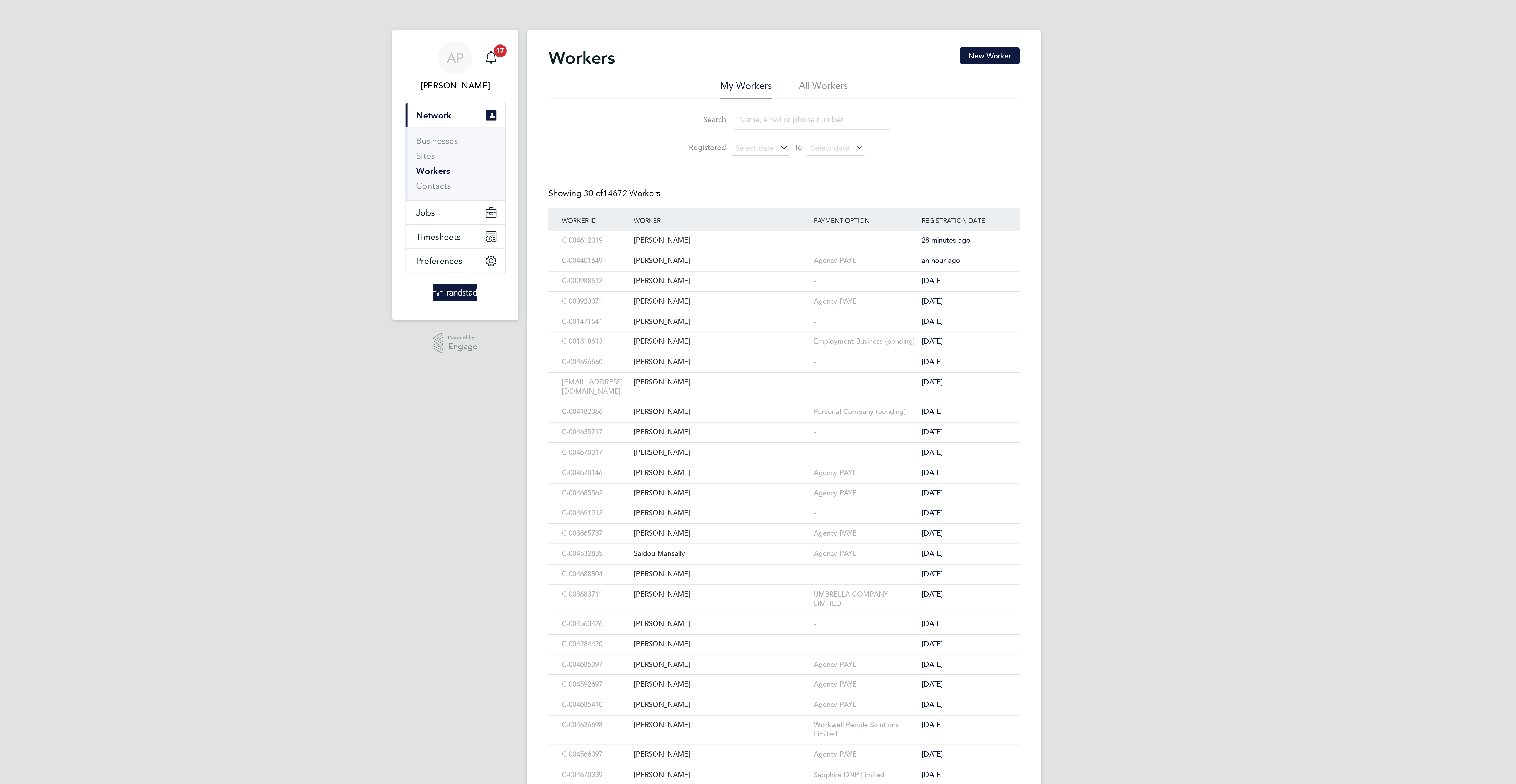
click at [766, 59] on input at bounding box center [771, 59] width 77 height 10
type input "oliver"
click at [719, 122] on div "Oliver Lawley" at bounding box center [727, 118] width 88 height 10
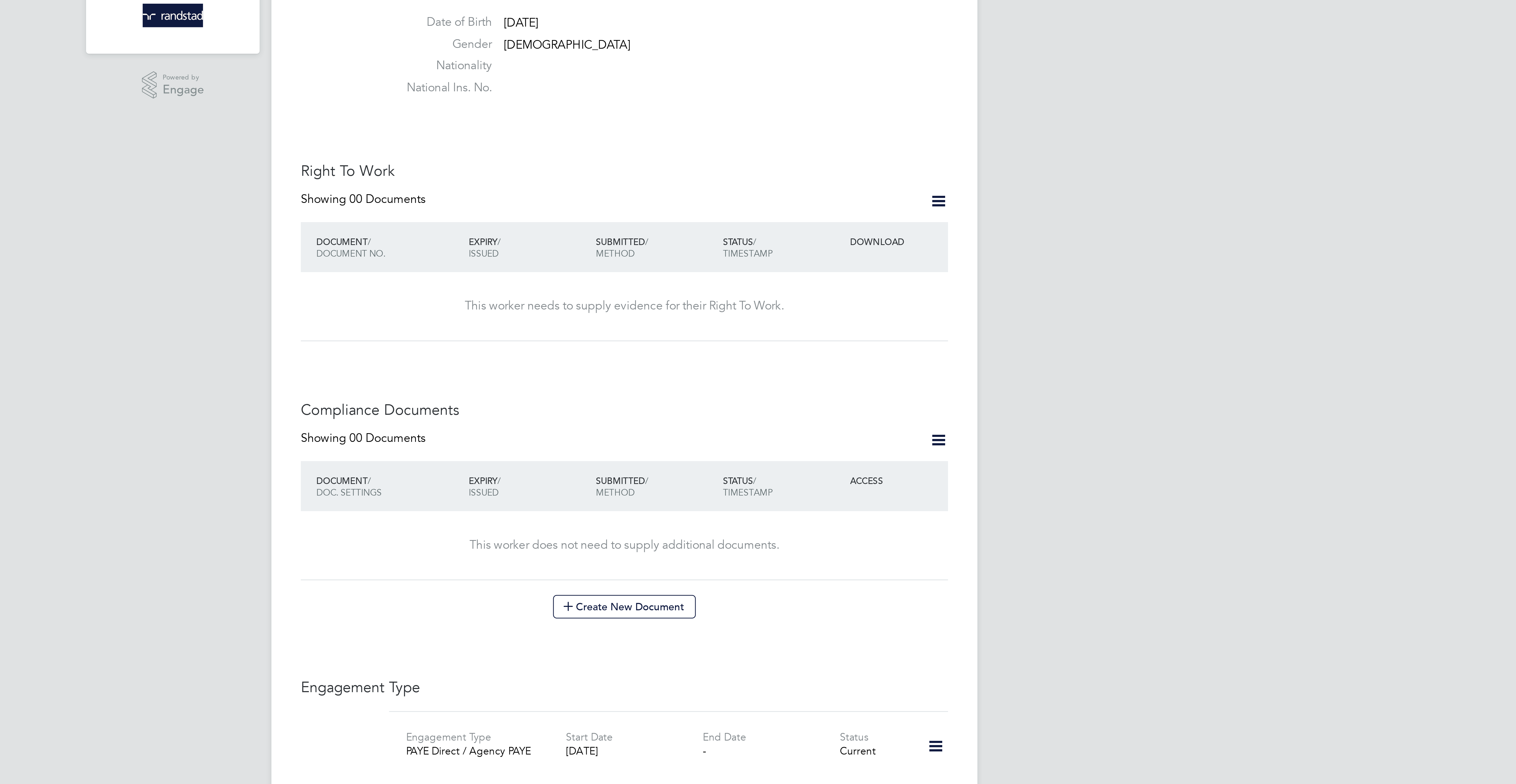
click at [874, 202] on div "Worker Details Unfollow OL [PERSON_NAME] m: 07943961922 Personal Details ID C-0…" at bounding box center [758, 350] width 252 height 672
click at [871, 207] on icon at bounding box center [871, 210] width 7 height 7
click at [842, 210] on li "Add Right To Work Document" at bounding box center [840, 213] width 64 height 7
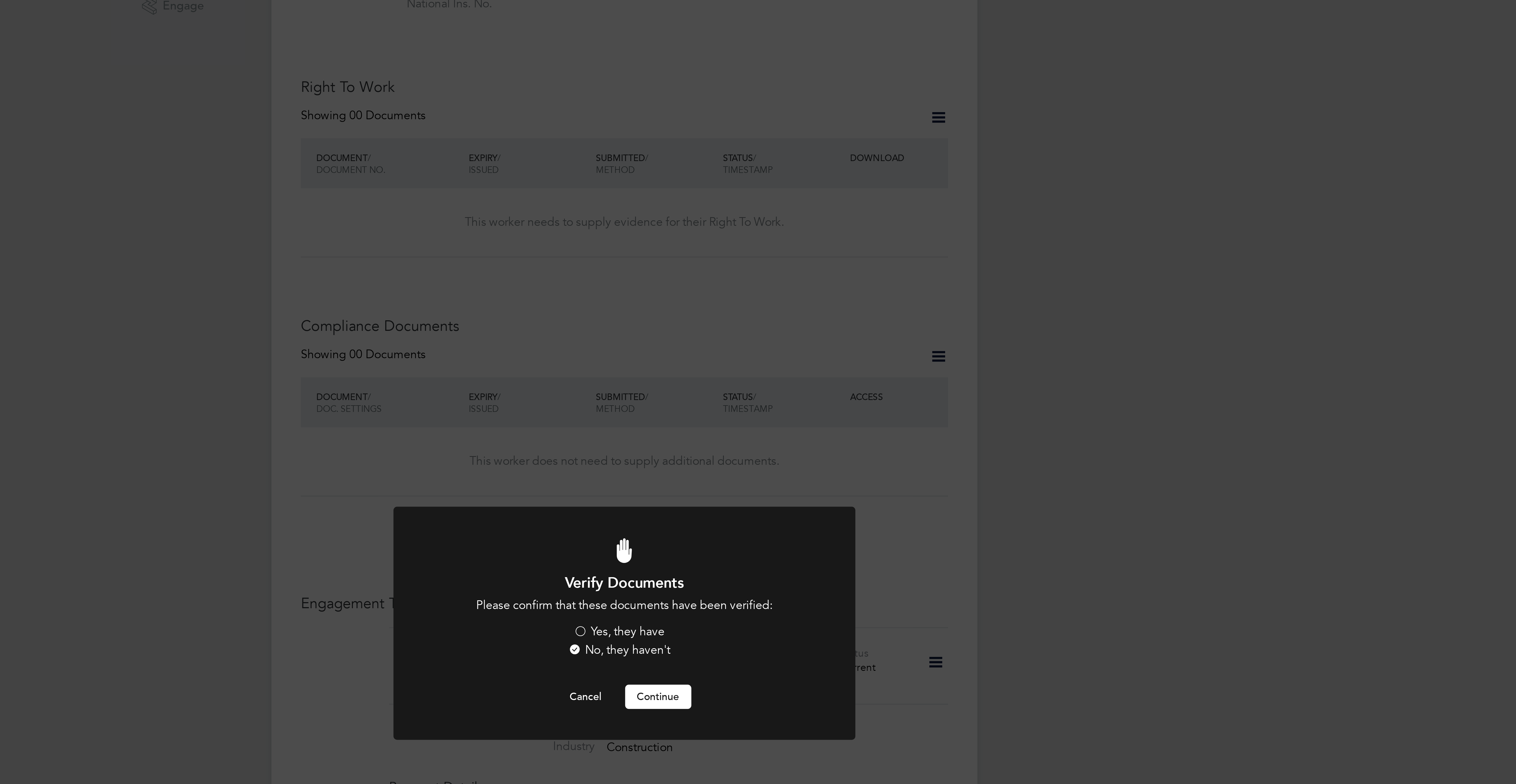
click at [763, 395] on label "Yes, they have" at bounding box center [756, 394] width 33 height 6
click at [0, 0] on input "Yes, they have" at bounding box center [0, 0] width 0 height 0
click at [772, 413] on button "Continue" at bounding box center [770, 418] width 23 height 9
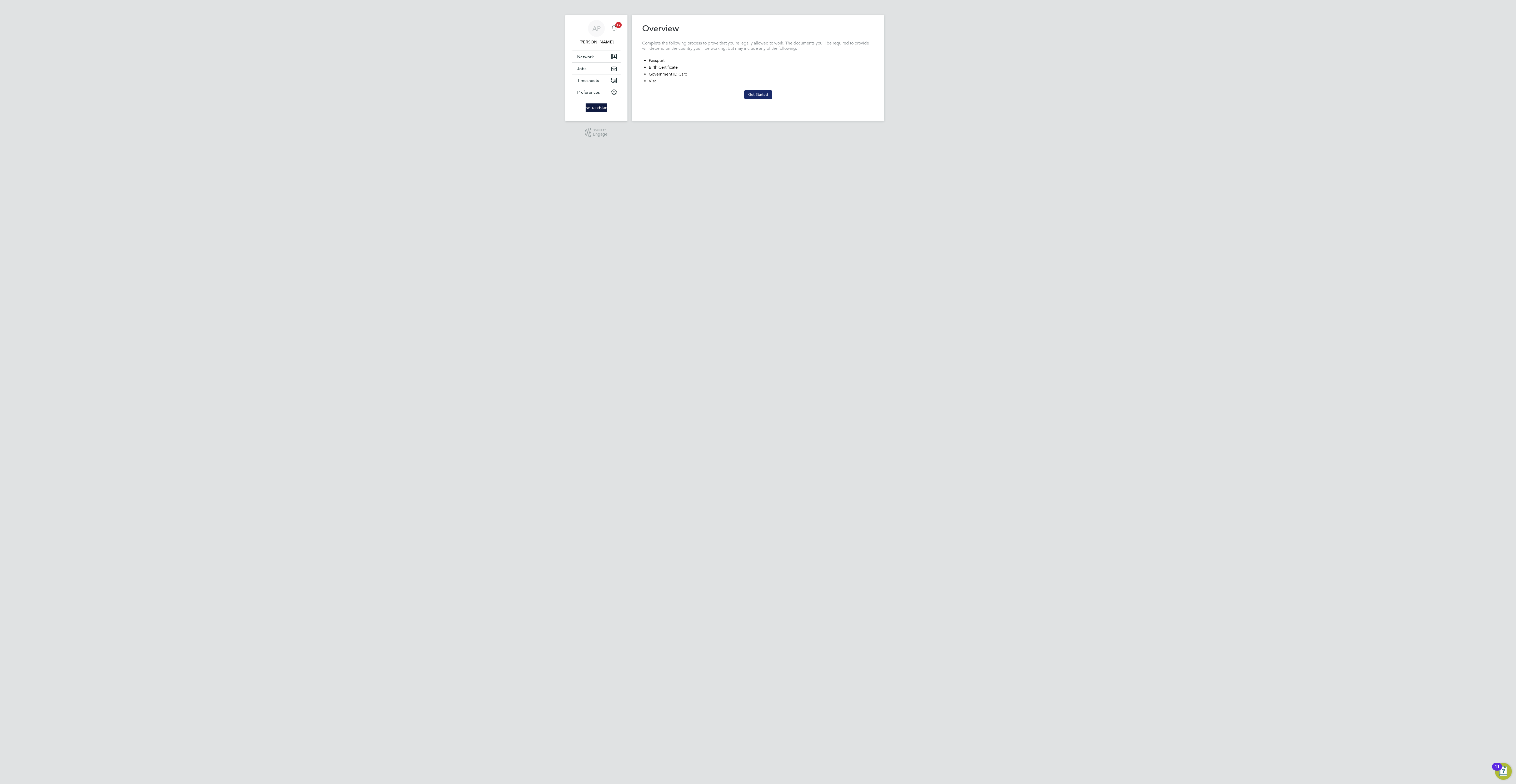
click at [758, 99] on button "Get Started" at bounding box center [758, 94] width 28 height 9
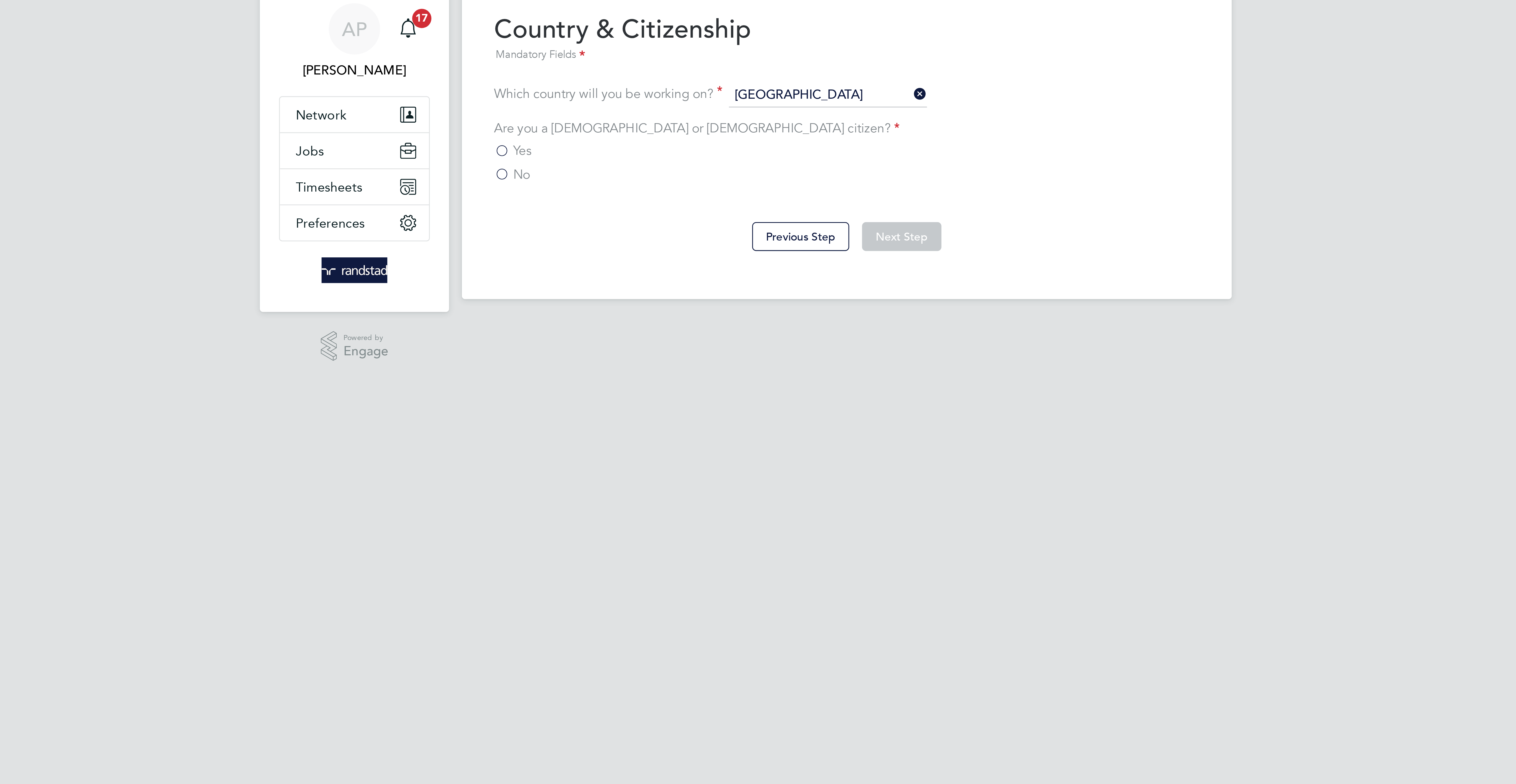
click at [648, 67] on span "Yes" at bounding box center [652, 68] width 6 height 6
click at [0, 0] on input "Yes" at bounding box center [0, 0] width 0 height 0
click at [782, 97] on button "Next Step" at bounding box center [776, 96] width 26 height 9
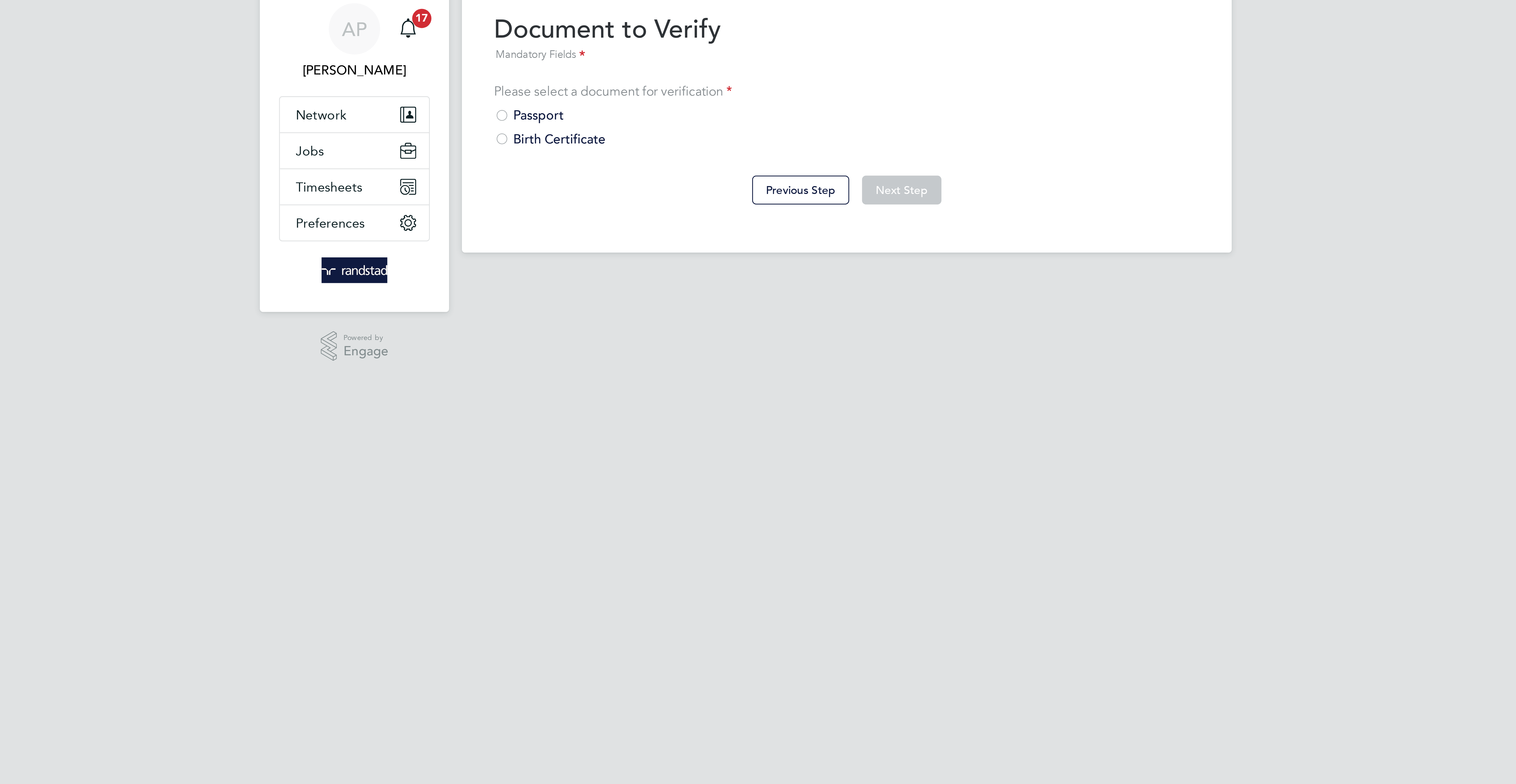
click at [658, 56] on div "Passport" at bounding box center [758, 57] width 231 height 6
click at [783, 85] on button "Next Step" at bounding box center [776, 81] width 26 height 9
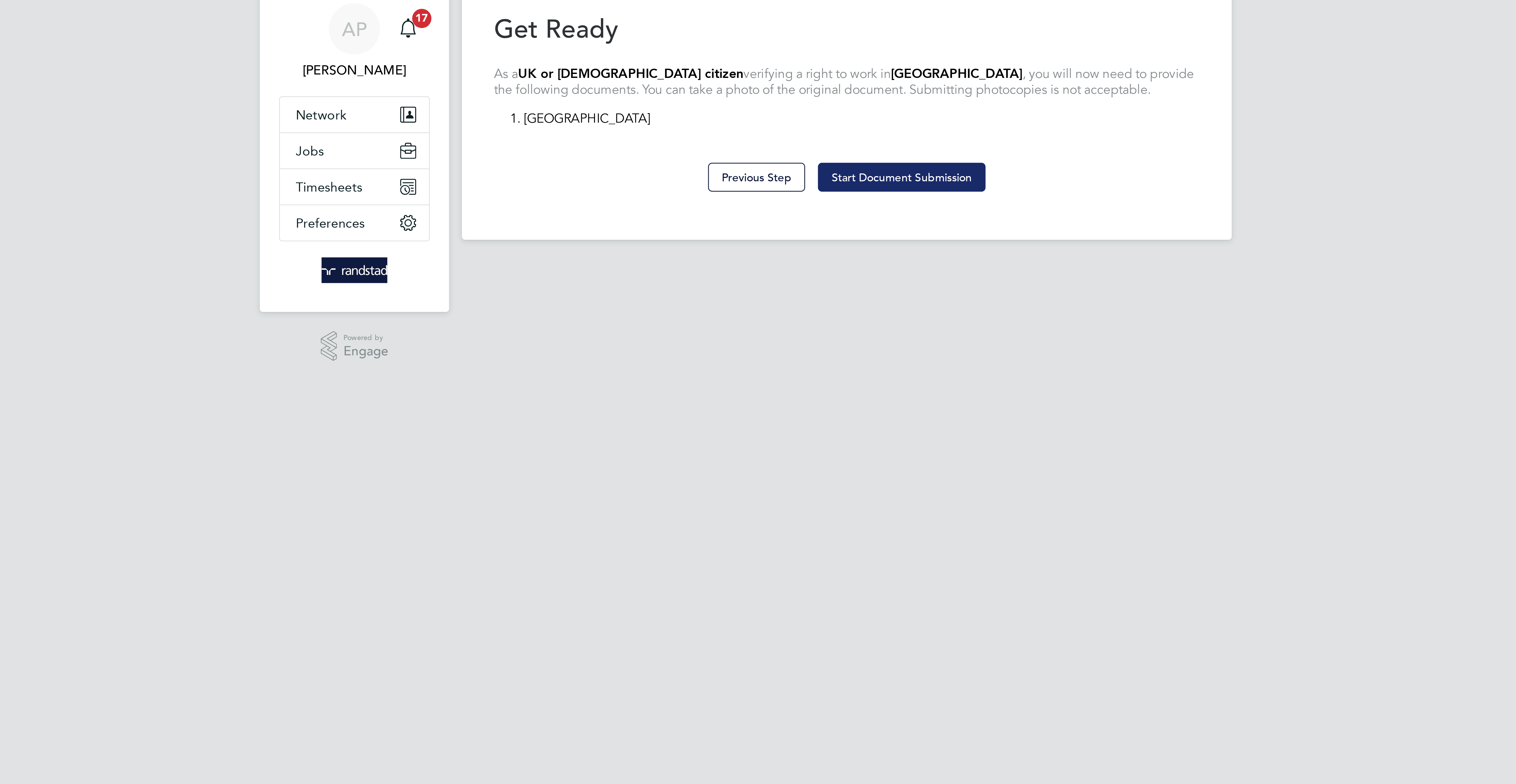
click at [761, 81] on button "Start Document Submission" at bounding box center [776, 76] width 55 height 9
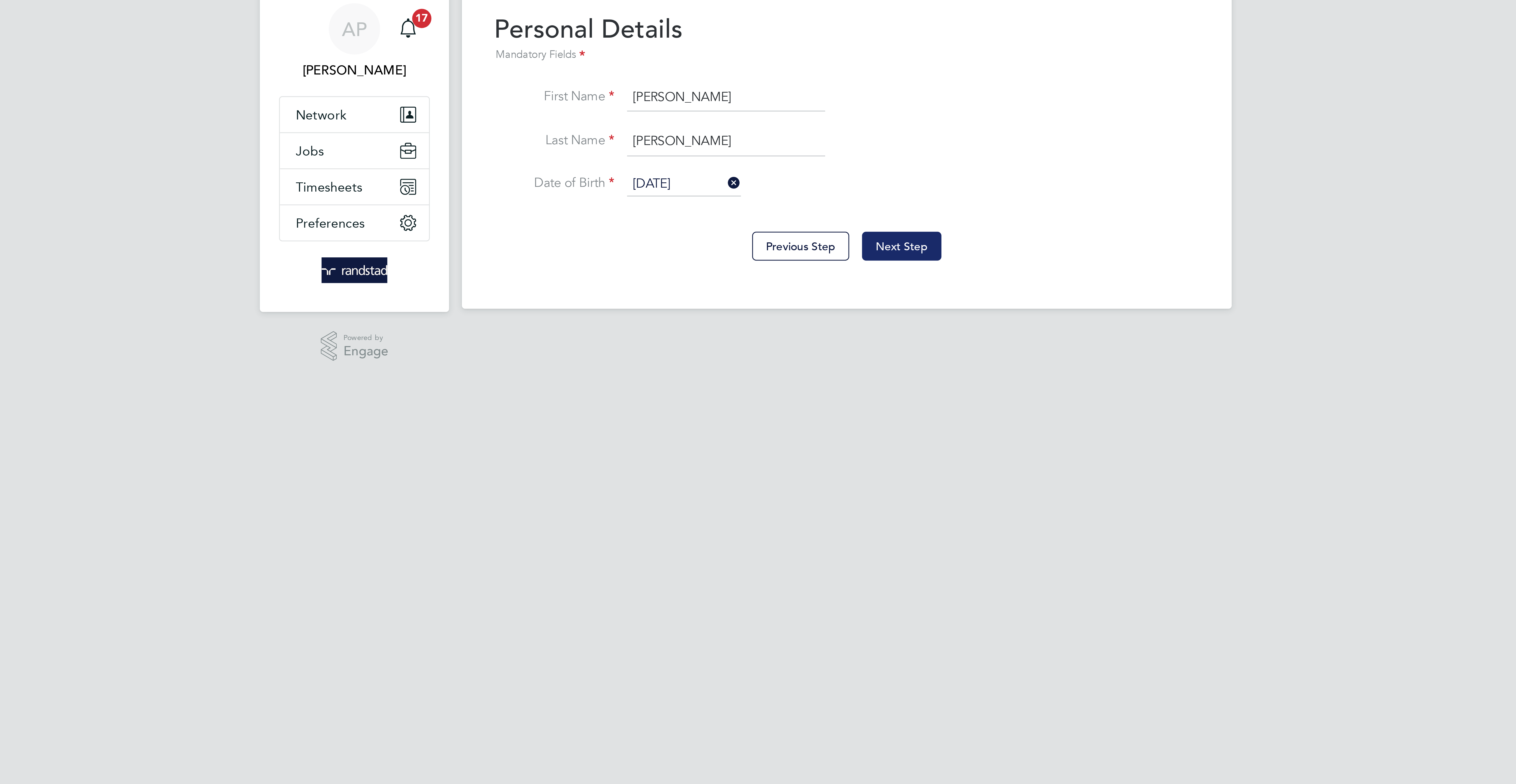
click at [776, 103] on button "Next Step" at bounding box center [776, 99] width 26 height 9
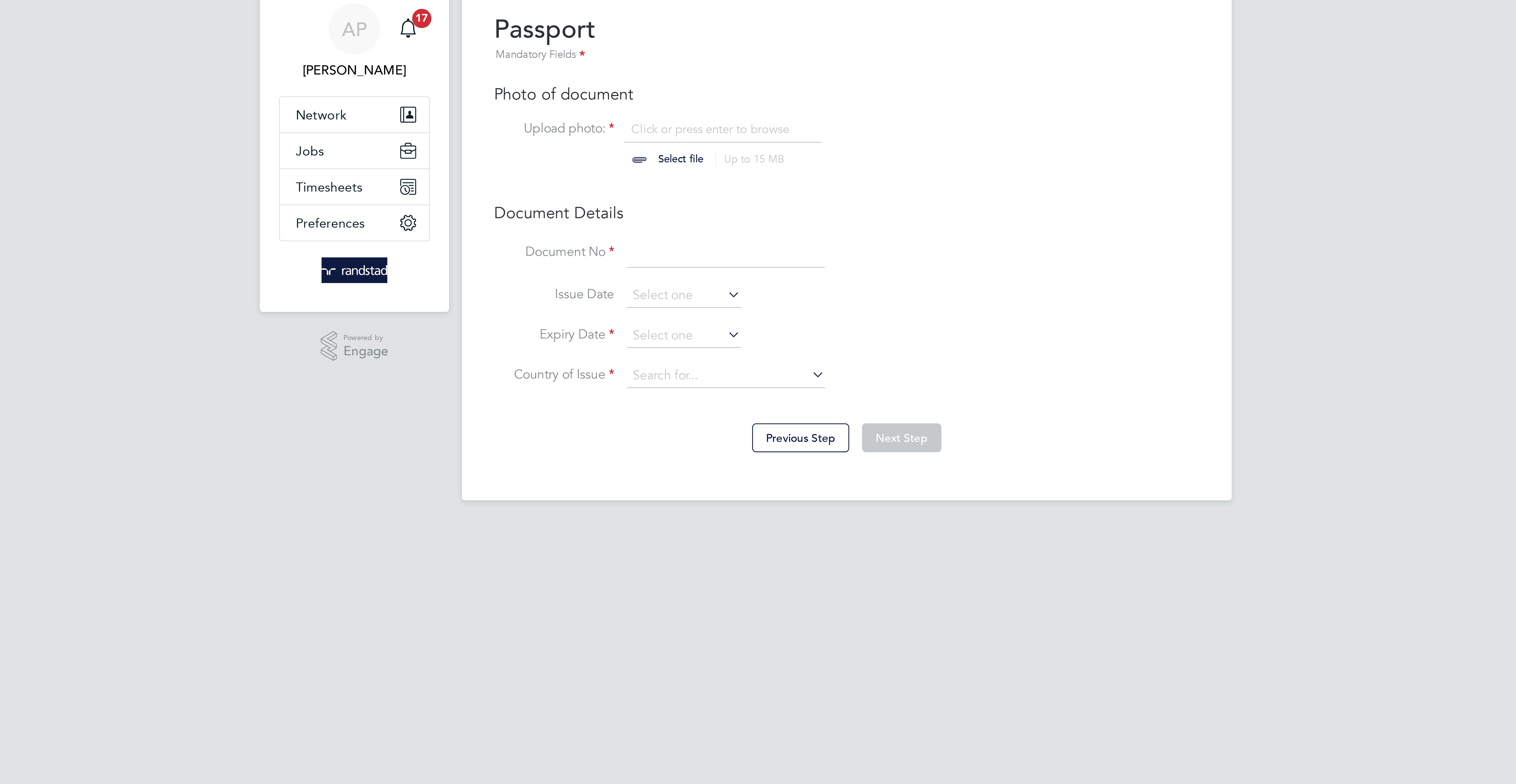
scroll to position [7, 65]
click at [700, 70] on input "file" at bounding box center [708, 67] width 83 height 16
type input "C:\fakepath\PHOTO-2025-07-10-07-29-21.jpg"
click at [700, 104] on input at bounding box center [718, 102] width 65 height 9
type input "150844989"
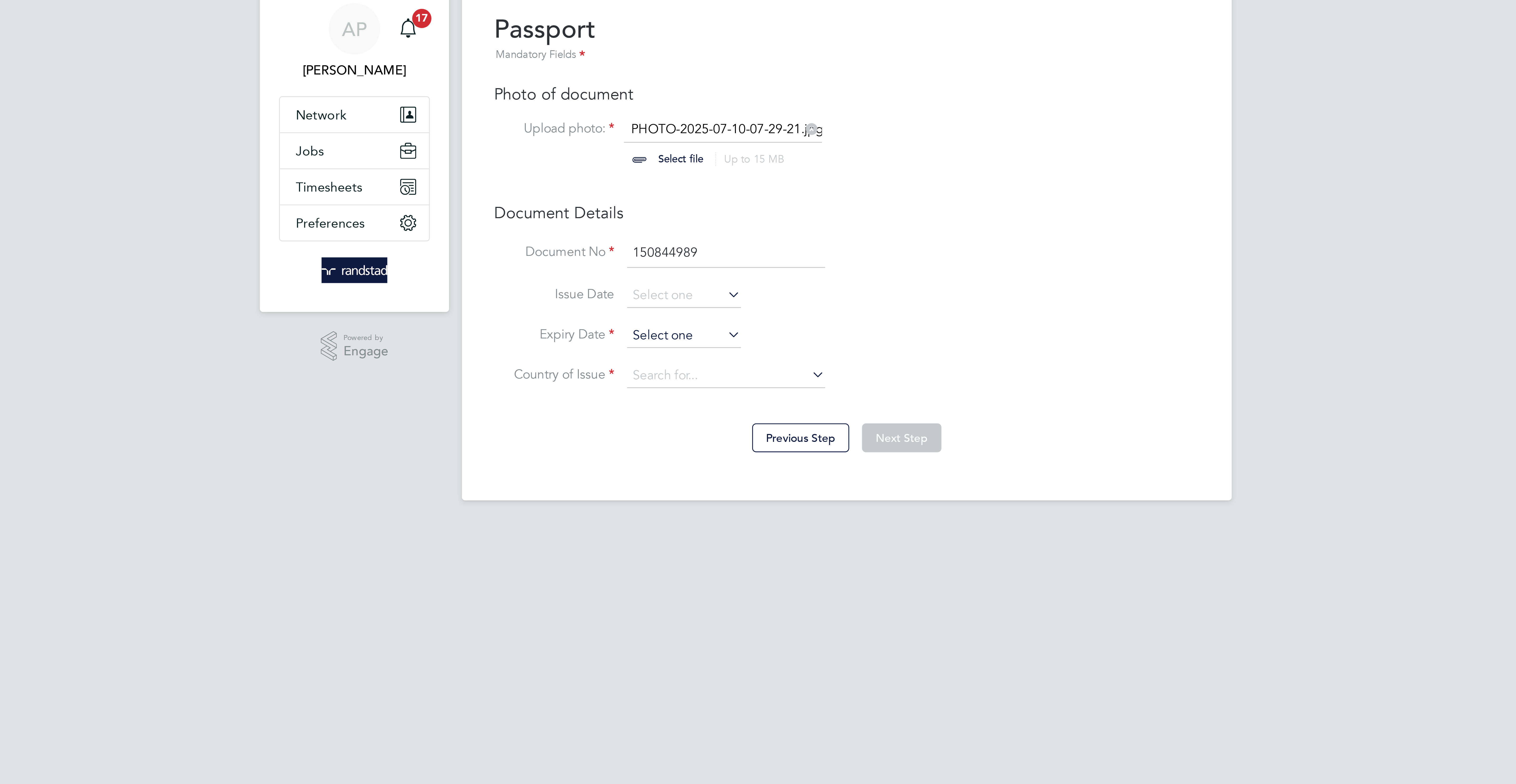
click at [690, 130] on input at bounding box center [705, 129] width 38 height 8
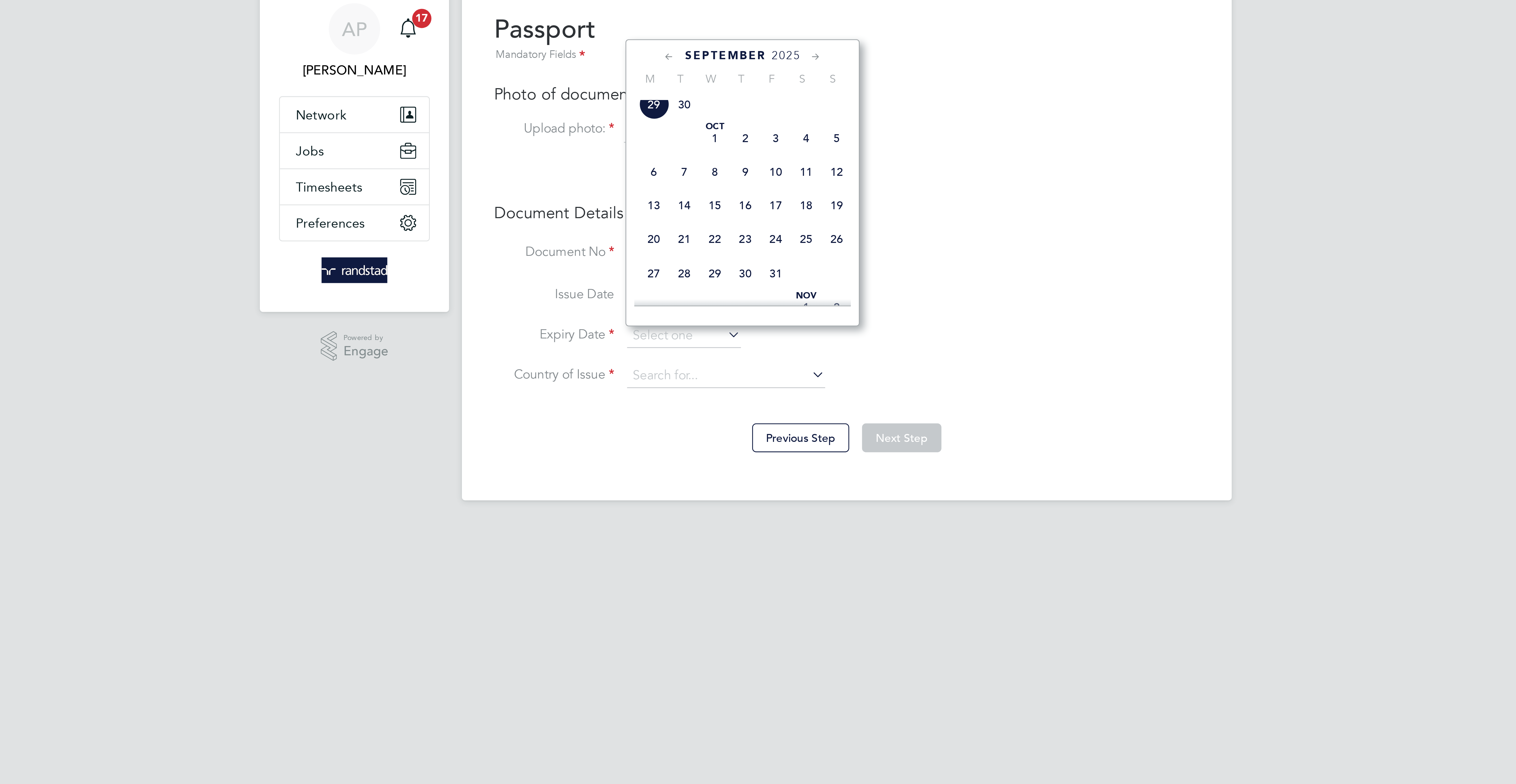
click at [737, 37] on span "2025" at bounding box center [737, 37] width 9 height 4
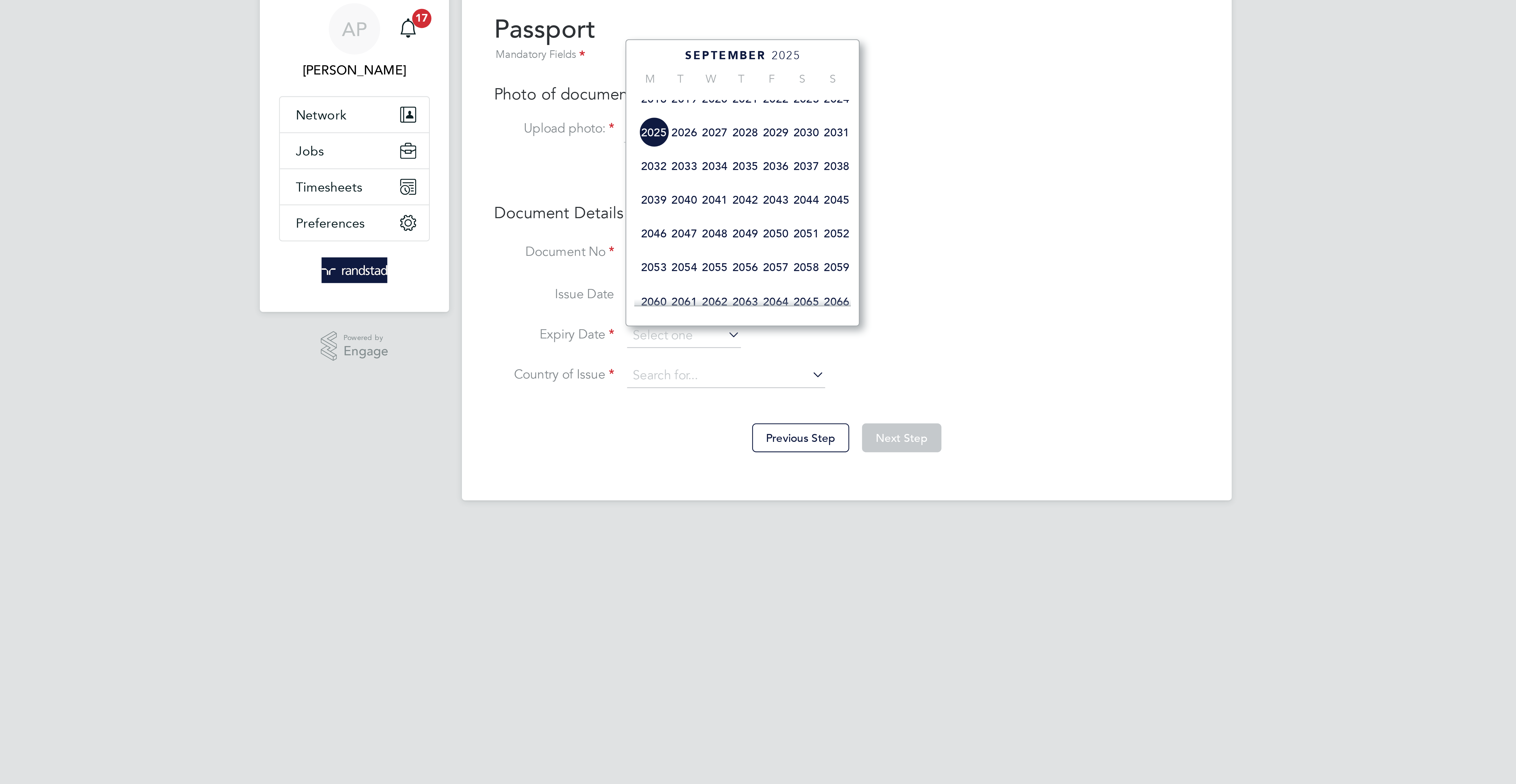
click at [715, 78] on span "2034" at bounding box center [715, 73] width 10 height 10
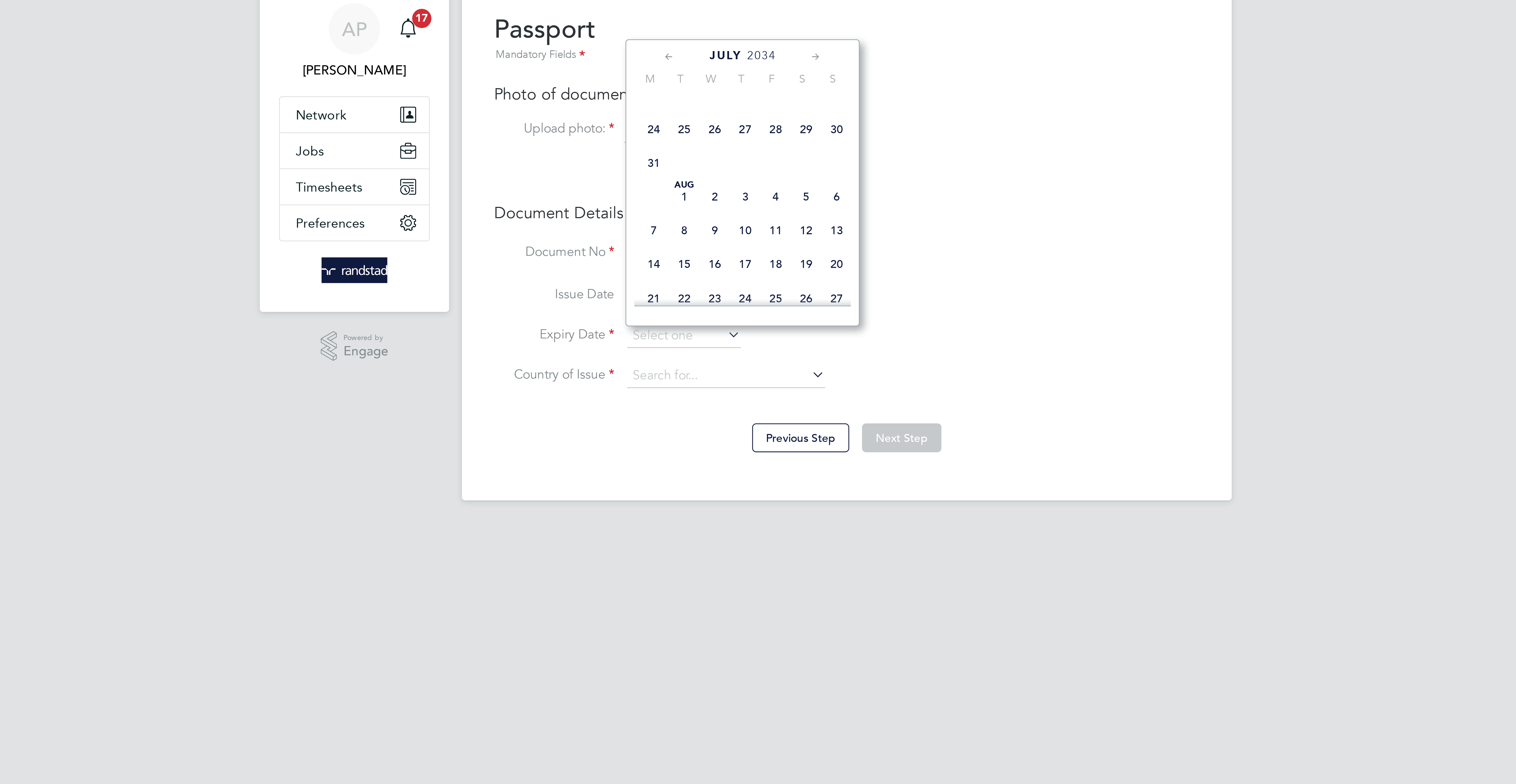
scroll to position [57, 0]
drag, startPoint x: 703, startPoint y: 98, endPoint x: 736, endPoint y: 113, distance: 36.2
click at [704, 94] on span "18" at bounding box center [705, 89] width 10 height 10
type input "[DATE]"
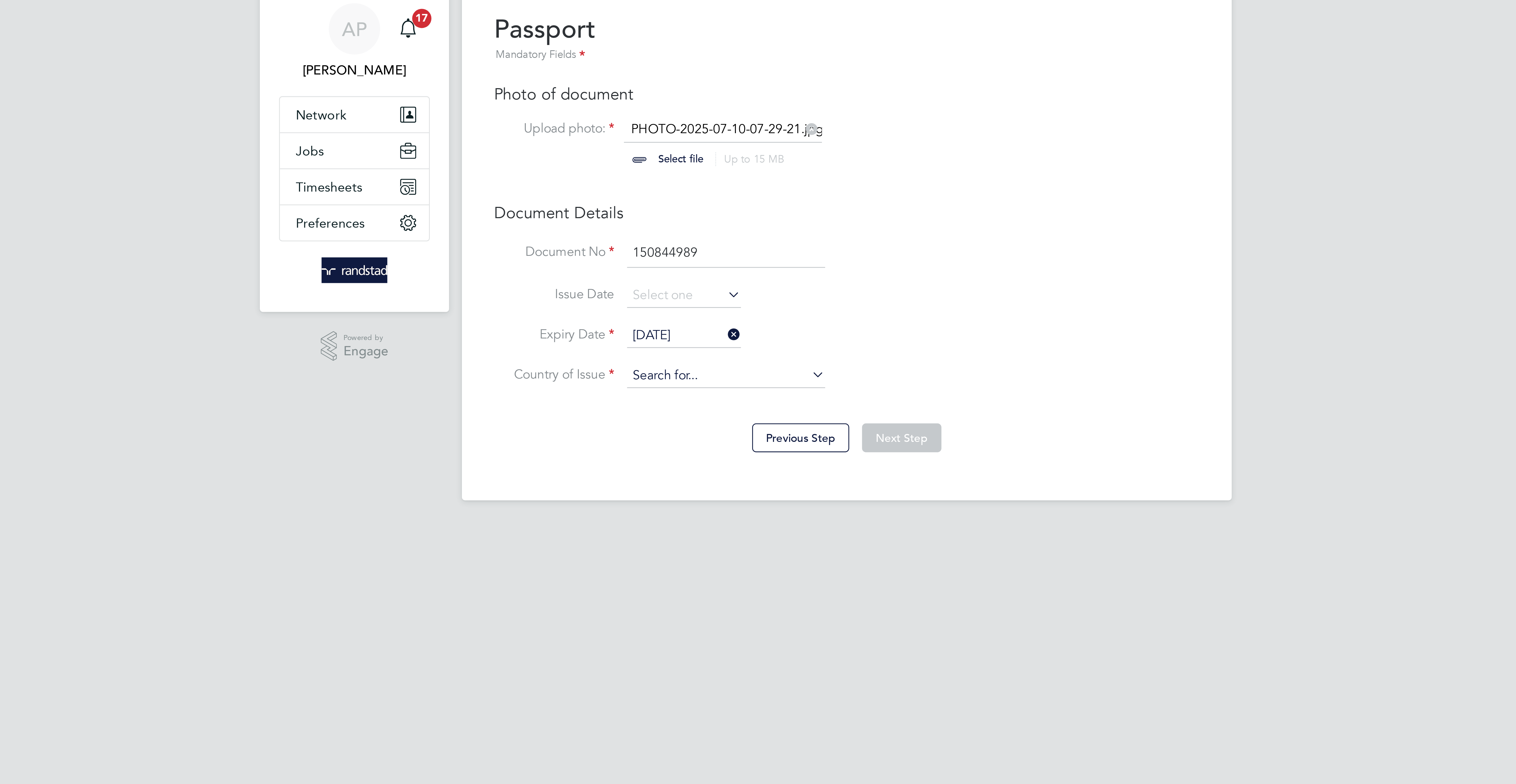
click at [700, 145] on input at bounding box center [718, 142] width 65 height 8
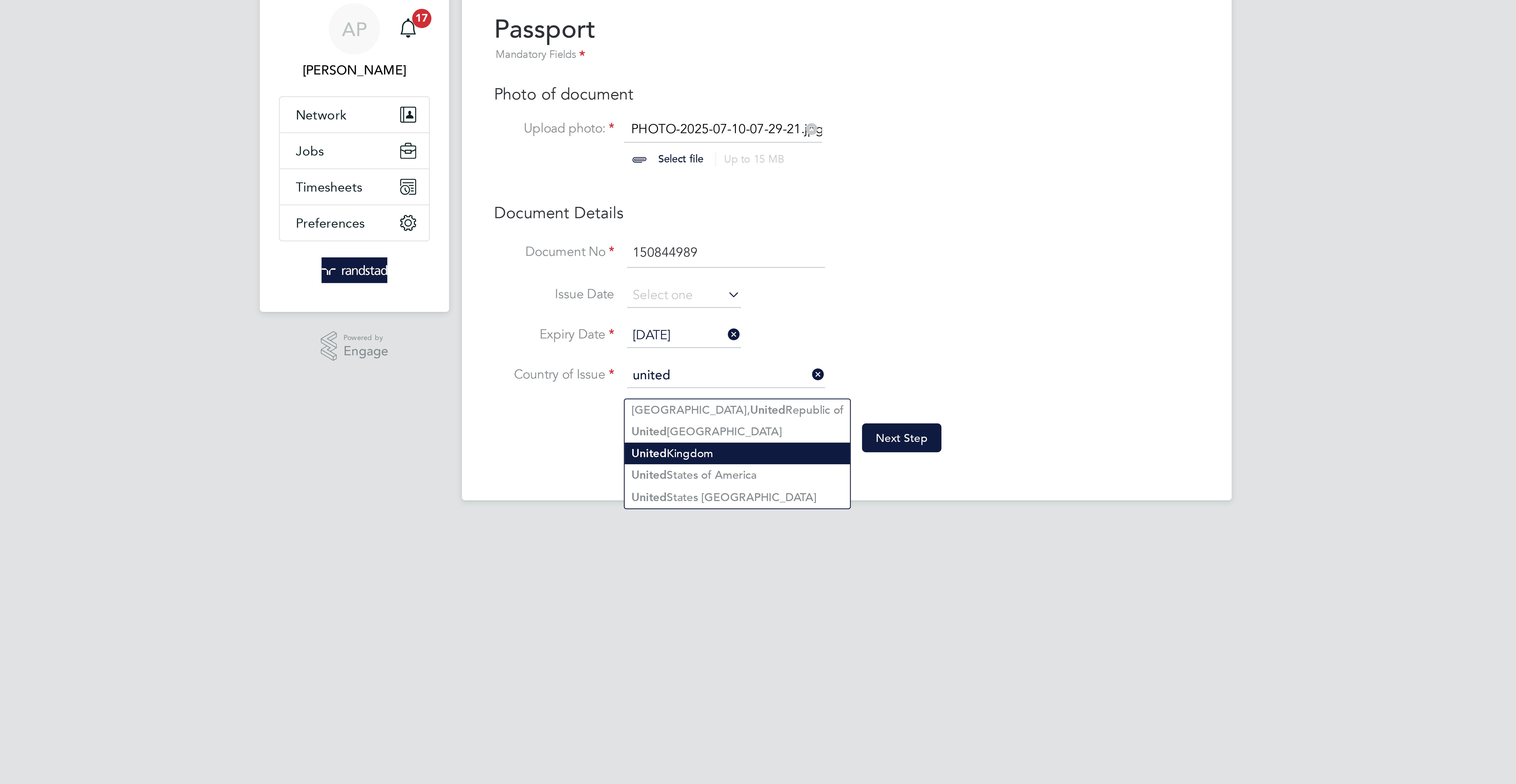
click at [703, 166] on li "United Kingdom" at bounding box center [722, 168] width 74 height 7
type input "United Kingdom"
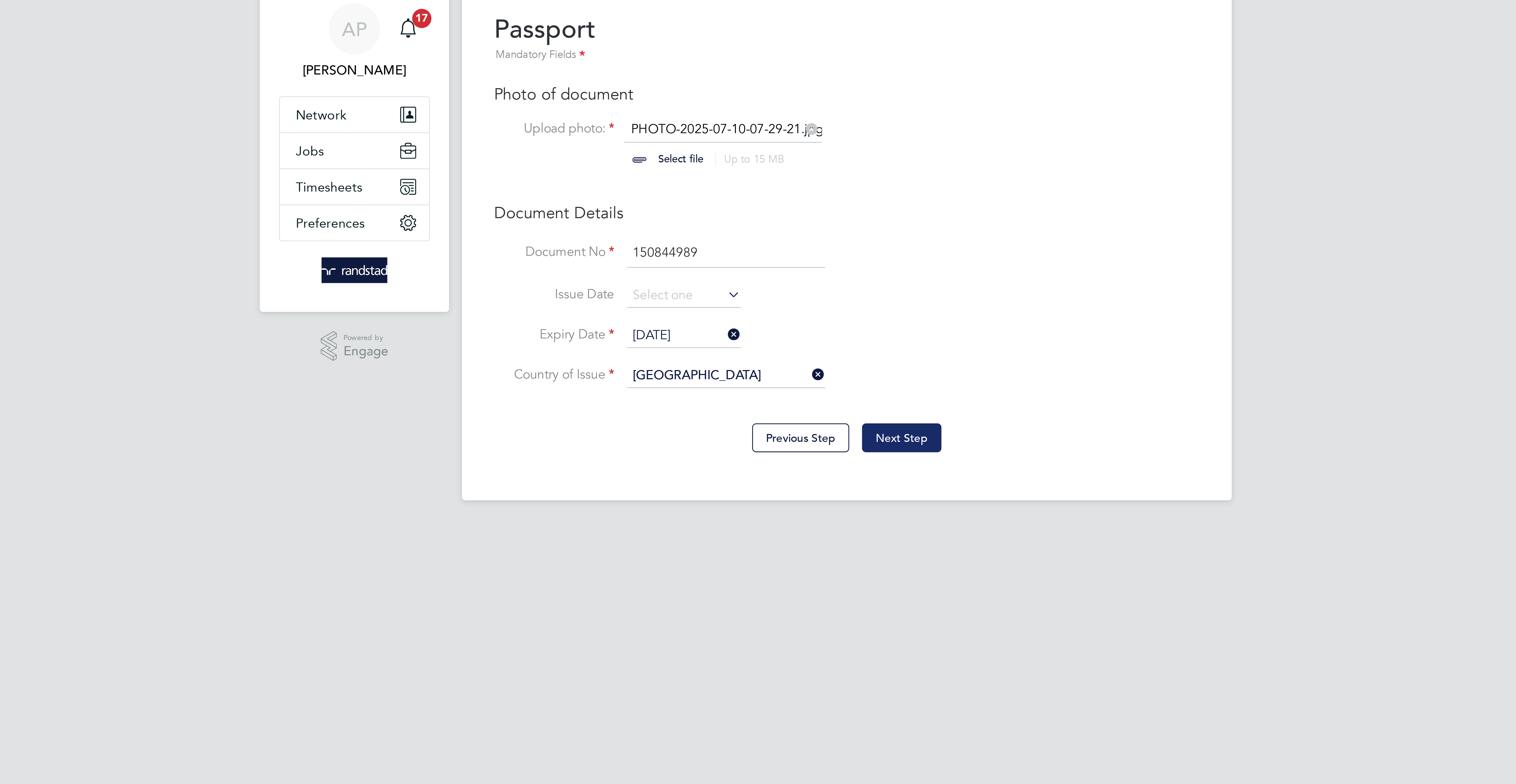
click at [771, 167] on button "Next Step" at bounding box center [776, 162] width 26 height 9
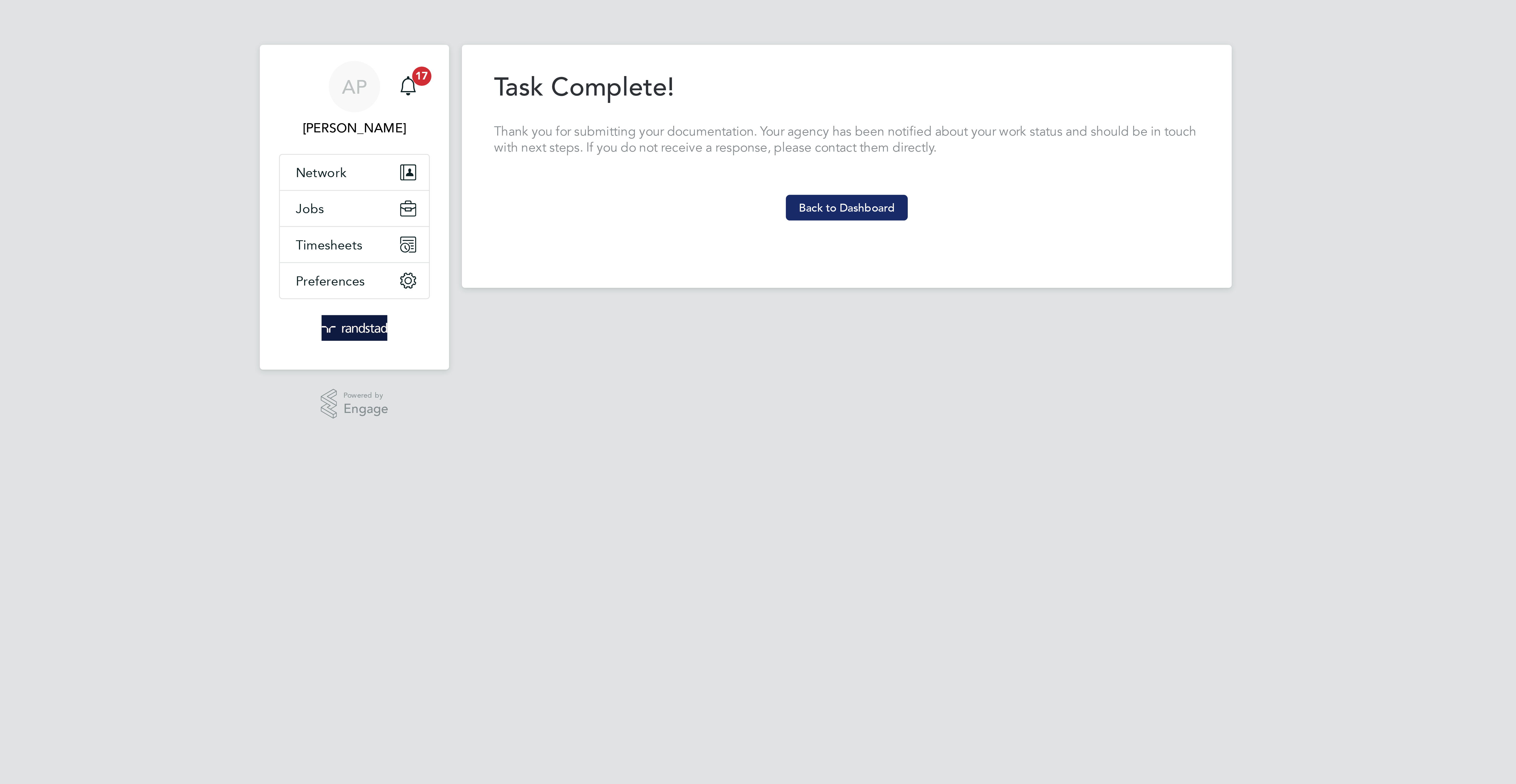
click at [750, 72] on button "Back to Dashboard" at bounding box center [758, 68] width 40 height 9
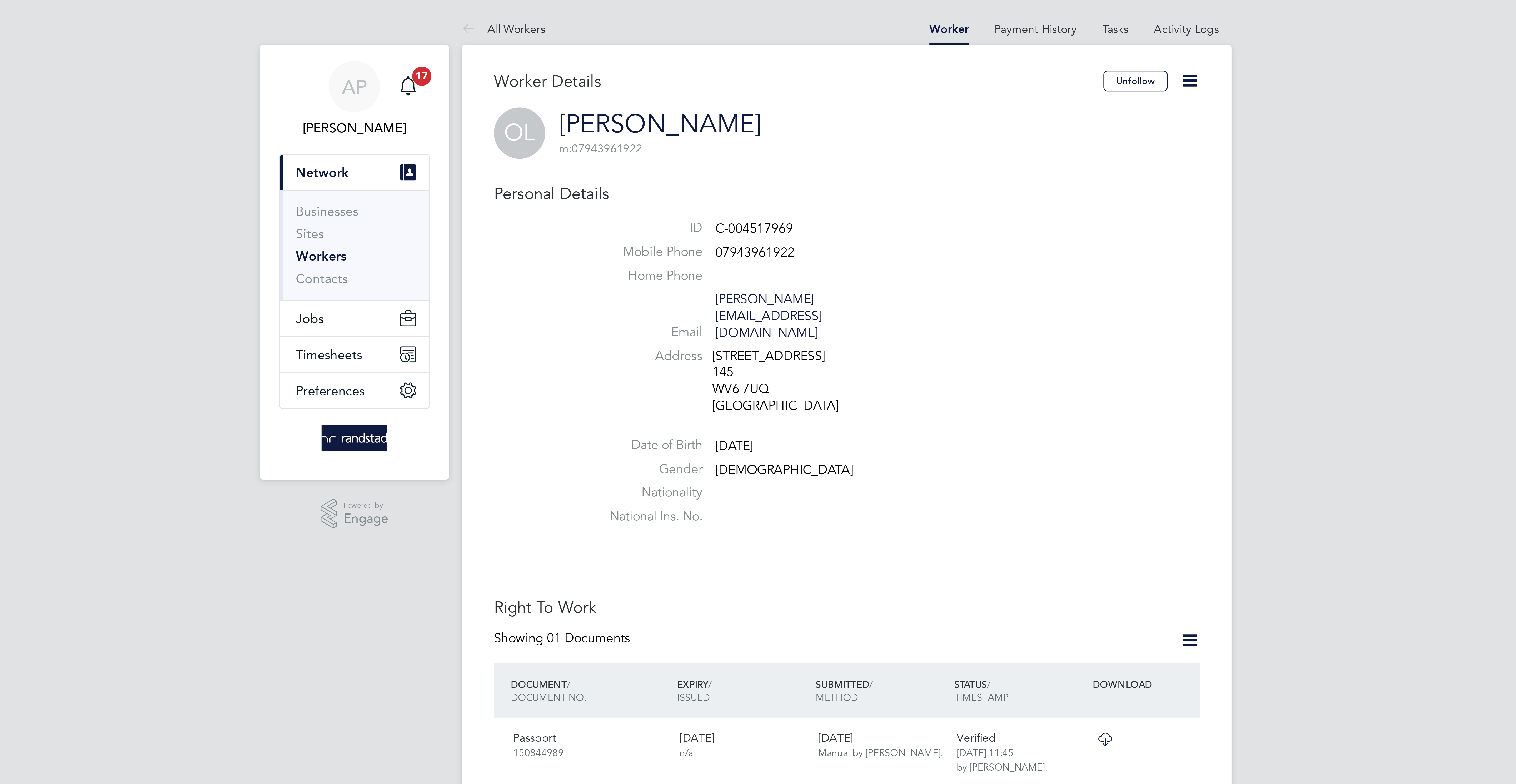
click at [591, 86] on link "Workers" at bounding box center [585, 84] width 17 height 5
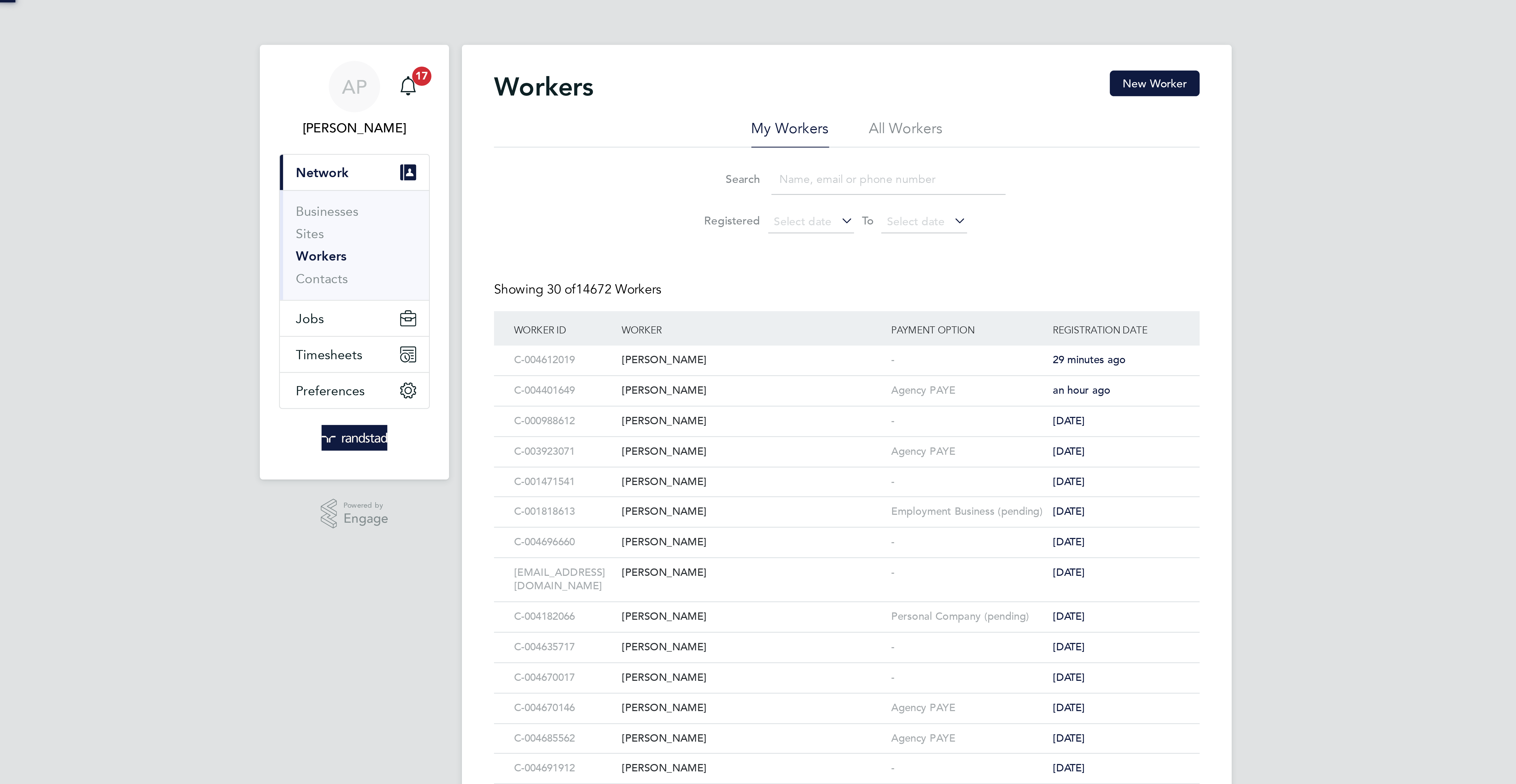
click at [769, 61] on input at bounding box center [771, 59] width 77 height 10
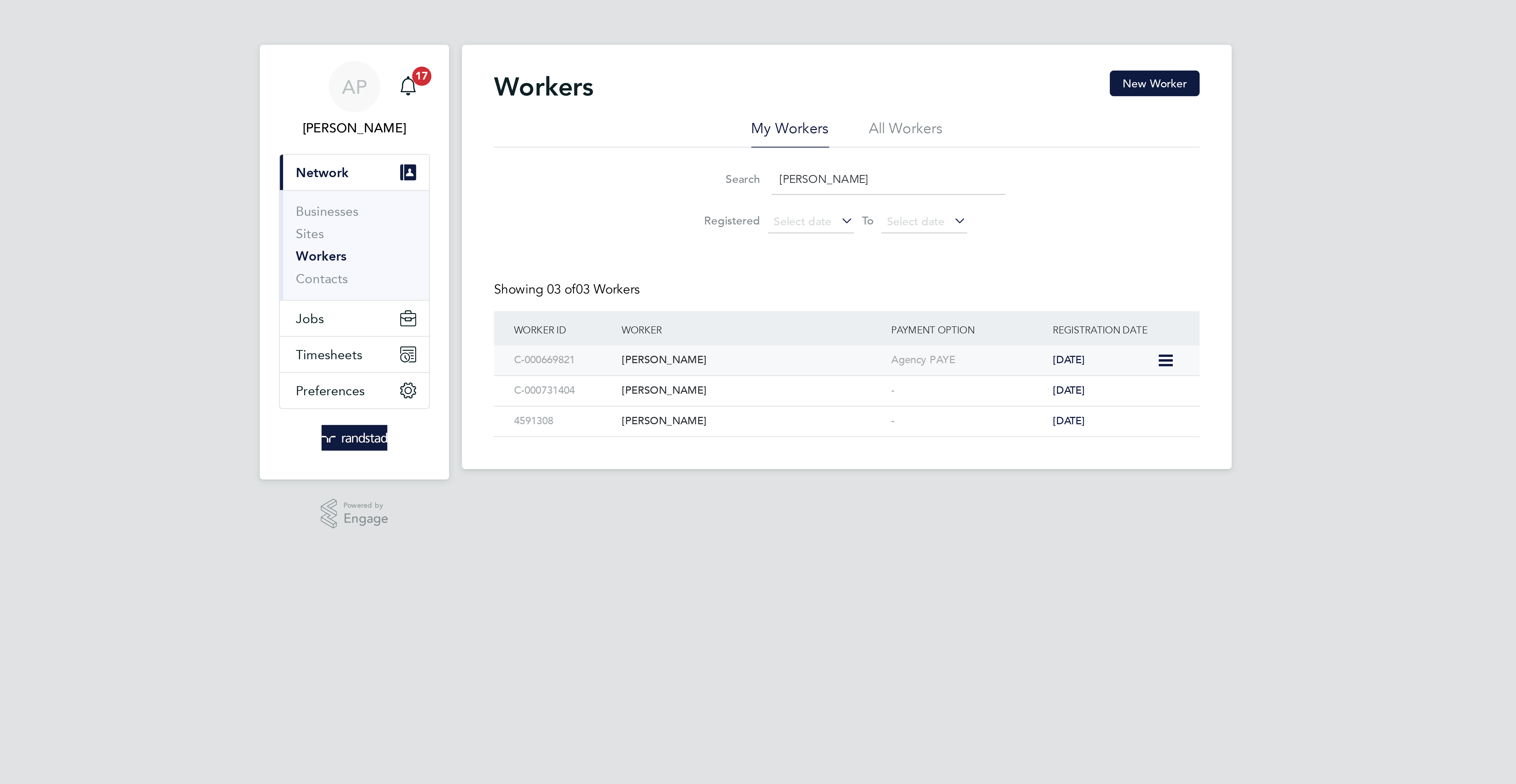
type input "john sim"
click at [704, 120] on div "John Simpkins" at bounding box center [727, 118] width 88 height 10
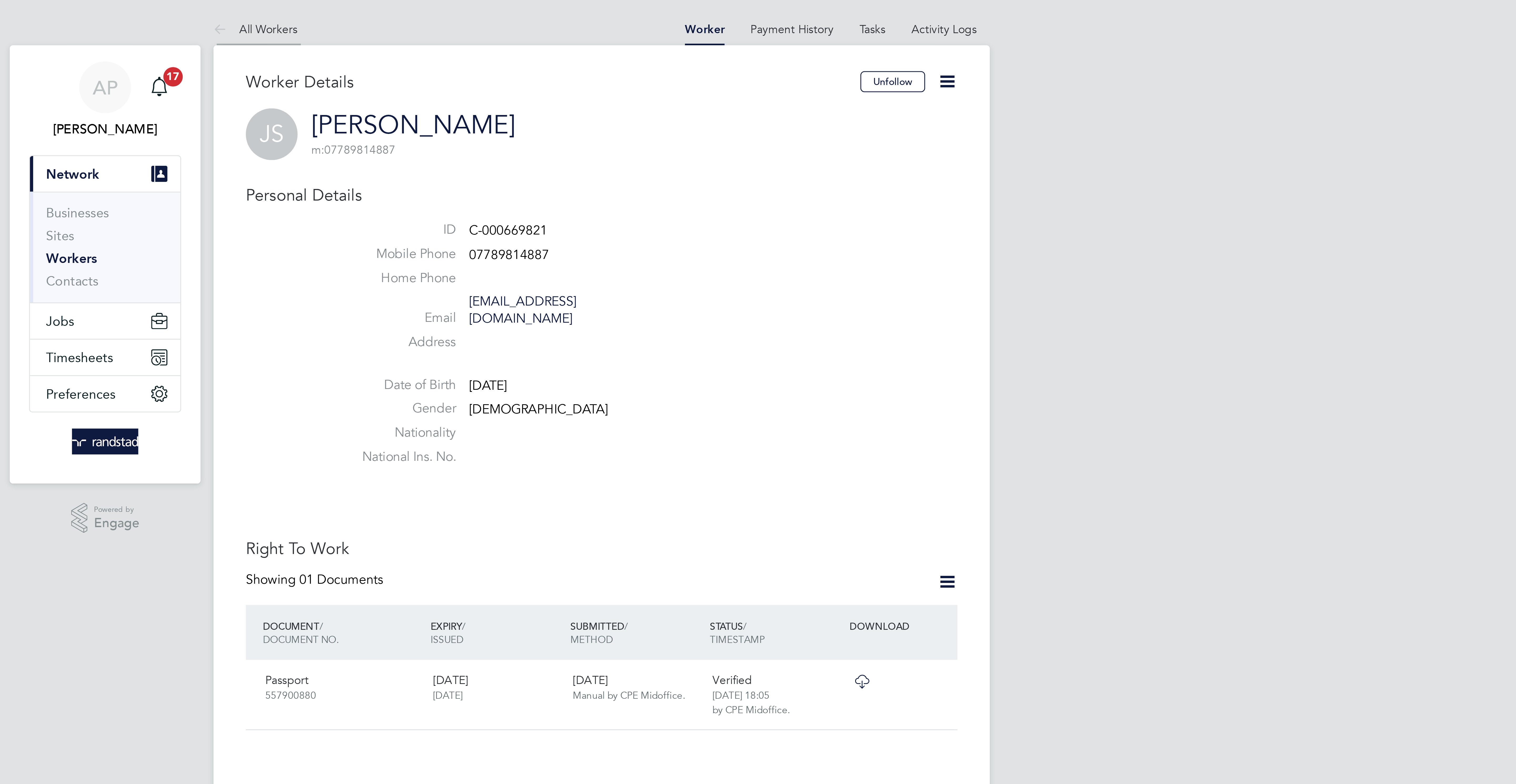
click at [652, 10] on link "All Workers" at bounding box center [645, 10] width 27 height 5
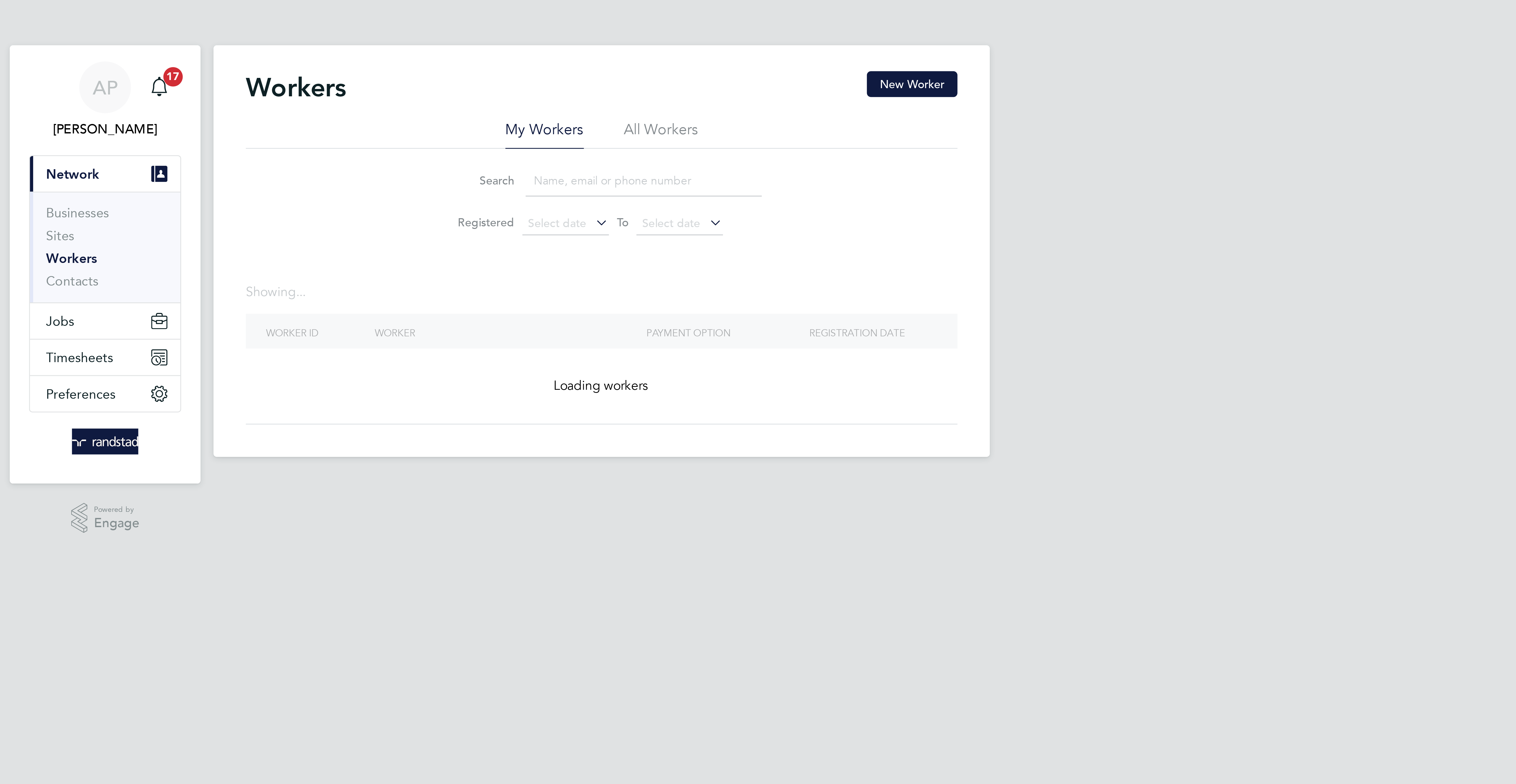
click at [746, 59] on input at bounding box center [771, 59] width 77 height 10
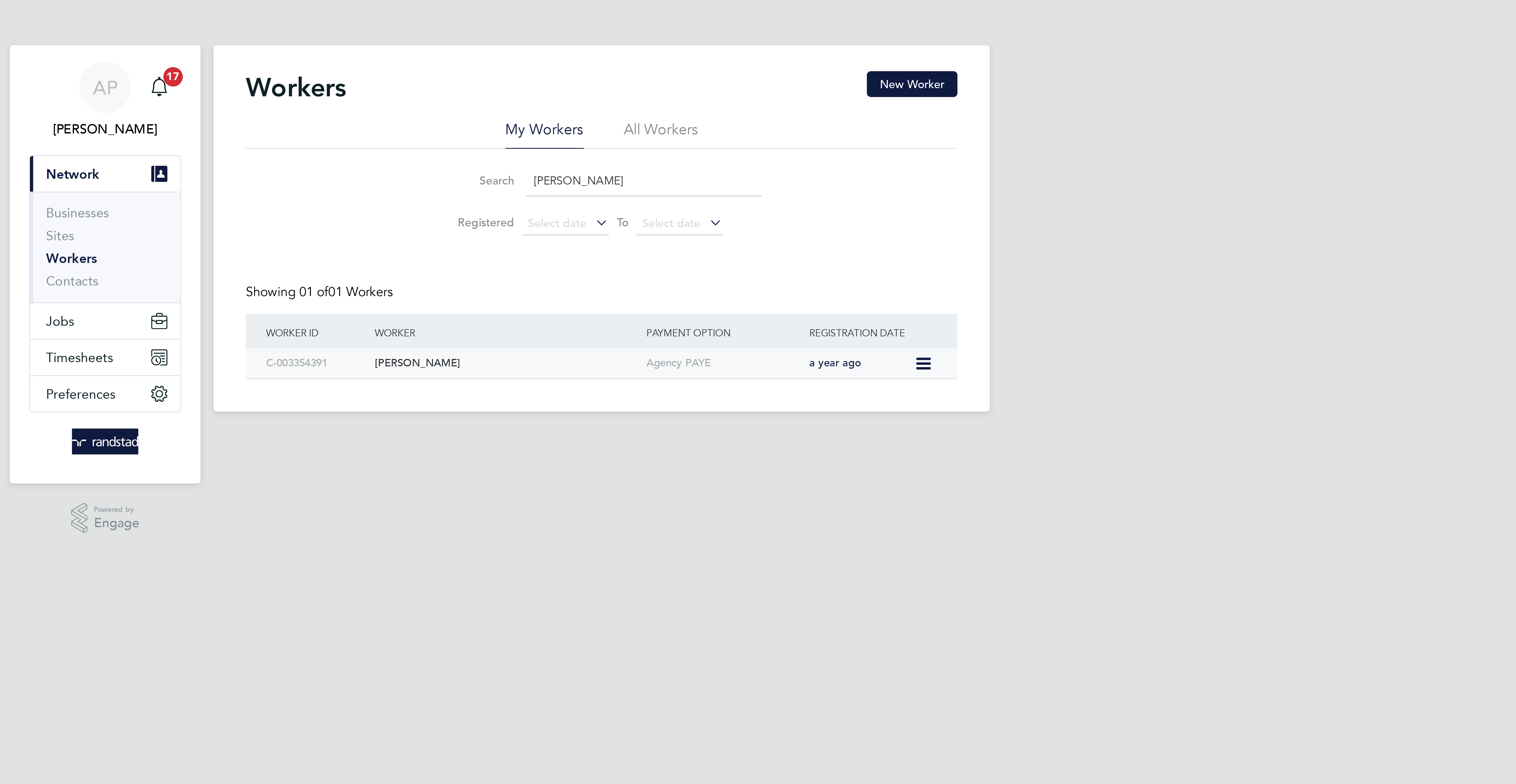
type input "[PERSON_NAME]"
click at [698, 122] on div "[PERSON_NAME]" at bounding box center [727, 118] width 88 height 10
